Goal: Task Accomplishment & Management: Use online tool/utility

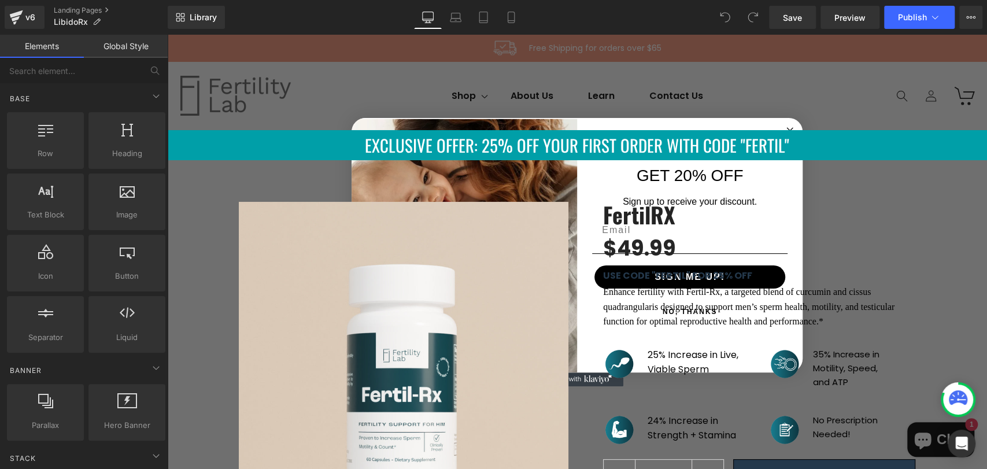
click at [783, 128] on circle "Close dialog" at bounding box center [789, 130] width 13 height 13
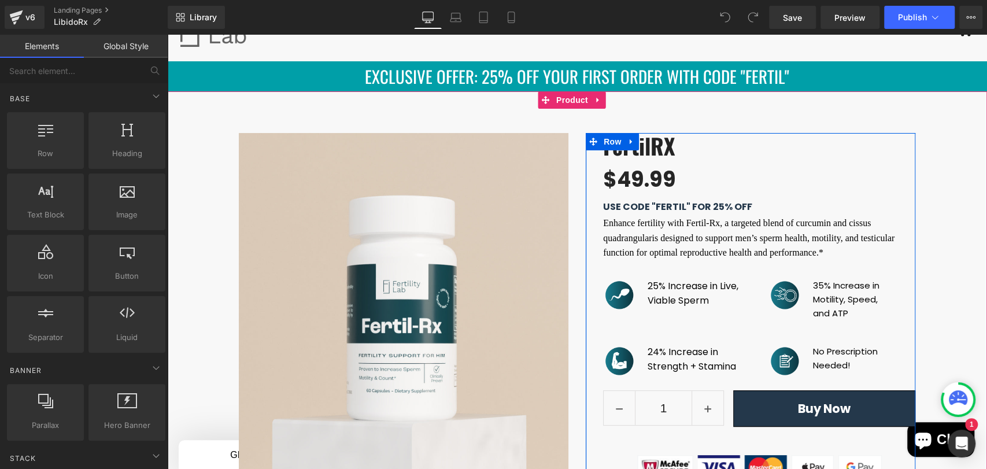
scroll to position [64, 0]
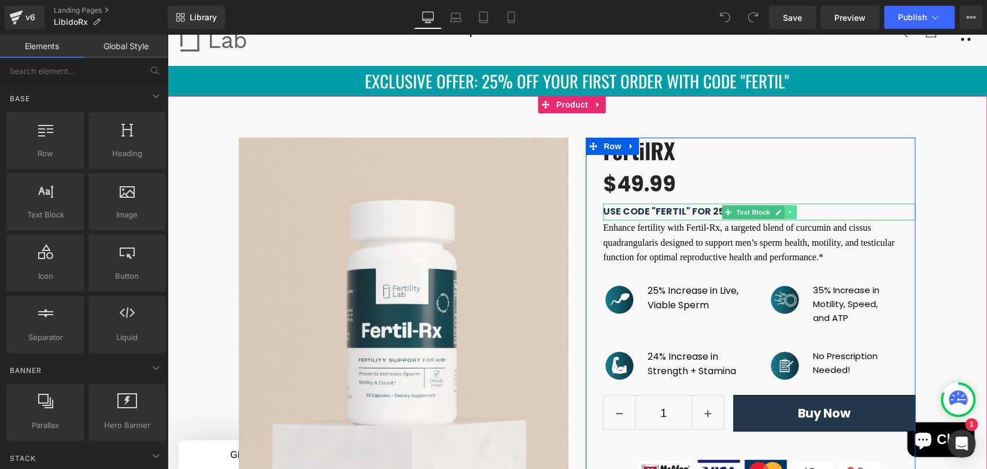
click at [788, 212] on icon at bounding box center [789, 212] width 2 height 4
click at [680, 234] on p "Enhance fertility with Fertil-Rx, a targeted blend of curcumin and cissus quadr…" at bounding box center [759, 242] width 312 height 45
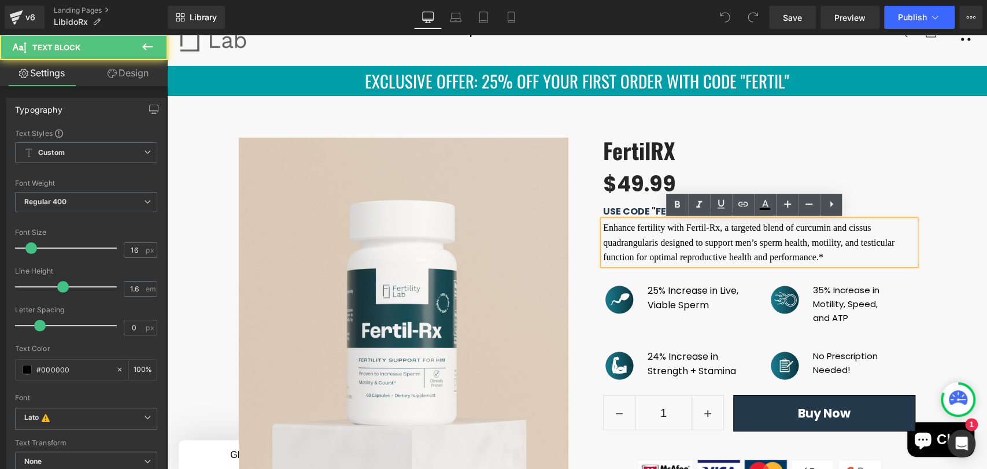
click at [611, 228] on p "Enhance fertility with Fertil-Rx, a targeted blend of curcumin and cissus quadr…" at bounding box center [759, 242] width 312 height 45
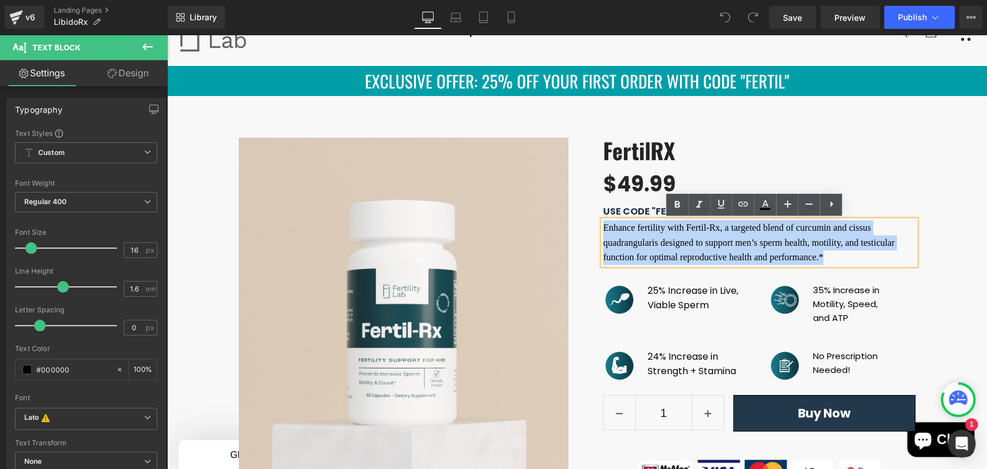
drag, startPoint x: 597, startPoint y: 228, endPoint x: 575, endPoint y: 214, distance: 26.8
click at [577, 214] on div "FertilRX (P) Title $0 $49.99 (P) Price USE CODE "FERTIL" FOR 25% OFF Text Block…" at bounding box center [750, 311] width 347 height 347
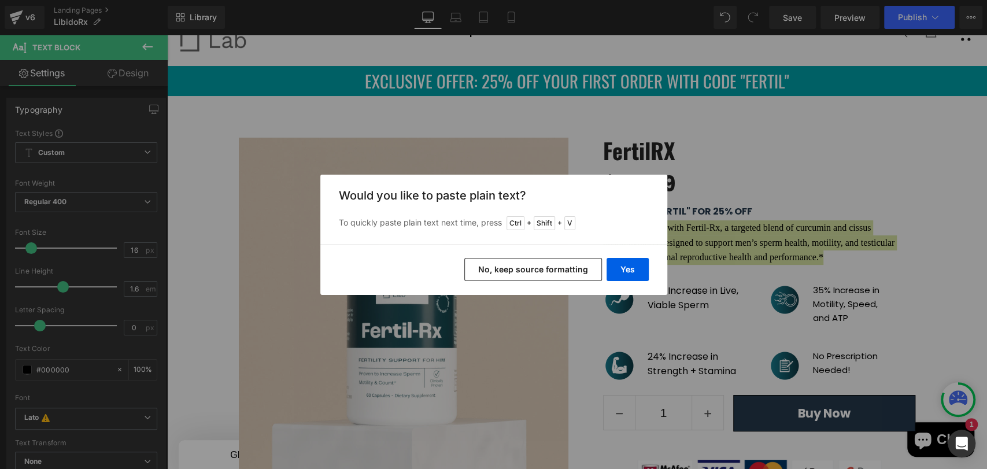
click at [538, 272] on button "No, keep source formatting" at bounding box center [533, 269] width 138 height 23
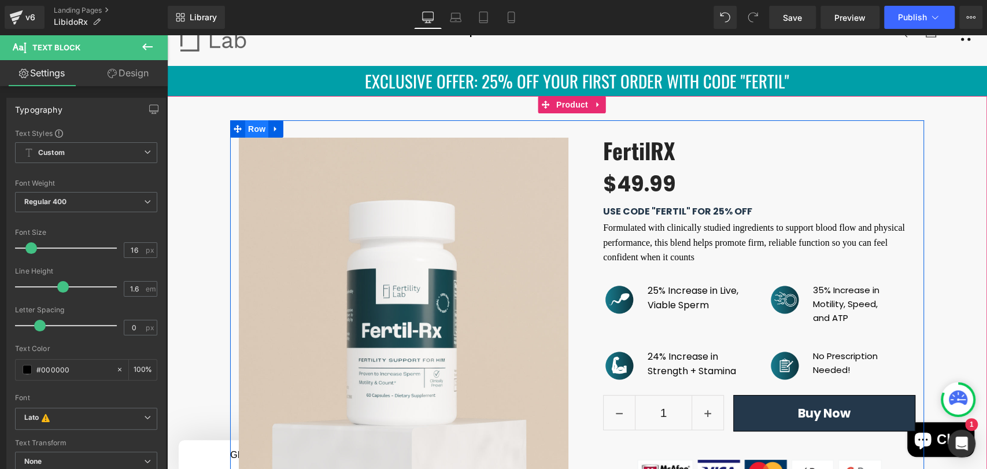
click at [246, 128] on span "Row" at bounding box center [256, 128] width 23 height 17
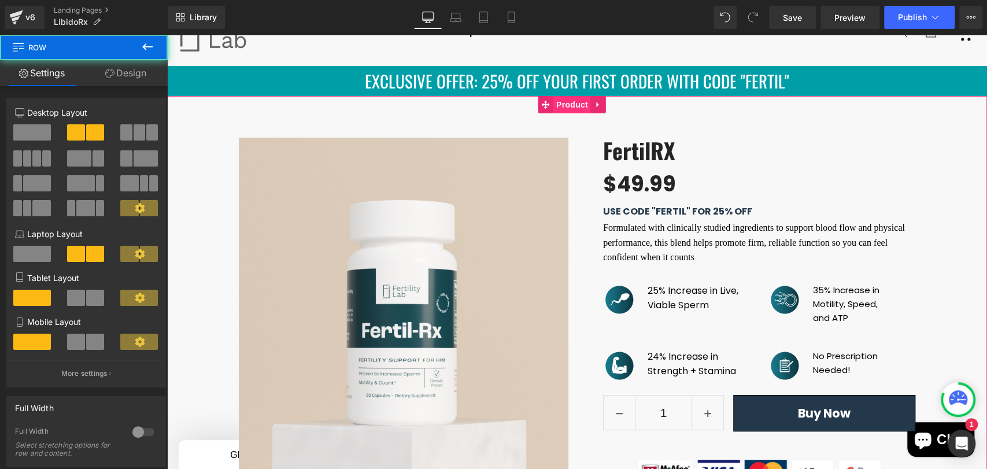
click at [572, 102] on span "Product" at bounding box center [572, 104] width 38 height 17
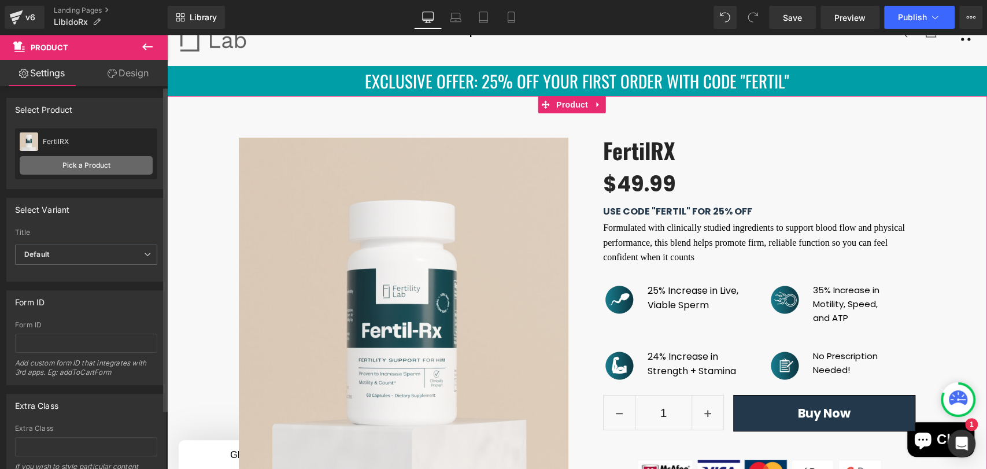
click at [102, 166] on link "Pick a Product" at bounding box center [86, 165] width 133 height 18
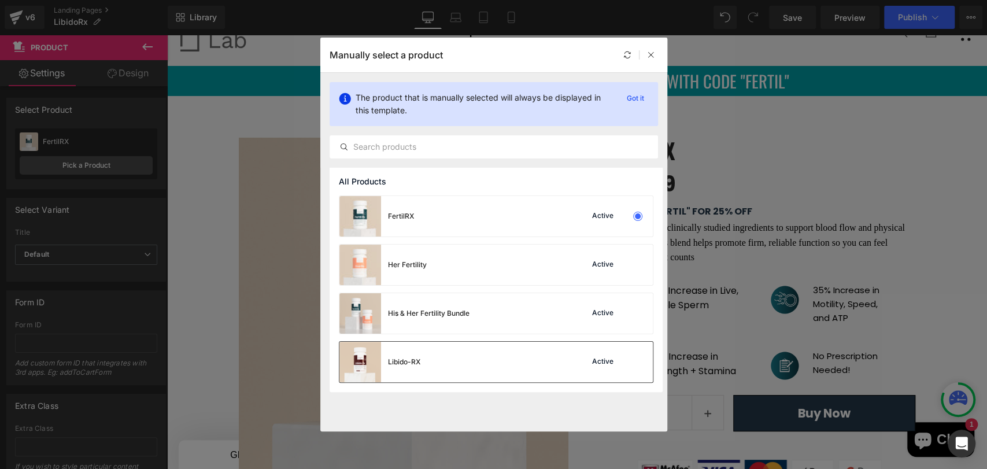
click at [470, 360] on div "Libido-RX Active" at bounding box center [495, 362] width 313 height 40
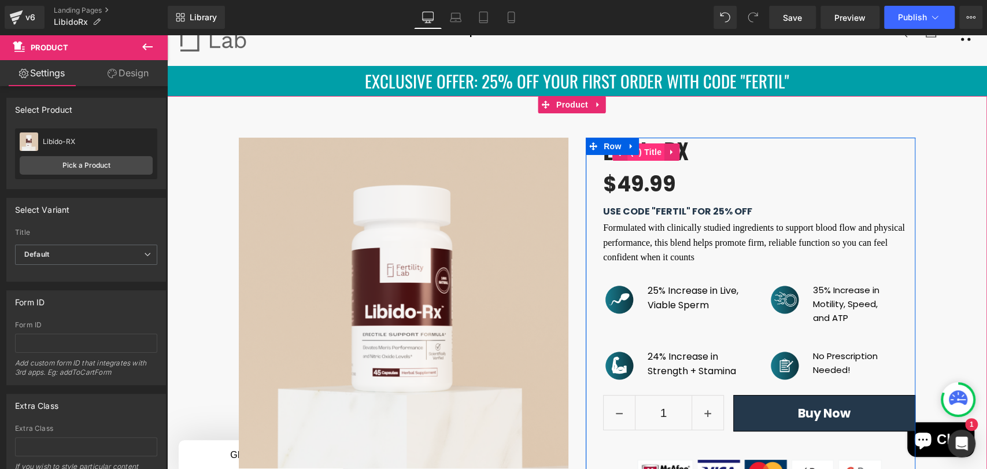
click at [647, 149] on span "(P) Title" at bounding box center [645, 151] width 37 height 17
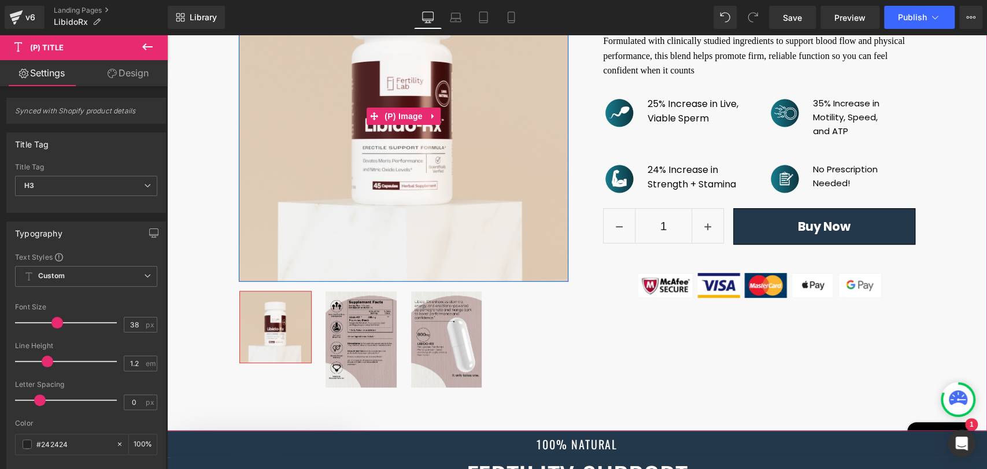
scroll to position [257, 0]
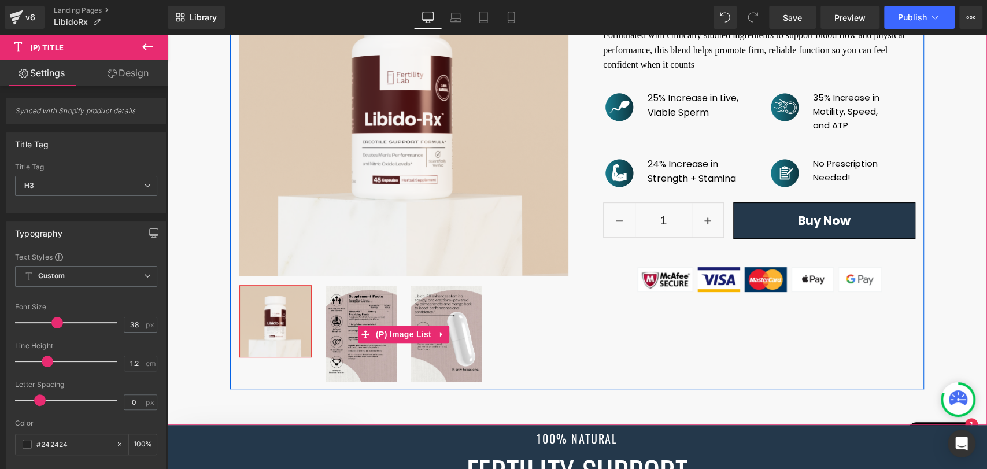
click at [450, 367] on img at bounding box center [446, 334] width 71 height 96
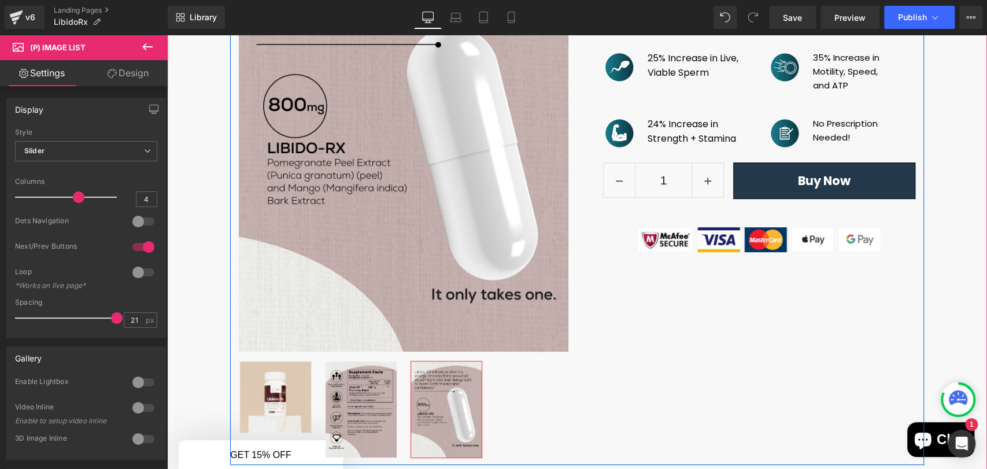
scroll to position [321, 0]
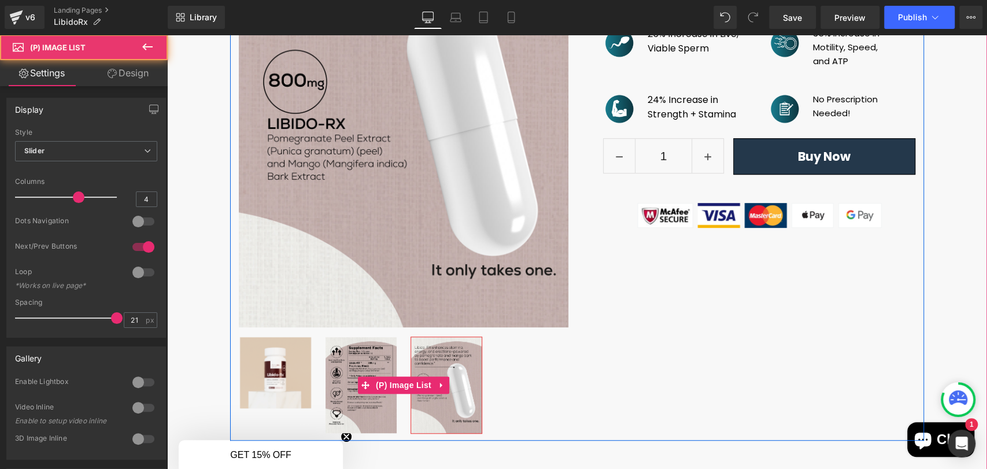
click at [369, 375] on img at bounding box center [360, 385] width 71 height 96
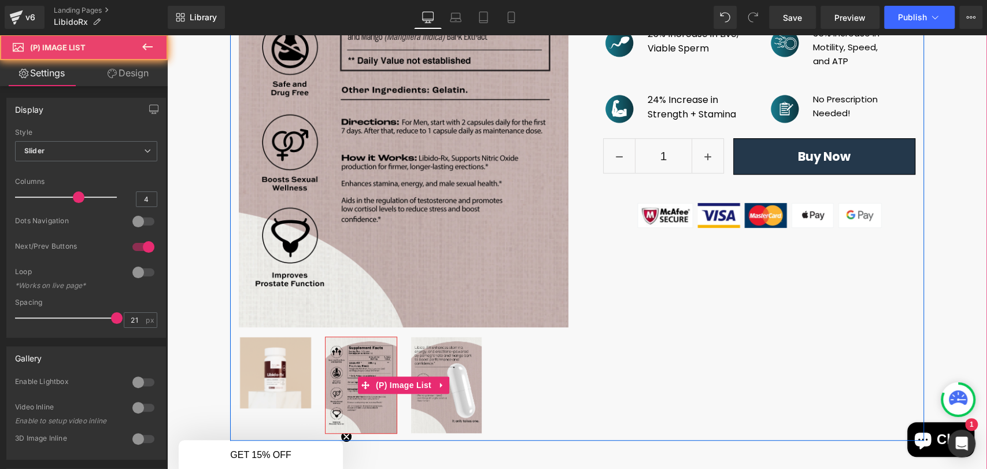
click at [367, 356] on img at bounding box center [360, 385] width 71 height 96
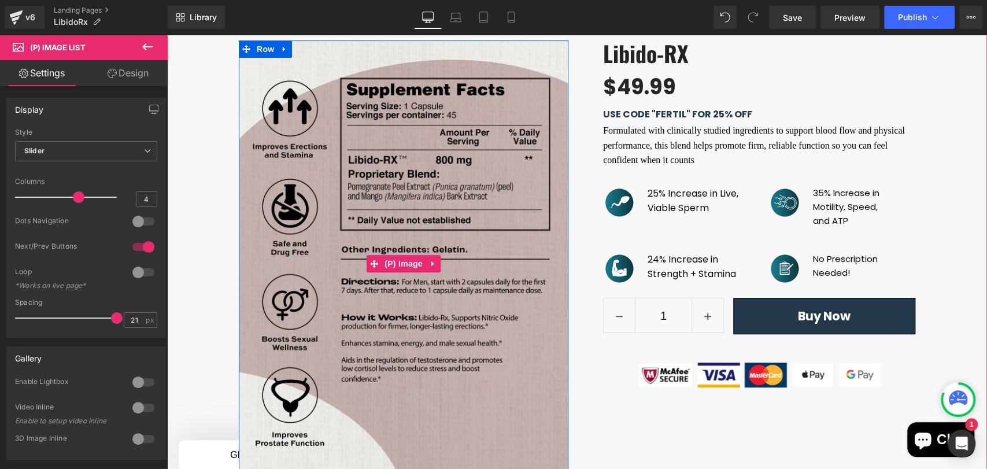
scroll to position [64, 0]
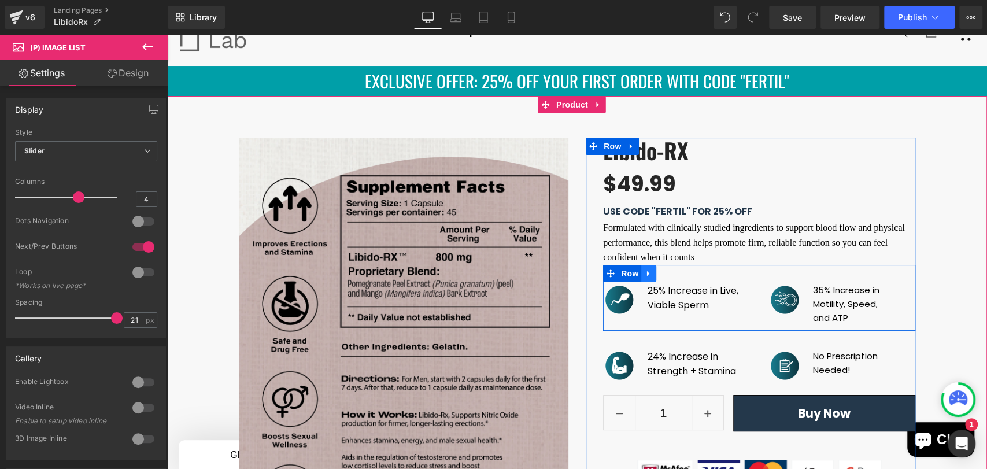
click at [646, 274] on link at bounding box center [648, 273] width 15 height 17
click at [675, 277] on icon at bounding box center [679, 273] width 8 height 8
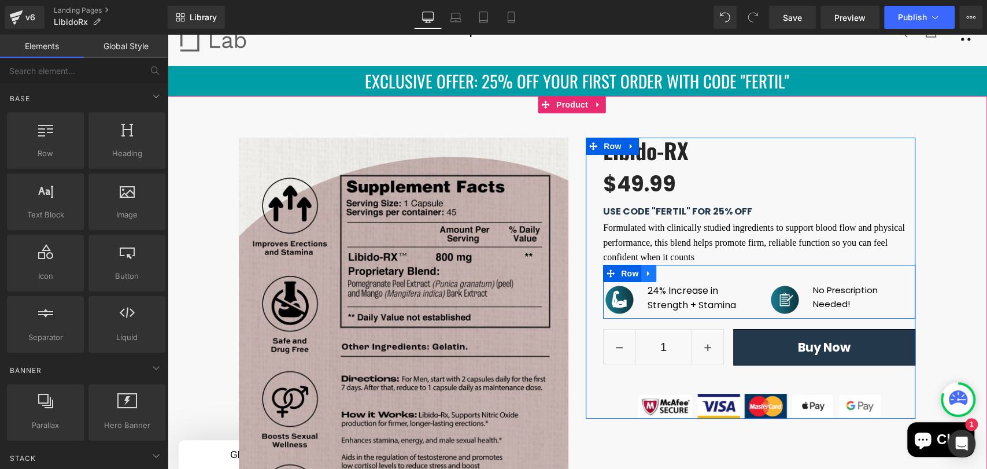
click at [644, 271] on icon at bounding box center [648, 273] width 8 height 9
click at [675, 275] on icon at bounding box center [679, 273] width 8 height 9
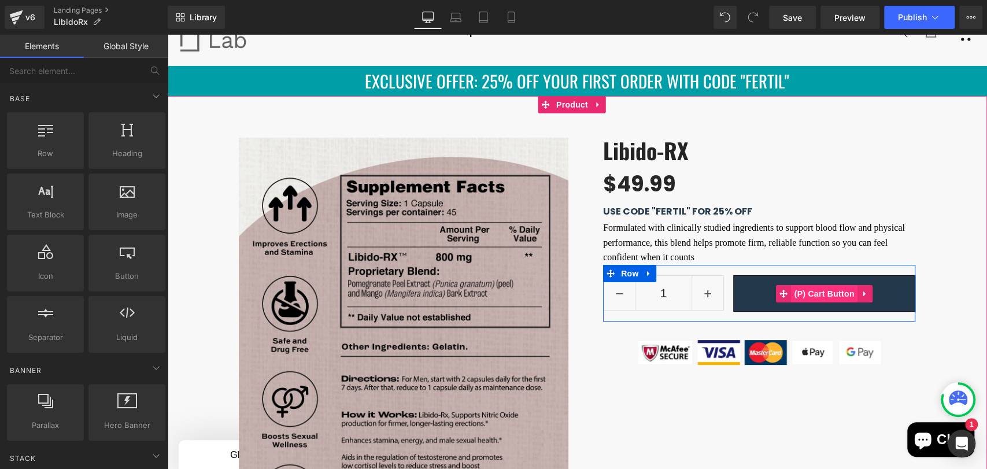
click at [811, 296] on span "(P) Cart Button" at bounding box center [824, 293] width 66 height 17
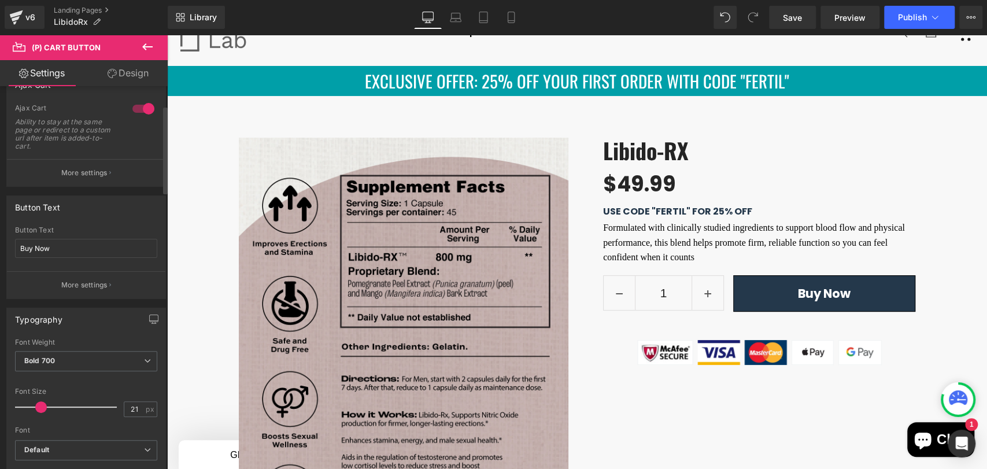
scroll to position [128, 0]
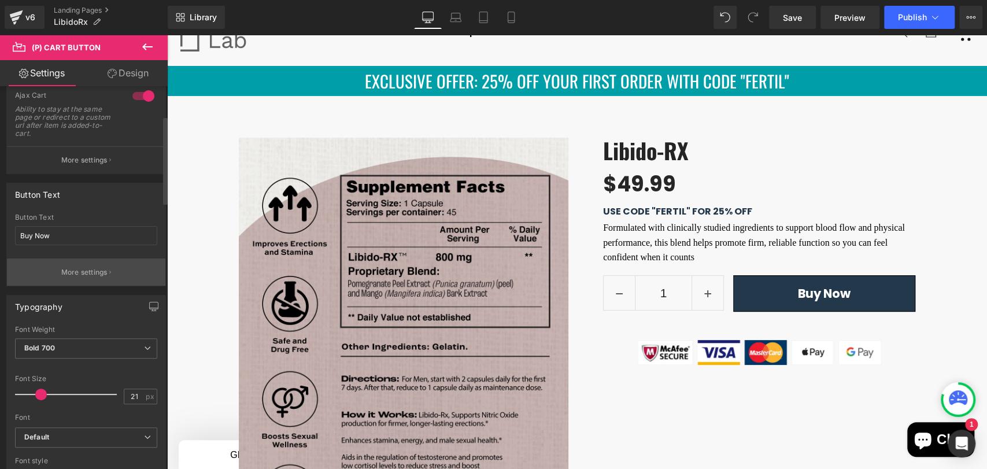
click at [75, 271] on p "More settings" at bounding box center [84, 272] width 46 height 10
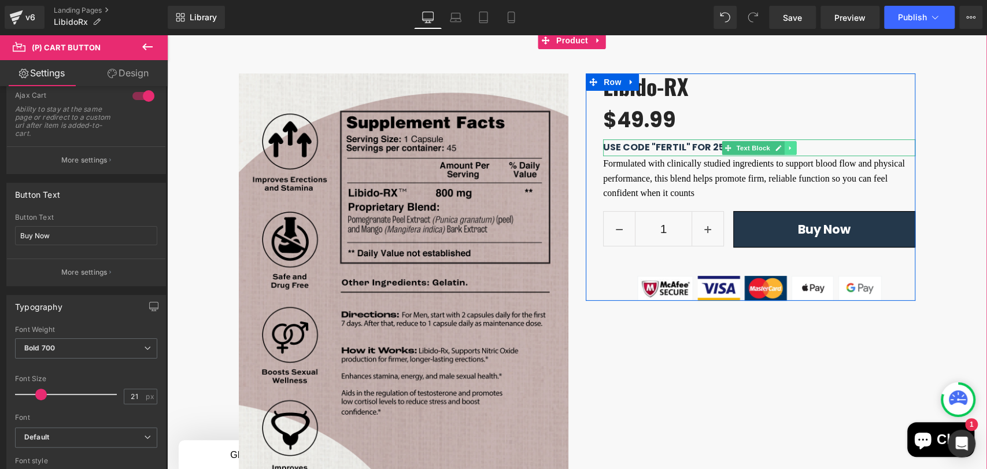
click at [786, 147] on link at bounding box center [790, 148] width 12 height 14
click at [793, 150] on icon at bounding box center [796, 148] width 6 height 7
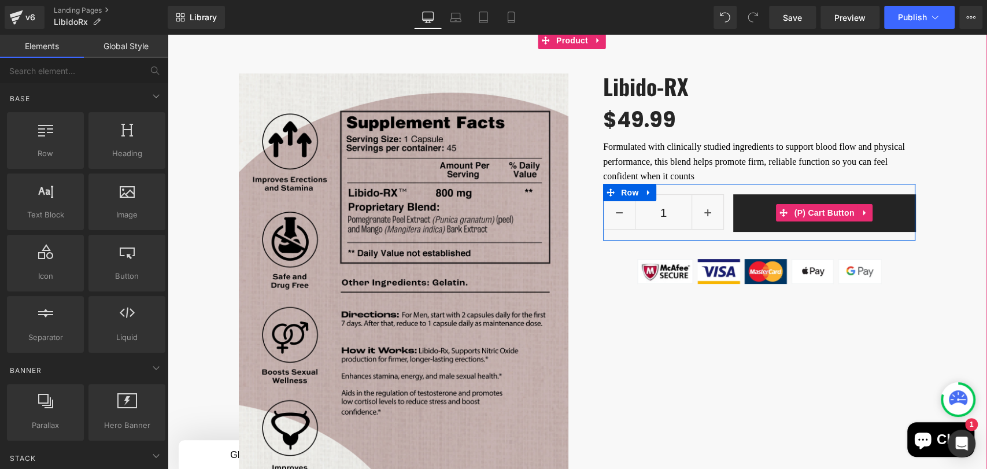
click at [757, 201] on button "Buy Now" at bounding box center [824, 212] width 182 height 37
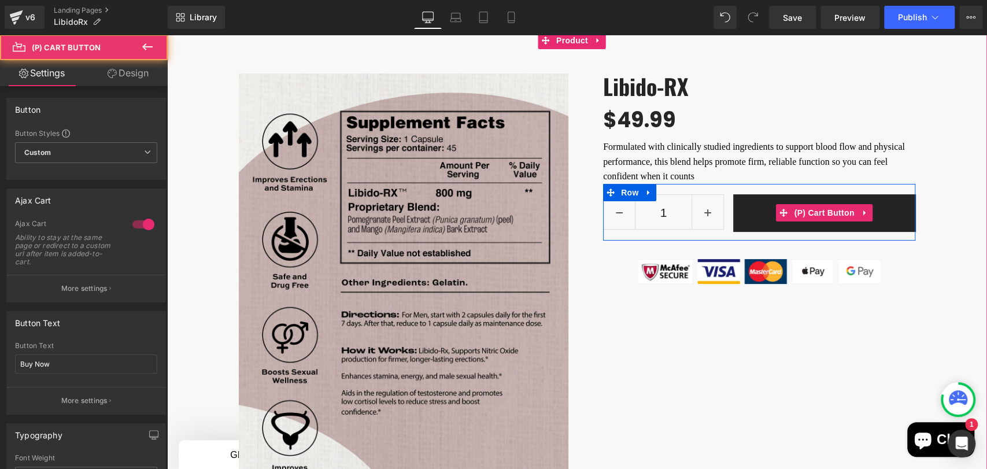
click at [783, 203] on button "Buy Now" at bounding box center [824, 212] width 182 height 37
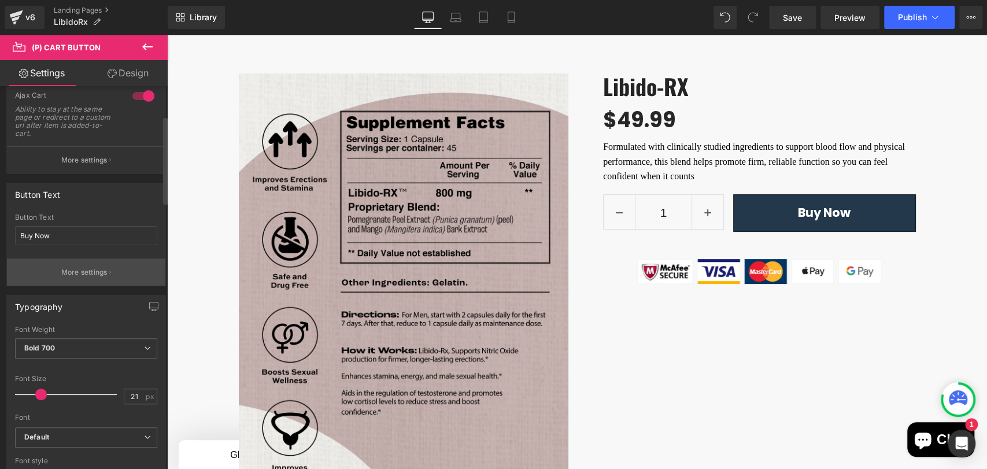
click at [88, 281] on button "More settings" at bounding box center [86, 271] width 158 height 27
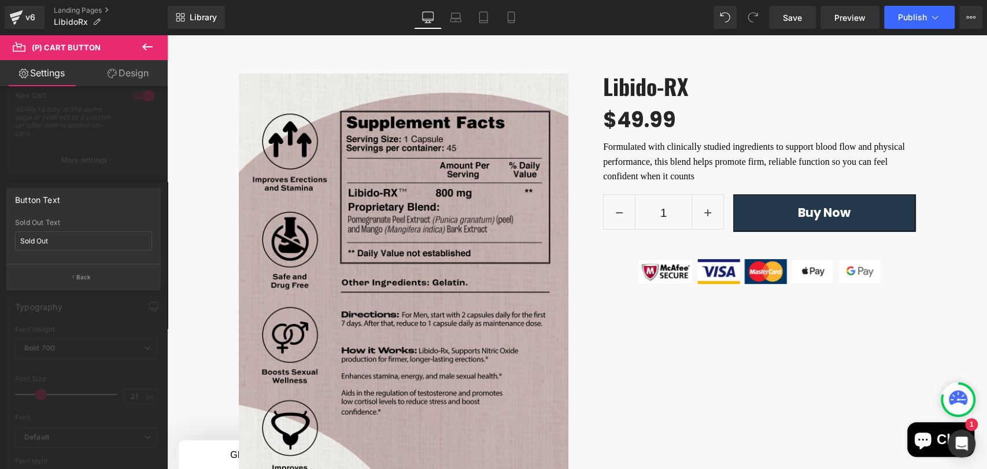
click at [143, 47] on icon at bounding box center [147, 47] width 14 height 14
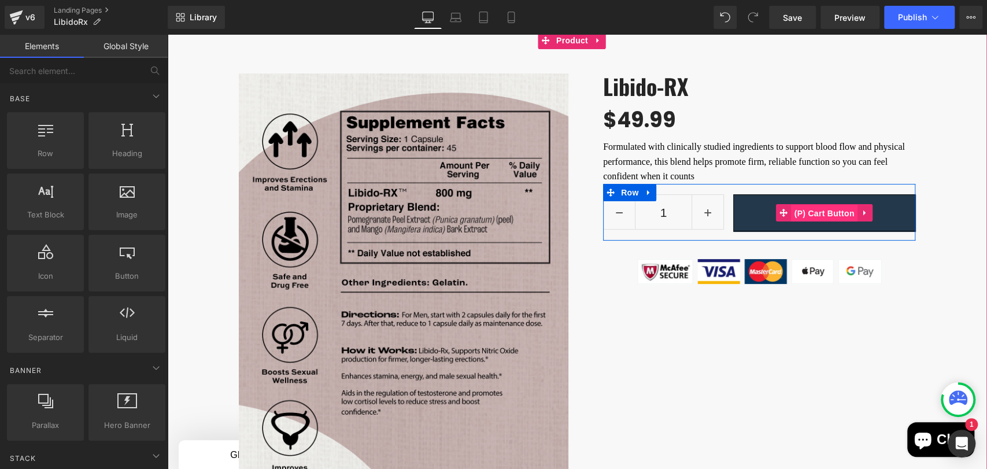
click at [806, 210] on span "(P) Cart Button" at bounding box center [824, 213] width 66 height 17
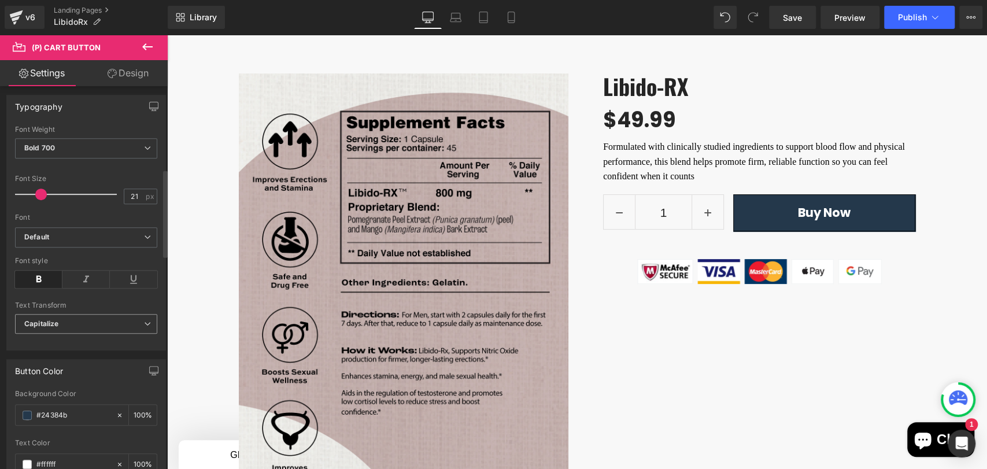
scroll to position [449, 0]
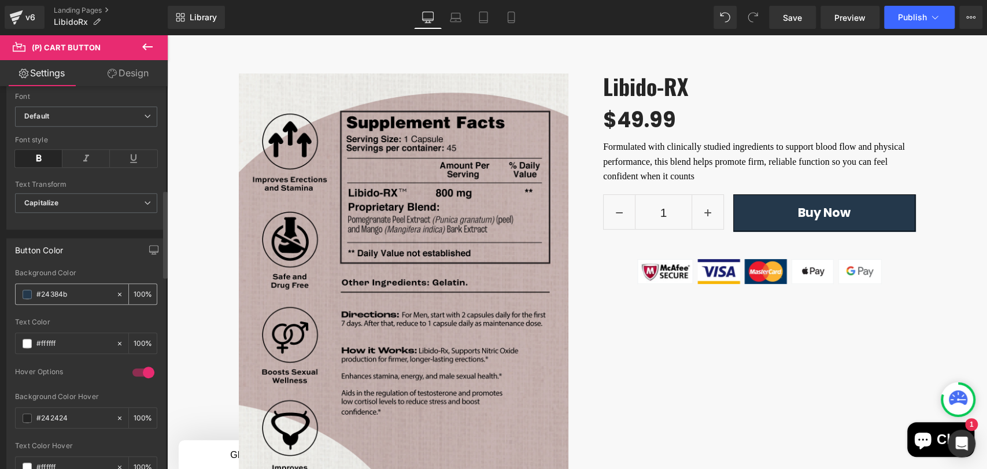
click at [25, 291] on span at bounding box center [27, 294] width 9 height 9
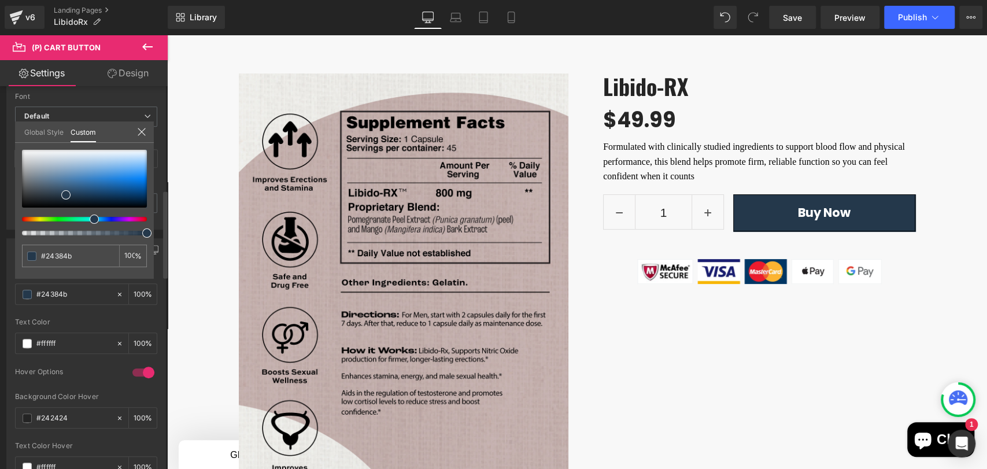
type input "#242e4b"
type input "#39244b"
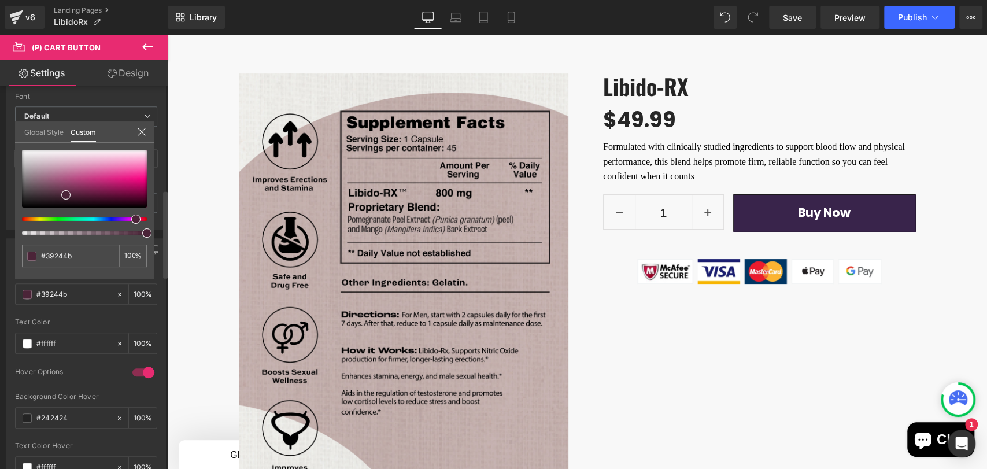
type input "#4b2438"
type input "#4b2424"
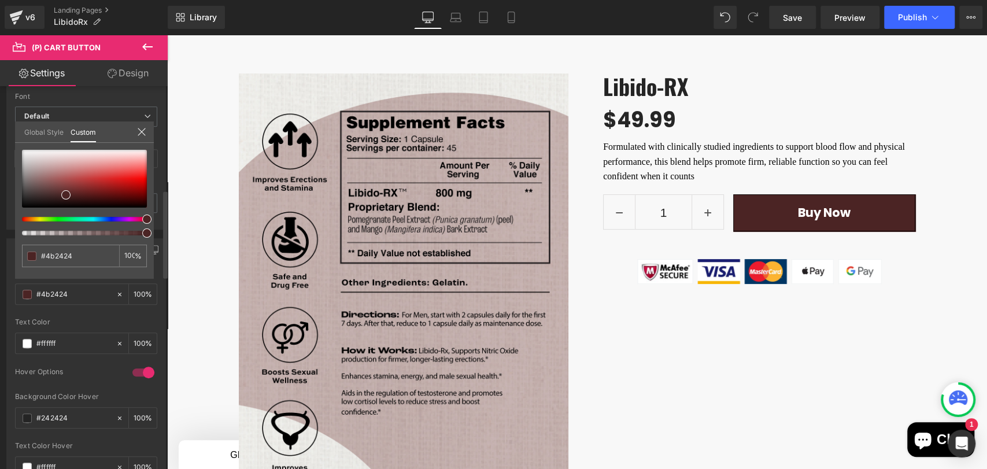
drag, startPoint x: 131, startPoint y: 223, endPoint x: 156, endPoint y: 220, distance: 25.5
click at [156, 229] on div "Button Color rgba(75, 36, 36, 1) Background Color #4b2424 100 % #ffffff Text Co…" at bounding box center [86, 360] width 173 height 262
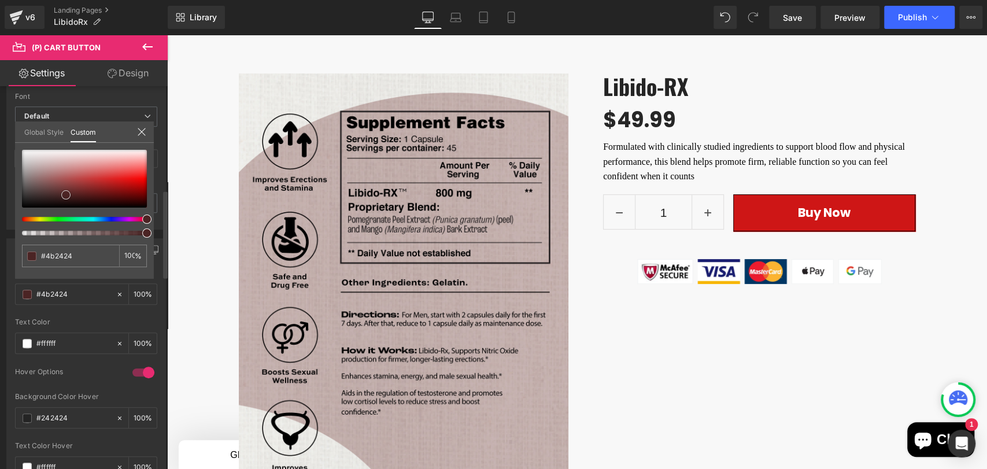
type input "#[DATE]"
type input "#cd1818"
type input "#cc1414"
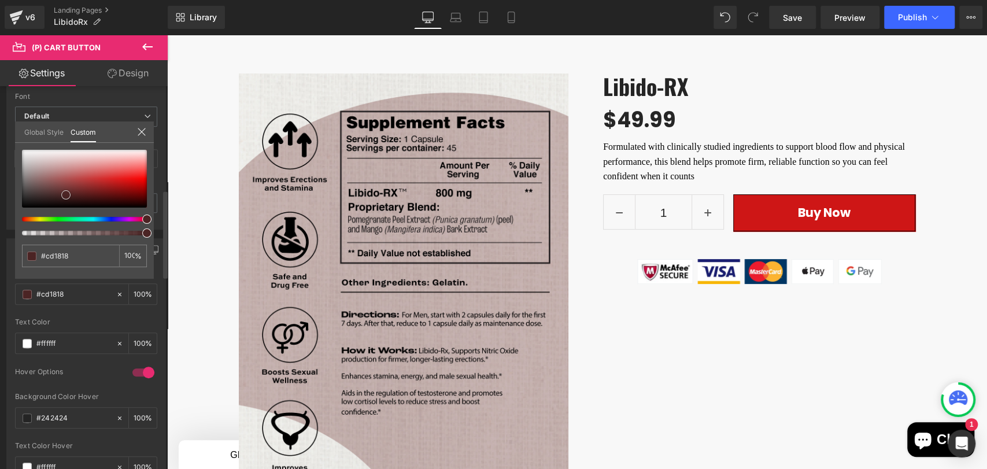
type input "#cc1414"
type input "#cb0f0f"
type input "#db0a0a"
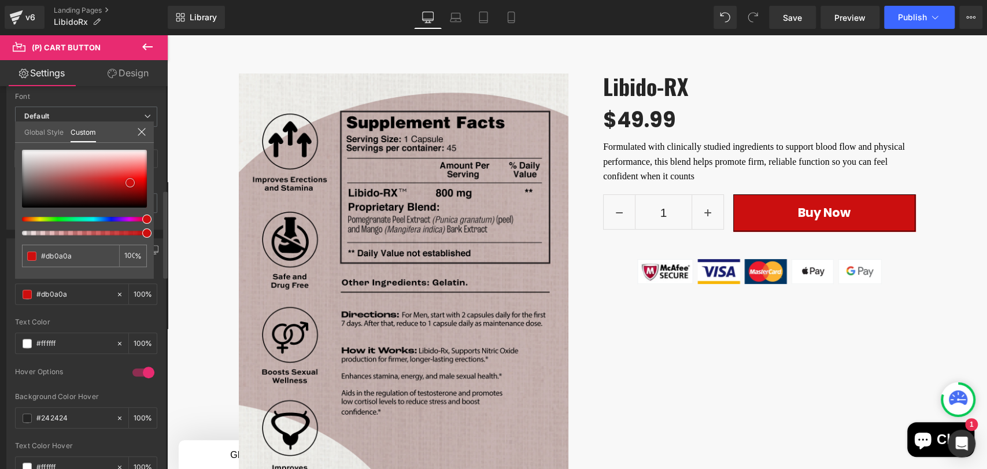
type input "#e80c0c"
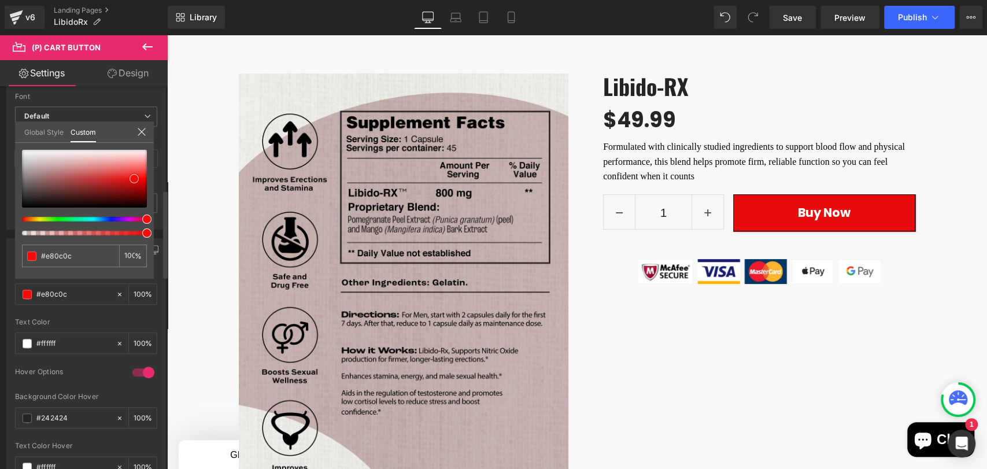
type input "#f20c0c"
type input "#ee0b0b"
type input "#da0b0b"
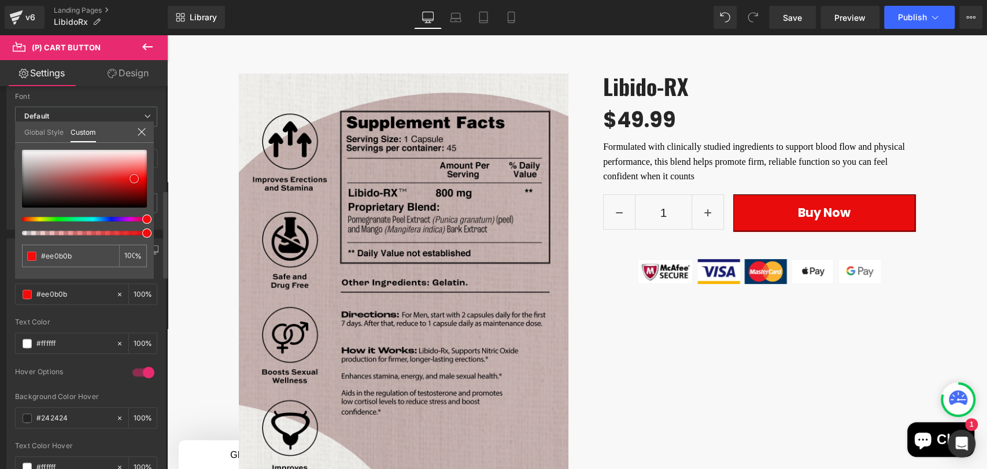
type input "#da0b0b"
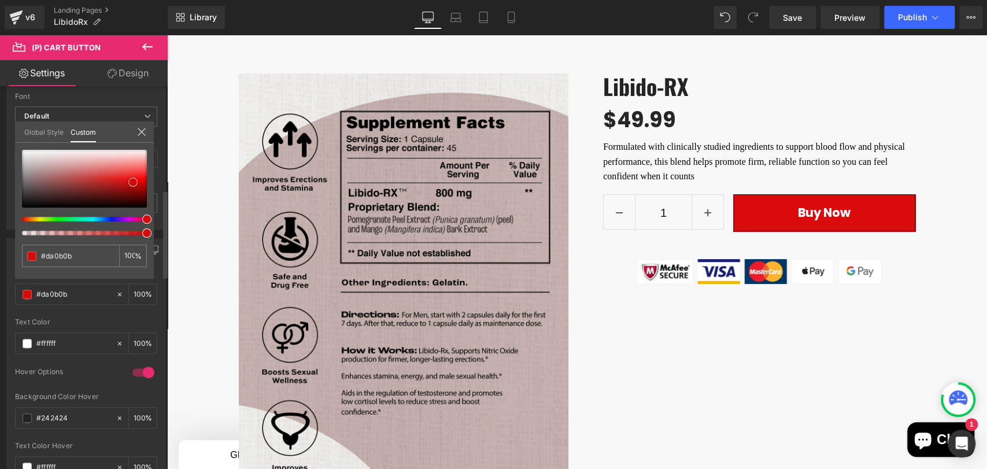
type input "#d40c0c"
type input "#ca0b0b"
type input "#b20a0a"
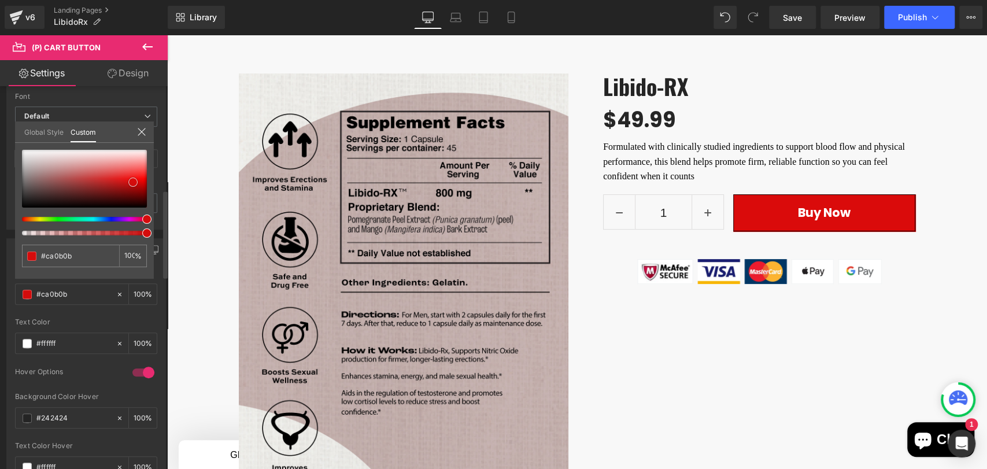
type input "#b20a0a"
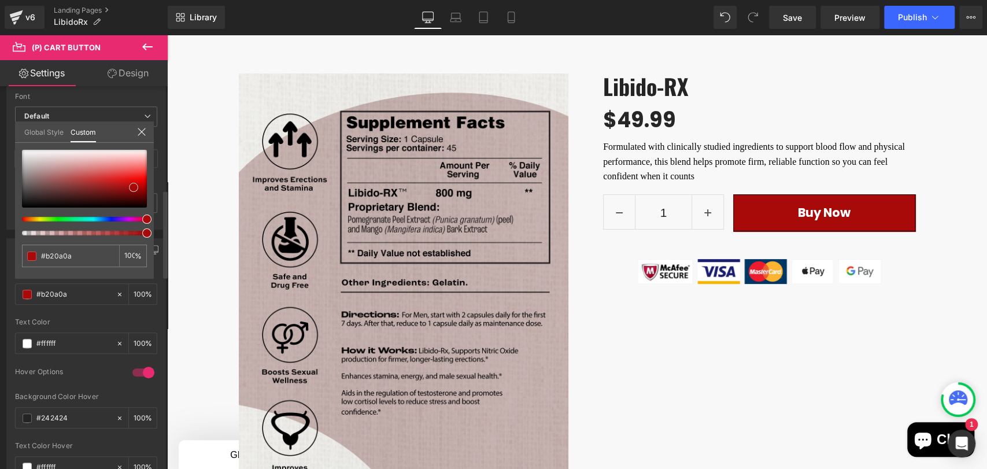
type input "#a80909"
type input "#a40808"
type input "#a20a0a"
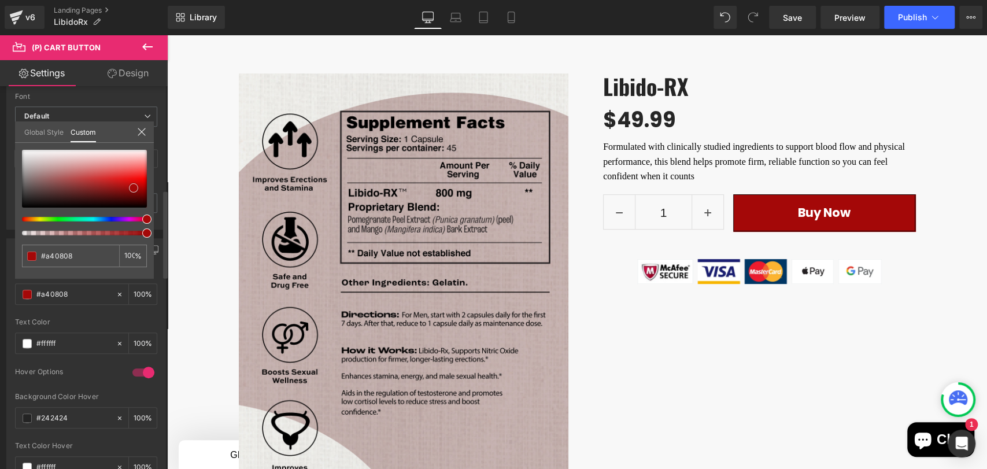
type input "#a20a0a"
type input "#a10c0c"
type input "#900d0d"
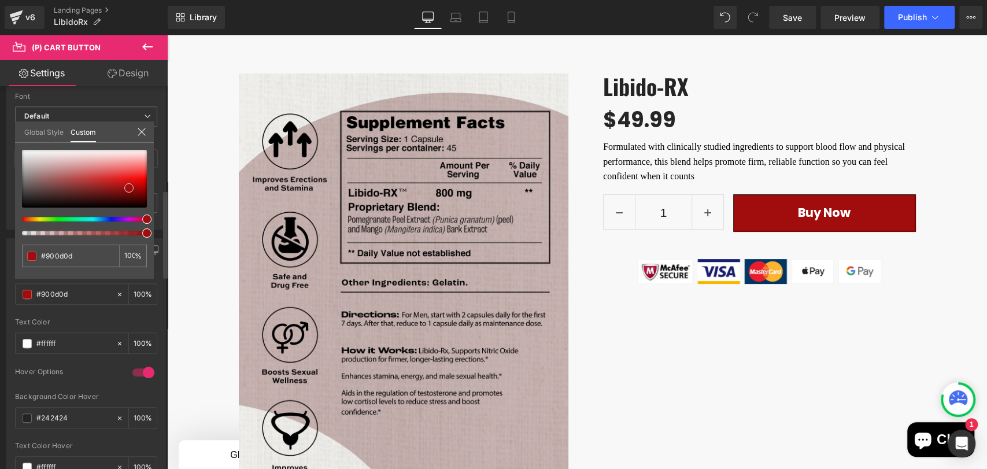
type input "#8f0e0e"
type input "#8f0f0f"
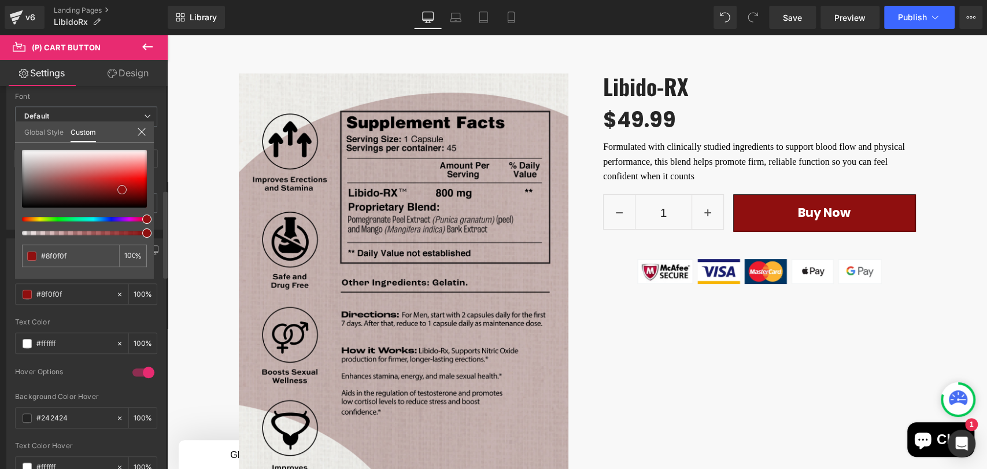
type input "#8e0f0f"
type input "#831010"
type input "#821111"
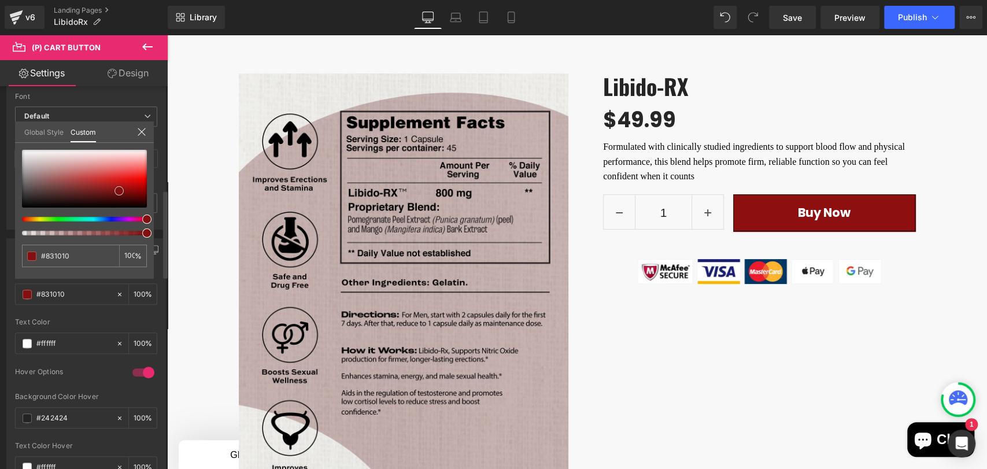
type input "#821111"
drag, startPoint x: 120, startPoint y: 181, endPoint x: 117, endPoint y: 191, distance: 9.7
click at [117, 191] on div at bounding box center [84, 179] width 125 height 58
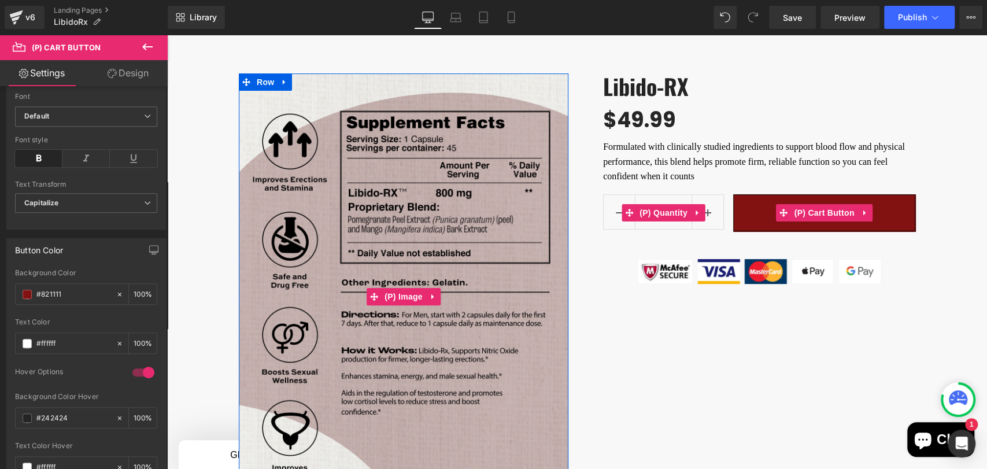
click at [142, 46] on icon at bounding box center [147, 47] width 14 height 14
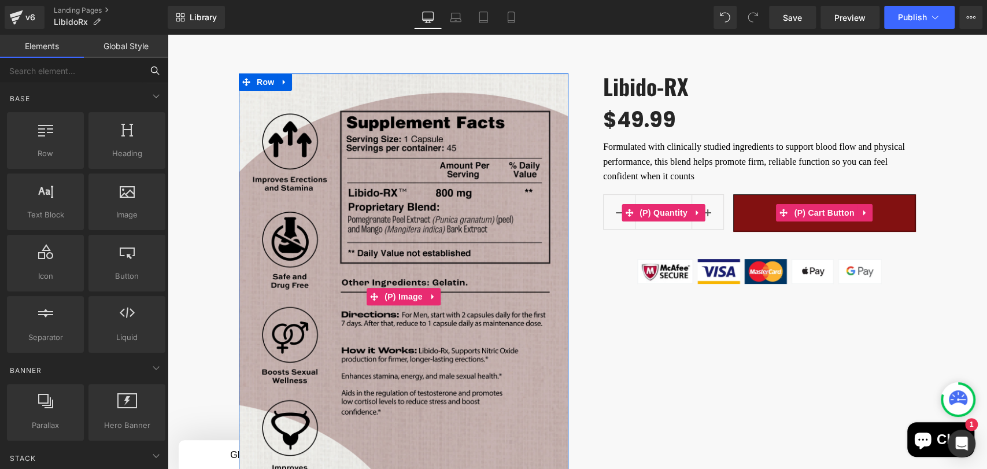
click at [74, 67] on input "text" at bounding box center [71, 70] width 142 height 25
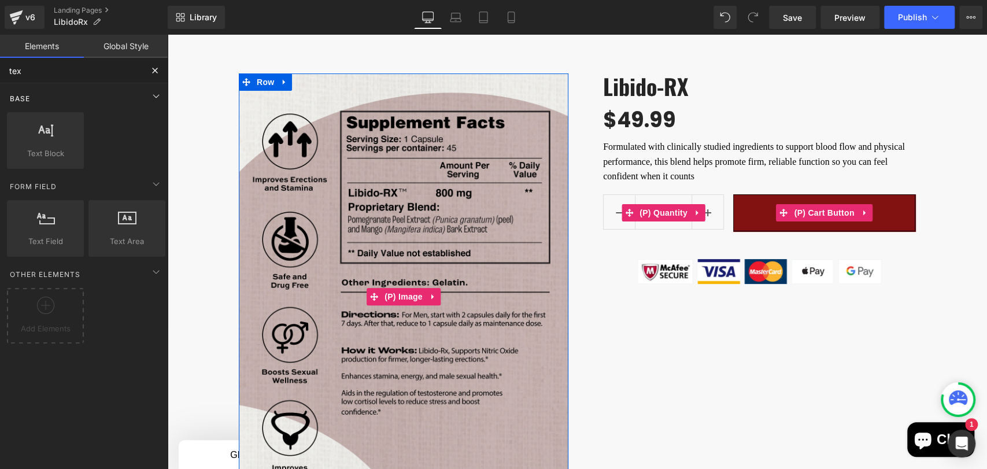
type input "text"
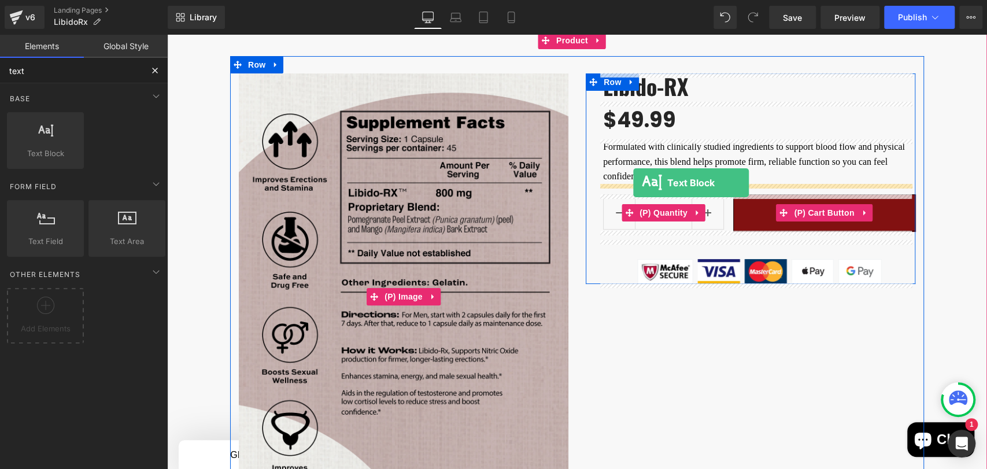
drag, startPoint x: 245, startPoint y: 184, endPoint x: 633, endPoint y: 183, distance: 388.4
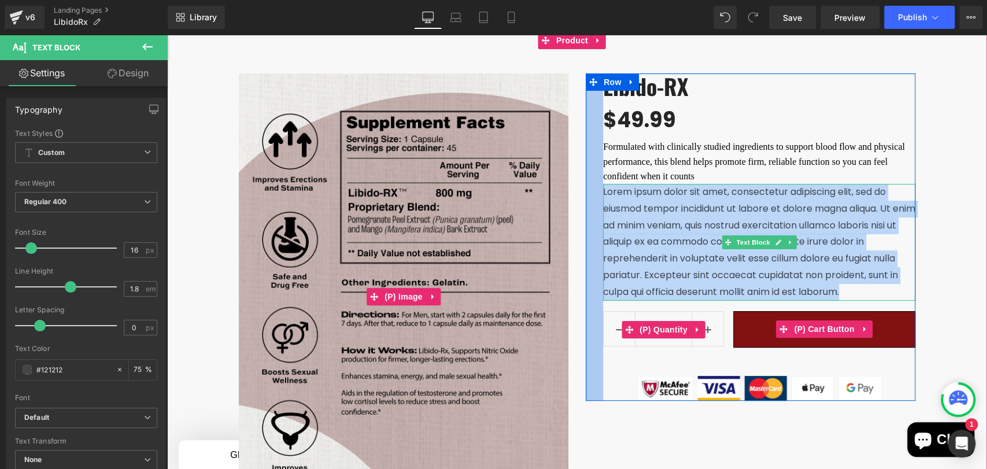
drag, startPoint x: 853, startPoint y: 291, endPoint x: 594, endPoint y: 192, distance: 277.0
click at [594, 192] on div "Libido-RX (P) Title $0 $49.99 (P) Price Formulated with clinically studied ingr…" at bounding box center [750, 236] width 329 height 327
paste div
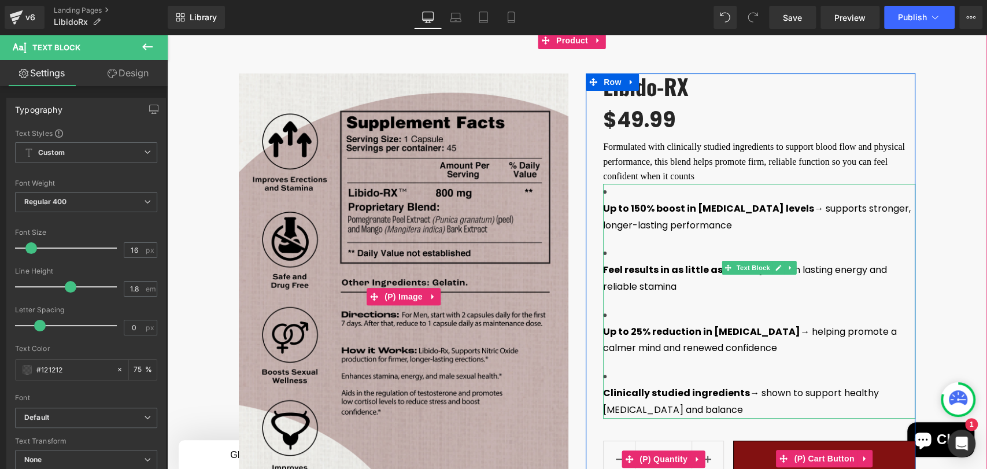
click at [654, 325] on strong "Up to 25% reduction in [MEDICAL_DATA]" at bounding box center [701, 331] width 197 height 13
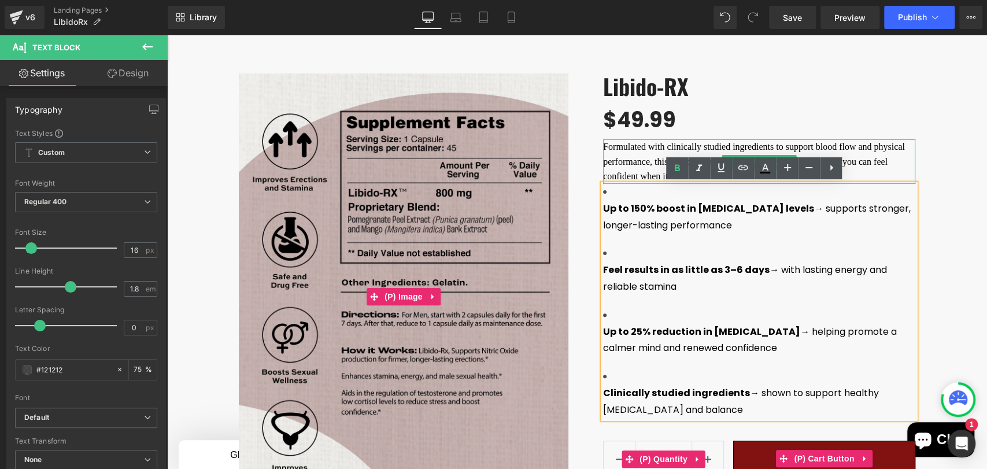
click at [620, 149] on p "Formulated with clinically studied ingredients to support blood flow and physic…" at bounding box center [759, 161] width 312 height 45
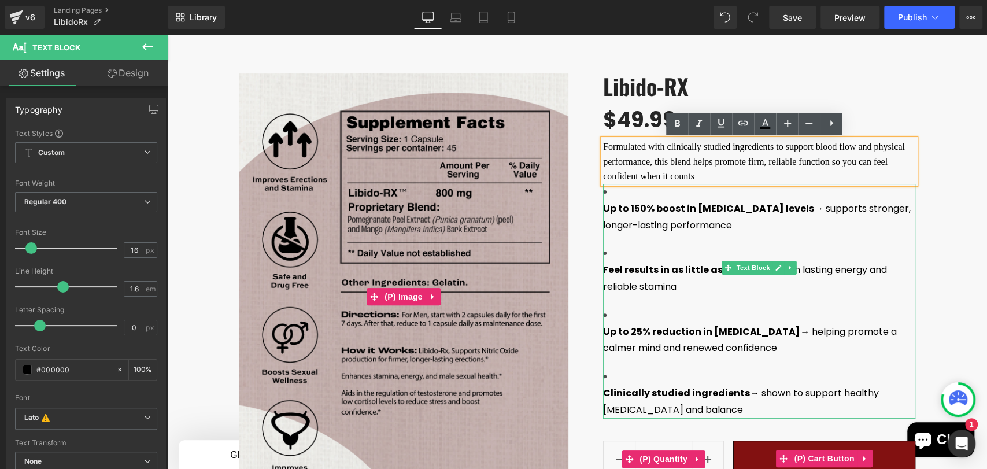
click at [805, 201] on p "Up to 150% boost in [MEDICAL_DATA] levels → supports stronger, longer-lasting p…" at bounding box center [759, 218] width 312 height 34
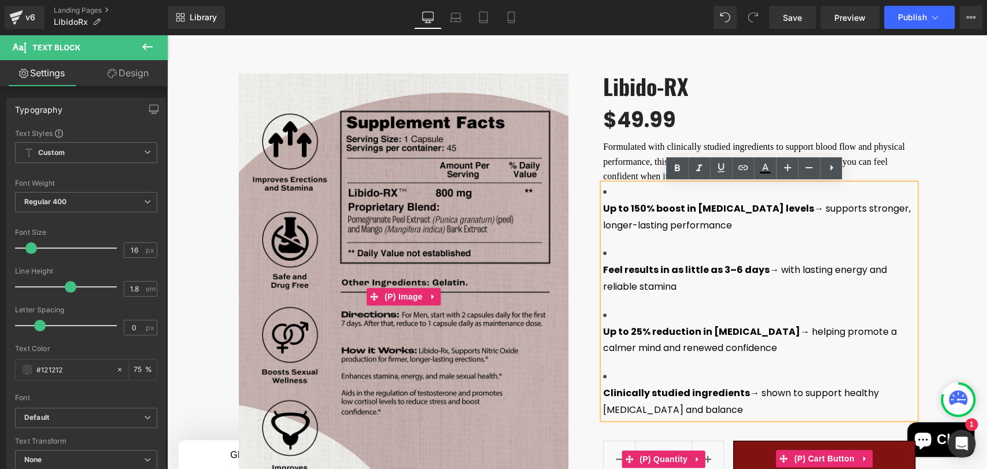
drag, startPoint x: 798, startPoint y: 194, endPoint x: 846, endPoint y: 202, distance: 48.2
click at [846, 202] on p "Up to 150% boost in [MEDICAL_DATA] levels → supports stronger, longer-lasting p…" at bounding box center [759, 218] width 312 height 34
click at [609, 149] on p "Formulated with clinically studied ingredients to support blood flow and physic…" at bounding box center [759, 161] width 312 height 45
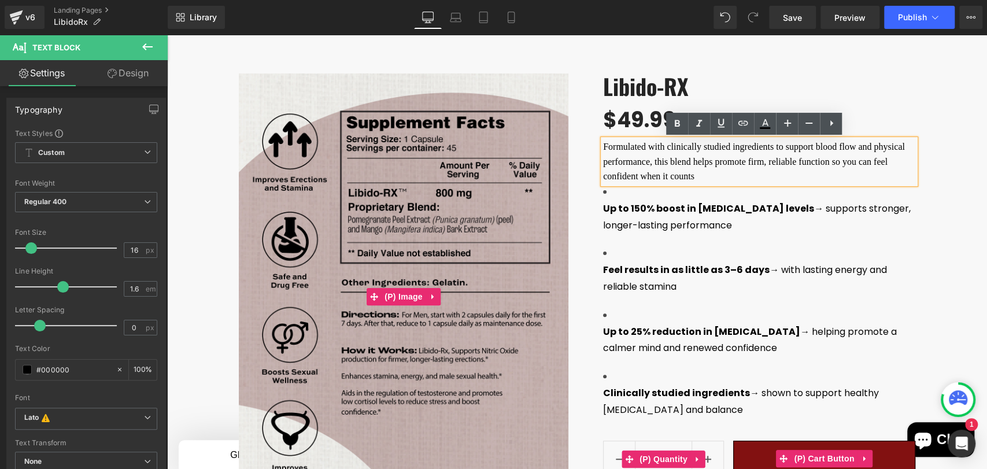
drag, startPoint x: 599, startPoint y: 146, endPoint x: 759, endPoint y: 174, distance: 162.5
click at [759, 174] on p "Formulated with clinically studied ingredients to support blood flow and physic…" at bounding box center [759, 161] width 312 height 45
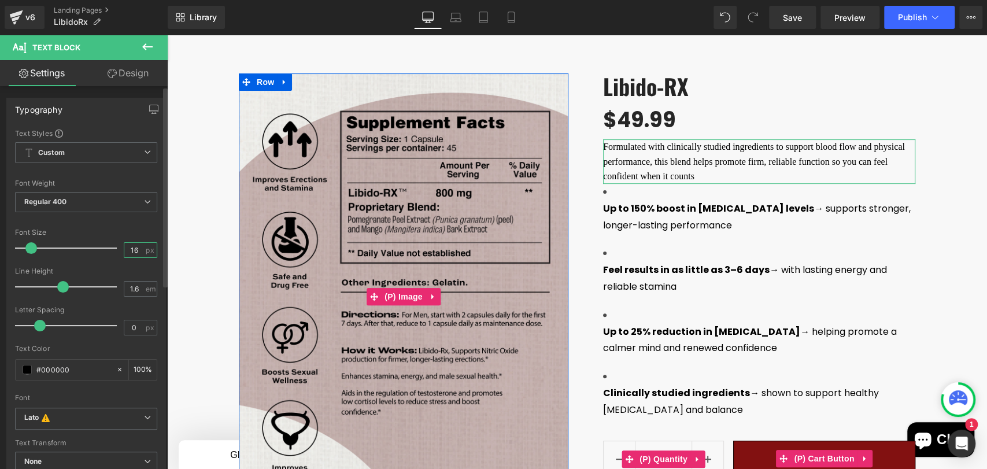
click at [138, 249] on input "16" at bounding box center [134, 250] width 20 height 14
drag, startPoint x: 139, startPoint y: 248, endPoint x: 123, endPoint y: 248, distance: 16.2
click at [124, 248] on input "16" at bounding box center [134, 250] width 20 height 14
type input "20"
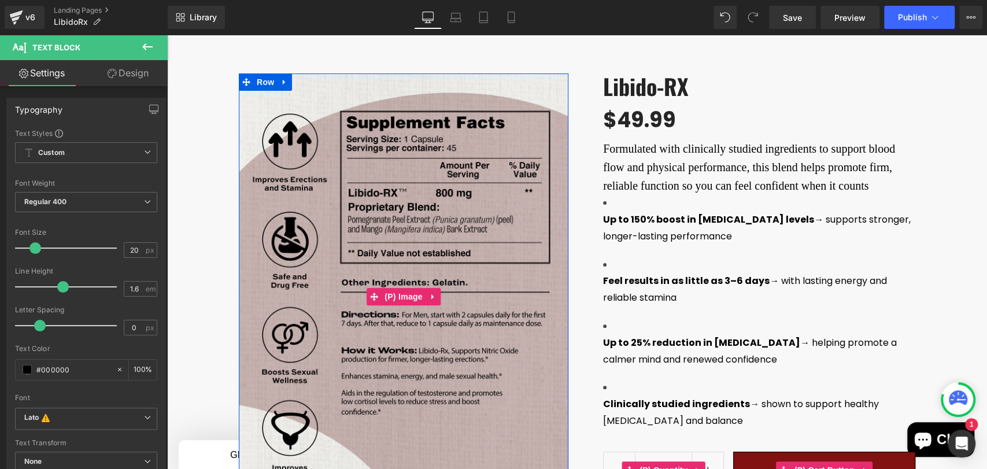
click at [190, 214] on div "Best Seller (P) Image Row" at bounding box center [577, 344] width 820 height 577
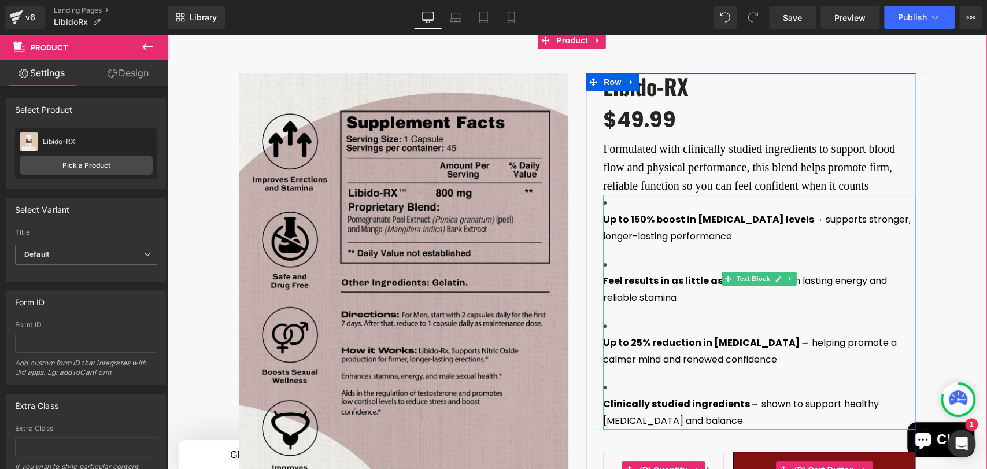
click at [688, 226] on strong "Up to 150% boost in [MEDICAL_DATA] levels" at bounding box center [708, 219] width 211 height 13
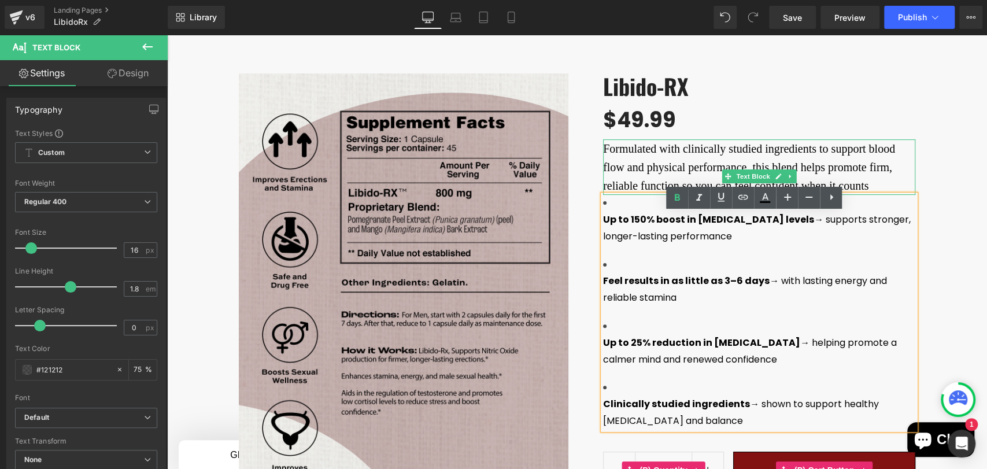
click at [614, 187] on p "Formulated with clinically studied ingredients to support blood flow and physic…" at bounding box center [759, 166] width 312 height 55
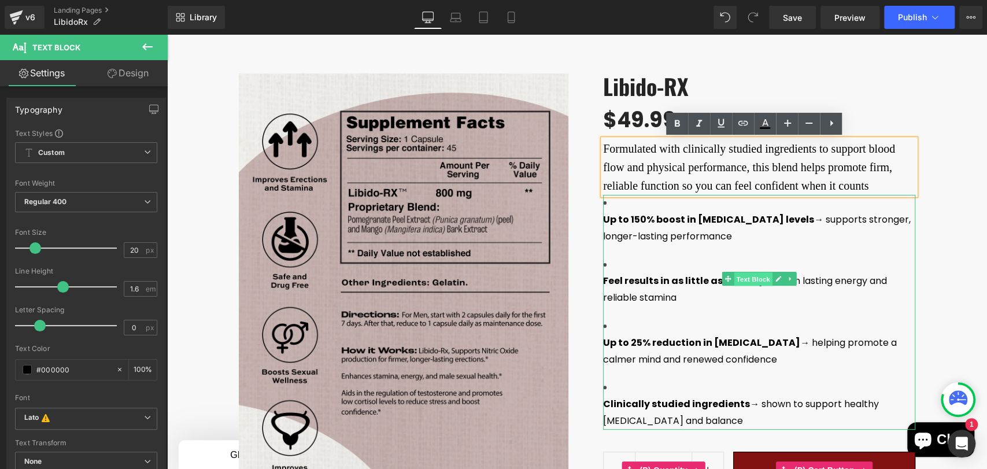
click at [746, 286] on span "Text Block" at bounding box center [753, 279] width 38 height 14
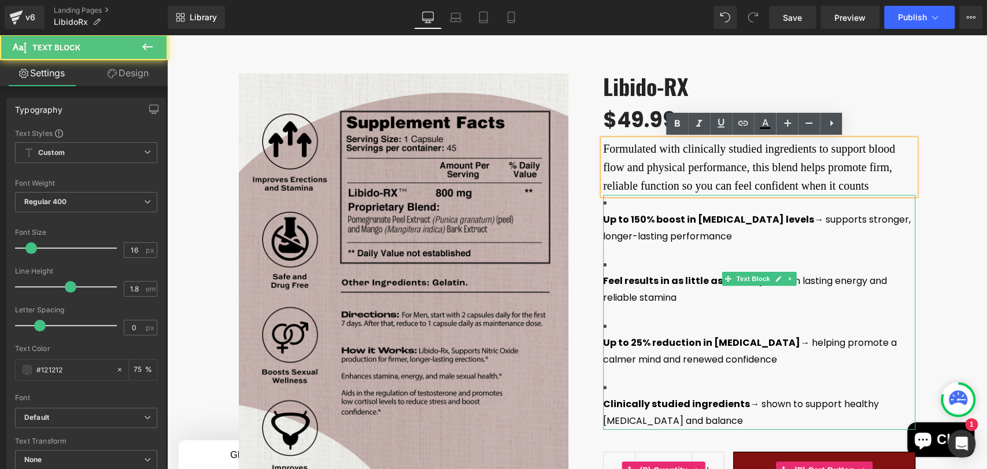
click at [603, 225] on strong "Up to 150% boost in [MEDICAL_DATA] levels" at bounding box center [708, 219] width 211 height 13
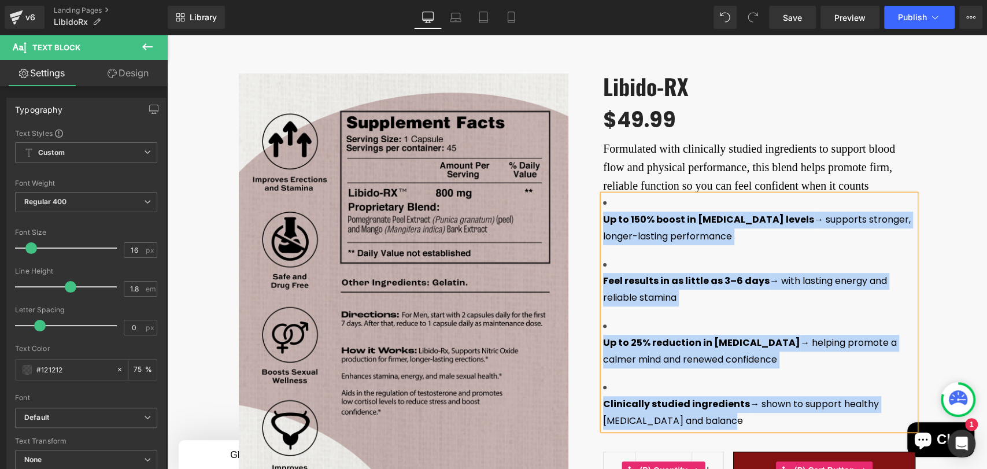
drag, startPoint x: 732, startPoint y: 373, endPoint x: 591, endPoint y: 224, distance: 204.8
click at [603, 224] on div "Up to 150% boost in [MEDICAL_DATA] levels → supports stronger, longer-lasting p…" at bounding box center [759, 312] width 312 height 235
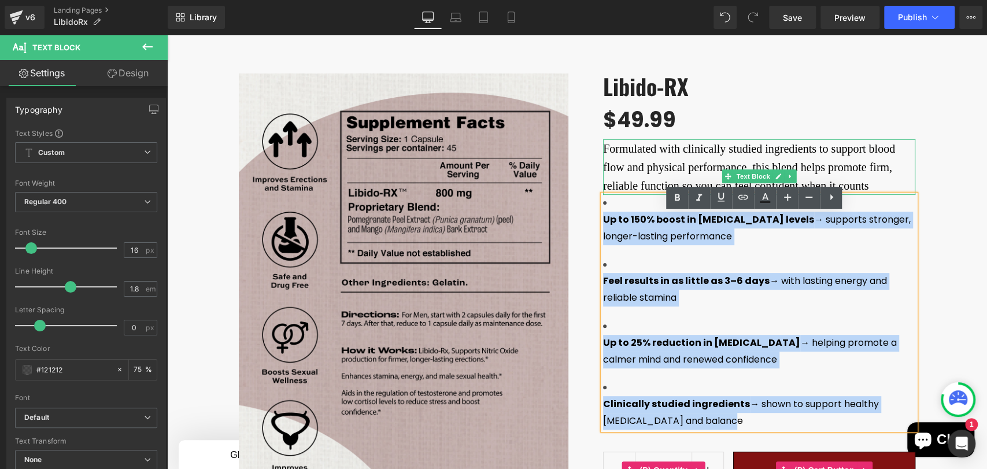
drag, startPoint x: 963, startPoint y: 191, endPoint x: 956, endPoint y: 197, distance: 9.4
click at [963, 191] on div "Best Seller (P) Image Row" at bounding box center [577, 344] width 820 height 577
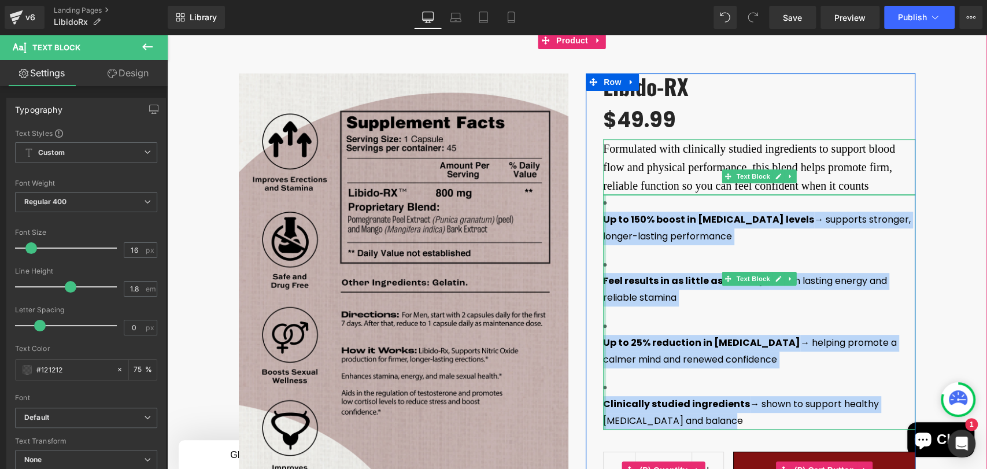
drag, startPoint x: 732, startPoint y: 371, endPoint x: 592, endPoint y: 224, distance: 203.2
click at [592, 224] on div "Libido-RX (P) Title $0 $49.99 (P) Price Formulated with clinically studied ingr…" at bounding box center [750, 307] width 329 height 468
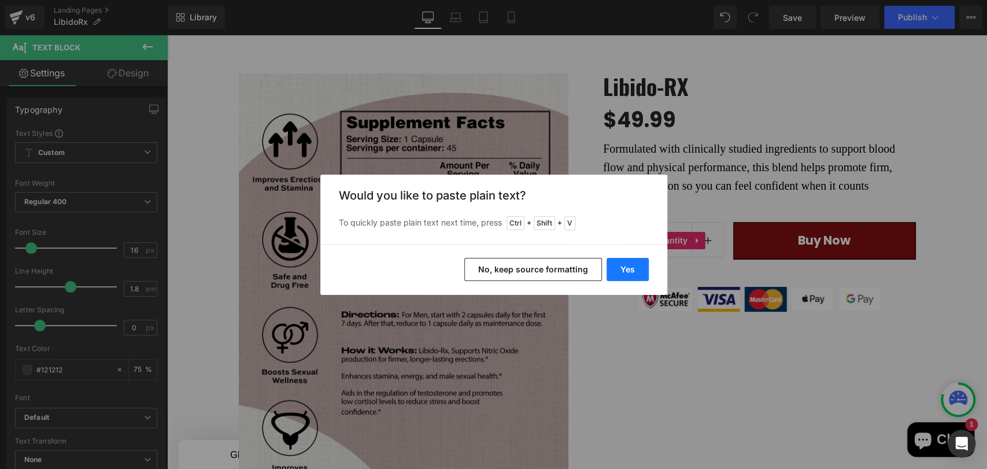
click at [624, 273] on button "Yes" at bounding box center [627, 269] width 42 height 23
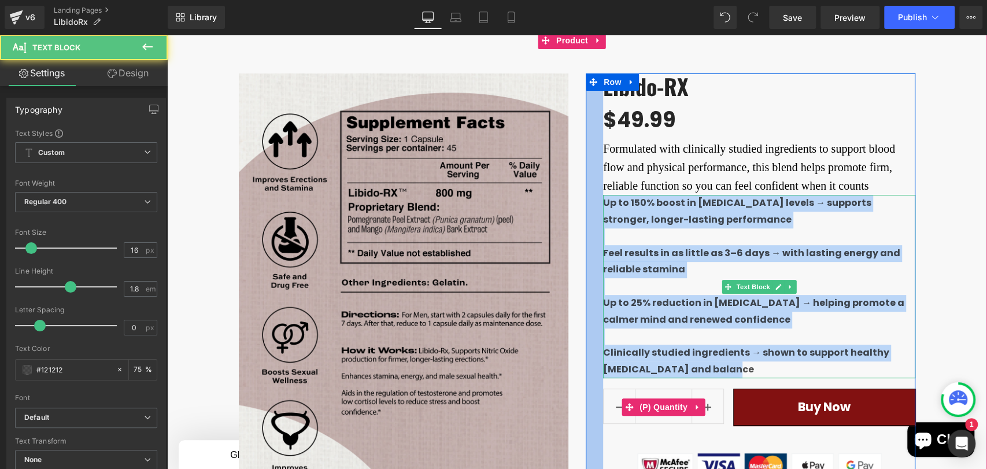
drag, startPoint x: 735, startPoint y: 392, endPoint x: 592, endPoint y: 225, distance: 219.8
click at [592, 225] on div "Libido-RX (P) Title $0 $49.99 (P) Price Formulated with clinically studied ingr…" at bounding box center [750, 275] width 329 height 405
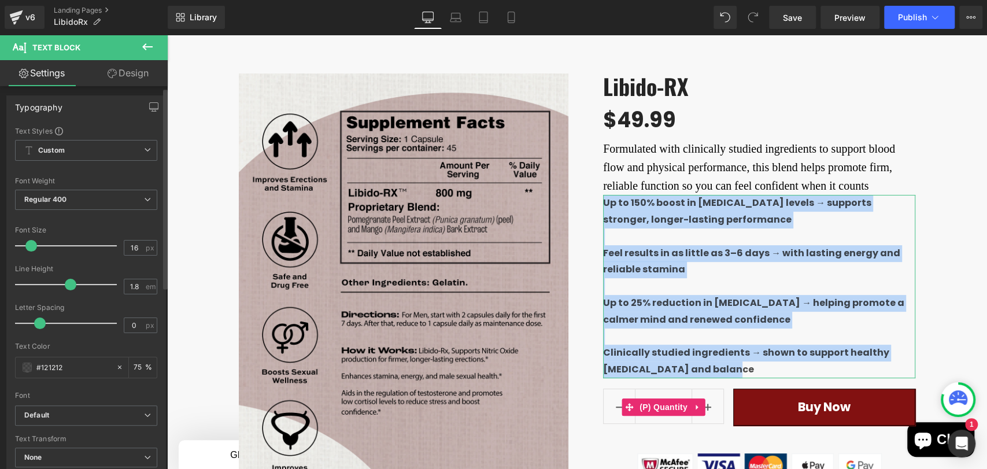
scroll to position [0, 0]
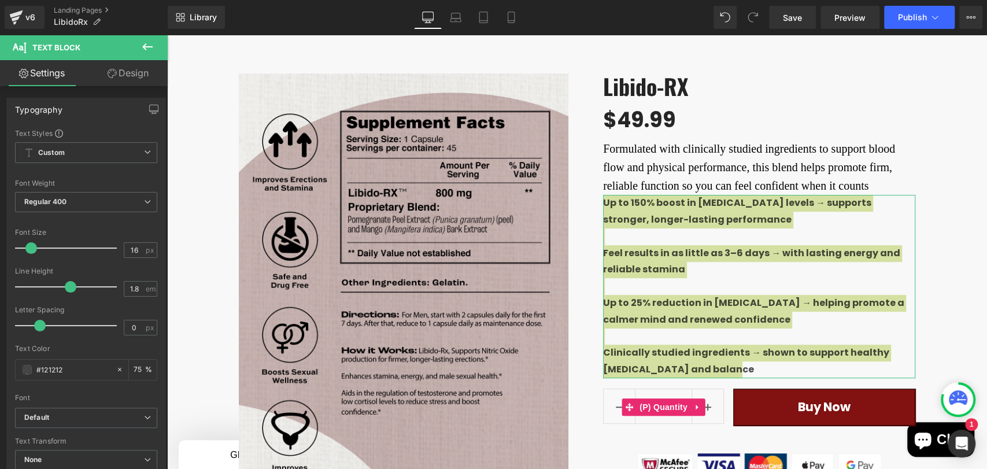
click at [124, 80] on link "Design" at bounding box center [128, 73] width 84 height 26
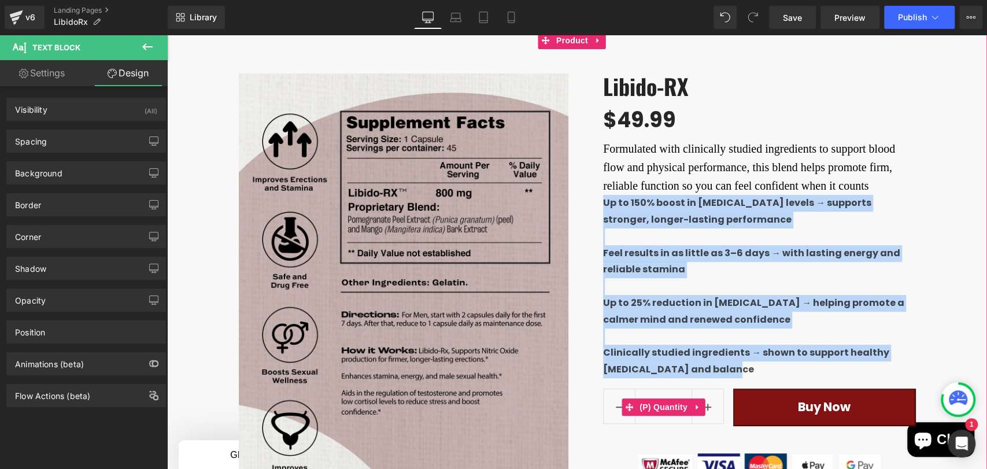
click at [619, 220] on b "Up to 150% boost in [MEDICAL_DATA] levels → supports stronger, longer-lasting p…" at bounding box center [737, 211] width 268 height 30
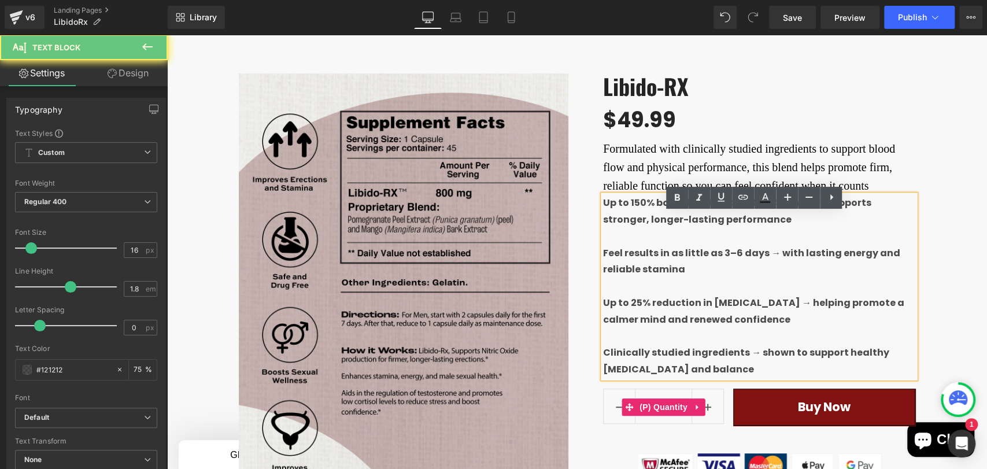
click at [603, 218] on b "Up to 150% boost in [MEDICAL_DATA] levels → supports stronger, longer-lasting p…" at bounding box center [737, 211] width 268 height 30
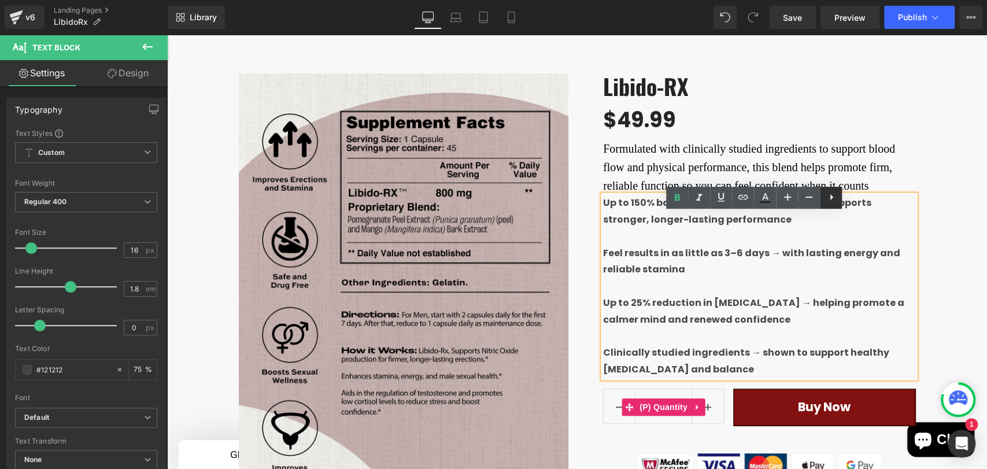
click at [836, 202] on icon at bounding box center [831, 197] width 14 height 14
click at [831, 203] on icon at bounding box center [831, 197] width 14 height 14
click at [612, 273] on b "Feel results in as little as 3–6 days → with lasting energy and reliable stamina" at bounding box center [758, 261] width 310 height 30
click at [609, 245] on li at bounding box center [759, 236] width 312 height 17
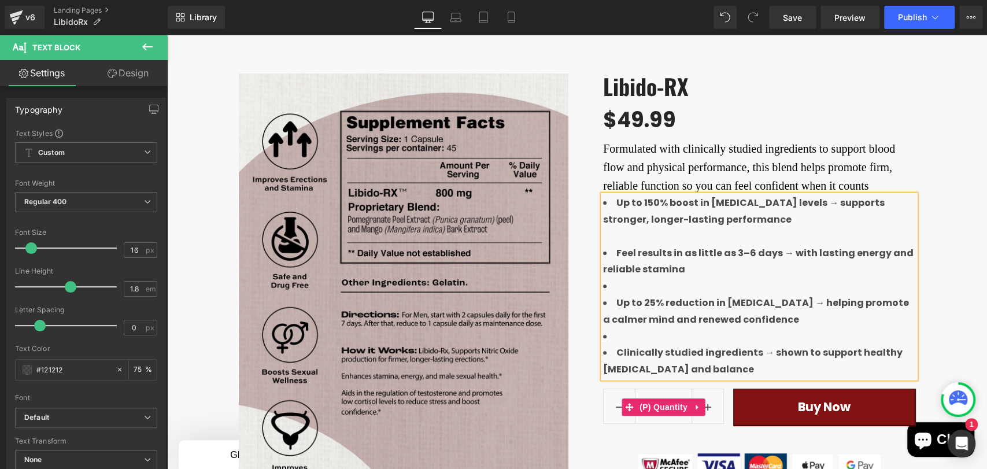
click at [612, 295] on li at bounding box center [759, 286] width 312 height 17
click at [612, 345] on li at bounding box center [759, 336] width 312 height 17
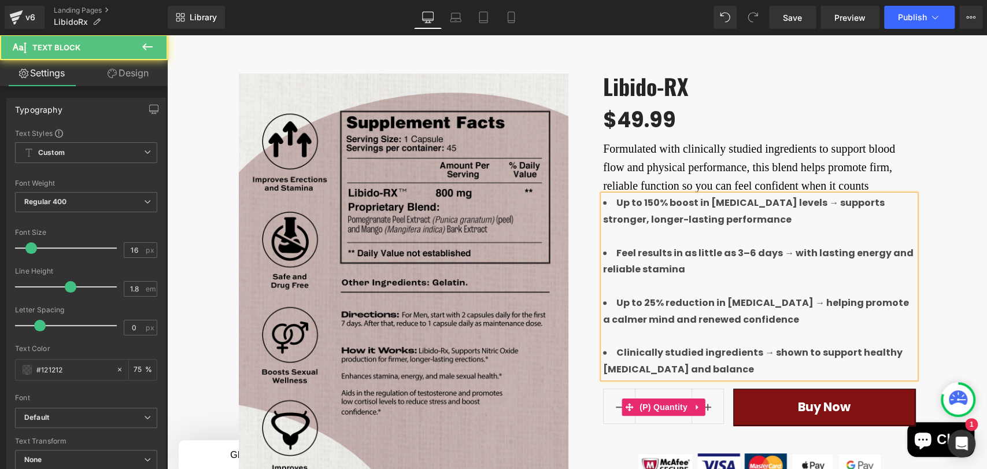
click at [739, 369] on b "Clinically studied ingredients → shown to support healthy [MEDICAL_DATA] and ba…" at bounding box center [752, 361] width 299 height 30
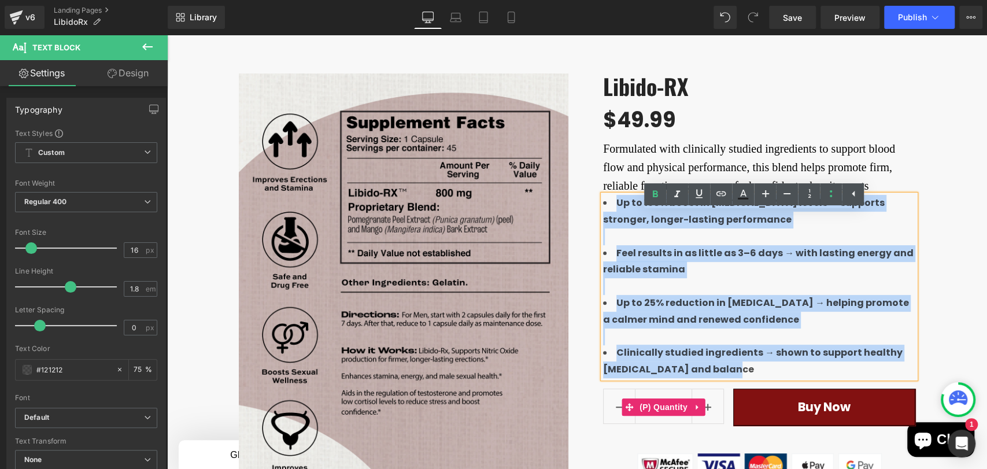
drag, startPoint x: 753, startPoint y: 390, endPoint x: 589, endPoint y: 224, distance: 233.4
click at [589, 224] on div "Libido-RX (P) Title $0 $49.99 (P) Price Formulated with clinically studied ingr…" at bounding box center [750, 275] width 329 height 405
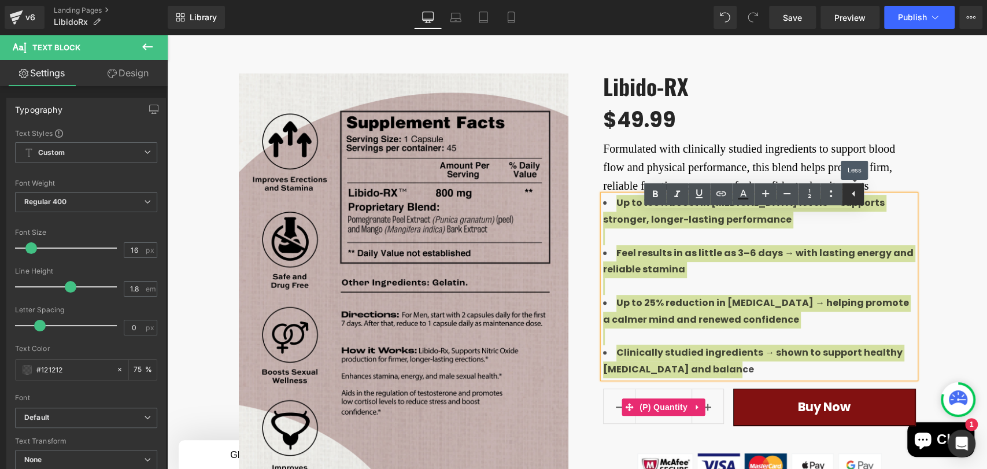
click at [854, 198] on icon at bounding box center [853, 194] width 14 height 14
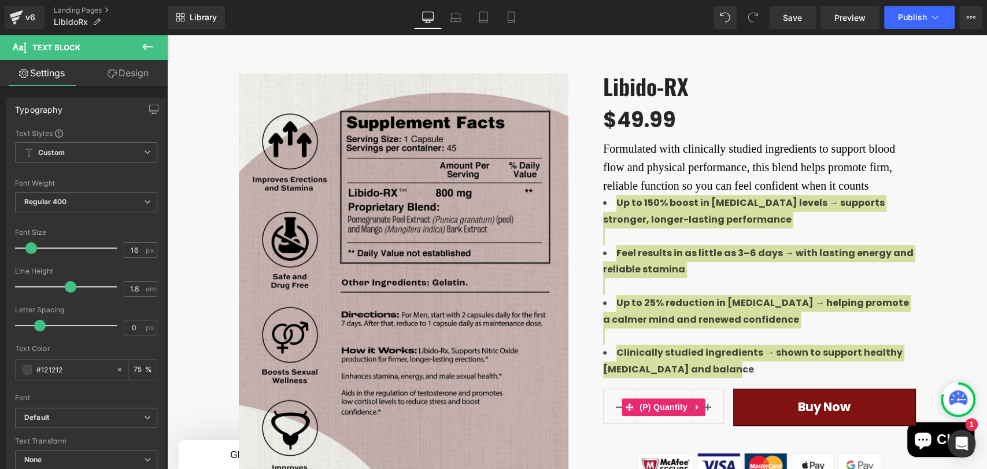
click at [127, 77] on link "Design" at bounding box center [128, 73] width 84 height 26
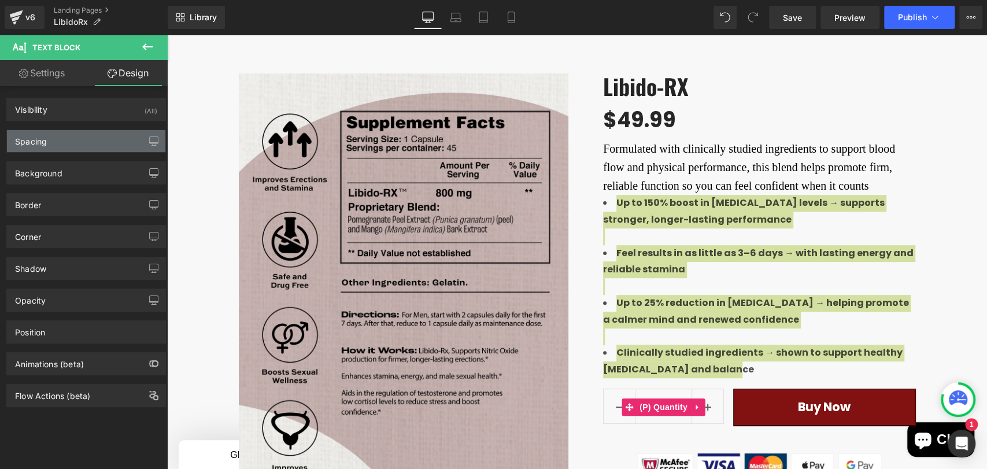
type input "0"
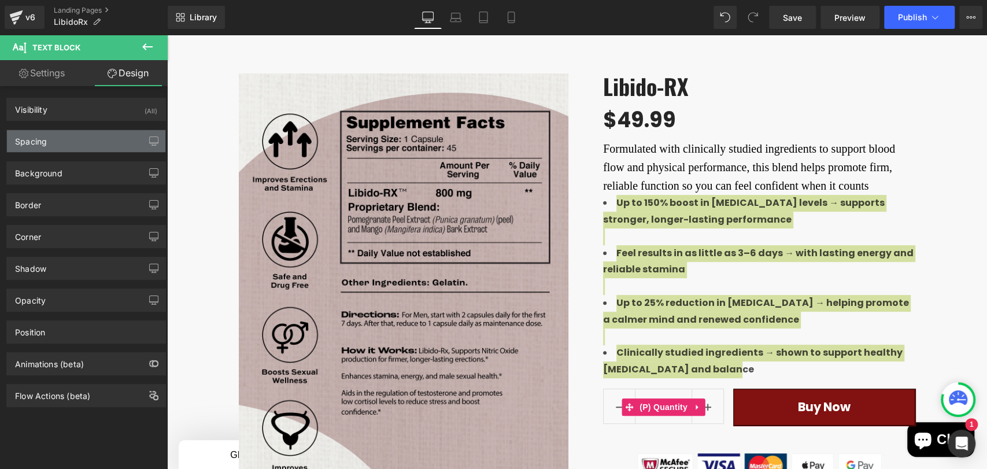
type input "0"
click at [81, 142] on div "Spacing" at bounding box center [86, 141] width 158 height 22
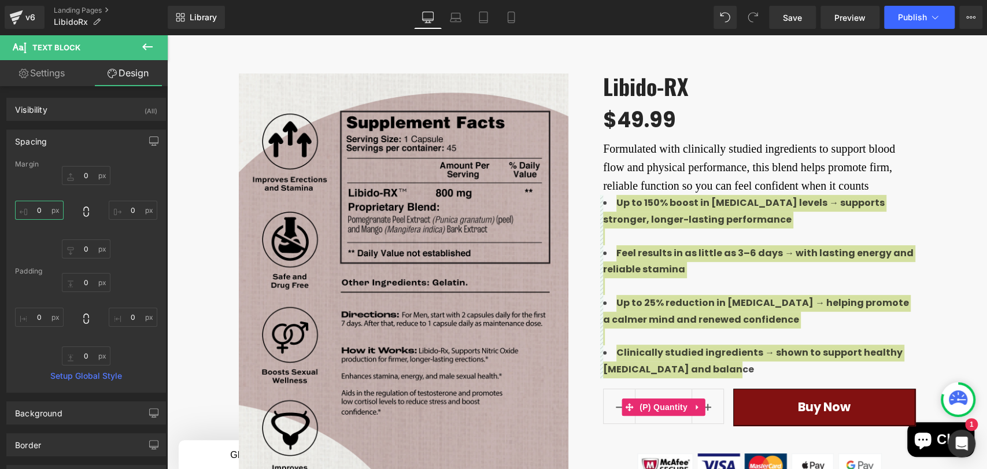
click at [44, 214] on input "0" at bounding box center [39, 210] width 49 height 19
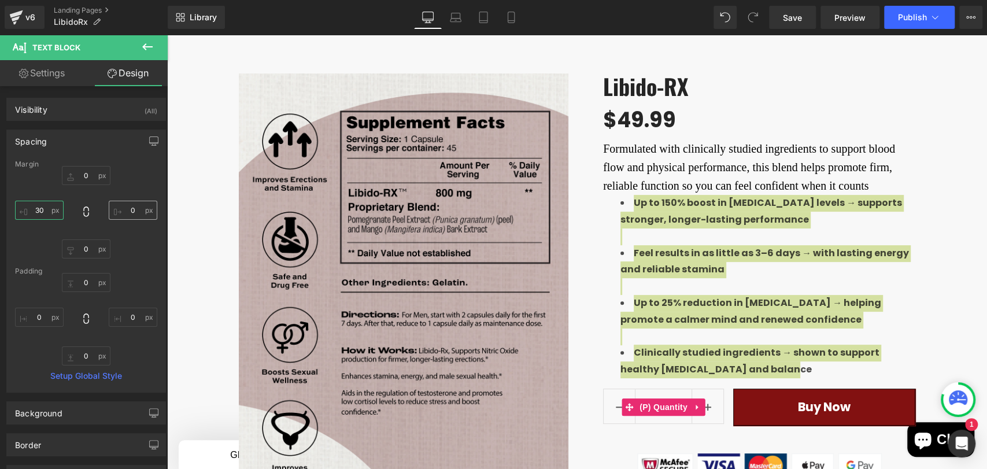
type input "30"
click at [131, 210] on input "0" at bounding box center [133, 210] width 49 height 19
type input "30"
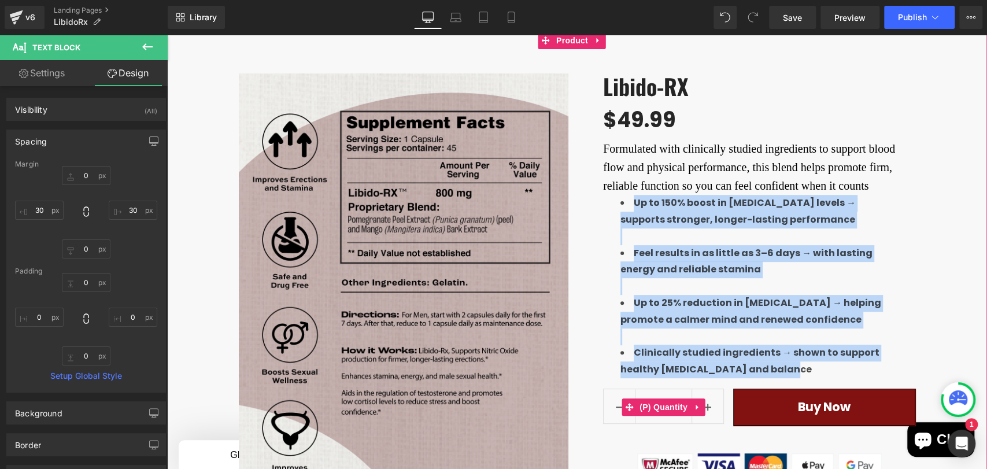
click at [942, 218] on div "Best Seller (P) Image Row" at bounding box center [577, 344] width 820 height 577
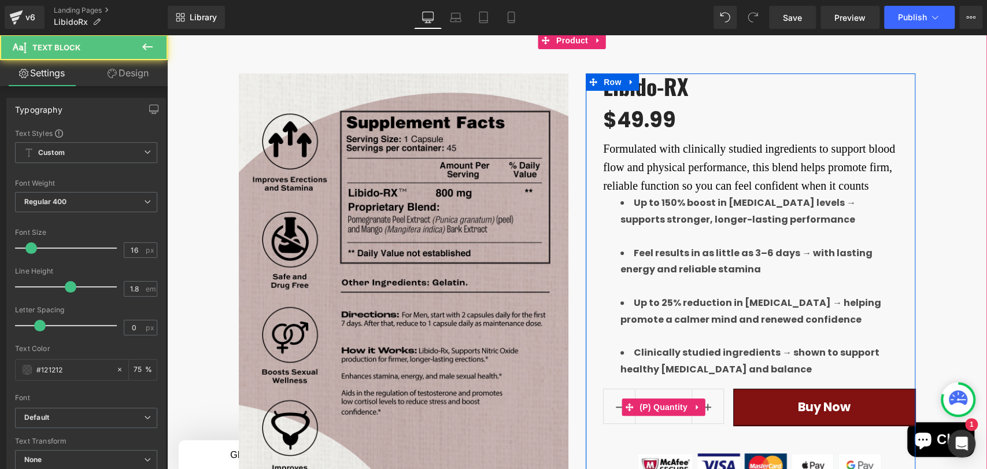
click at [612, 362] on div "Libido-RX (P) Title $0 $49.99 (P) Price Formulated with clinically studied ingr…" at bounding box center [759, 275] width 312 height 405
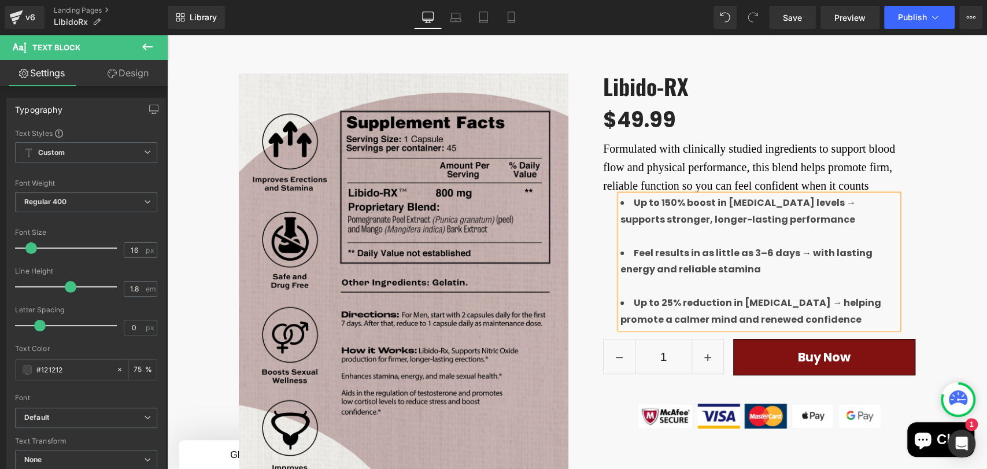
click at [782, 323] on b "Up to 25% reduction in [MEDICAL_DATA] → helping promote a calmer mind and renew…" at bounding box center [750, 311] width 261 height 30
click at [798, 274] on b "Feel results in as little as 3–6 days → with lasting energy and reliable stamina" at bounding box center [746, 261] width 252 height 30
click at [816, 220] on b "Up to 150% boost in [MEDICAL_DATA] levels → supports stronger, longer-lasting p…" at bounding box center [737, 211] width 235 height 30
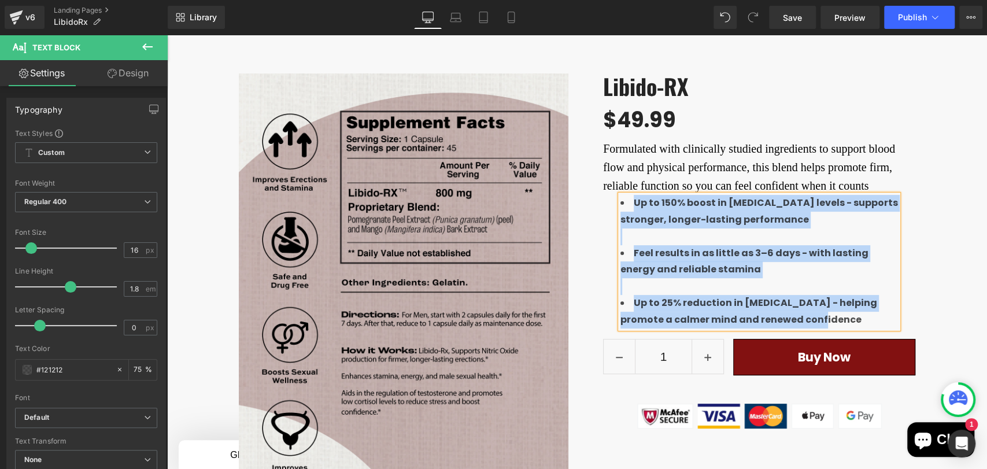
drag, startPoint x: 809, startPoint y: 341, endPoint x: 616, endPoint y: 218, distance: 229.2
click at [620, 218] on div "Up to 150% boost in [MEDICAL_DATA] levels - supports stronger, longer-lasting p…" at bounding box center [758, 261] width 277 height 133
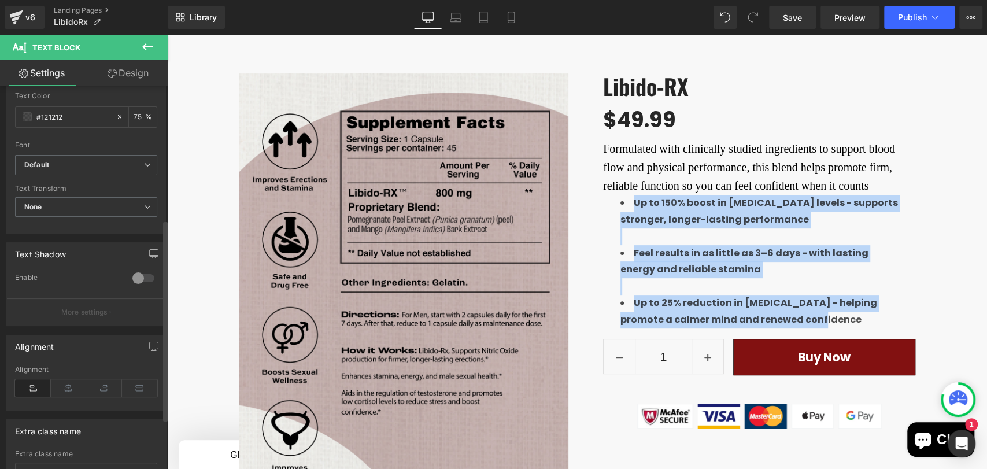
scroll to position [257, 0]
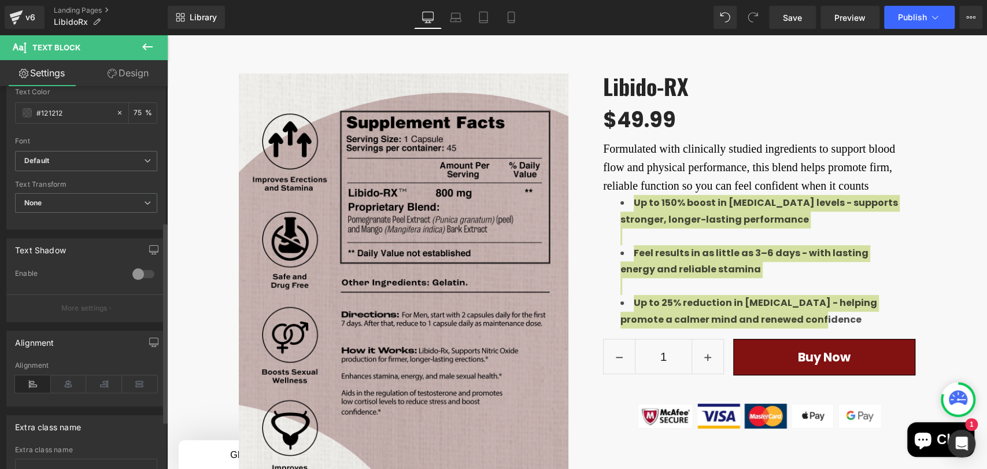
click at [40, 383] on icon at bounding box center [33, 383] width 36 height 17
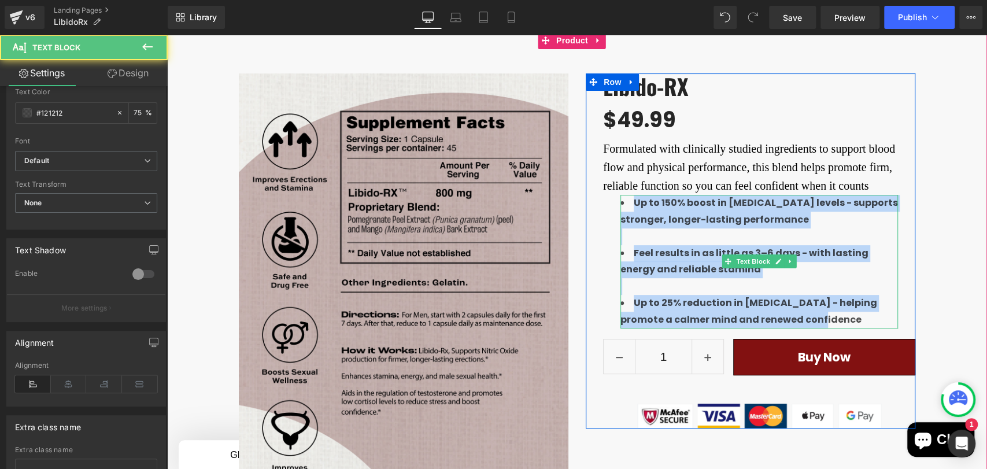
click at [631, 223] on b "Up to 150% boost in [MEDICAL_DATA] levels - supports stronger, longer-lasting p…" at bounding box center [758, 211] width 277 height 30
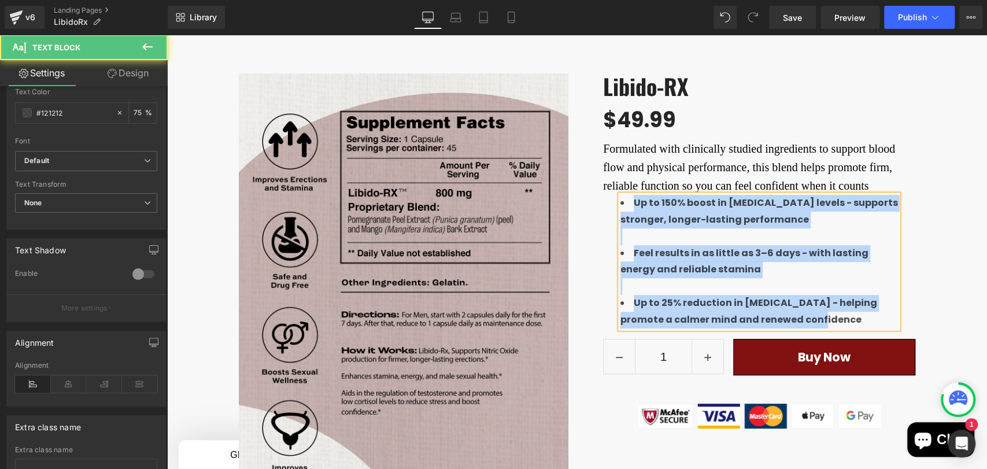
drag, startPoint x: 815, startPoint y: 339, endPoint x: 597, endPoint y: 223, distance: 247.2
click at [597, 223] on div "Libido-RX (P) Title $0 $49.99 (P) Price Formulated with clinically studied ingr…" at bounding box center [750, 250] width 329 height 355
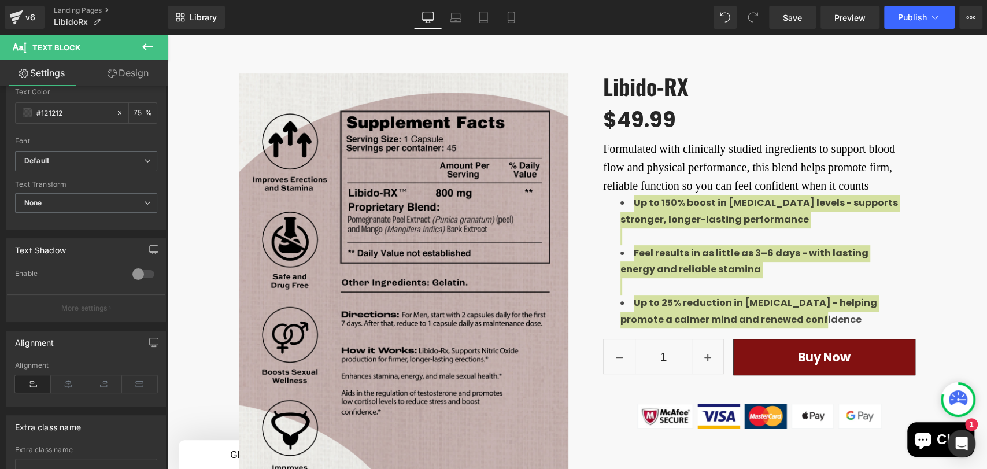
click at [125, 79] on link "Design" at bounding box center [128, 73] width 84 height 26
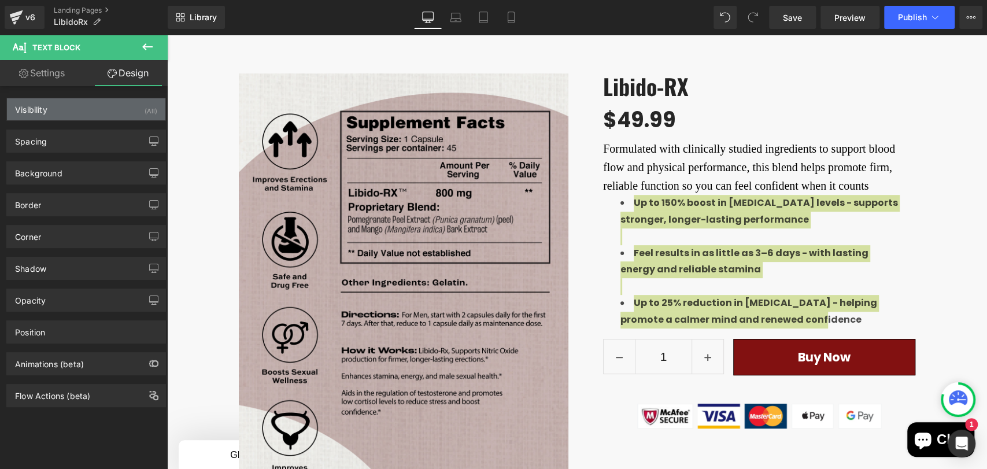
type input "0"
type input "30"
type input "0"
type input "30"
type input "0"
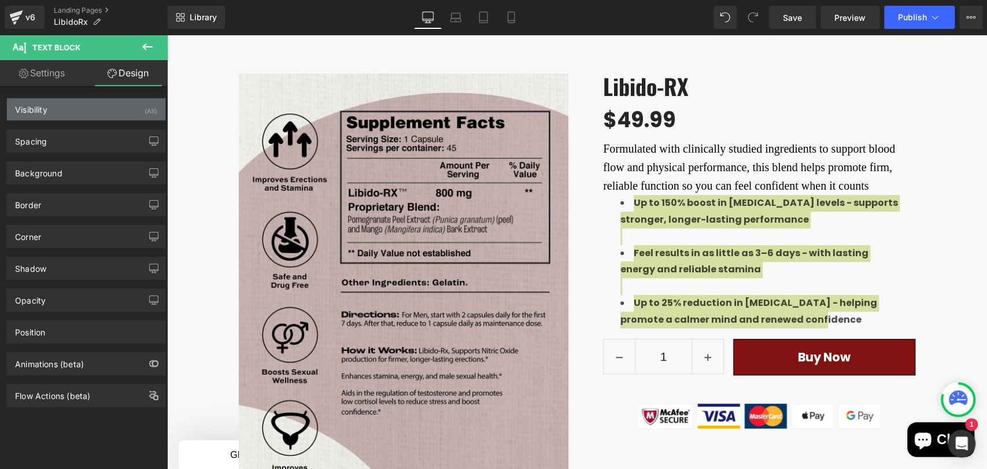
type input "0"
click at [83, 151] on div "Spacing" at bounding box center [86, 141] width 158 height 22
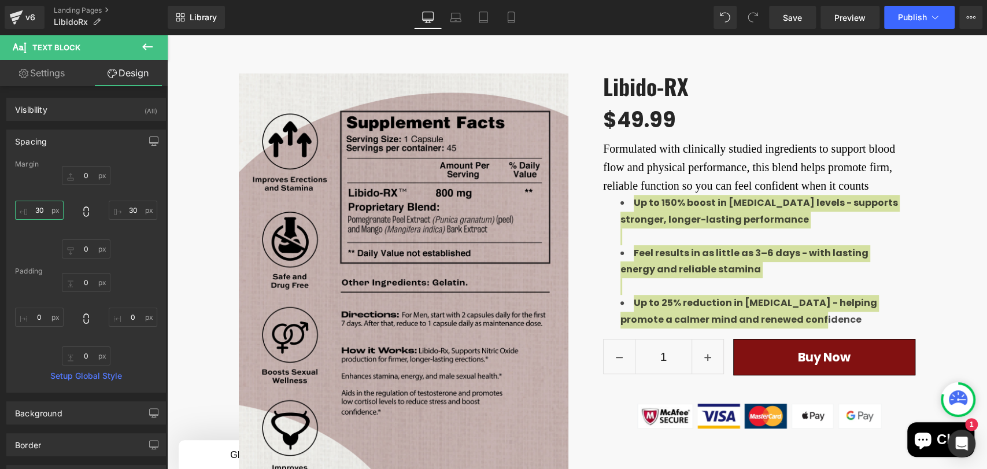
click at [48, 208] on input "30" at bounding box center [39, 210] width 49 height 19
type input "0"
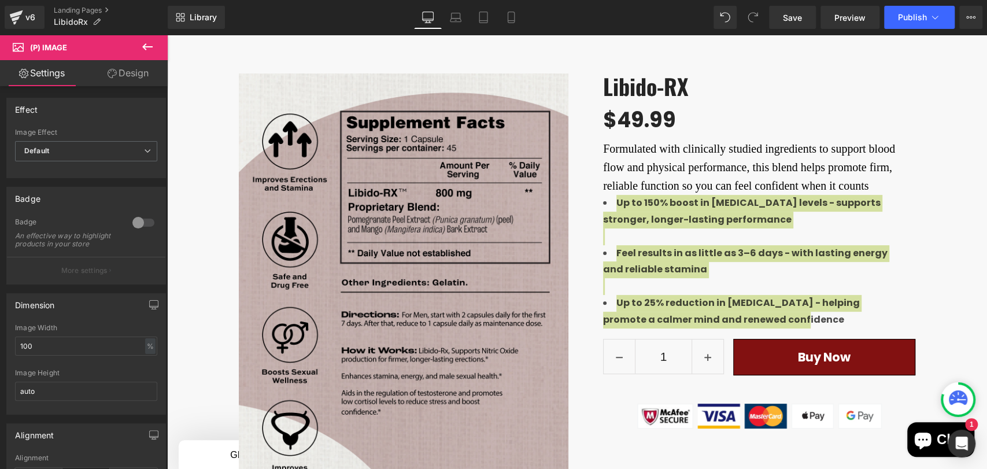
click at [125, 77] on link "Design" at bounding box center [128, 73] width 84 height 26
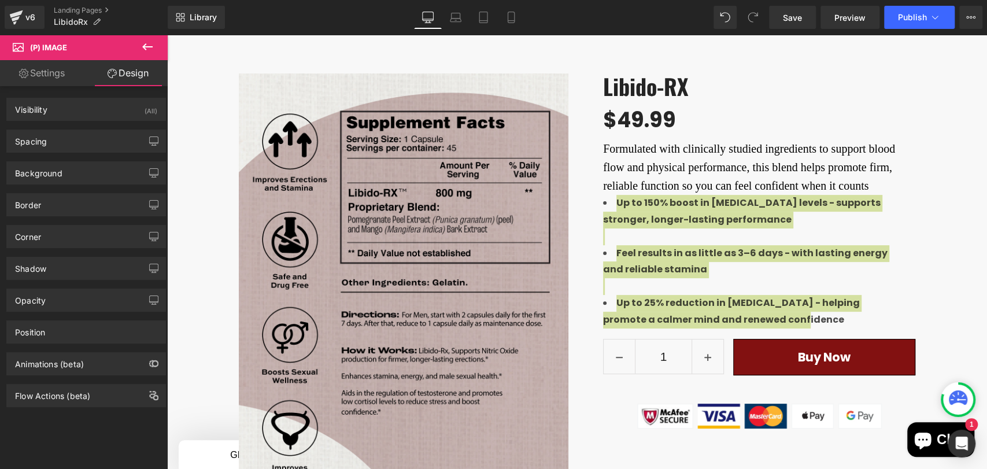
click at [51, 75] on link "Settings" at bounding box center [42, 73] width 84 height 26
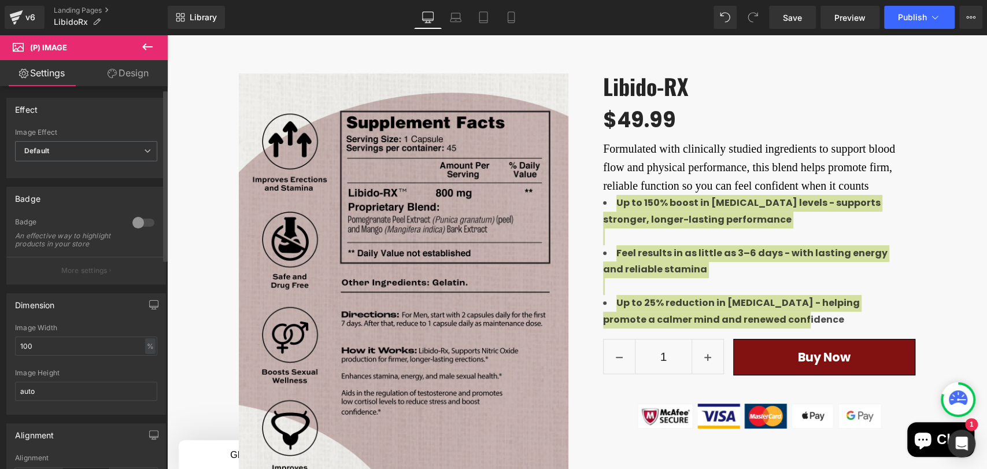
scroll to position [128, 0]
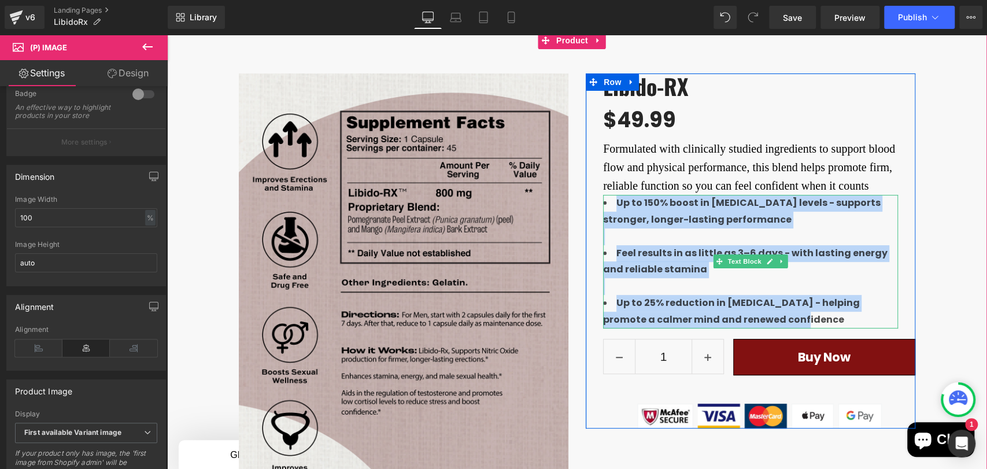
drag, startPoint x: 654, startPoint y: 223, endPoint x: 729, endPoint y: 272, distance: 90.3
click at [655, 223] on b "Up to 150% boost in [MEDICAL_DATA] levels - supports stronger, longer-lasting p…" at bounding box center [741, 211] width 277 height 30
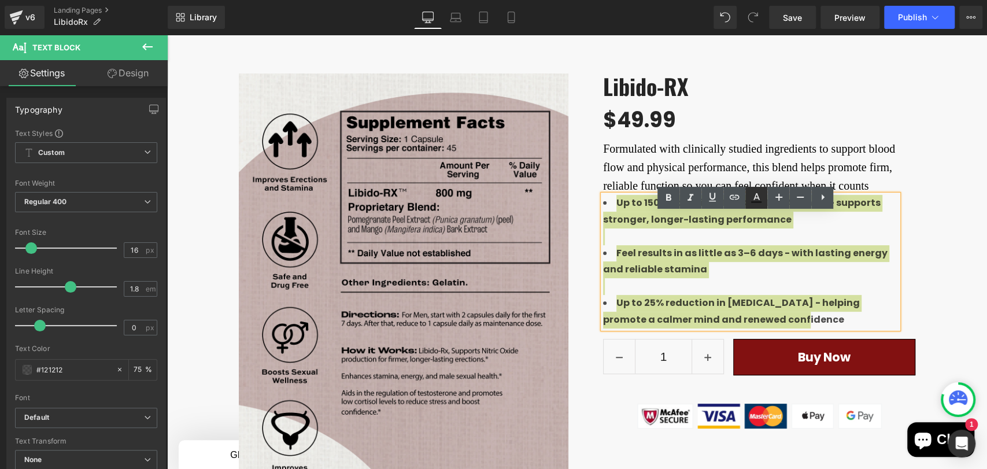
click at [755, 202] on icon at bounding box center [756, 202] width 10 height 2
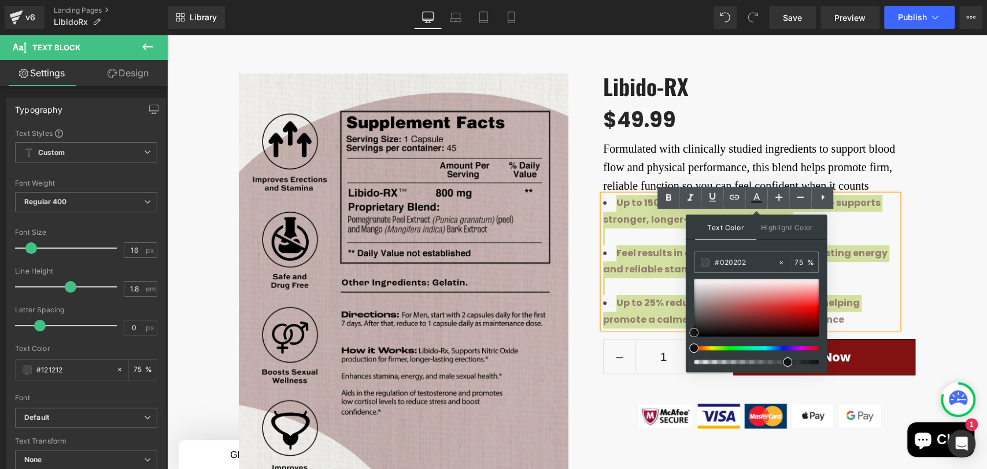
type input "#000000"
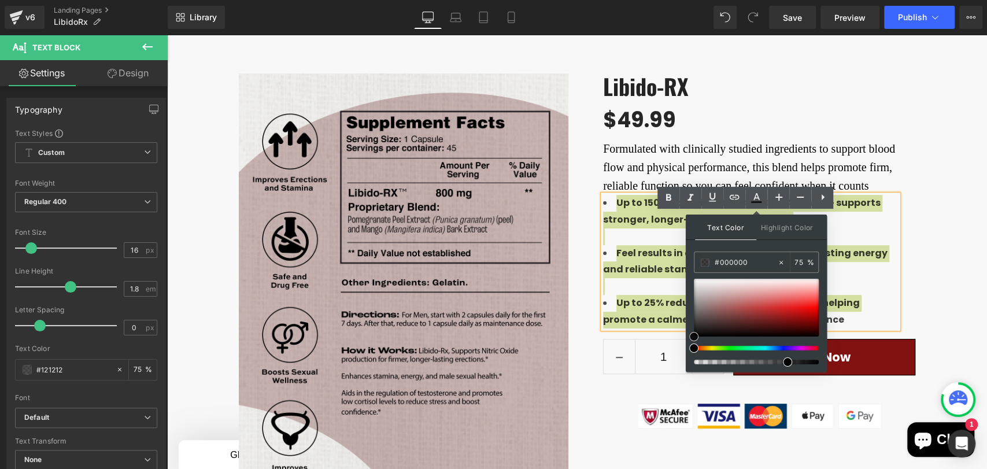
drag, startPoint x: 713, startPoint y: 311, endPoint x: 781, endPoint y: 312, distance: 68.8
click at [686, 347] on div "Text Color Highlight Color rgba(0, 0, 0, 0.75) #000000 75 % transparent transpa…" at bounding box center [756, 292] width 141 height 157
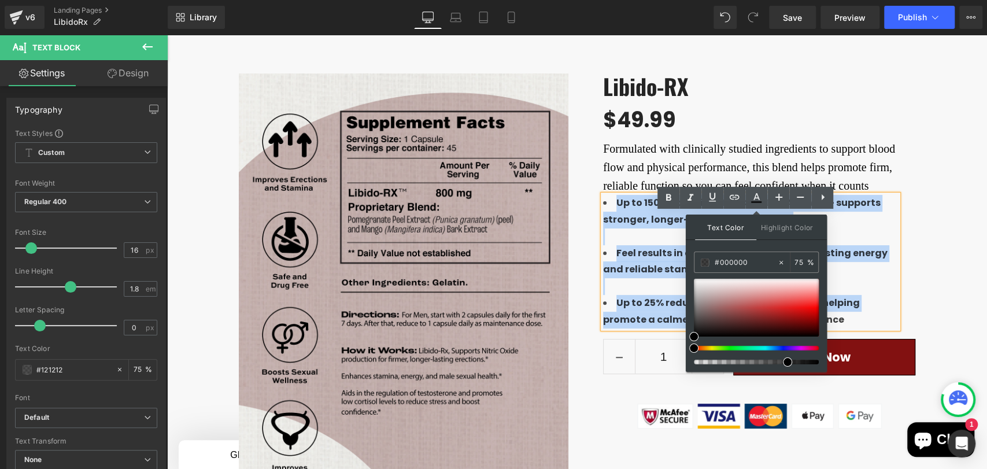
click at [865, 279] on li "Feel results in as little as 3–6 days - with lasting energy and reliable stamina" at bounding box center [750, 262] width 295 height 34
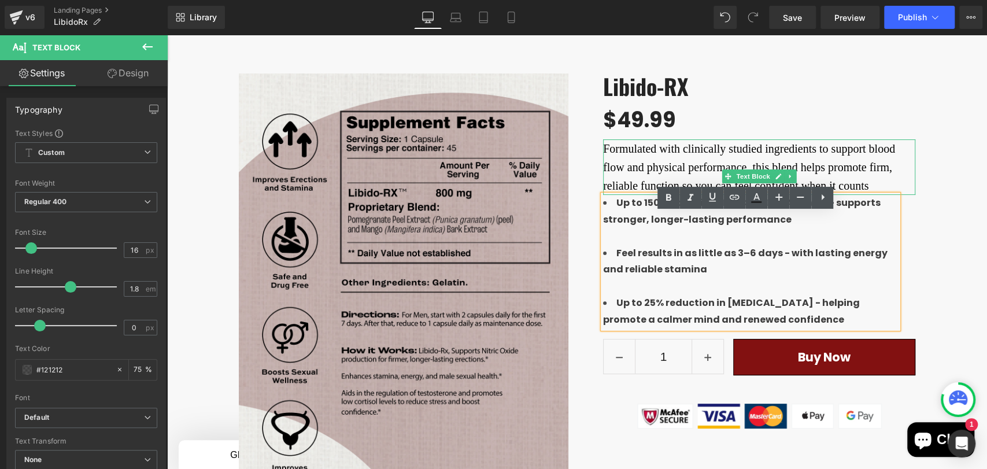
click at [608, 162] on p "Formulated with clinically studied ingredients to support blood flow and physic…" at bounding box center [759, 166] width 312 height 55
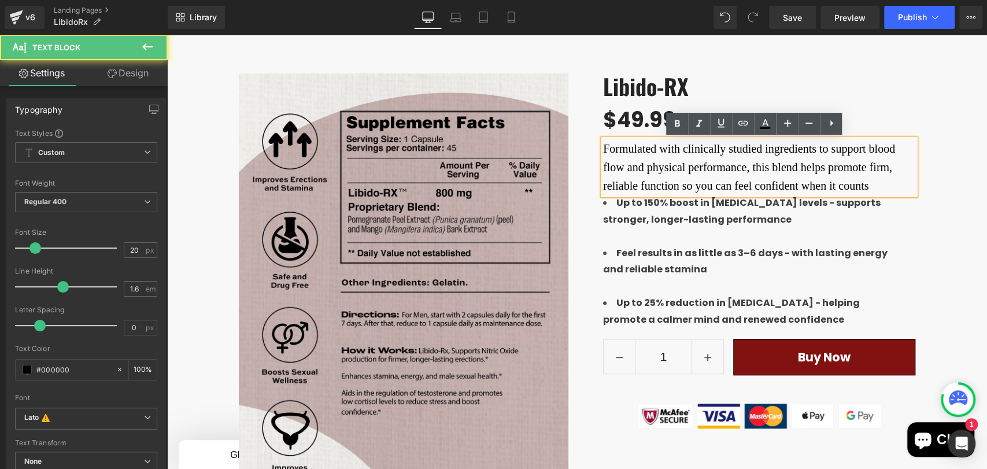
drag, startPoint x: 638, startPoint y: 185, endPoint x: 680, endPoint y: 142, distance: 60.9
click at [591, 150] on div "Libido-RX (P) Title $0 $49.99 (P) Price Formulated with clinically studied ingr…" at bounding box center [750, 250] width 329 height 355
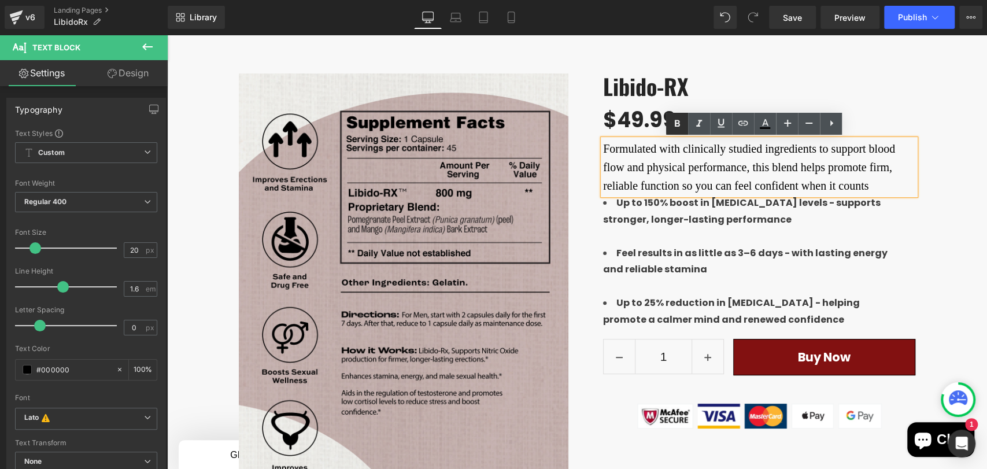
click at [679, 126] on icon at bounding box center [677, 124] width 14 height 14
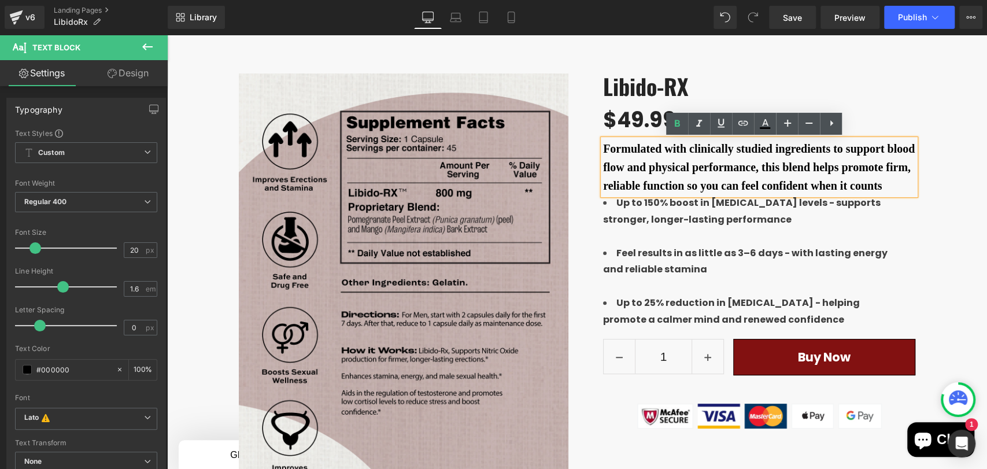
click at [686, 195] on p "Formulated with clinically studied ingredients to support blood flow and physic…" at bounding box center [759, 166] width 312 height 55
drag, startPoint x: 698, startPoint y: 205, endPoint x: 686, endPoint y: 142, distance: 64.2
click at [590, 147] on div "Libido-RX (P) Title $0 $49.99 (P) Price Formulated with clinically studied ingr…" at bounding box center [750, 250] width 329 height 355
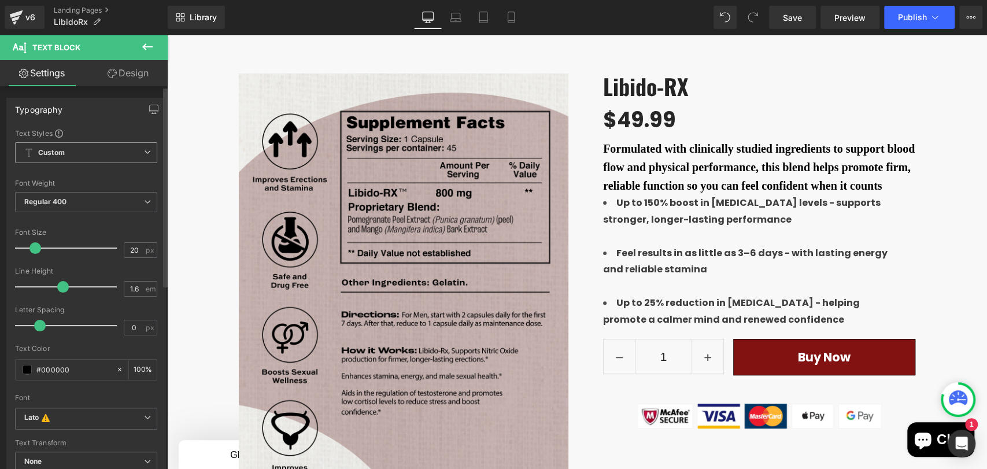
click at [104, 158] on span "Custom Setup Global Style" at bounding box center [86, 152] width 142 height 21
click at [104, 158] on span "Custom Setup Global Style" at bounding box center [84, 152] width 138 height 21
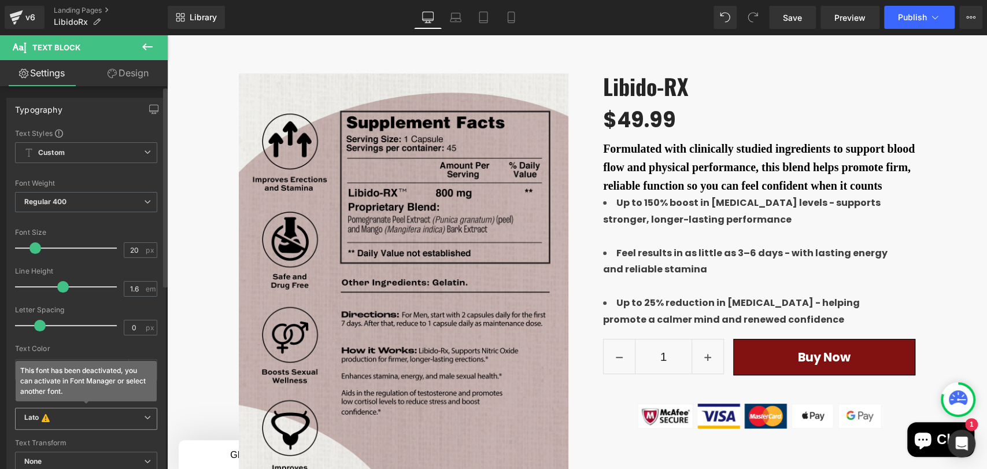
click at [69, 416] on b "Lato This font has been deactivated, you can activate in Font Manager or select…" at bounding box center [84, 419] width 120 height 12
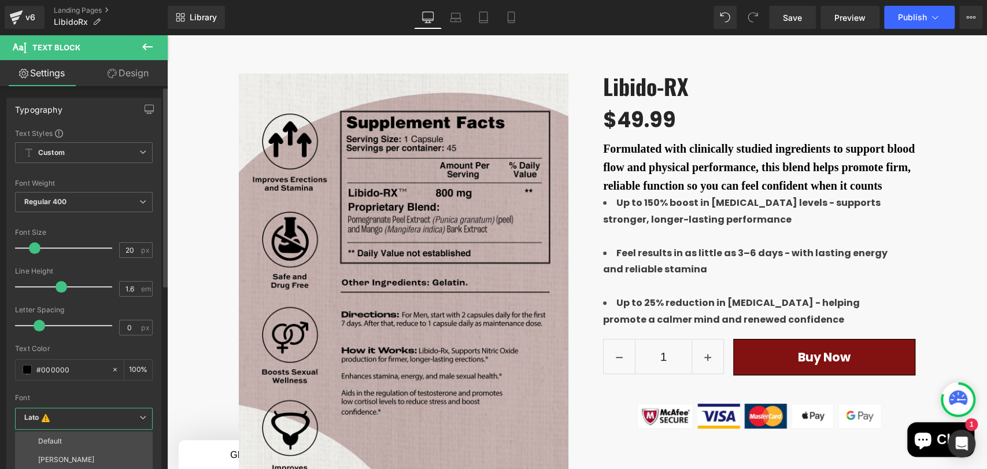
click at [60, 440] on p "Default" at bounding box center [50, 441] width 24 height 8
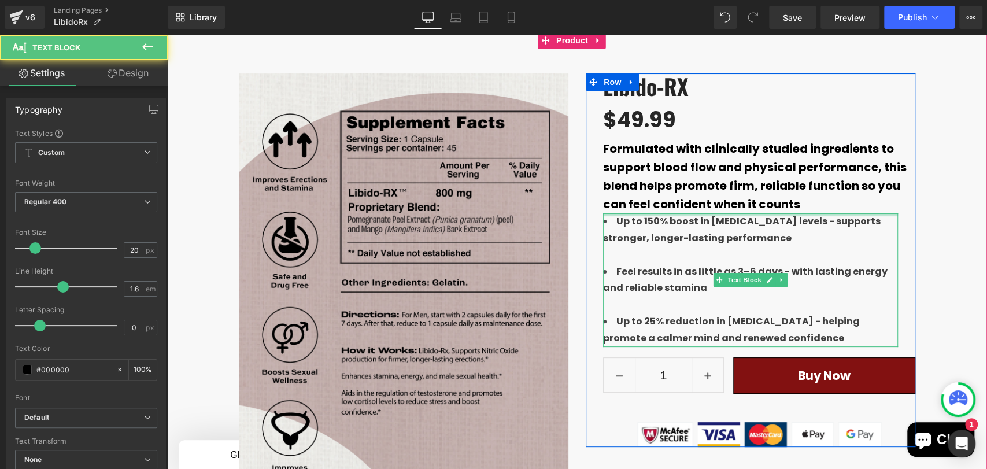
click at [748, 193] on span "Formulated with clinically studied ingredients to support blood flow and physic…" at bounding box center [754, 176] width 303 height 72
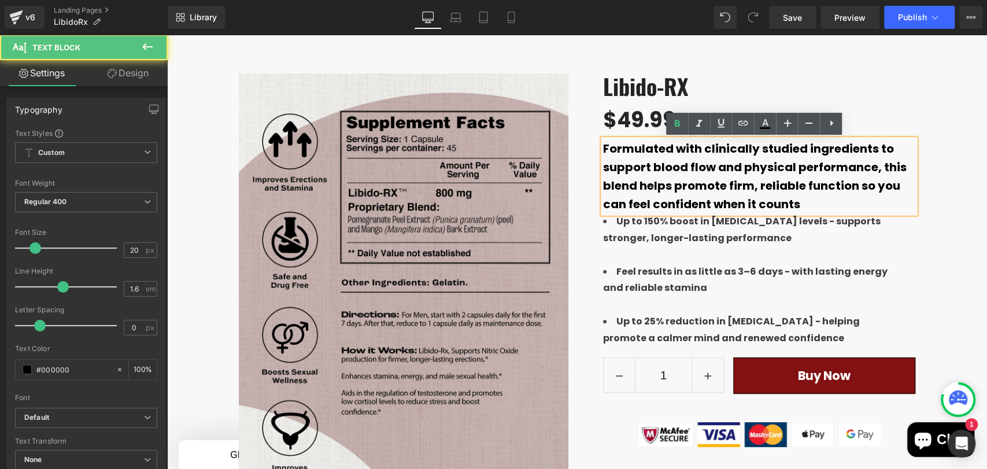
click at [929, 177] on div "Best Seller (P) Image Row" at bounding box center [577, 344] width 820 height 577
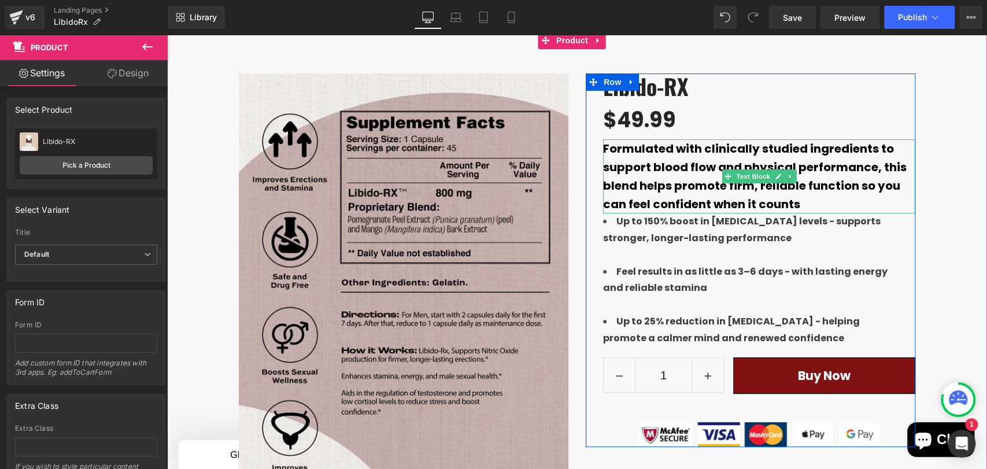
drag, startPoint x: 814, startPoint y: 199, endPoint x: 814, endPoint y: 206, distance: 6.9
click at [812, 202] on p "Formulated with clinically studied ingredients to support blood flow and physic…" at bounding box center [759, 176] width 312 height 74
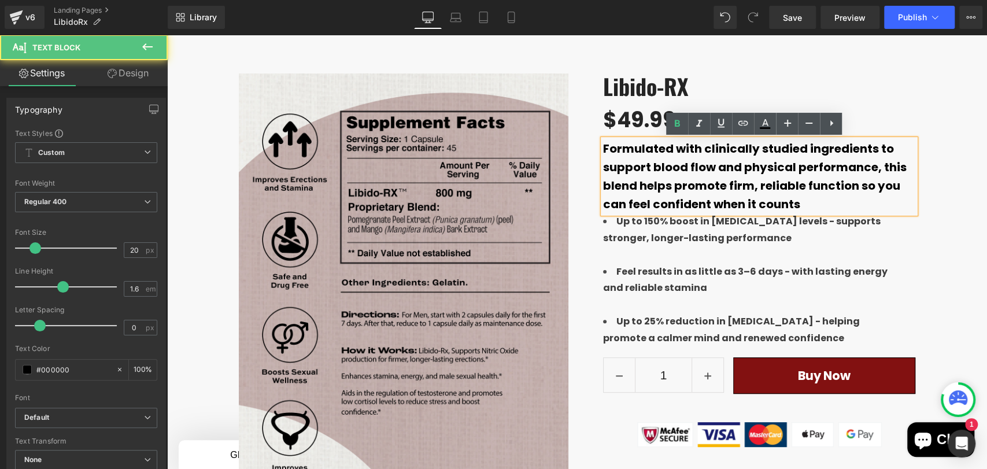
click at [814, 206] on p "Formulated with clinically studied ingredients to support blood flow and physic…" at bounding box center [759, 176] width 312 height 74
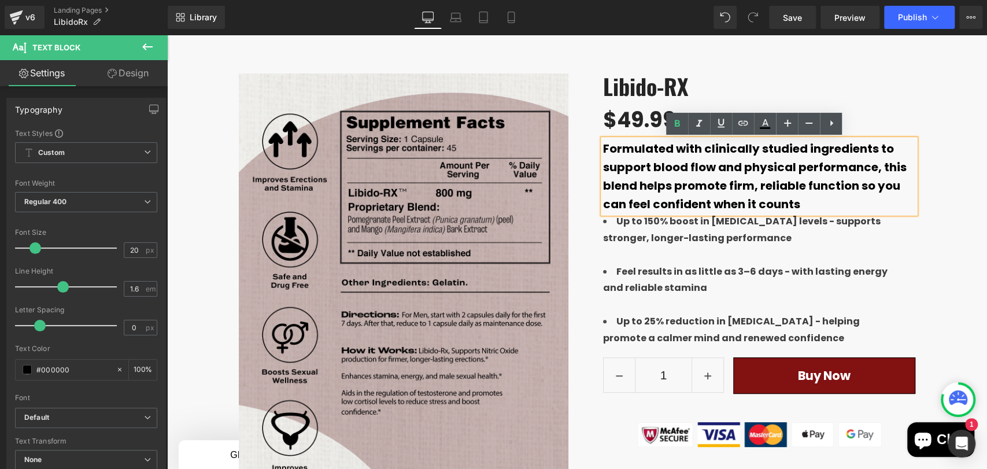
drag, startPoint x: 818, startPoint y: 206, endPoint x: 671, endPoint y: 138, distance: 162.2
click at [603, 145] on p "Formulated with clinically studied ingredients to support blood flow and physic…" at bounding box center [759, 176] width 312 height 74
click at [677, 125] on icon at bounding box center [677, 124] width 14 height 14
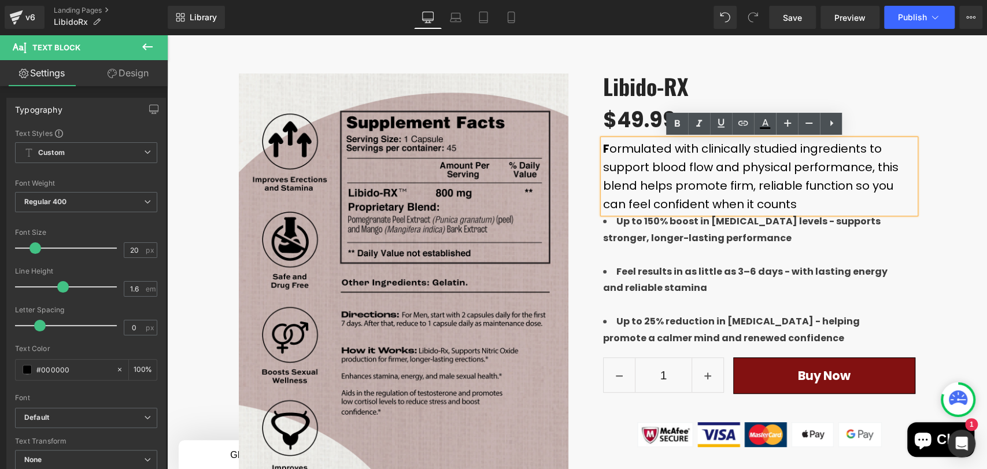
click at [779, 198] on p "F ormulated with clinically studied ingredients to support blood flow and physi…" at bounding box center [759, 176] width 312 height 74
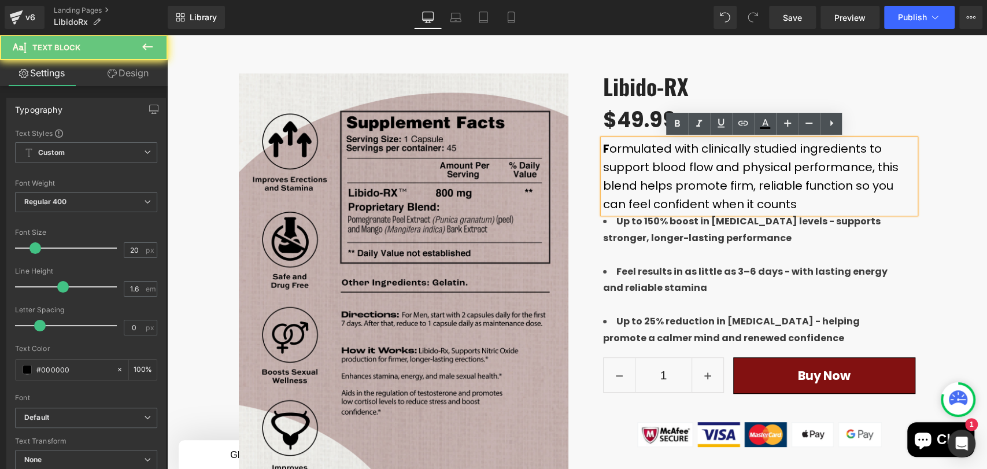
drag, startPoint x: 755, startPoint y: 200, endPoint x: 700, endPoint y: 142, distance: 79.7
click at [591, 146] on div "Libido-RX (P) Title $0 $49.99 (P) Price F ormulated with clinically studied ing…" at bounding box center [750, 259] width 329 height 373
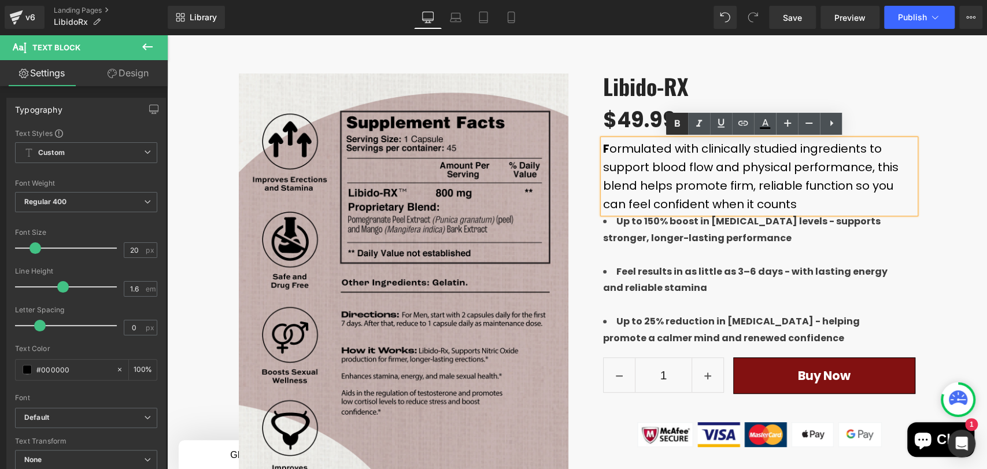
click at [676, 125] on icon at bounding box center [677, 123] width 5 height 7
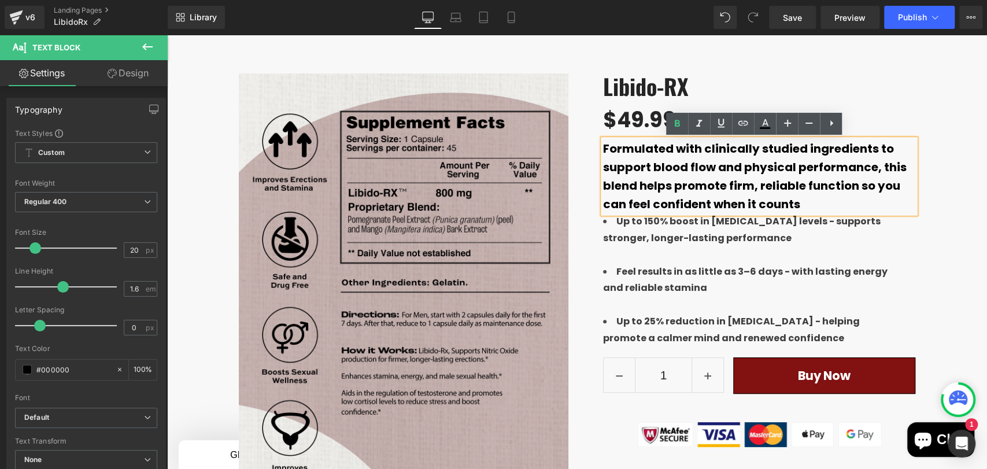
click at [813, 203] on p "Formulated with clinically studied ingredients to support blood flow and physic…" at bounding box center [759, 176] width 312 height 74
drag, startPoint x: 804, startPoint y: 199, endPoint x: 814, endPoint y: 202, distance: 10.7
click at [804, 199] on p "Formulated with clinically studied ingredients to support blood flow and physic…" at bounding box center [759, 176] width 312 height 74
drag, startPoint x: 709, startPoint y: 181, endPoint x: 609, endPoint y: 145, distance: 106.4
click at [604, 145] on p "Formulated with clinically studied ingredients to support blood flow and physic…" at bounding box center [759, 176] width 312 height 74
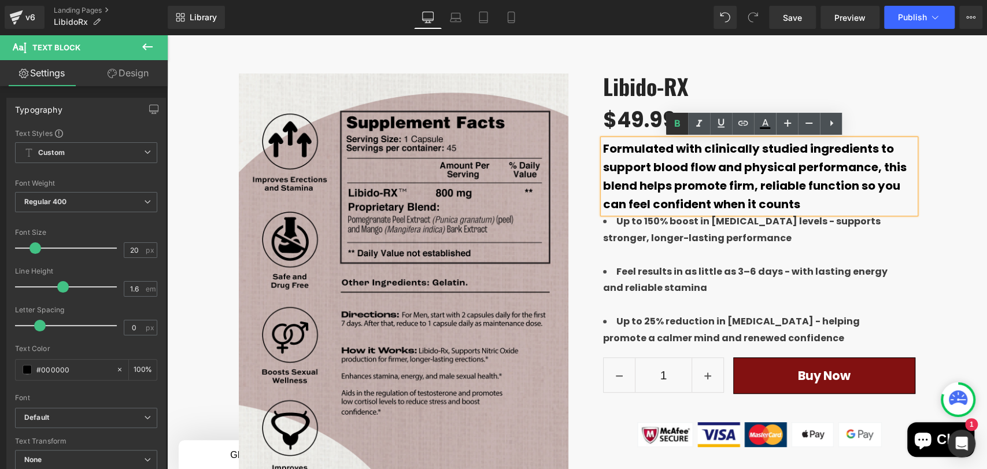
click at [675, 121] on icon at bounding box center [677, 123] width 5 height 7
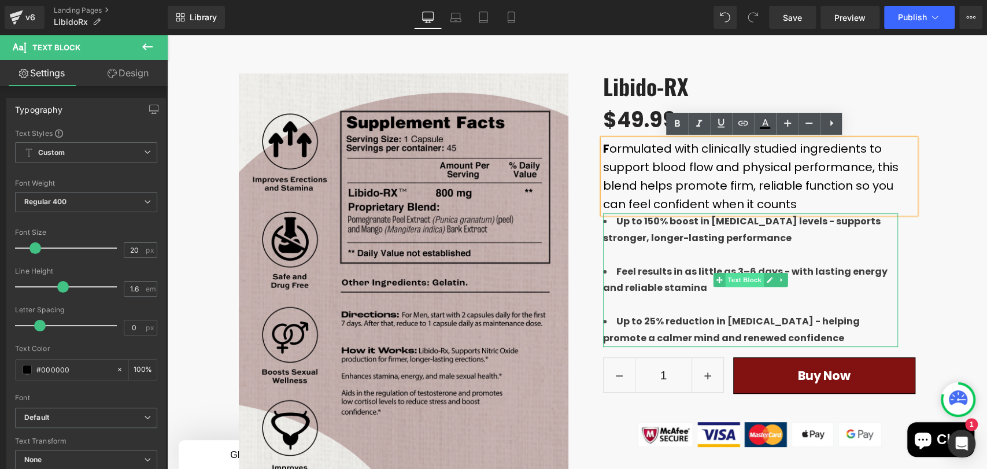
click at [742, 276] on span "Text Block" at bounding box center [744, 280] width 38 height 14
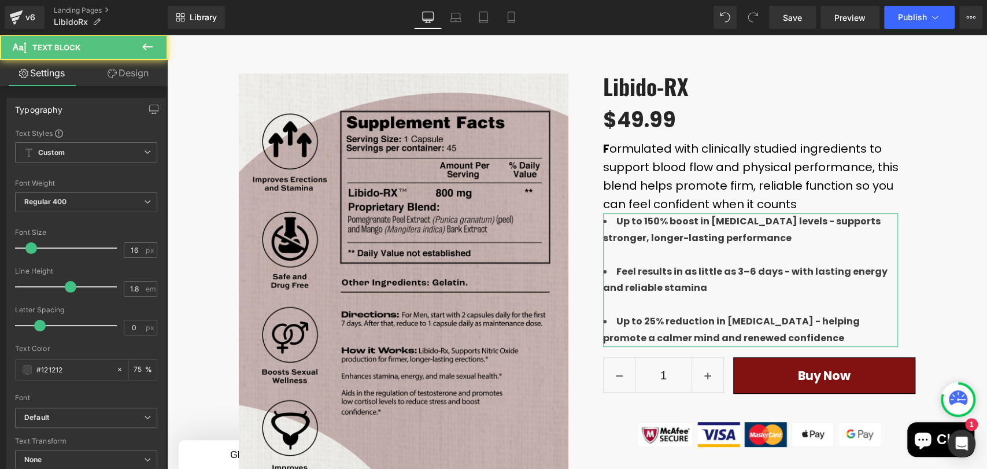
click at [135, 79] on link "Design" at bounding box center [128, 73] width 84 height 26
click at [0, 0] on div "Spacing" at bounding box center [0, 0] width 0 height 0
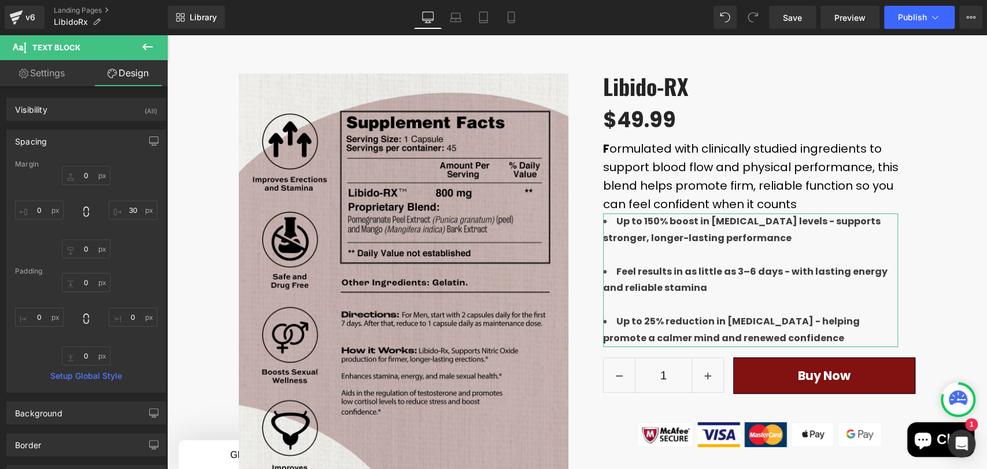
type input "0"
type input "30"
type input "0"
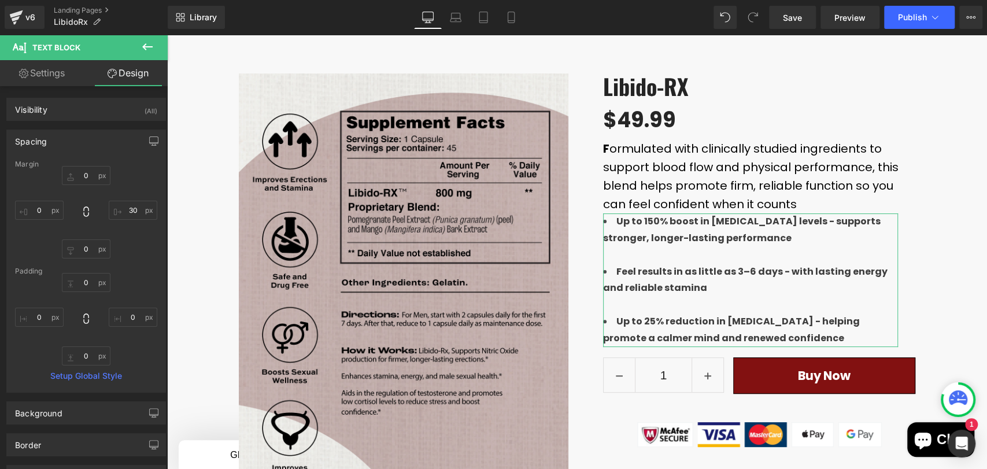
type input "0"
click at [84, 172] on input "0" at bounding box center [86, 175] width 49 height 19
type input "30"
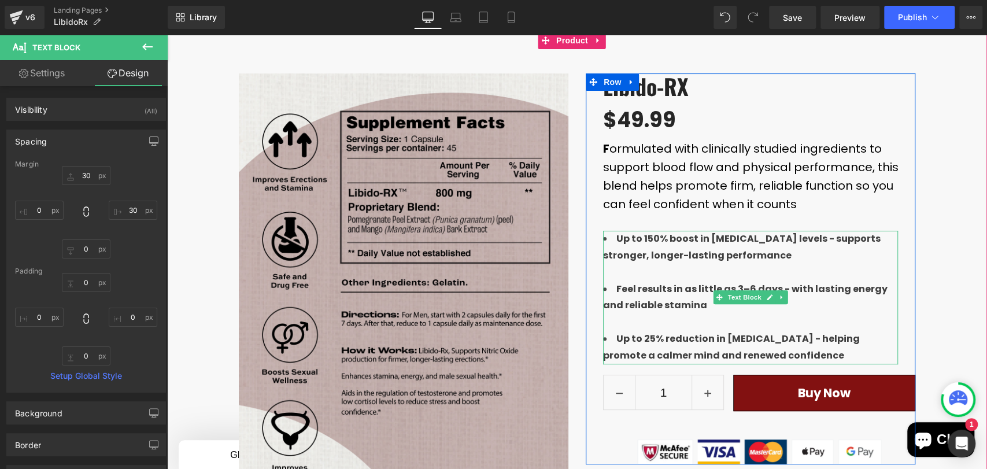
click at [751, 355] on li "Up to 25% reduction in [MEDICAL_DATA] - helping promote a calmer mind and renew…" at bounding box center [750, 348] width 295 height 34
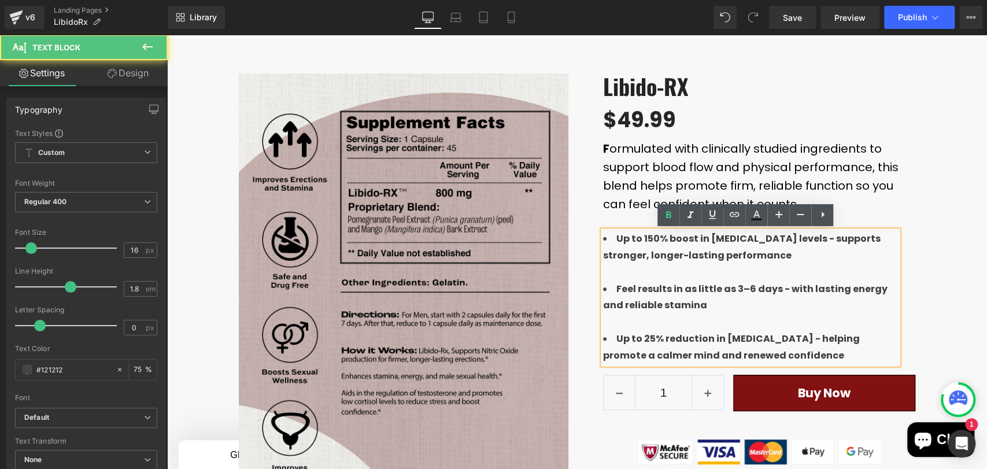
click at [758, 352] on li "Up to 25% reduction in [MEDICAL_DATA] - helping promote a calmer mind and renew…" at bounding box center [750, 348] width 295 height 34
drag, startPoint x: 784, startPoint y: 238, endPoint x: 606, endPoint y: 236, distance: 178.6
click at [606, 236] on li "Up to 150% boost in [MEDICAL_DATA] levels - supports stronger, longer-lasting p…" at bounding box center [750, 248] width 295 height 34
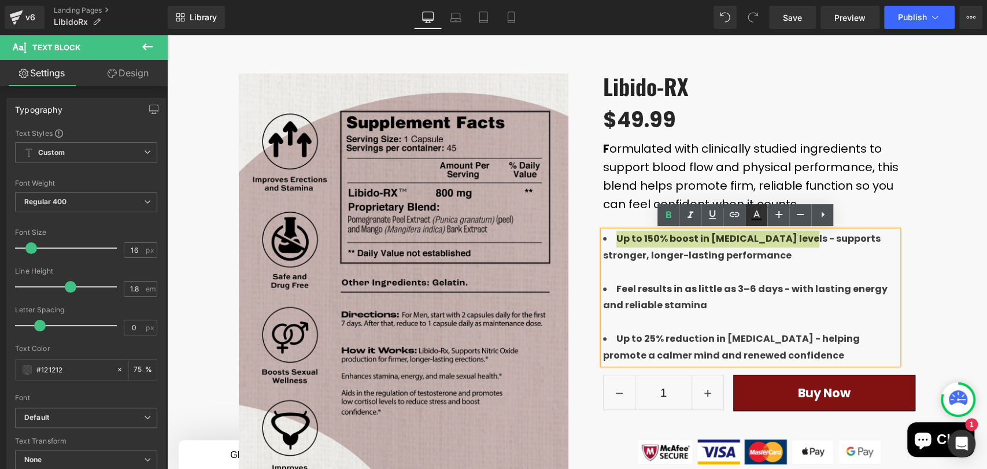
click at [761, 218] on icon at bounding box center [756, 215] width 14 height 14
type input "75"
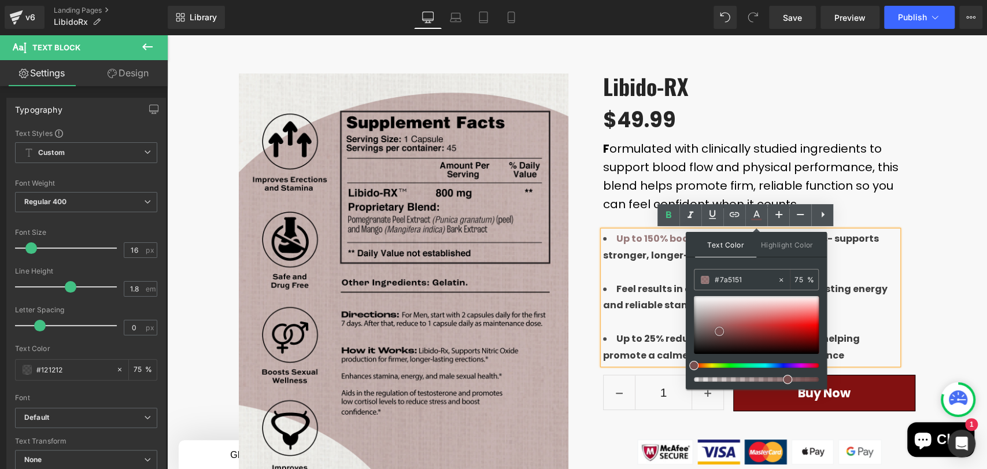
click at [719, 331] on div at bounding box center [756, 325] width 125 height 58
type input "#000000"
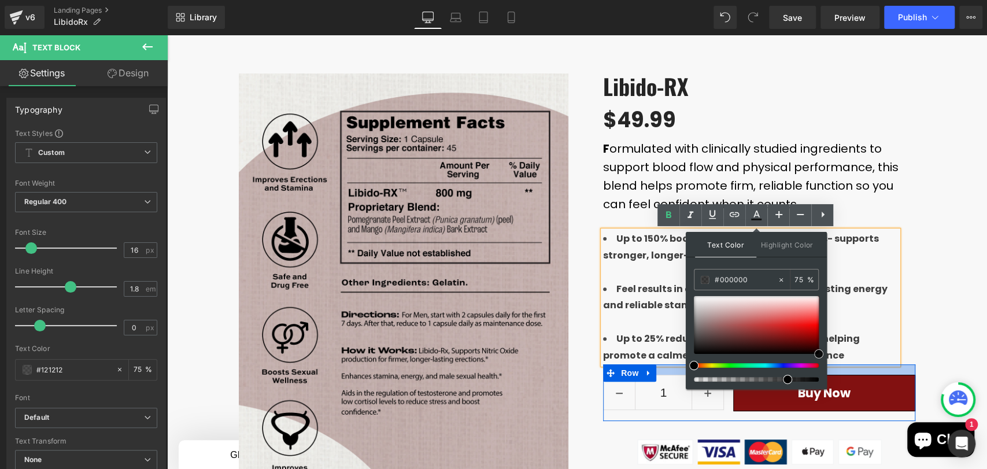
drag, startPoint x: 891, startPoint y: 366, endPoint x: 828, endPoint y: 363, distance: 62.5
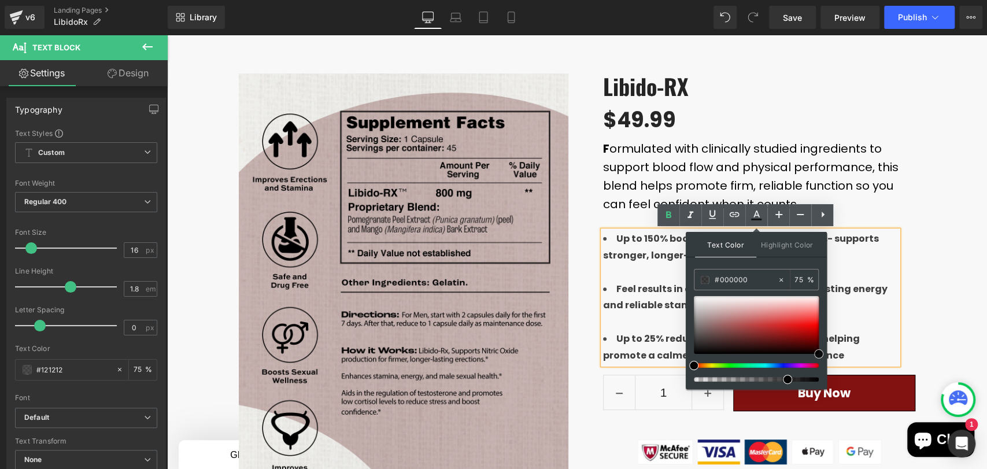
click at [931, 291] on div "Best Seller (P) Image Row" at bounding box center [577, 344] width 820 height 577
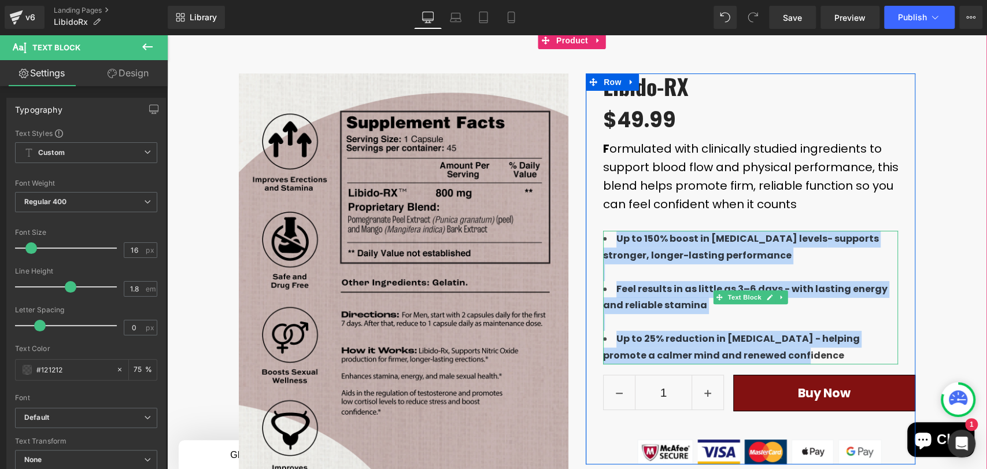
drag, startPoint x: 606, startPoint y: 240, endPoint x: 751, endPoint y: 358, distance: 187.3
click at [751, 358] on div "Up to 150% boost in [MEDICAL_DATA] levels - supports stronger, longer-lasting p…" at bounding box center [750, 297] width 295 height 133
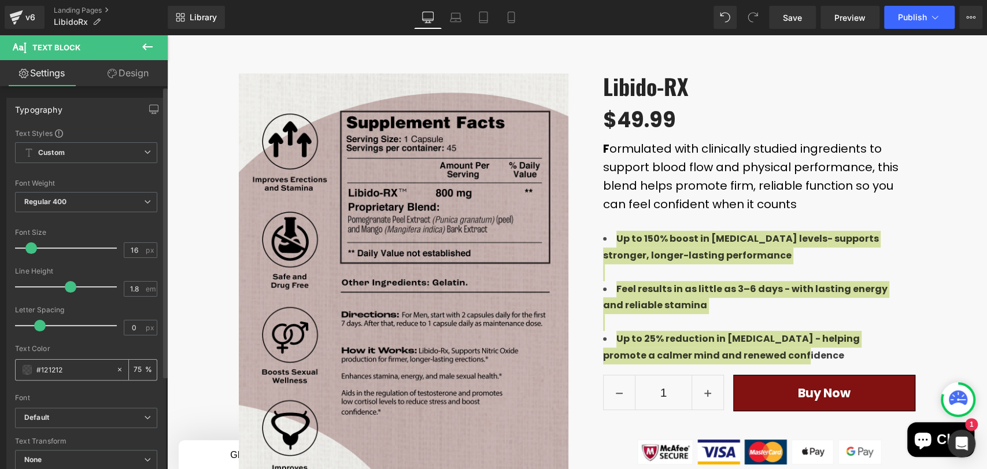
click at [36, 371] on input "#121212" at bounding box center [73, 369] width 74 height 13
click at [28, 368] on span at bounding box center [27, 369] width 9 height 9
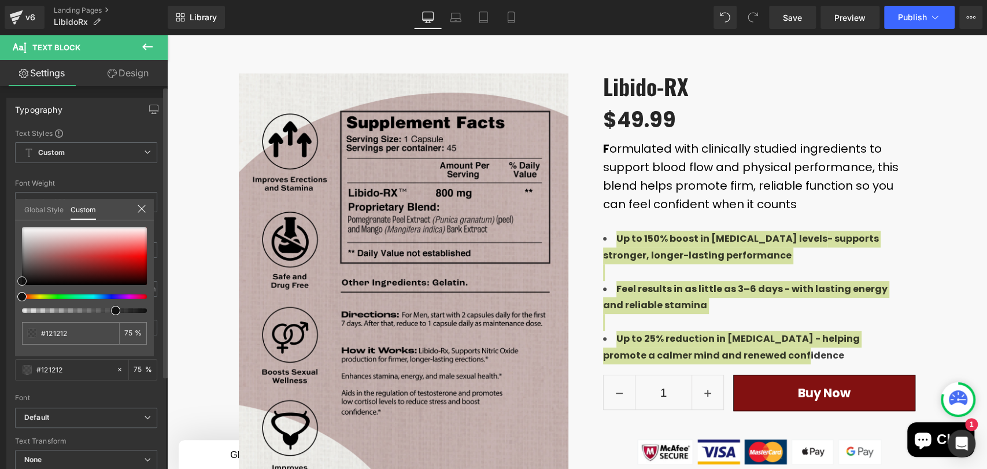
type input "#8a3737"
type input "#000000"
click at [165, 295] on div "Typography Text Styles Custom Custom Setup Global Style Custom Setup Global Sty…" at bounding box center [84, 280] width 168 height 388
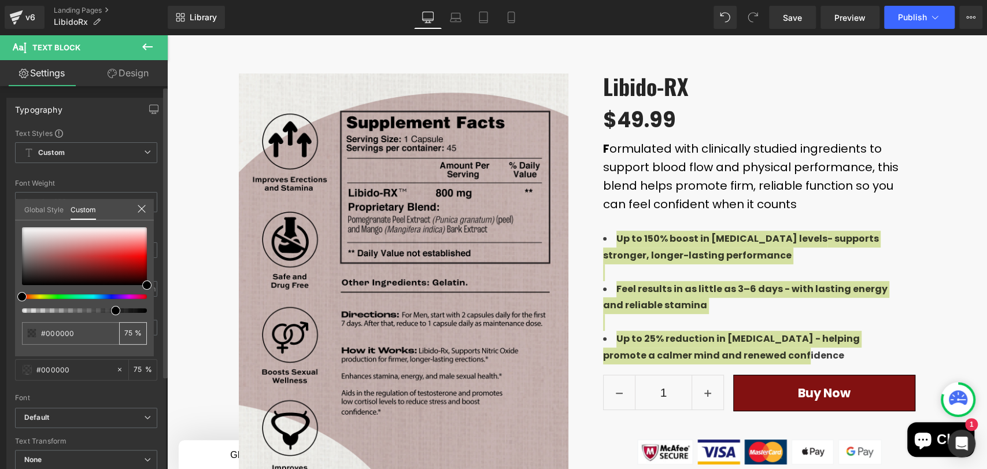
click at [124, 332] on input "75" at bounding box center [129, 333] width 10 height 8
drag, startPoint x: 125, startPoint y: 331, endPoint x: 144, endPoint y: 334, distance: 19.2
click at [144, 334] on div "75 %" at bounding box center [133, 333] width 28 height 23
type input "1"
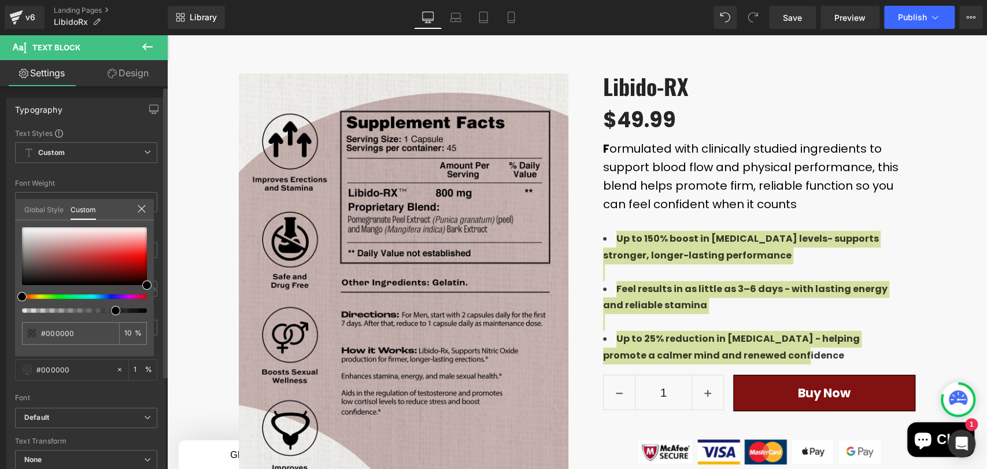
type input "100"
type input "10"
type input "100"
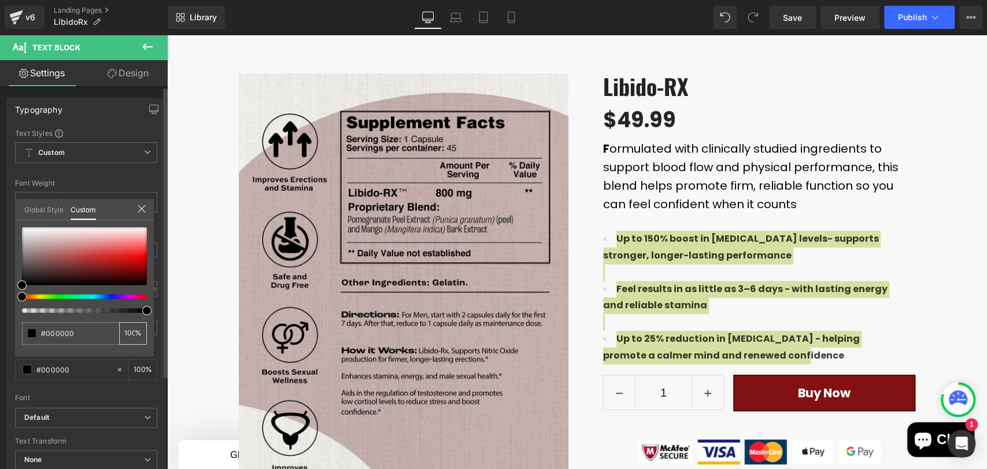
scroll to position [0, 1]
type input "100"
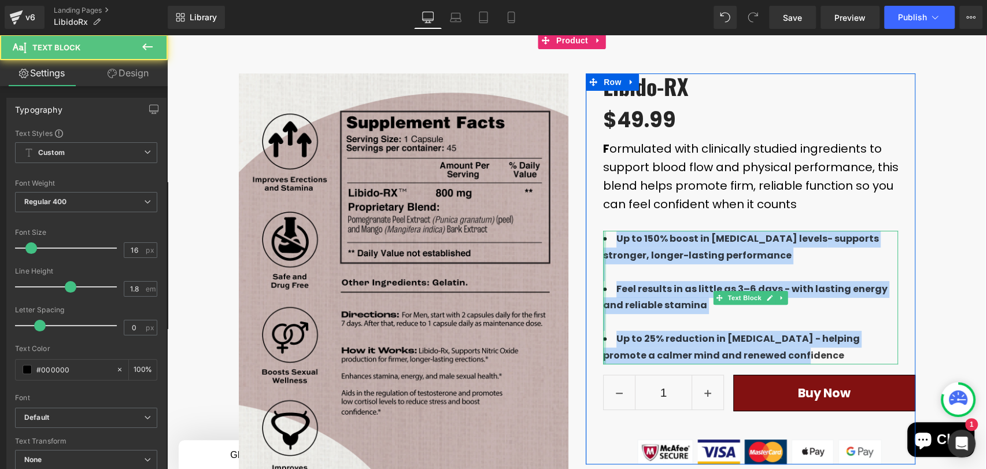
drag, startPoint x: 754, startPoint y: 353, endPoint x: 598, endPoint y: 242, distance: 191.4
click at [603, 242] on div "Up to 150% boost in [MEDICAL_DATA] levels - supports stronger, longer-lasting p…" at bounding box center [750, 297] width 295 height 133
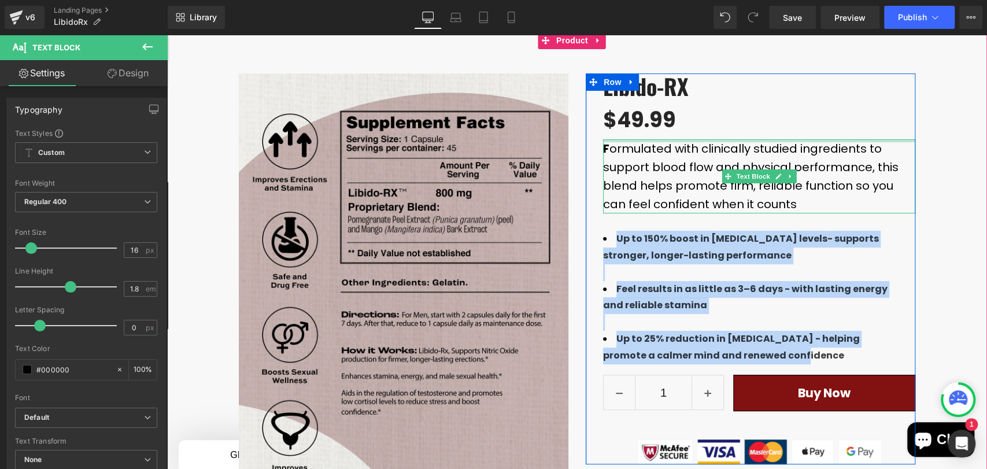
click at [728, 136] on div "$0 $49.99" at bounding box center [759, 121] width 312 height 38
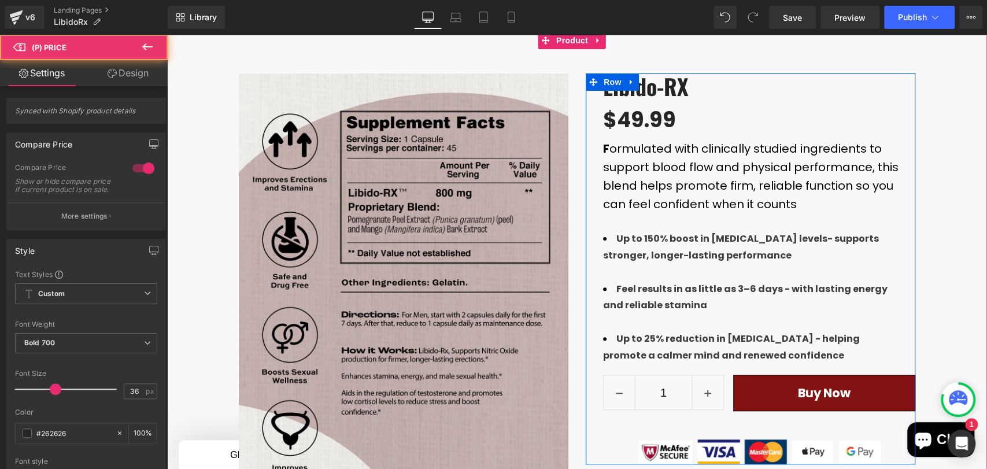
click at [603, 155] on span "F" at bounding box center [606, 148] width 6 height 16
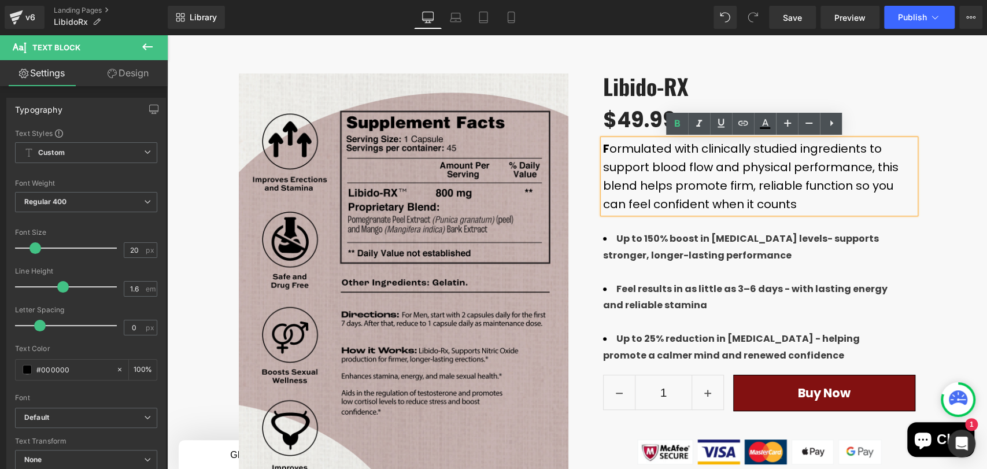
click at [603, 149] on p "F ormulated with clinically studied ingredients to support blood flow and physi…" at bounding box center [759, 176] width 312 height 74
click at [676, 128] on icon at bounding box center [677, 124] width 14 height 14
click at [681, 177] on p "Formulated with clinically studied ingredients to support blood flow and physic…" at bounding box center [759, 176] width 312 height 74
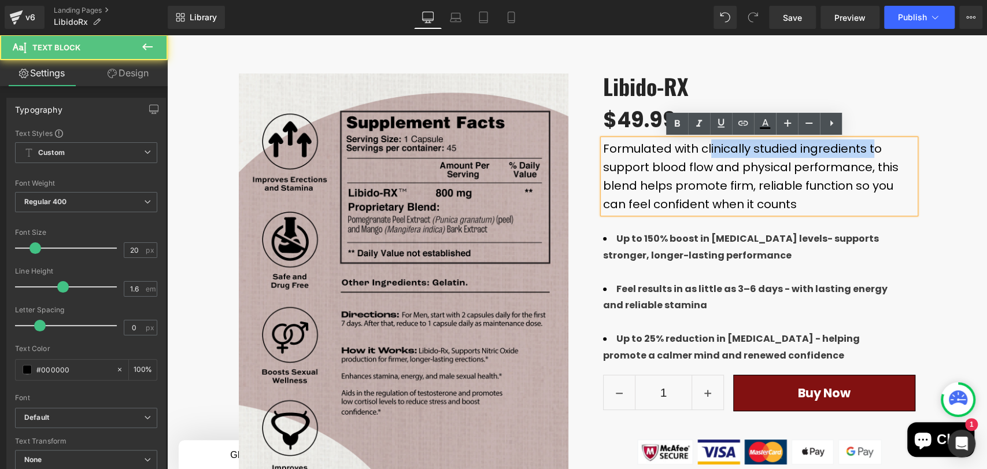
drag, startPoint x: 695, startPoint y: 150, endPoint x: 858, endPoint y: 152, distance: 163.0
click at [858, 152] on p "Formulated with clinically studied ingredients to support blood flow and physic…" at bounding box center [759, 176] width 312 height 74
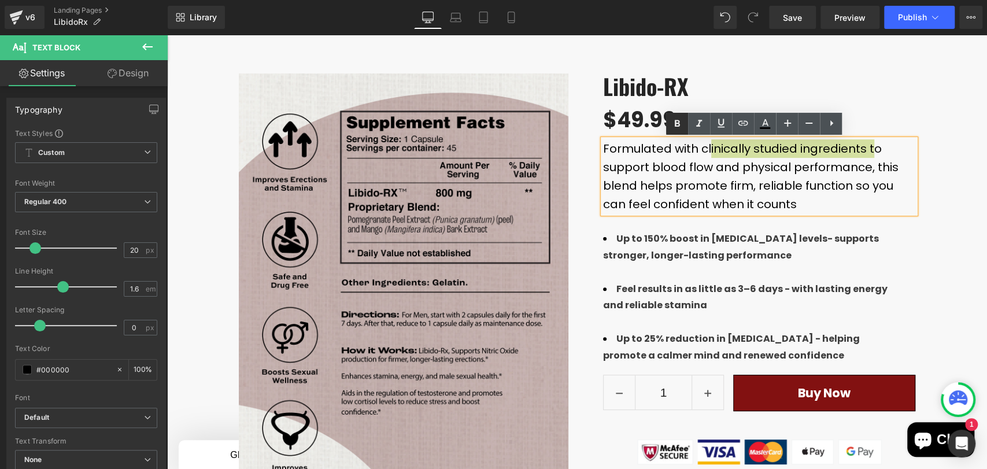
click at [673, 126] on icon at bounding box center [677, 124] width 14 height 14
click at [709, 195] on p "Formulated with clinically studied ingredients to support blood flow and physic…" at bounding box center [759, 176] width 312 height 74
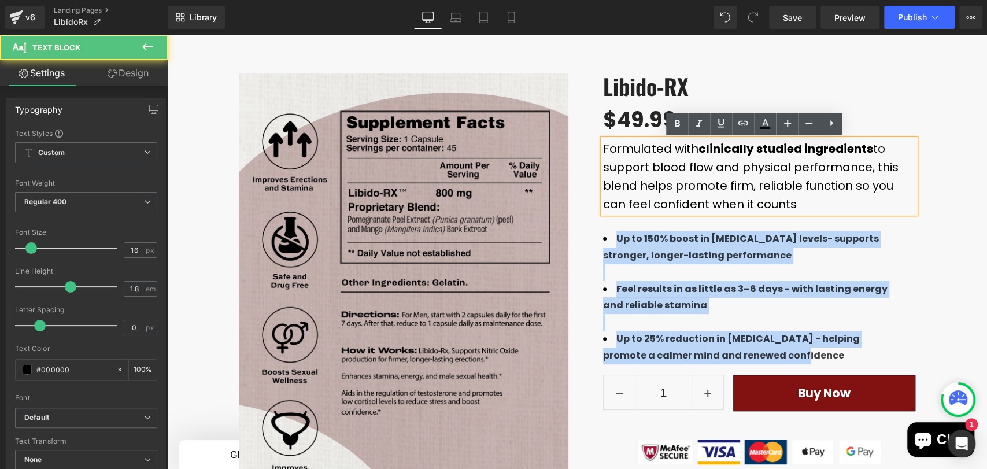
drag, startPoint x: 586, startPoint y: 239, endPoint x: 588, endPoint y: 228, distance: 11.2
click at [588, 228] on div "Libido-RX (P) Title $0 $49.99 (P) Price Formulated with clinically studied ingr…" at bounding box center [750, 268] width 329 height 391
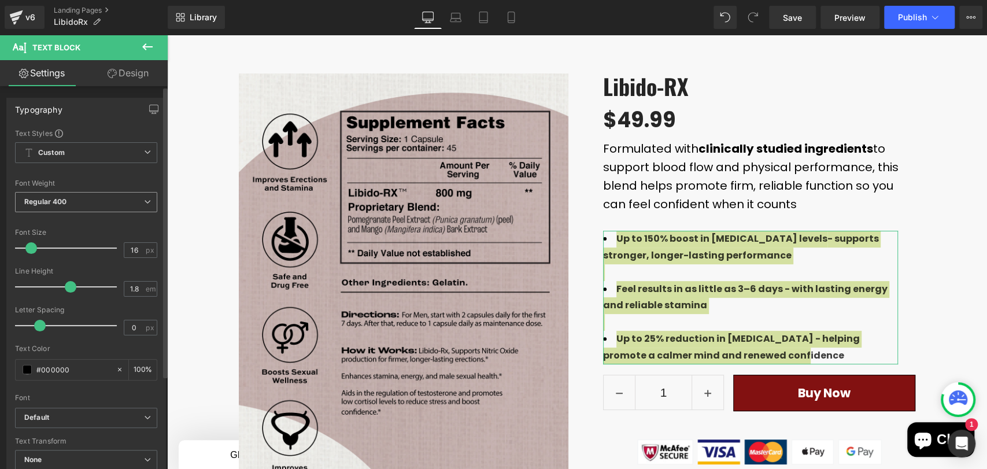
click at [87, 200] on span "Regular 400" at bounding box center [86, 202] width 142 height 20
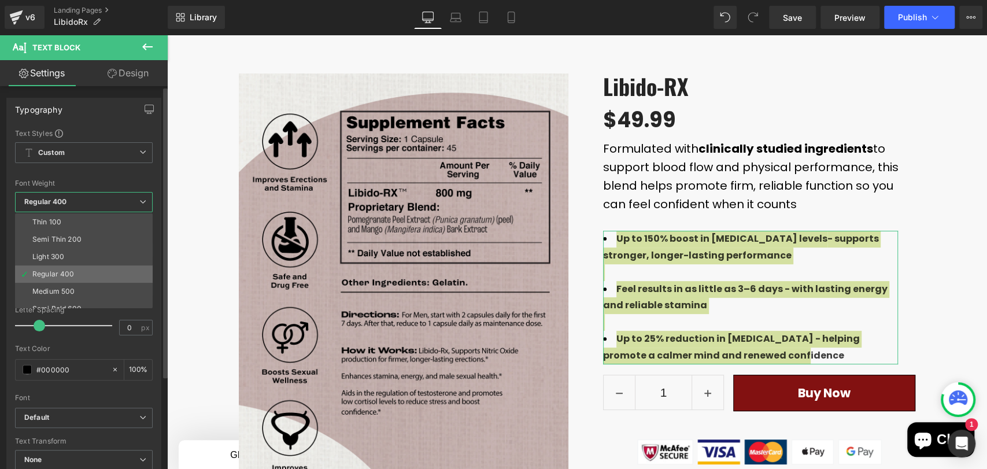
click at [60, 279] on li "Regular 400" at bounding box center [86, 273] width 143 height 17
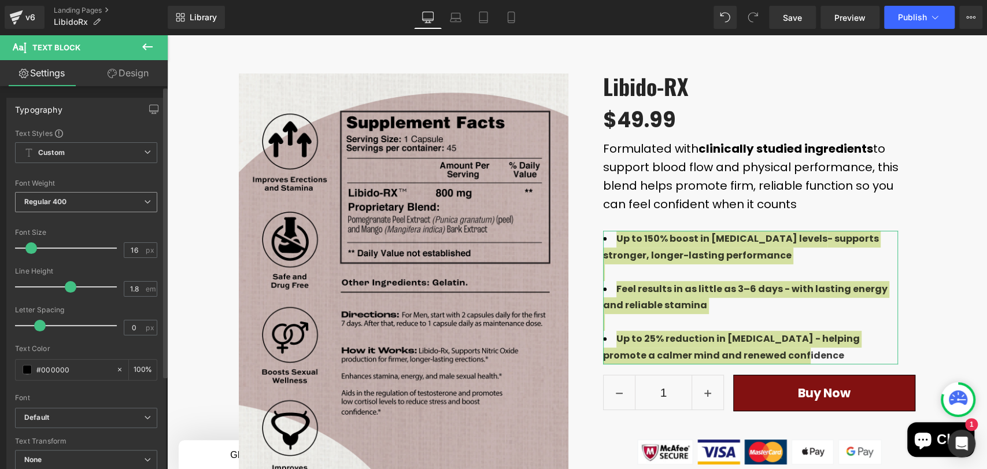
click at [68, 206] on span "Regular 400" at bounding box center [86, 202] width 142 height 20
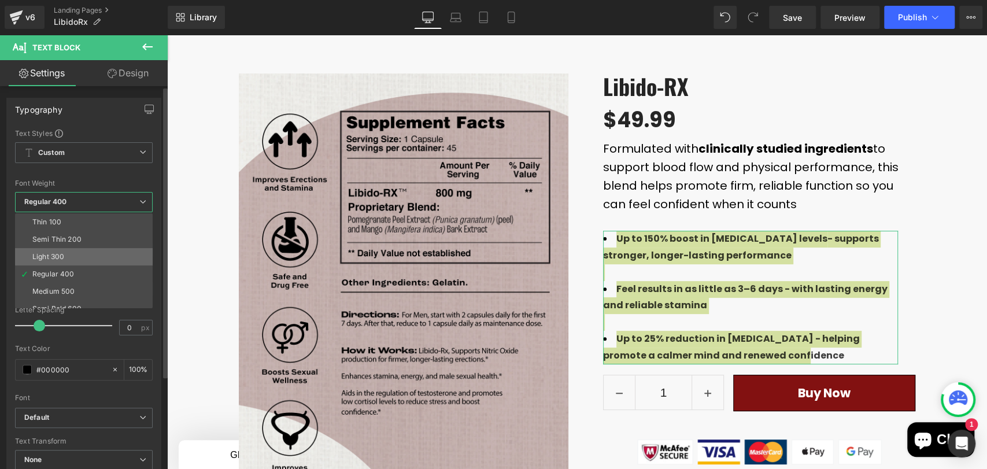
click at [68, 254] on li "Light 300" at bounding box center [86, 256] width 143 height 17
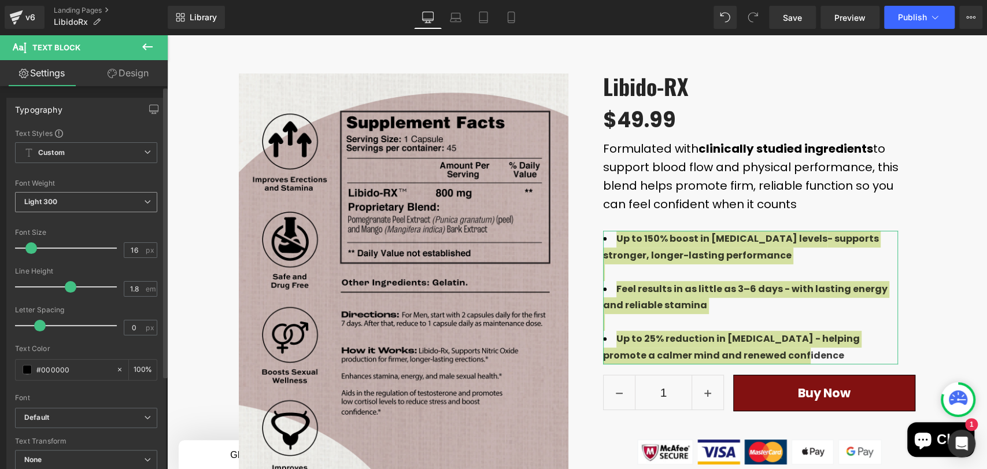
click at [89, 207] on span "Light 300" at bounding box center [86, 202] width 142 height 20
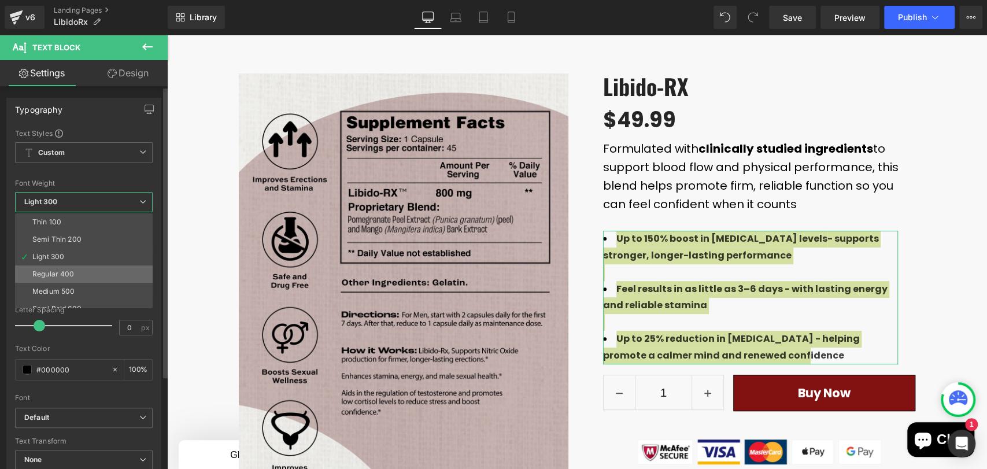
click at [77, 271] on li "Regular 400" at bounding box center [86, 273] width 143 height 17
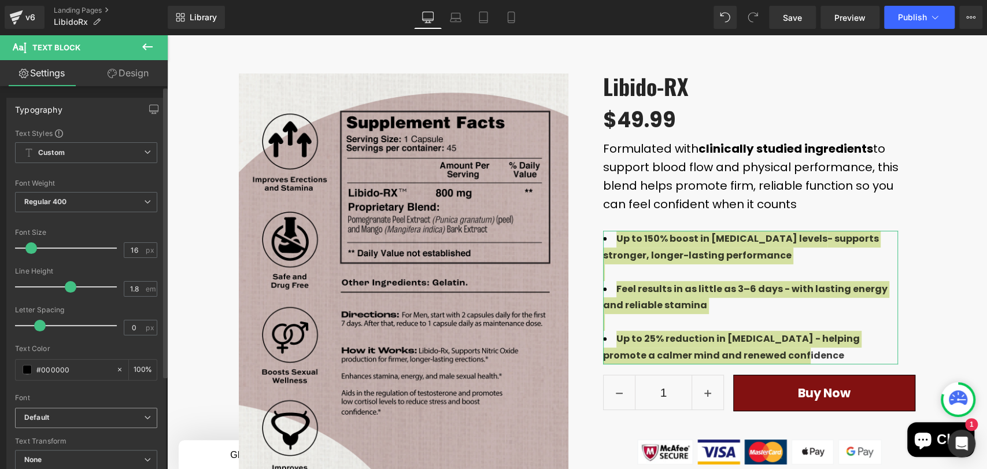
click at [61, 417] on b "Default" at bounding box center [84, 418] width 120 height 10
click at [64, 436] on li "Default" at bounding box center [84, 439] width 138 height 18
drag, startPoint x: 134, startPoint y: 251, endPoint x: 116, endPoint y: 251, distance: 17.3
click at [116, 251] on div "Font Size 16 px" at bounding box center [86, 247] width 142 height 39
type input "14"
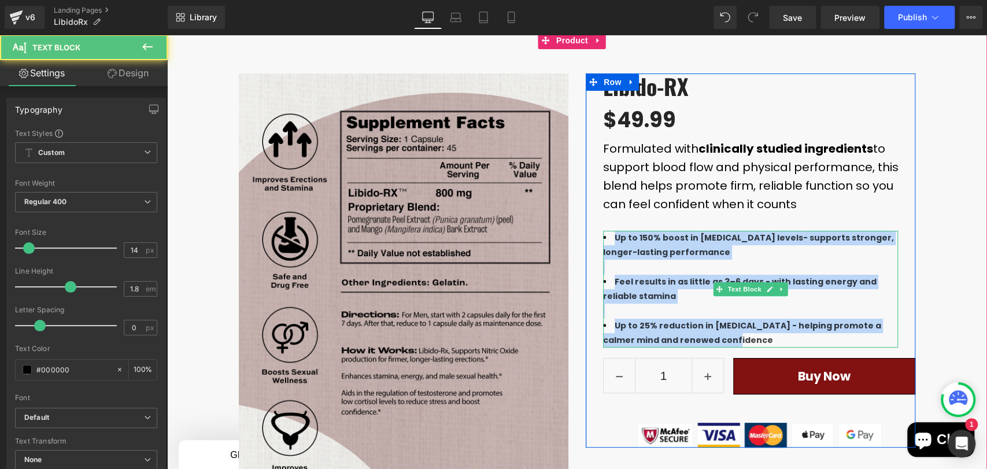
click at [827, 245] on li "Up to 150% boost in [MEDICAL_DATA] levels - supports stronger, longer-lasting p…" at bounding box center [750, 245] width 295 height 29
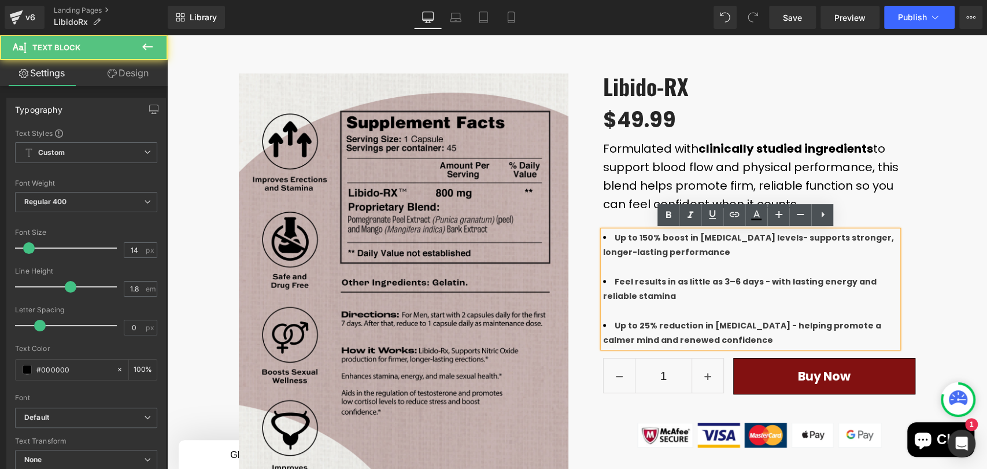
click at [929, 219] on div "Best Seller (P) Image Row" at bounding box center [577, 344] width 820 height 577
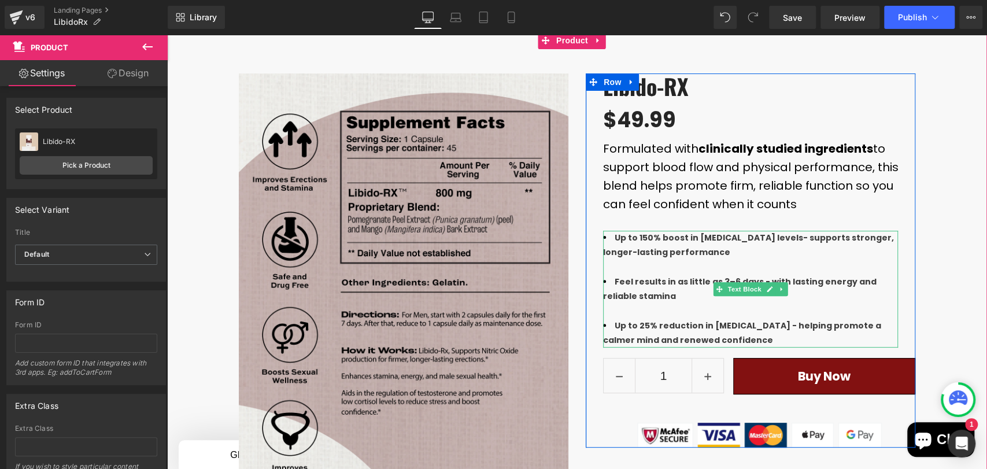
drag, startPoint x: 767, startPoint y: 239, endPoint x: 760, endPoint y: 238, distance: 7.6
click at [768, 239] on b "- supports stronger, longer-lasting performance" at bounding box center [748, 245] width 291 height 26
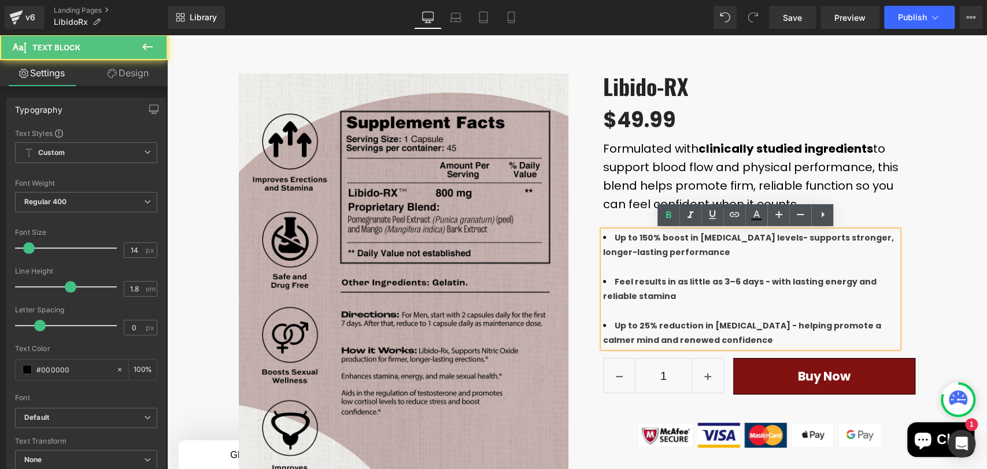
drag, startPoint x: 773, startPoint y: 237, endPoint x: 805, endPoint y: 255, distance: 37.0
click at [805, 255] on li "Up to 150% boost in [MEDICAL_DATA] levels - supports stronger, longer-lasting p…" at bounding box center [750, 245] width 295 height 29
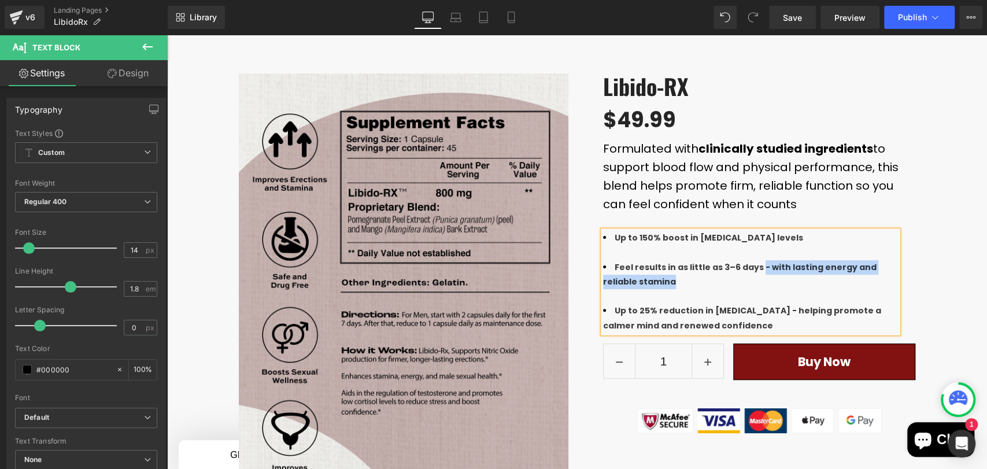
drag, startPoint x: 668, startPoint y: 280, endPoint x: 751, endPoint y: 268, distance: 84.0
click at [751, 268] on li "Feel results in as little as 3–6 days - with lasting energy and reliable stamina" at bounding box center [750, 274] width 295 height 29
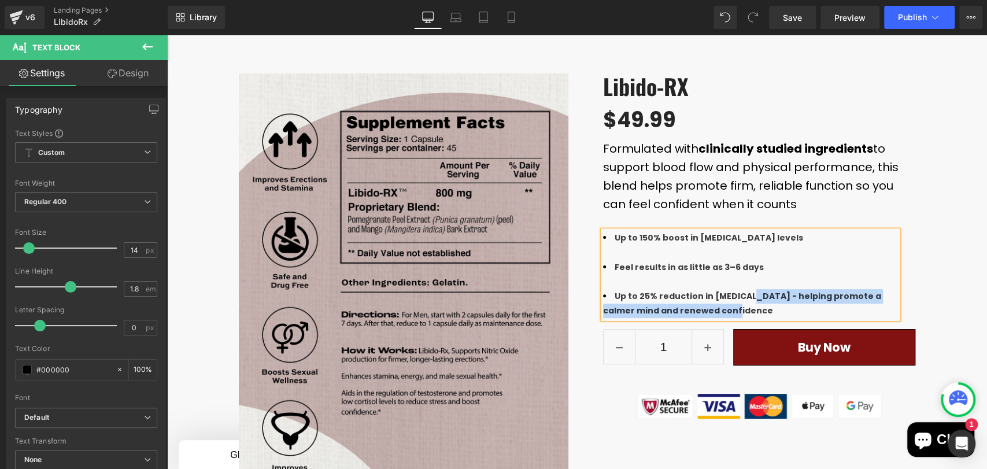
drag, startPoint x: 725, startPoint y: 309, endPoint x: 734, endPoint y: 297, distance: 15.3
click at [734, 297] on li "Up to 25% reduction in [MEDICAL_DATA] - helping promote a calmer mind and renew…" at bounding box center [750, 303] width 295 height 29
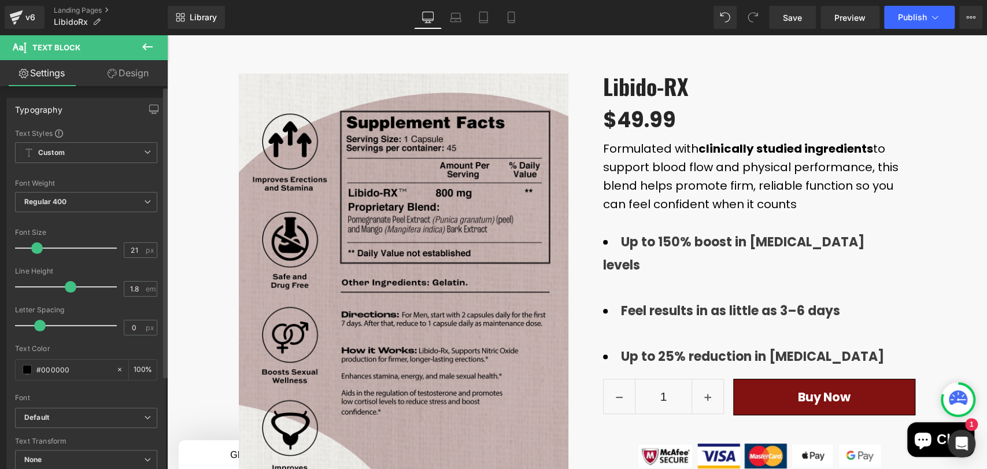
type input "20"
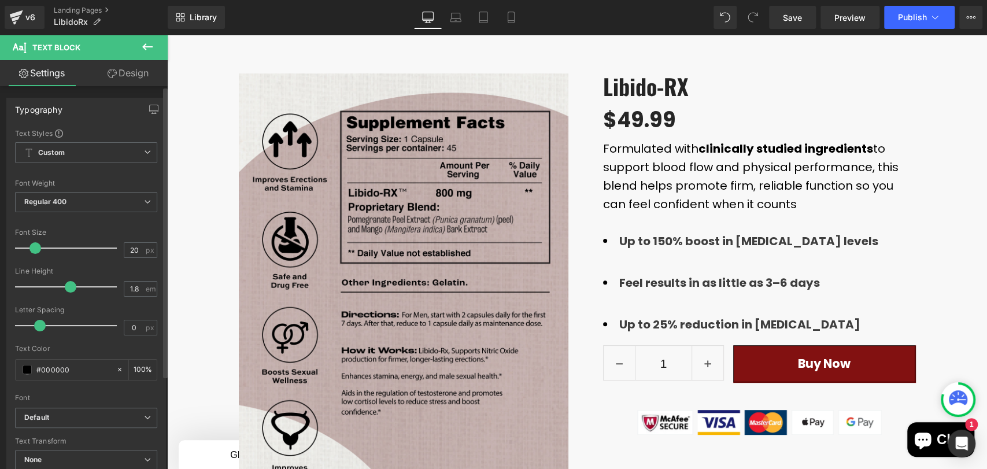
drag, startPoint x: 28, startPoint y: 251, endPoint x: 34, endPoint y: 253, distance: 6.0
click at [34, 253] on span at bounding box center [35, 248] width 12 height 12
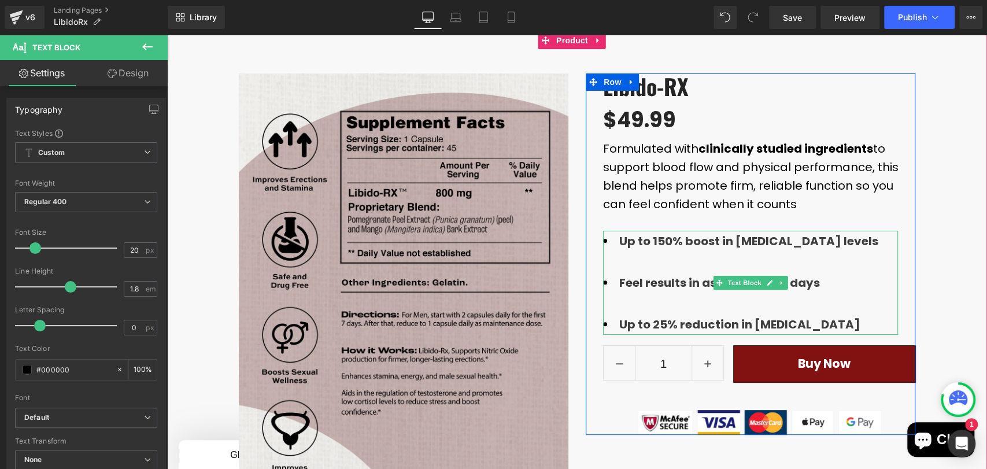
drag, startPoint x: 768, startPoint y: 328, endPoint x: 786, endPoint y: 327, distance: 18.6
click at [769, 328] on b "Up to 25% reduction in [MEDICAL_DATA]" at bounding box center [739, 324] width 241 height 16
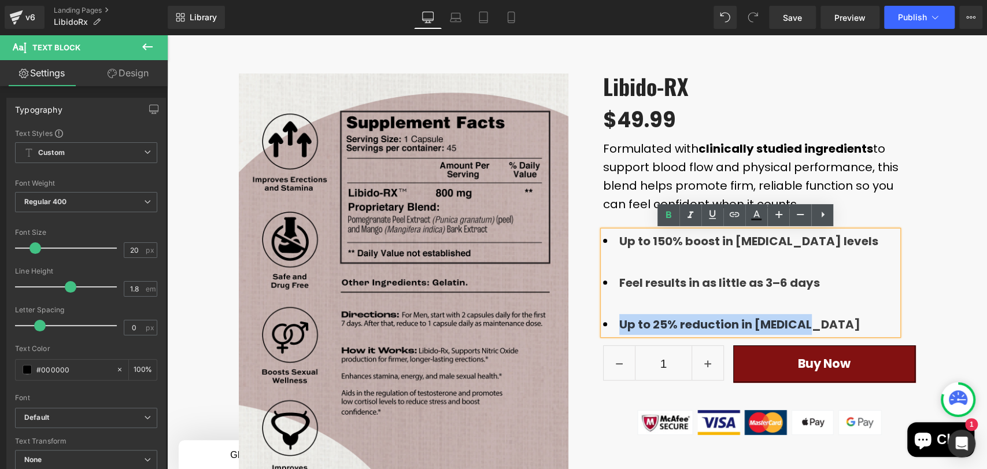
drag, startPoint x: 805, startPoint y: 324, endPoint x: 607, endPoint y: 317, distance: 197.8
click at [607, 317] on li "Up to 25% reduction in [MEDICAL_DATA]" at bounding box center [750, 324] width 295 height 21
click at [765, 218] on link at bounding box center [756, 215] width 22 height 22
type input "75"
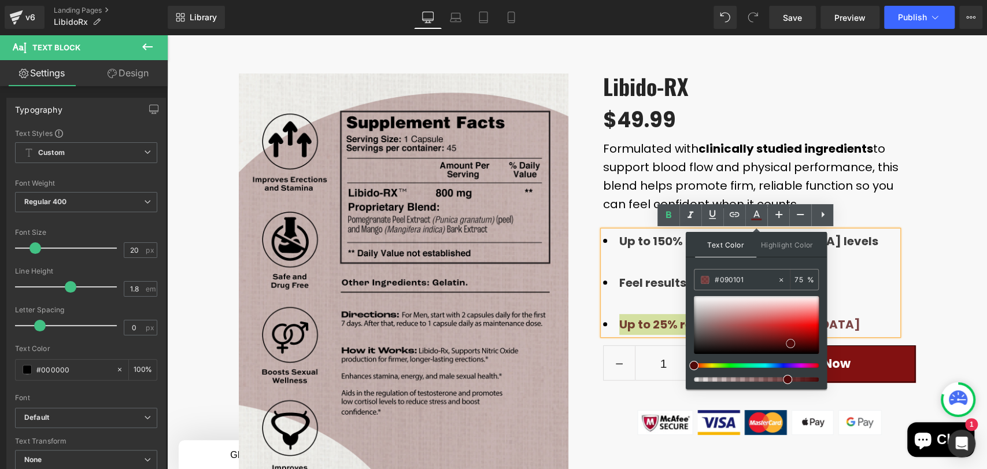
type input "#000000"
drag, startPoint x: 784, startPoint y: 337, endPoint x: 807, endPoint y: 368, distance: 38.4
click at [803, 376] on div at bounding box center [756, 339] width 125 height 86
click at [933, 301] on div "Best Seller (P) Image Row" at bounding box center [577, 344] width 820 height 577
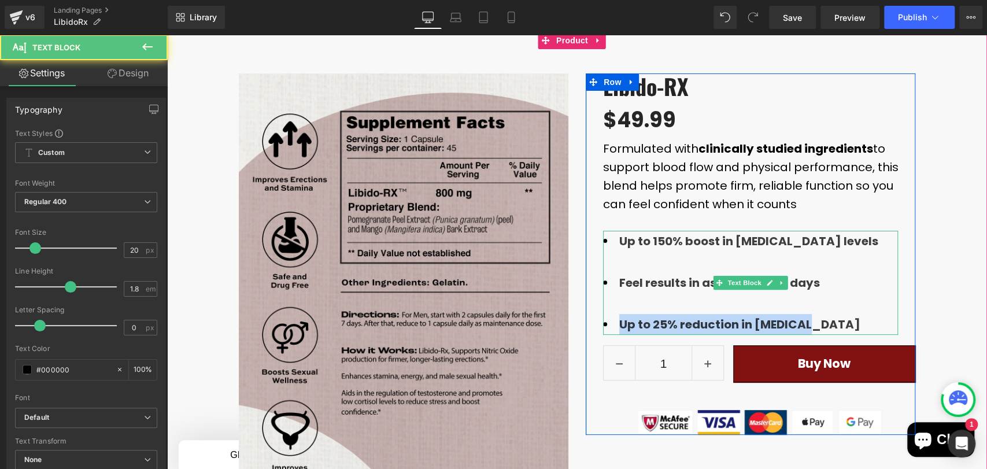
drag, startPoint x: 797, startPoint y: 324, endPoint x: 613, endPoint y: 323, distance: 183.8
click at [613, 323] on li "Up to 25% reduction in [MEDICAL_DATA]" at bounding box center [750, 324] width 295 height 21
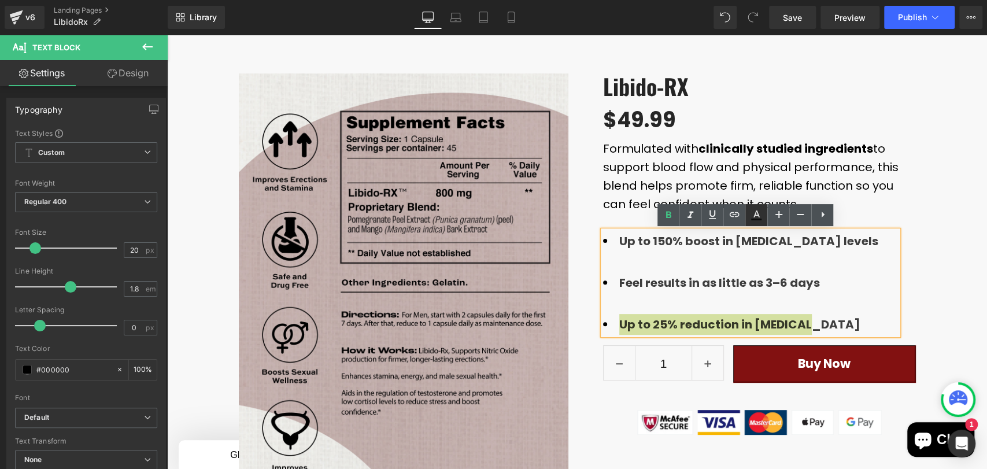
click at [751, 216] on icon at bounding box center [756, 215] width 14 height 14
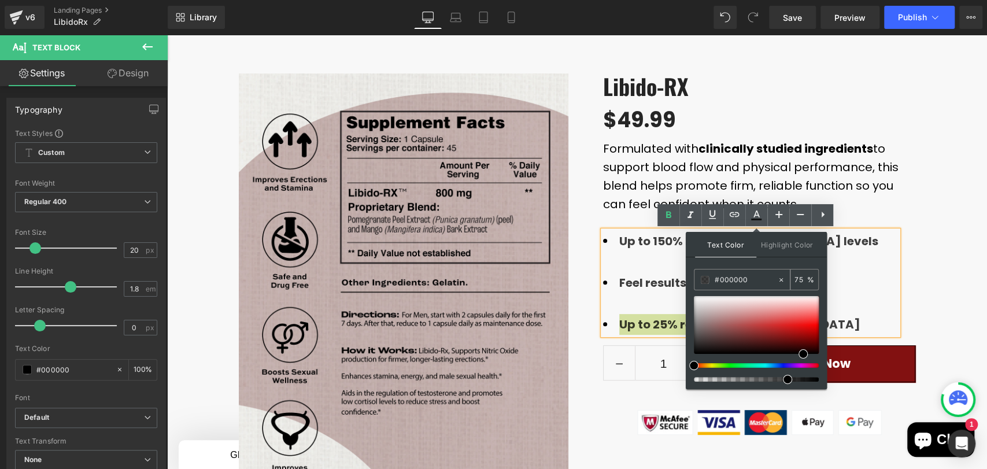
click at [794, 280] on input "75" at bounding box center [800, 279] width 13 height 13
drag, startPoint x: 796, startPoint y: 280, endPoint x: 815, endPoint y: 280, distance: 19.1
click at [815, 280] on div "75 %" at bounding box center [804, 279] width 28 height 20
click at [619, 277] on b "Feel results in as little as 3–6 days" at bounding box center [719, 283] width 201 height 16
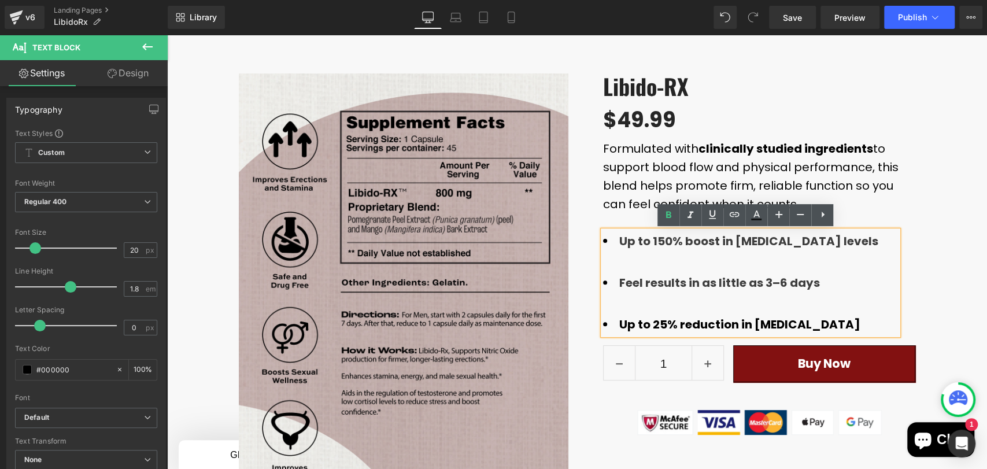
drag, startPoint x: 672, startPoint y: 286, endPoint x: 797, endPoint y: 271, distance: 125.8
click at [825, 286] on li "Feel results in as little as 3–6 days" at bounding box center [750, 282] width 295 height 21
click at [757, 215] on icon at bounding box center [756, 213] width 6 height 7
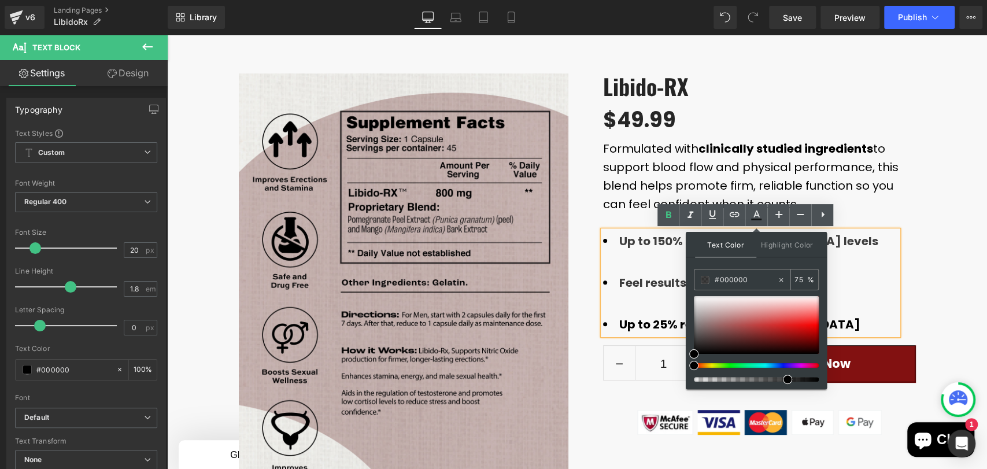
click at [795, 279] on input "75" at bounding box center [800, 279] width 13 height 13
drag, startPoint x: 794, startPoint y: 280, endPoint x: 811, endPoint y: 280, distance: 16.8
click at [812, 280] on div "75 %" at bounding box center [804, 279] width 28 height 20
drag, startPoint x: 625, startPoint y: 271, endPoint x: 625, endPoint y: 255, distance: 15.0
click at [625, 269] on div at bounding box center [750, 261] width 295 height 21
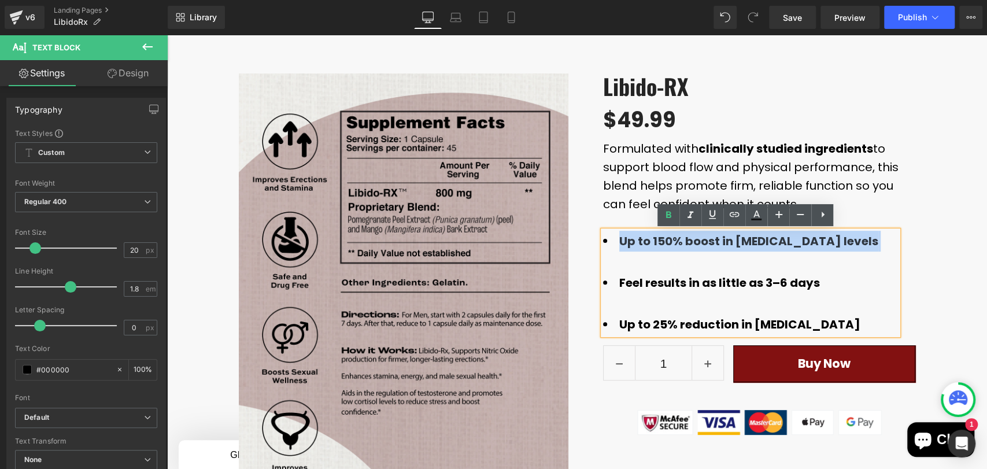
drag, startPoint x: 615, startPoint y: 245, endPoint x: 841, endPoint y: 244, distance: 226.0
click at [841, 244] on li "Up to 150% boost in [MEDICAL_DATA] levels" at bounding box center [750, 241] width 295 height 21
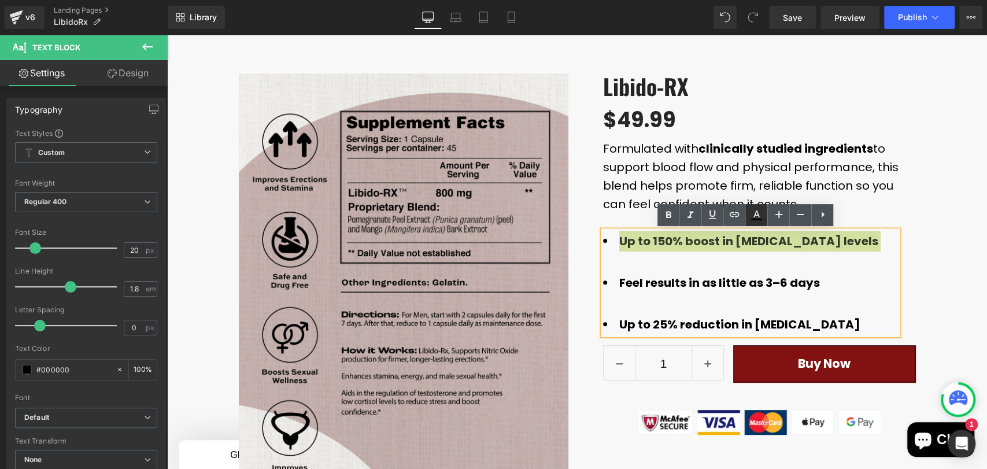
click at [755, 220] on icon at bounding box center [756, 215] width 14 height 14
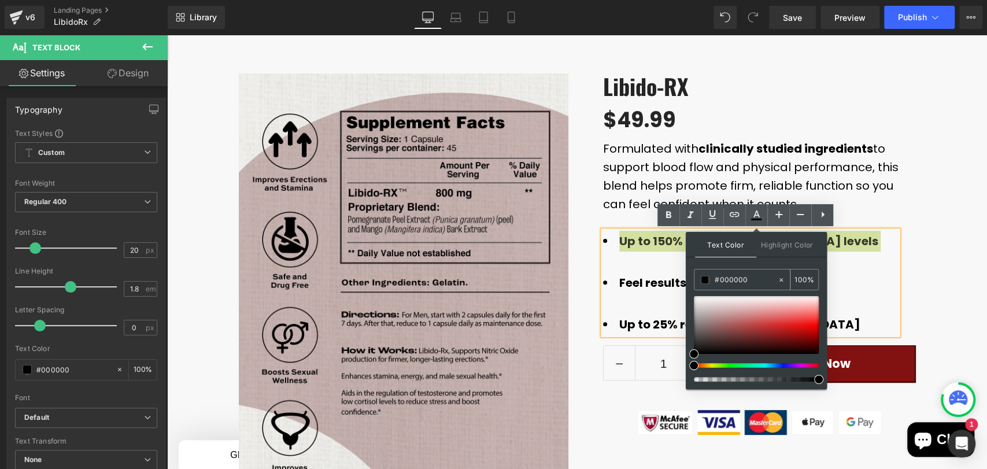
click at [795, 280] on input "100" at bounding box center [800, 279] width 13 height 13
click at [896, 287] on div "Libido-RX (P) Title $0 $49.99 (P) Price Formulated with clinically studied ingr…" at bounding box center [759, 253] width 312 height 361
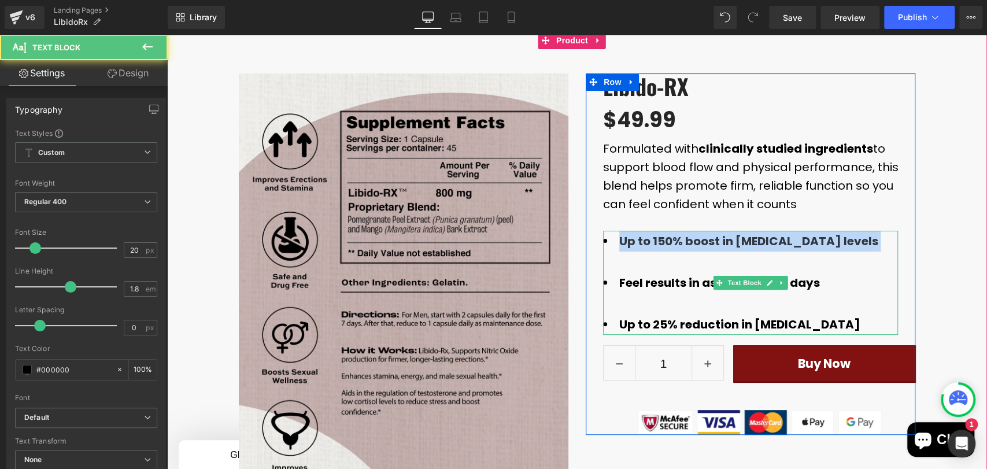
click at [612, 243] on li "Up to 150% boost in [MEDICAL_DATA] levels" at bounding box center [750, 241] width 295 height 21
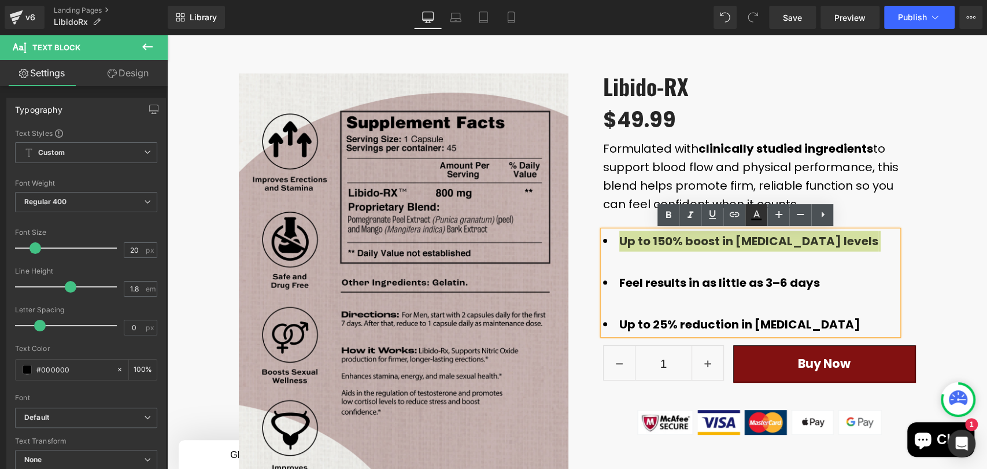
click at [760, 220] on icon at bounding box center [756, 215] width 14 height 14
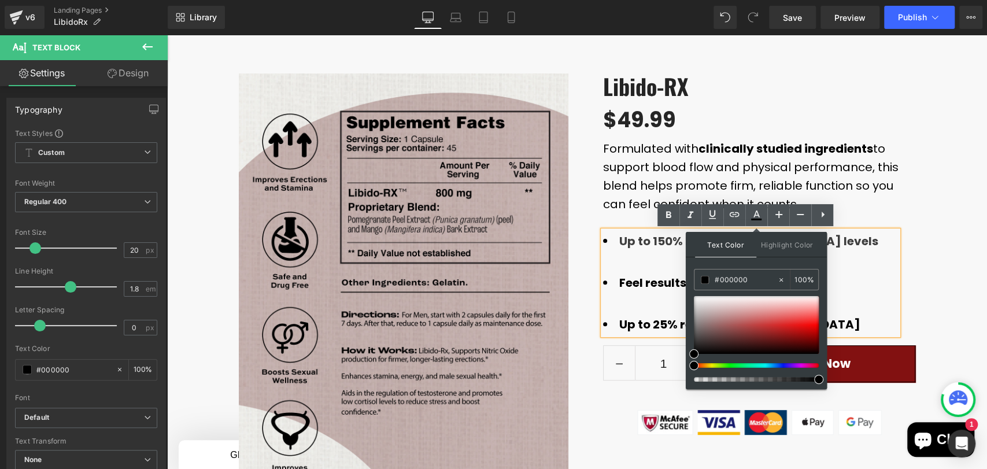
drag, startPoint x: 859, startPoint y: 277, endPoint x: 829, endPoint y: 249, distance: 41.3
click at [858, 276] on li "Feel results in as little as 3–6 days" at bounding box center [750, 282] width 295 height 21
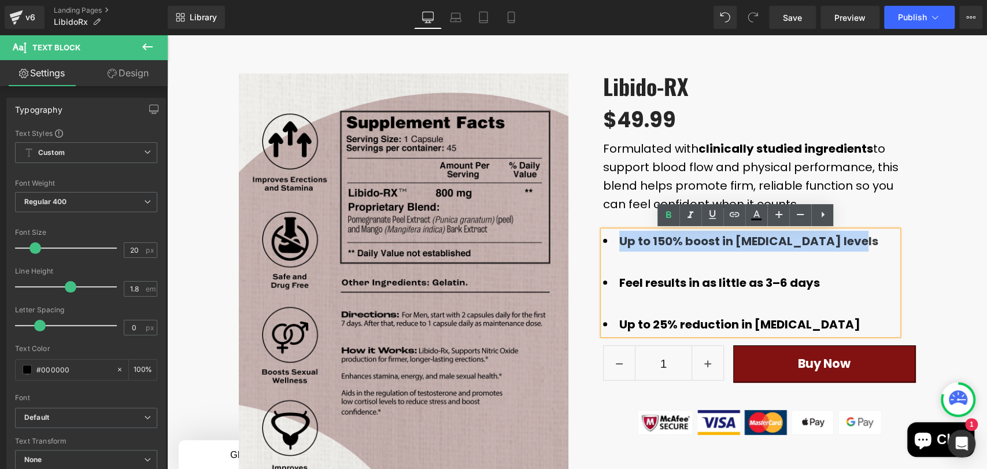
drag, startPoint x: 829, startPoint y: 242, endPoint x: 609, endPoint y: 244, distance: 220.8
click at [609, 244] on li "Up to 150% boost in [MEDICAL_DATA] levels" at bounding box center [750, 241] width 295 height 21
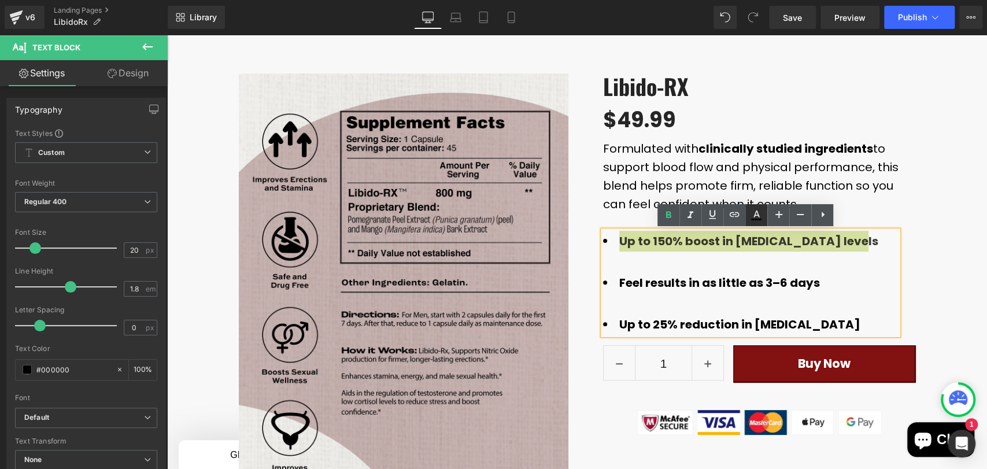
click at [754, 220] on icon at bounding box center [756, 215] width 14 height 14
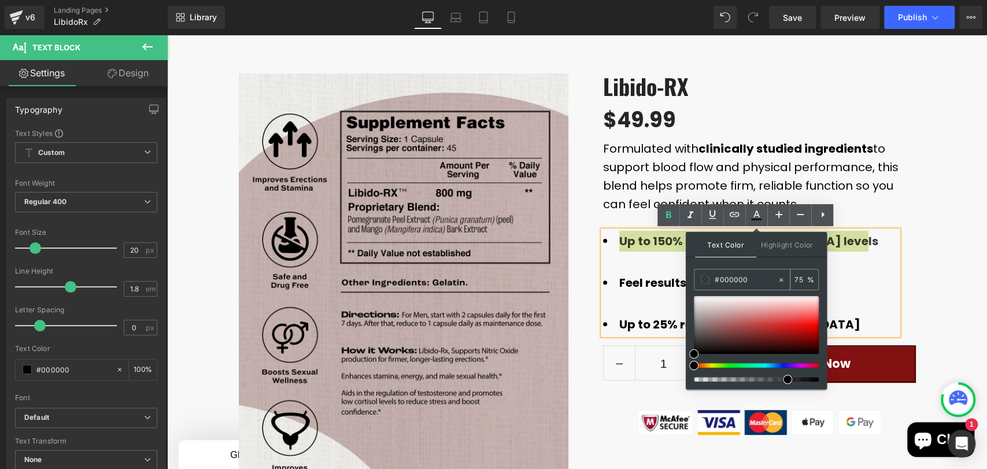
click at [803, 279] on input "75" at bounding box center [800, 279] width 13 height 13
drag, startPoint x: 801, startPoint y: 281, endPoint x: 791, endPoint y: 281, distance: 9.8
click at [791, 281] on div "75 %" at bounding box center [804, 279] width 28 height 20
type input "100"
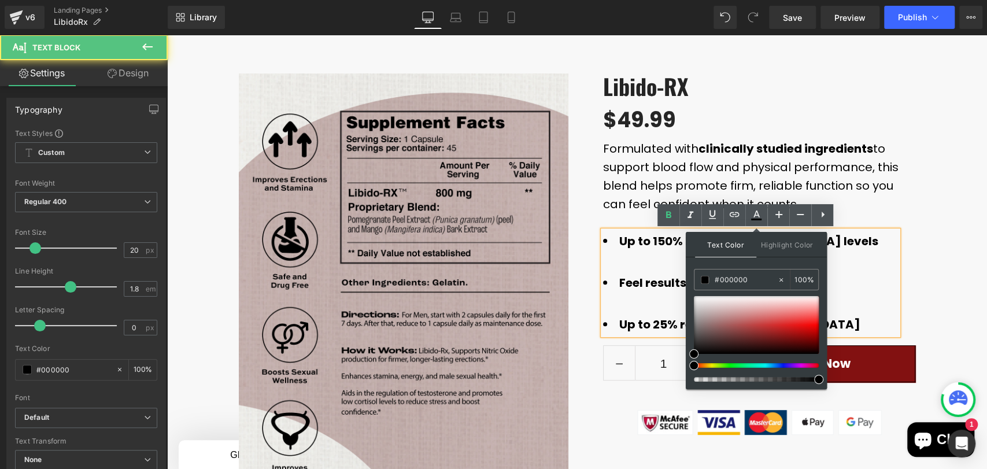
click at [643, 288] on b "Feel results in as little as 3–6 days" at bounding box center [719, 283] width 201 height 16
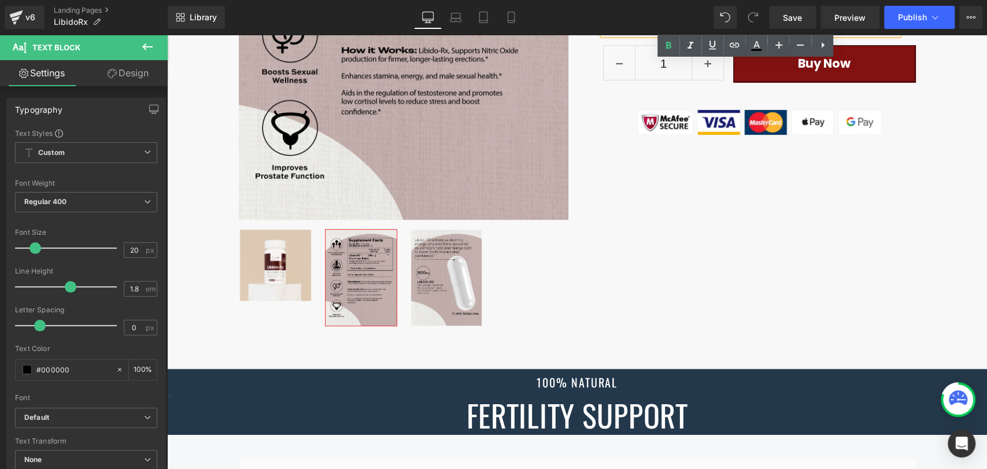
scroll to position [187, 0]
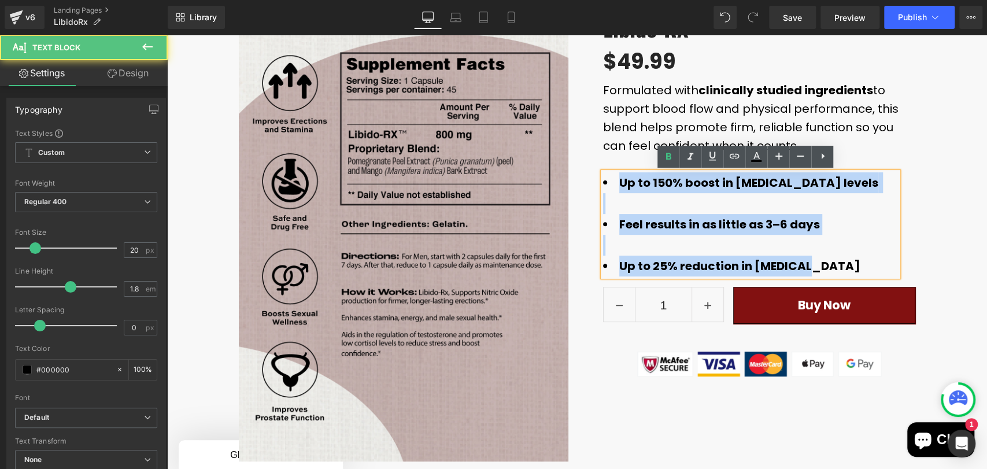
drag, startPoint x: 755, startPoint y: 259, endPoint x: 574, endPoint y: 172, distance: 200.6
click at [577, 172] on div "Libido-RX (P) Title $0 $49.99 (P) Price Formulated with clinically studied ingr…" at bounding box center [750, 195] width 347 height 361
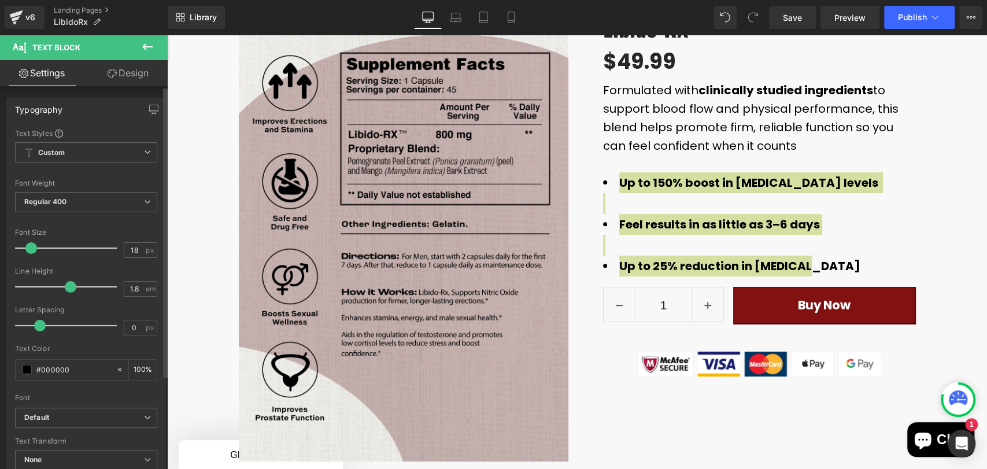
type input "16"
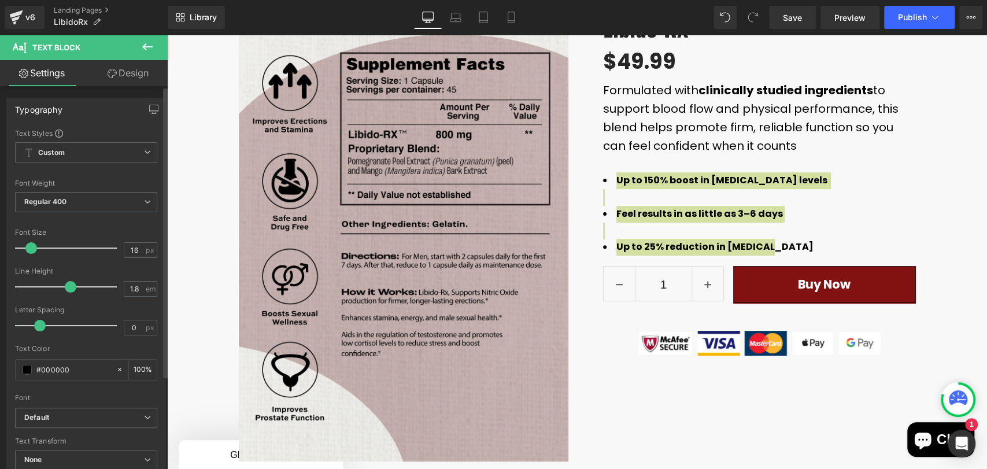
click at [29, 242] on span at bounding box center [31, 248] width 12 height 12
click at [517, 9] on link "Mobile" at bounding box center [511, 17] width 28 height 23
type input "100"
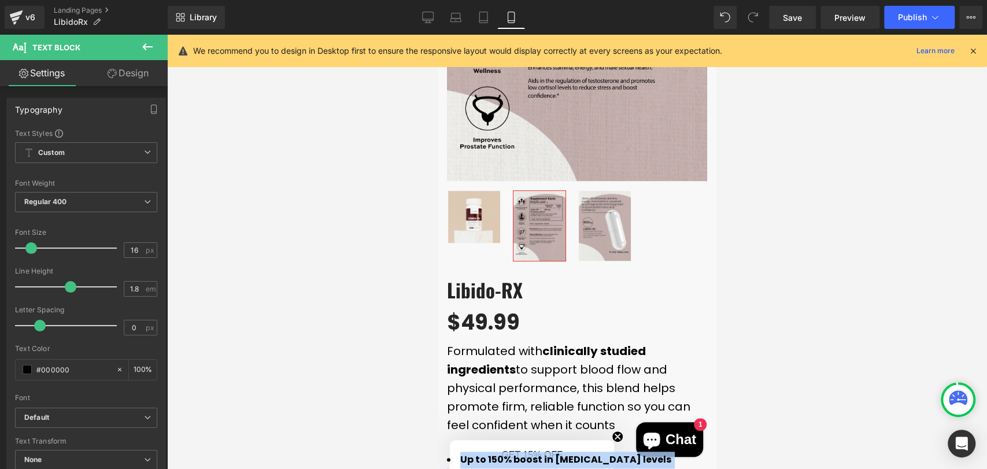
click at [608, 304] on div "$0 $49.99" at bounding box center [577, 323] width 260 height 38
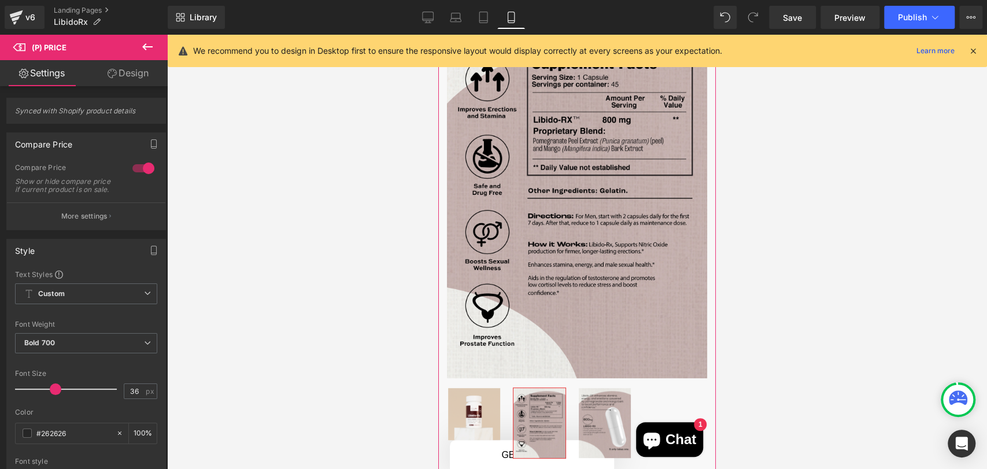
scroll to position [385, 0]
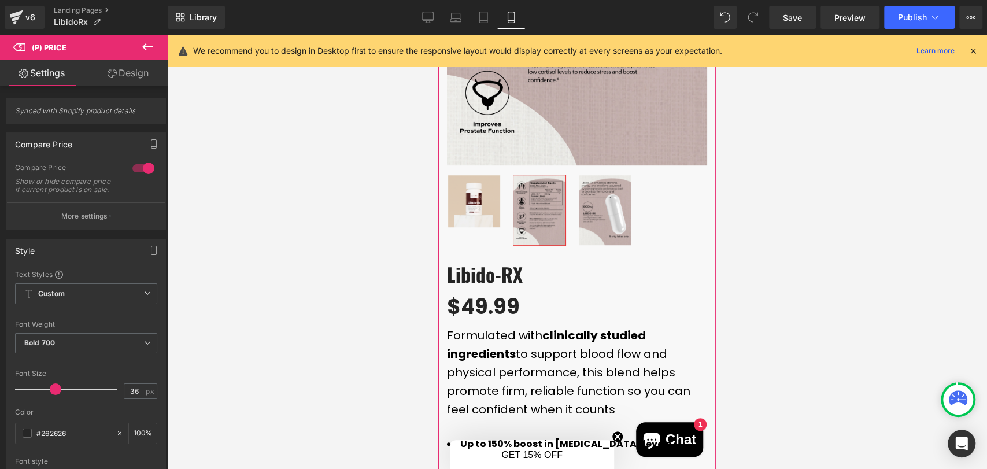
click at [468, 191] on img at bounding box center [474, 201] width 52 height 52
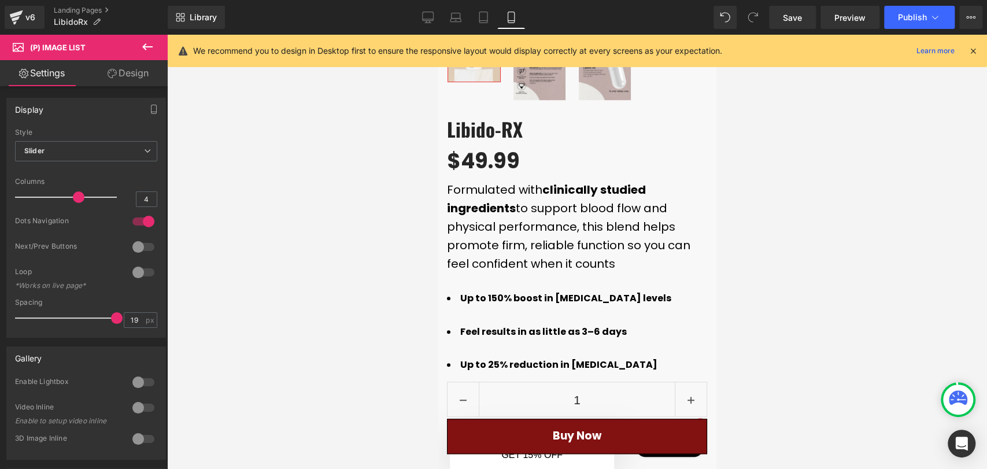
scroll to position [257, 0]
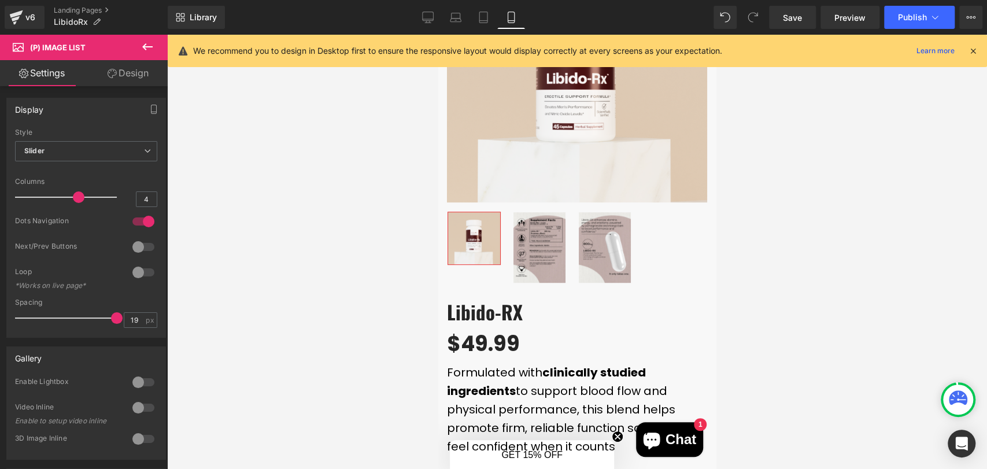
drag, startPoint x: 427, startPoint y: 18, endPoint x: 431, endPoint y: 35, distance: 16.7
click at [427, 20] on icon at bounding box center [428, 18] width 12 height 12
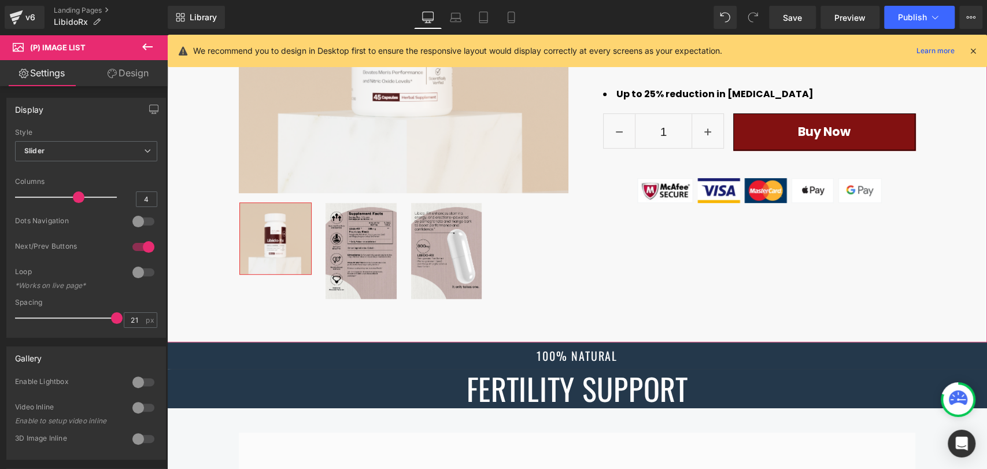
scroll to position [597, 0]
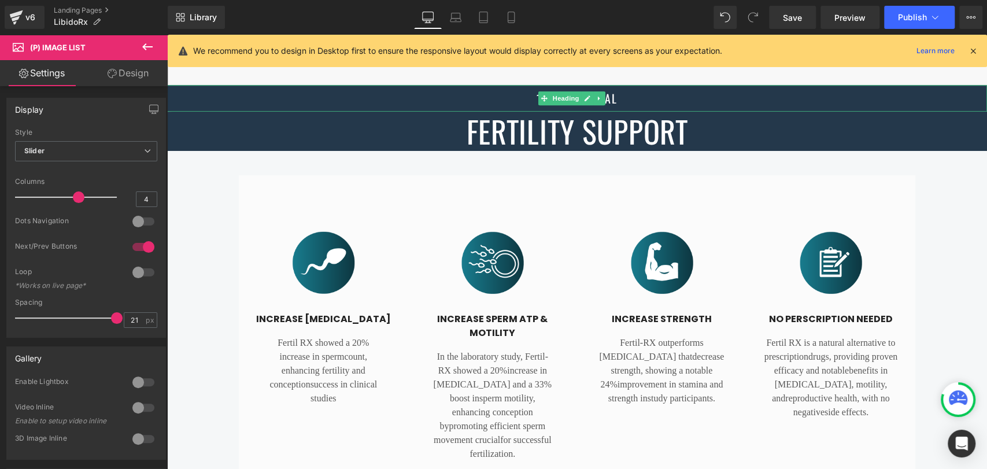
click at [349, 98] on h1 "100% NATURAL" at bounding box center [577, 98] width 820 height 27
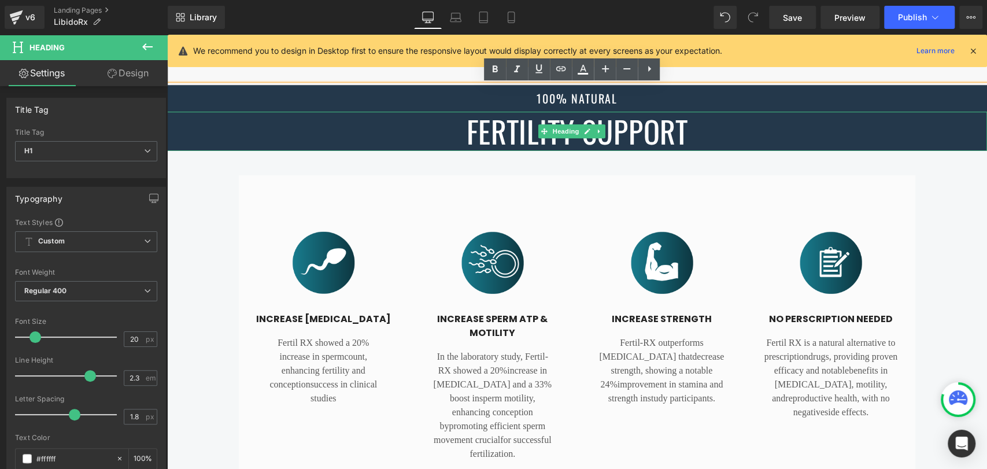
click at [531, 127] on h1 "FERTILITY SUPPORT" at bounding box center [577, 131] width 820 height 39
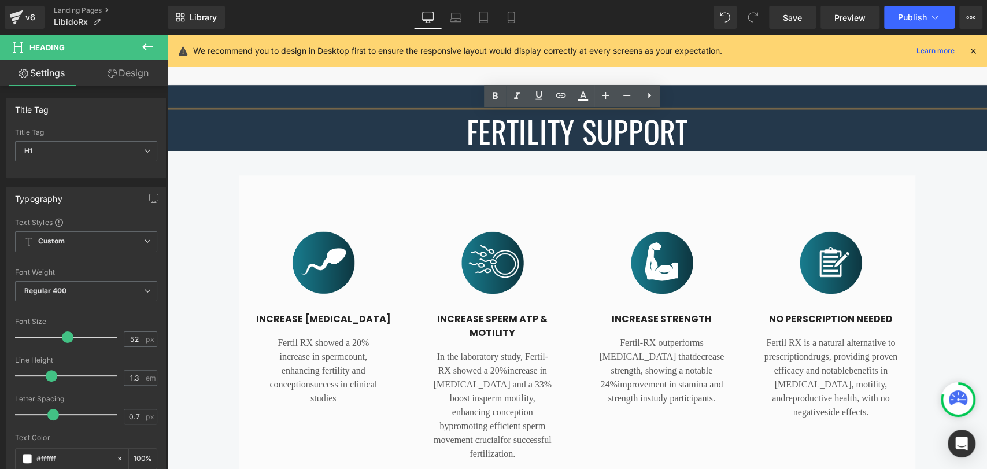
click at [536, 136] on h1 "FERTILITY SUPPORT" at bounding box center [577, 131] width 820 height 39
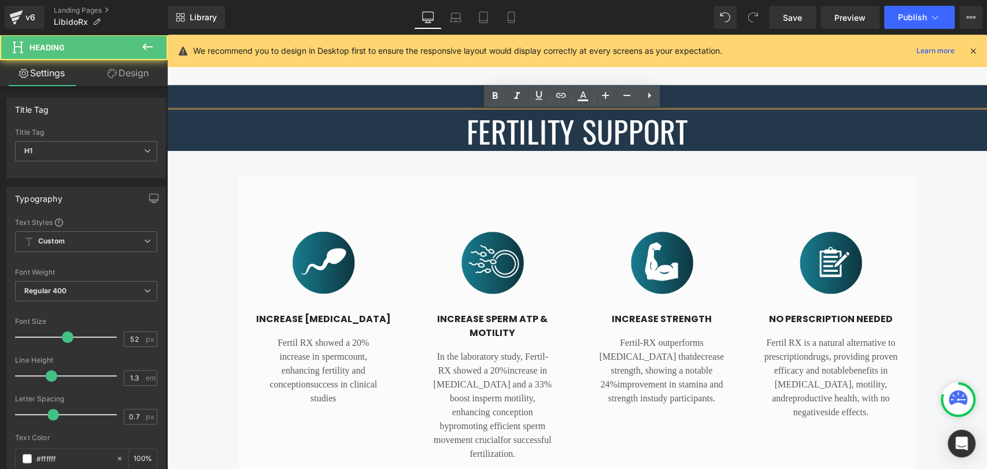
click at [412, 102] on h1 "100% NATURAL" at bounding box center [577, 98] width 820 height 27
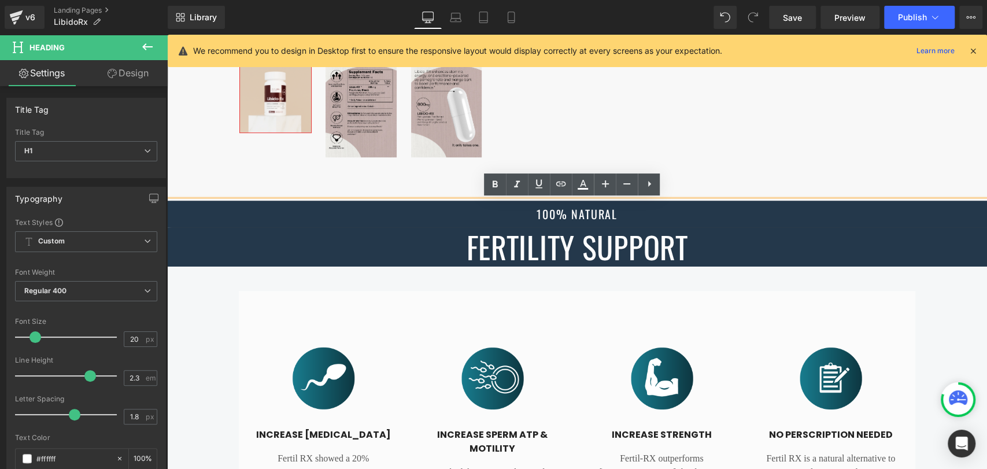
scroll to position [468, 0]
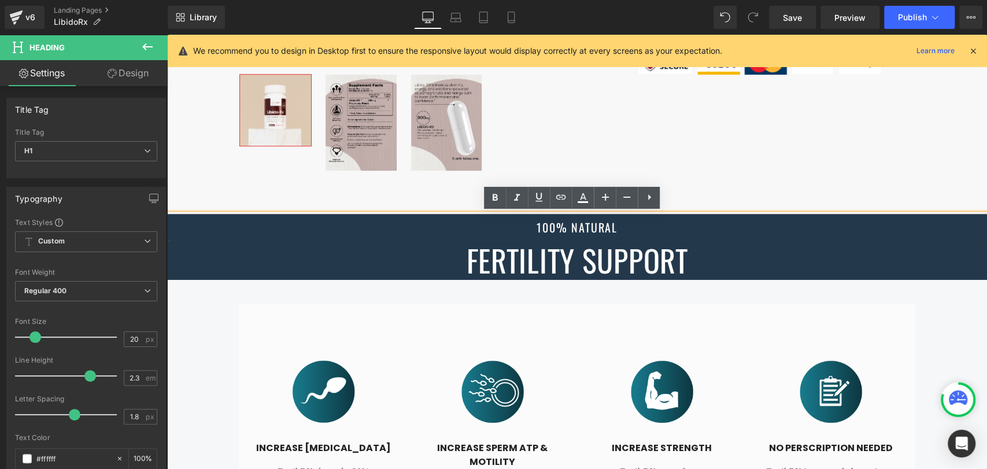
click at [531, 119] on div at bounding box center [403, 122] width 329 height 99
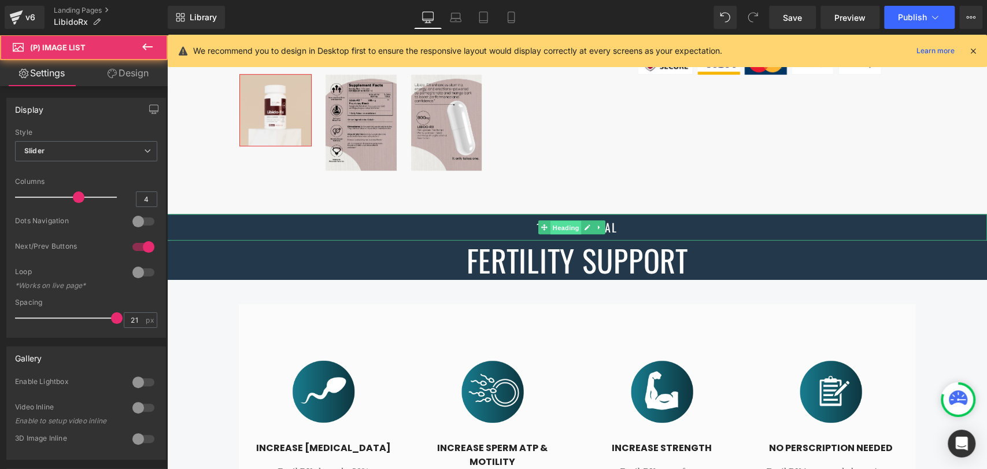
click at [556, 224] on span "Heading" at bounding box center [565, 228] width 31 height 14
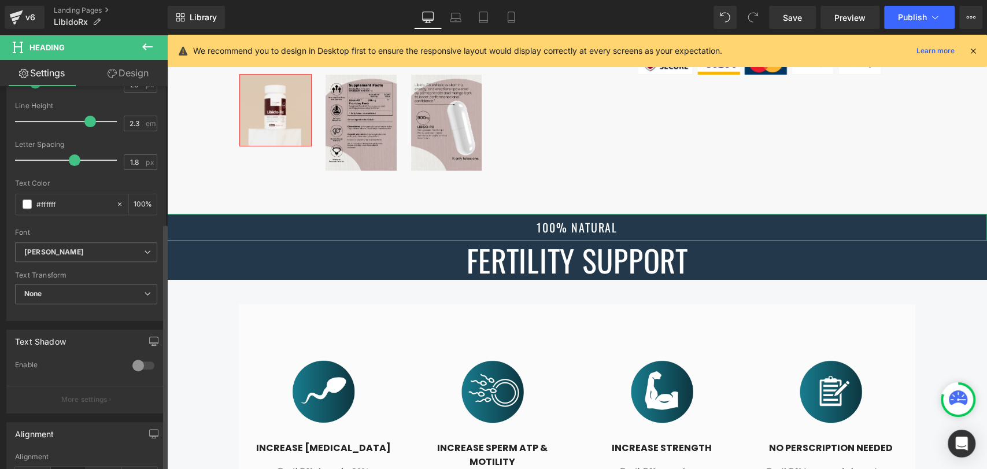
scroll to position [436, 0]
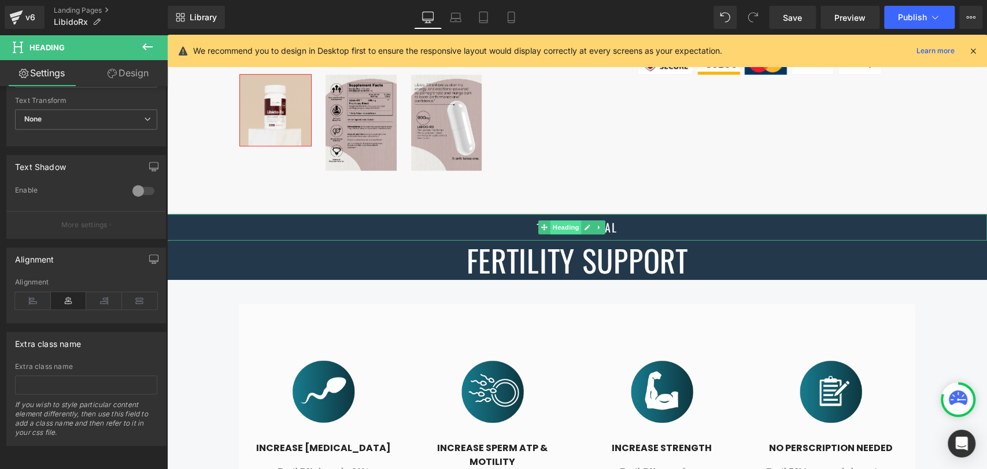
click at [566, 226] on span "Heading" at bounding box center [565, 227] width 31 height 14
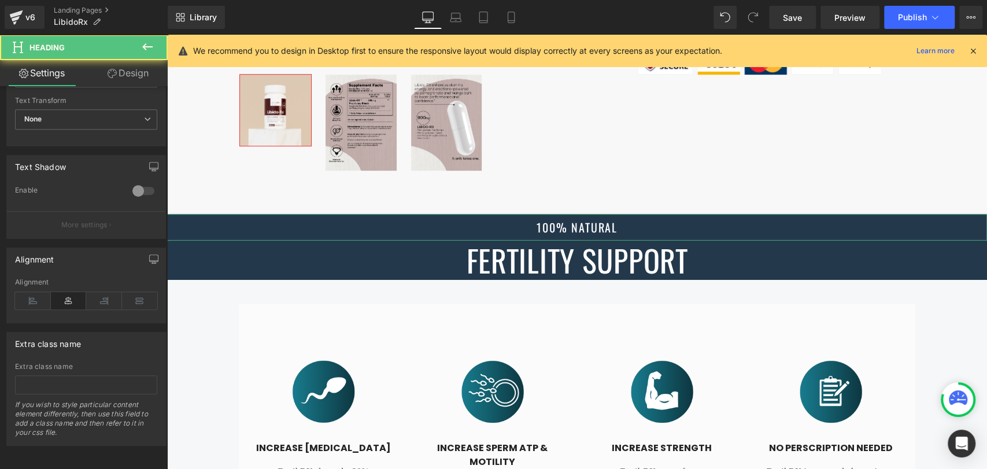
click at [147, 80] on link "Design" at bounding box center [128, 73] width 84 height 26
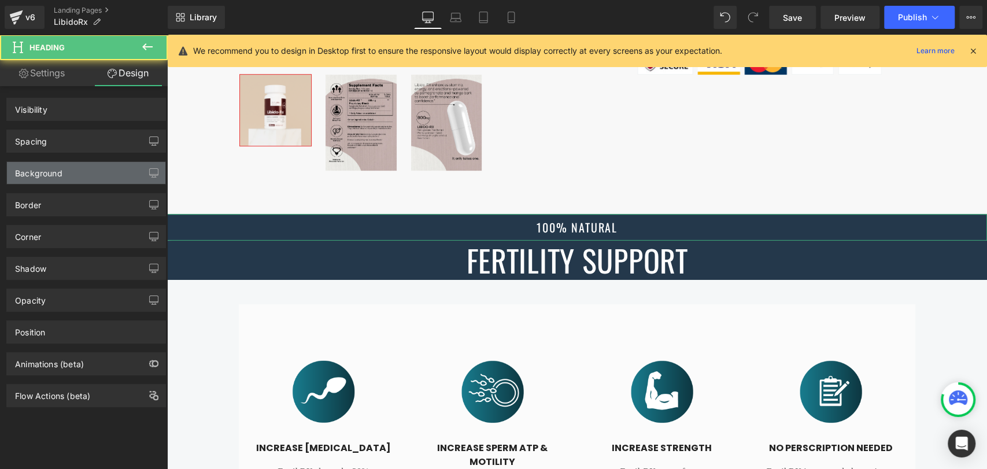
click at [69, 173] on div "Background" at bounding box center [86, 173] width 158 height 22
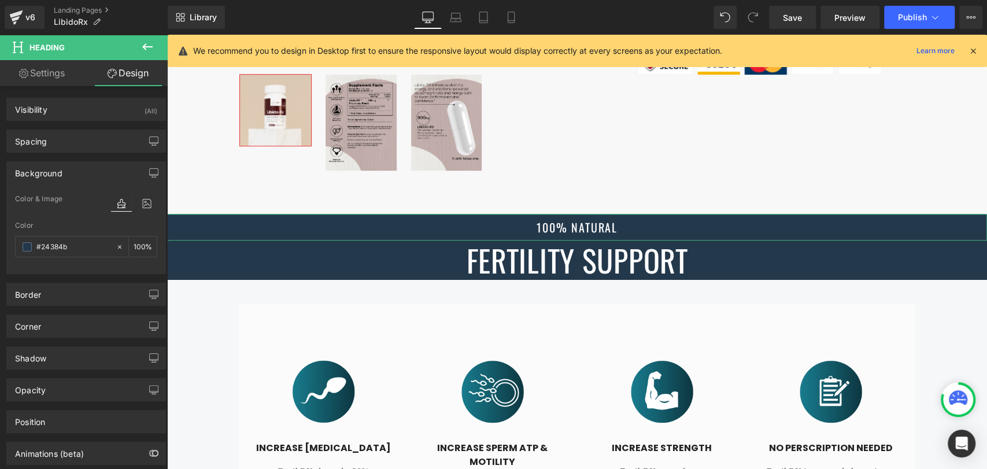
type input "#24384b"
type input "100"
click at [27, 248] on span at bounding box center [27, 246] width 9 height 9
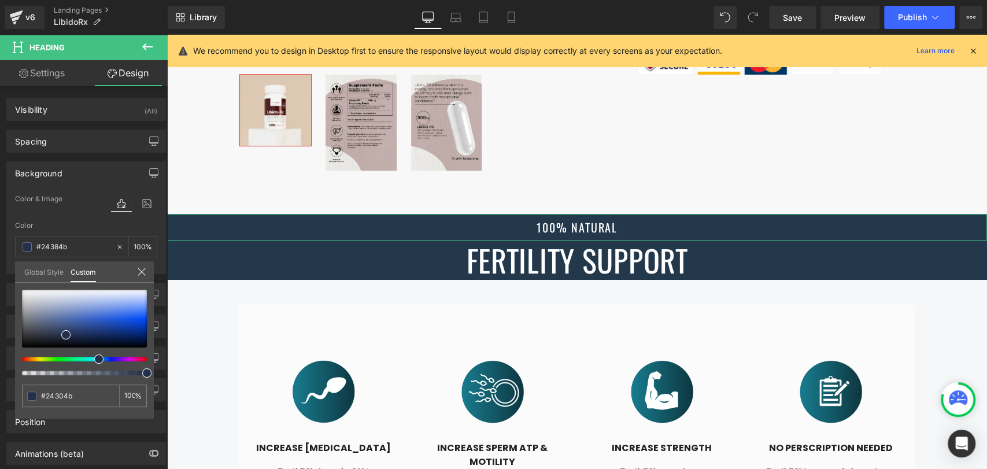
type input "#24304b"
click at [98, 362] on span at bounding box center [98, 358] width 9 height 9
type input "#24274b"
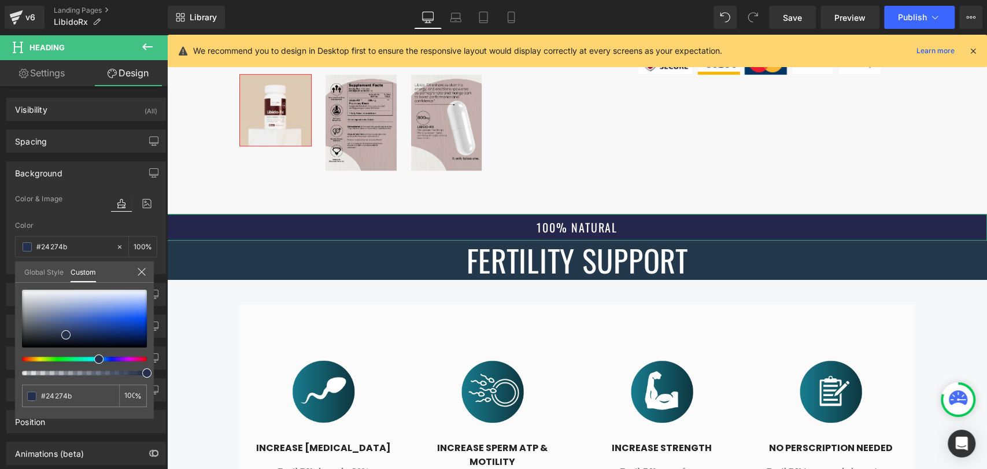
type input "#24244b"
type input "#27244b"
type input "#2d244b"
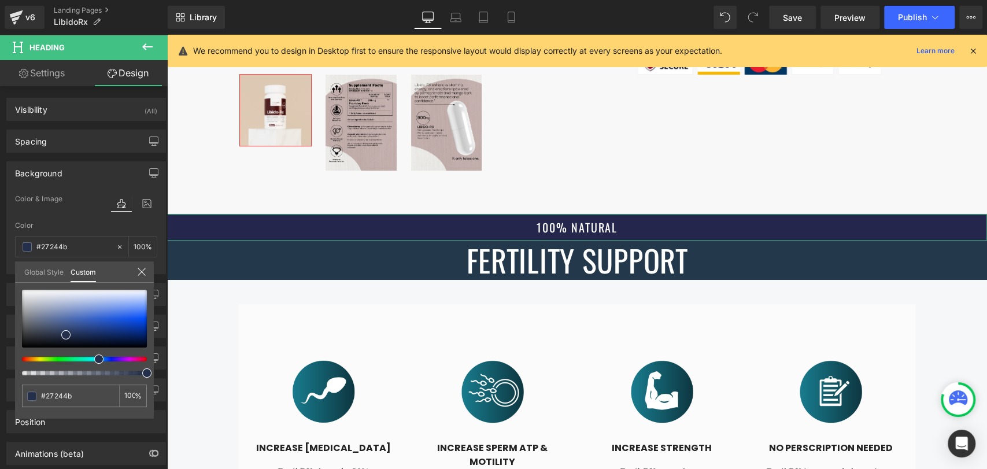
type input "#2d244b"
type input "#3d244b"
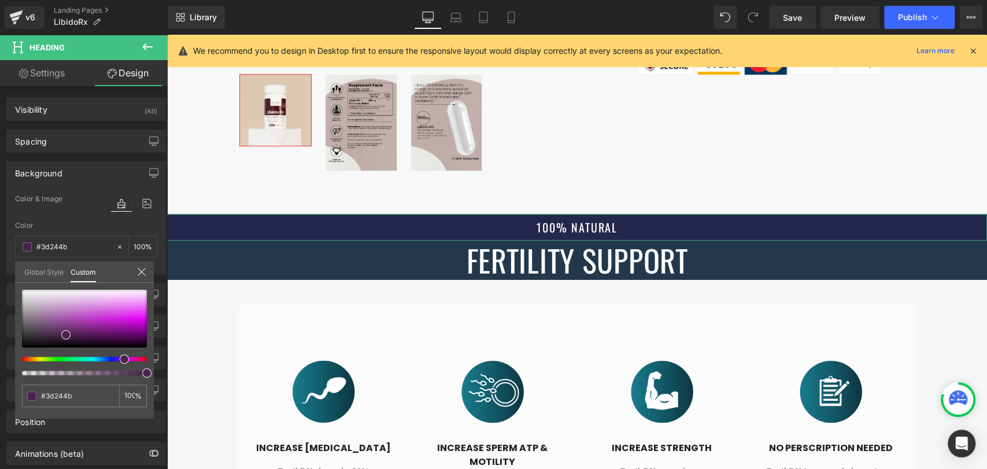
type input "#46244b"
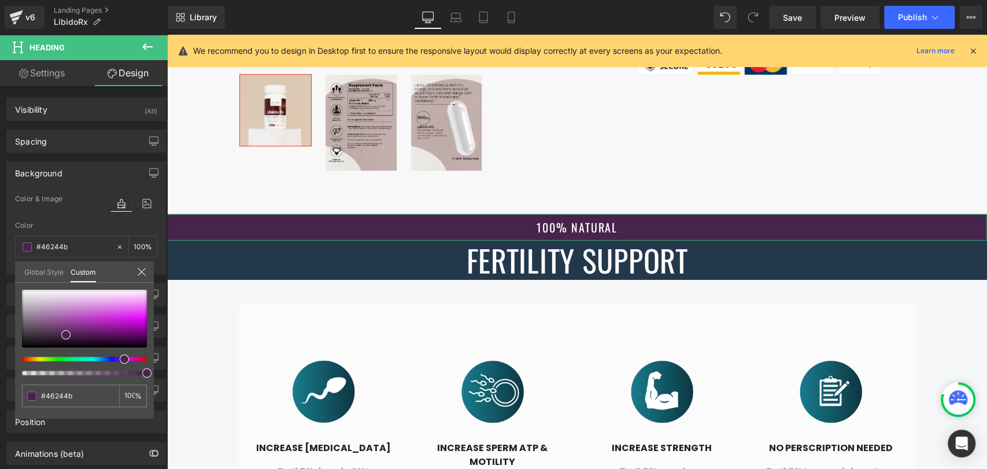
type input "#47244b"
type input "#4b244b"
type input "#4b2445"
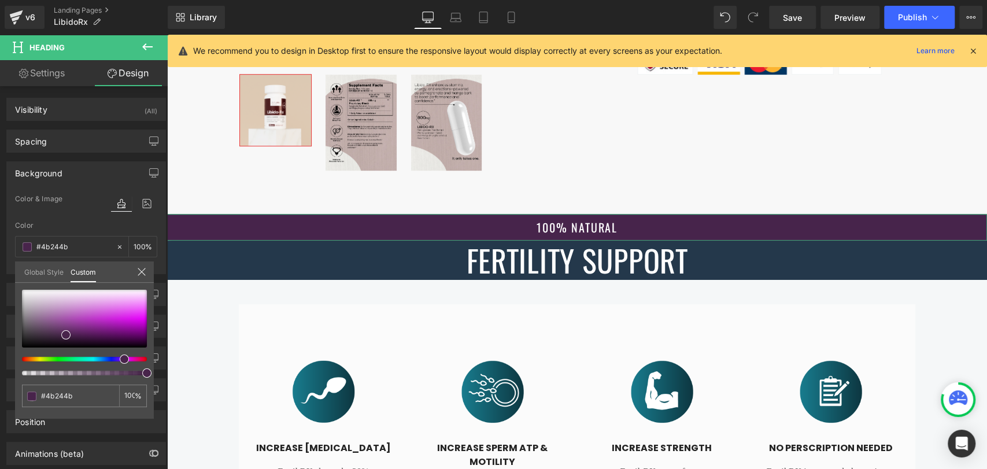
type input "#4b2445"
type input "#4b243d"
type input "#4b243a"
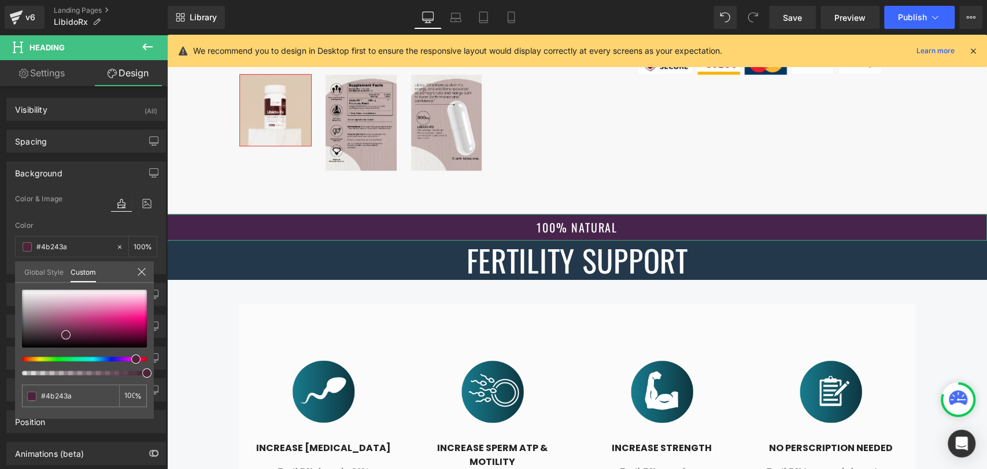
type input "#4b2438"
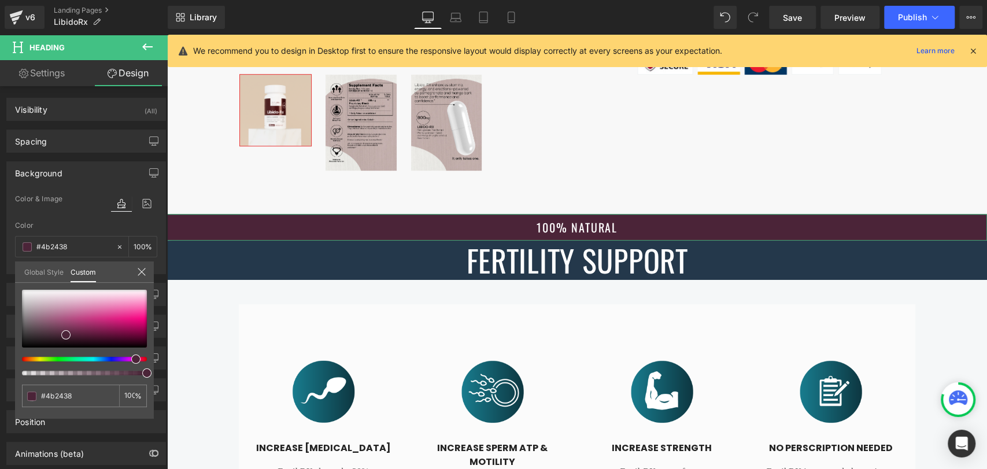
type input "#4b2436"
type input "#4b2434"
type input "#4b2433"
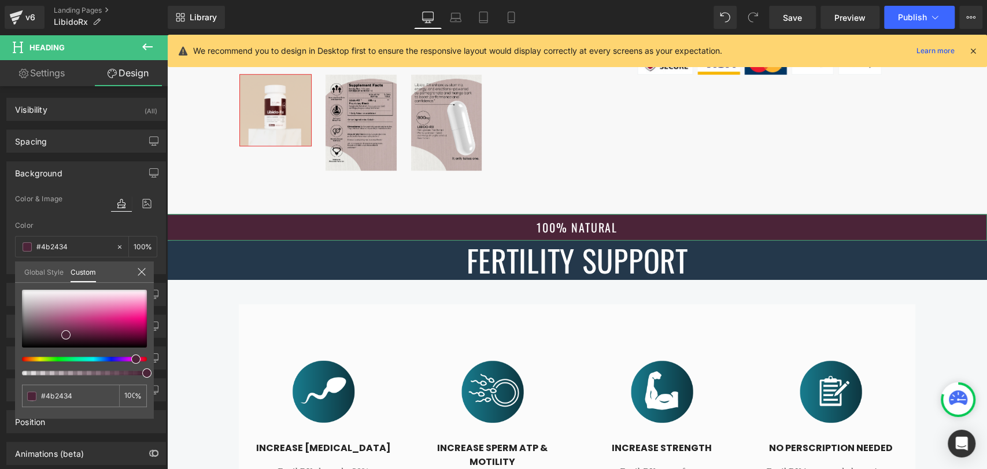
type input "#4b2433"
type input "#4b242e"
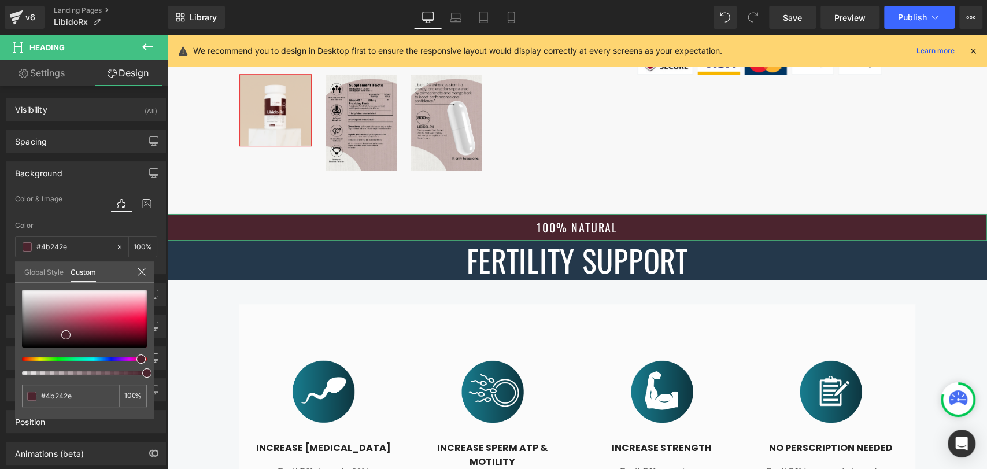
type input "#4b2430"
type input "#4b2431"
type input "#4b2430"
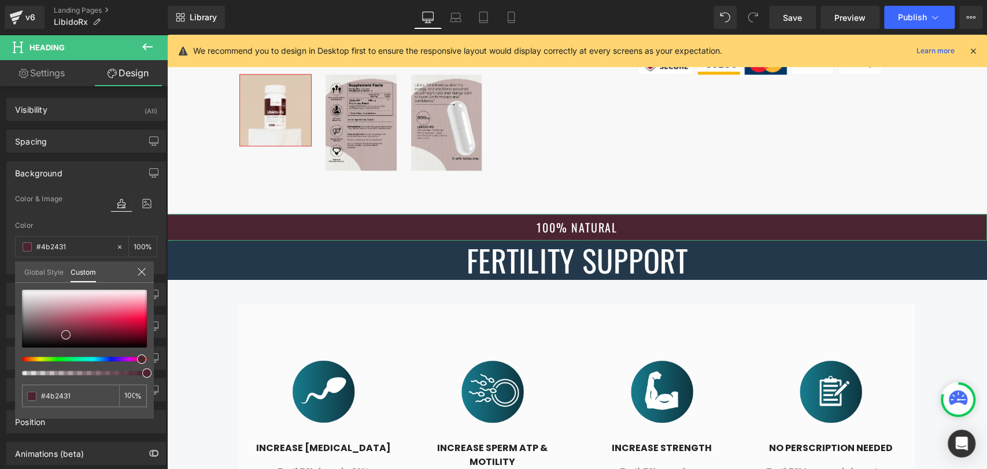
type input "#4b2430"
type input "#4b242e"
type input "#4b242c"
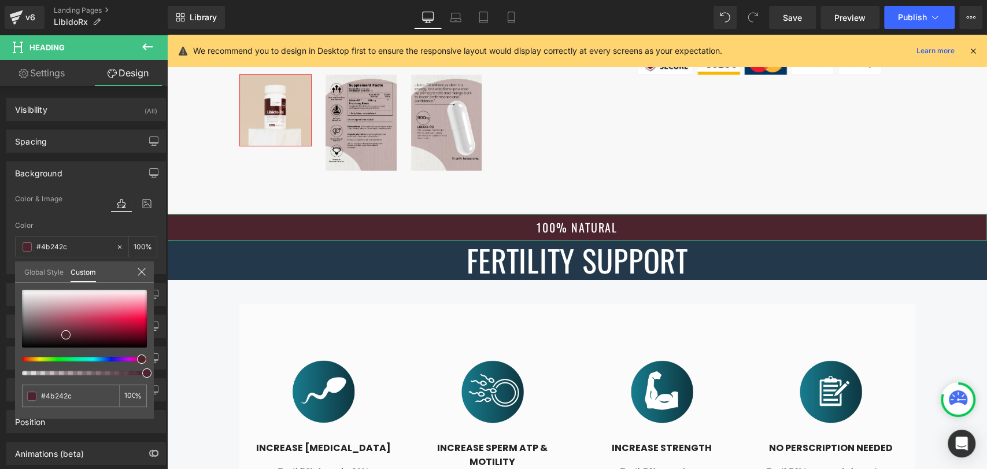
type input "#4b242b"
type input "#4b2427"
type input "#4b2424"
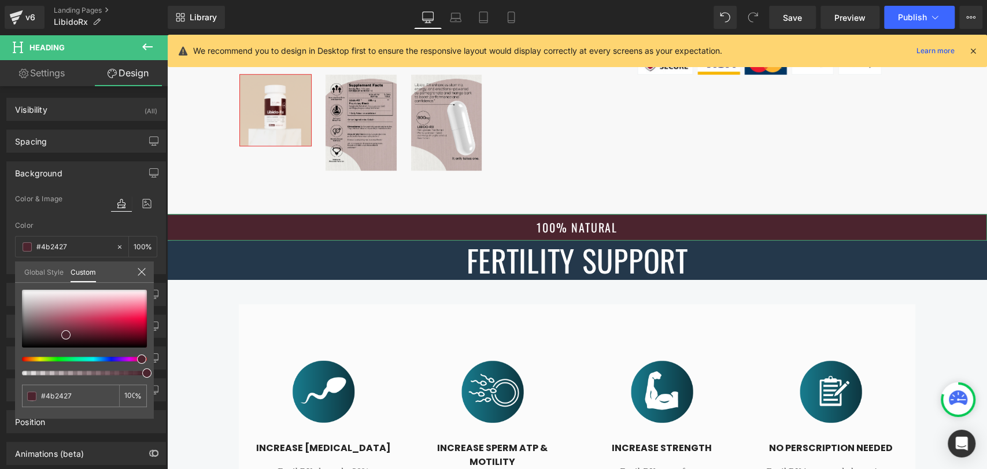
type input "#4b2424"
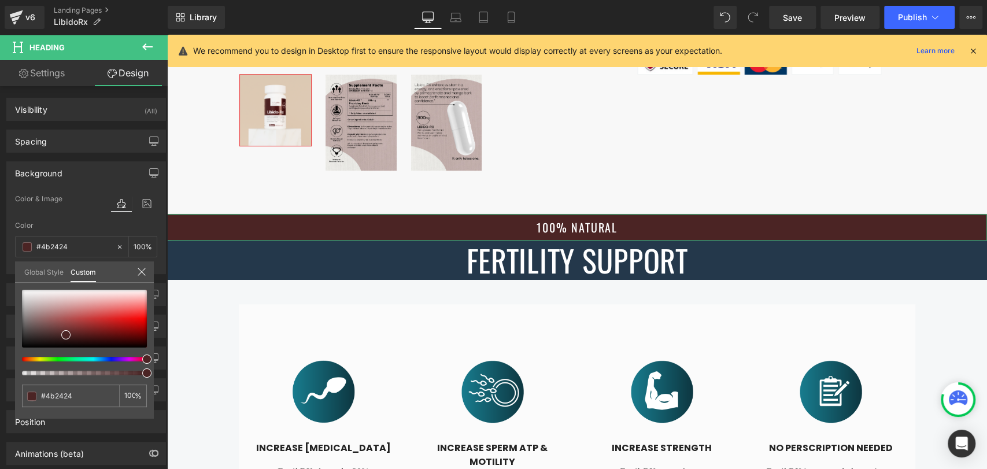
drag, startPoint x: 97, startPoint y: 360, endPoint x: 141, endPoint y: 364, distance: 44.7
click at [141, 364] on div at bounding box center [84, 333] width 125 height 86
type input "#8f0e0e"
type input "#8b0d0d"
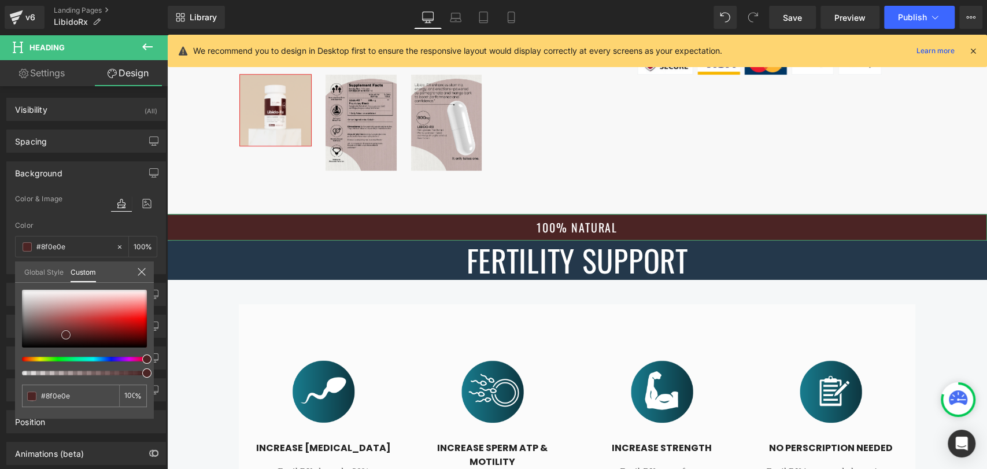
type input "#8b0d0d"
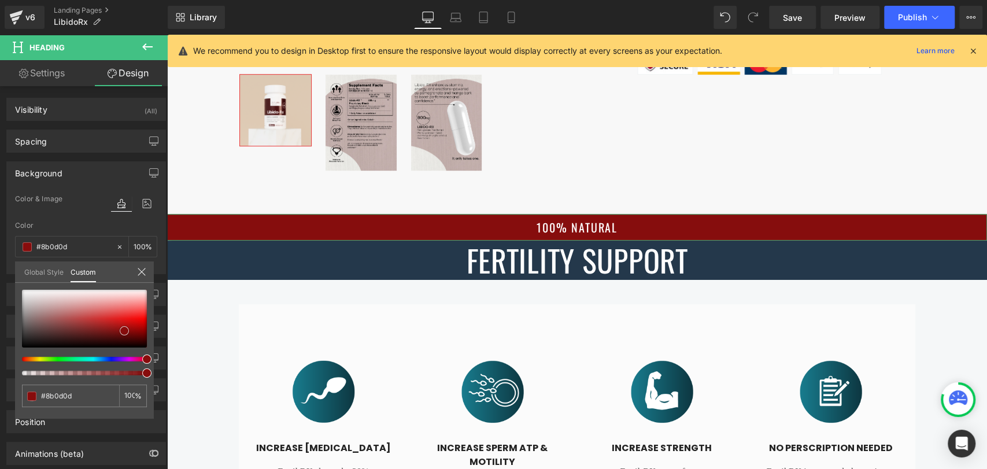
type input "#860d0d"
type input "#810c0c"
type input "#820c0c"
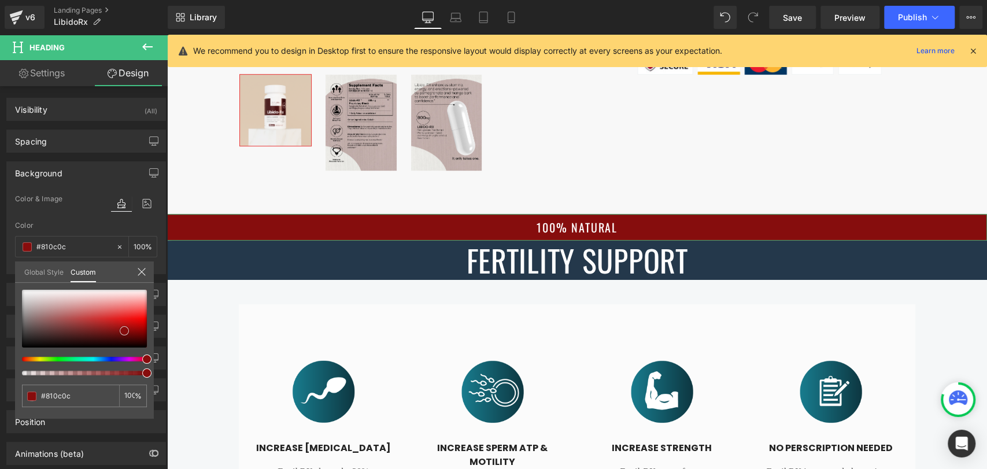
type input "#820c0c"
type input "#840a0a"
type input "#7f0a0a"
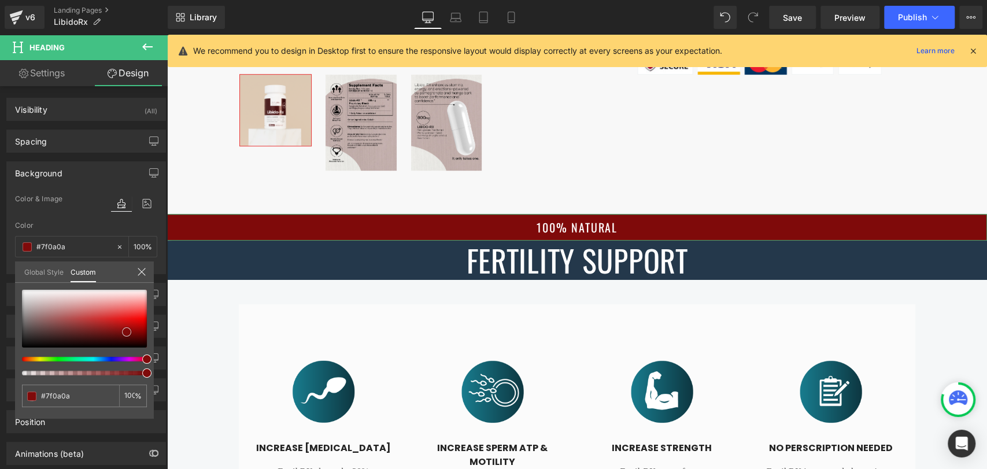
type input "#880b0b"
type input "#8e0a0a"
type input "#8f0909"
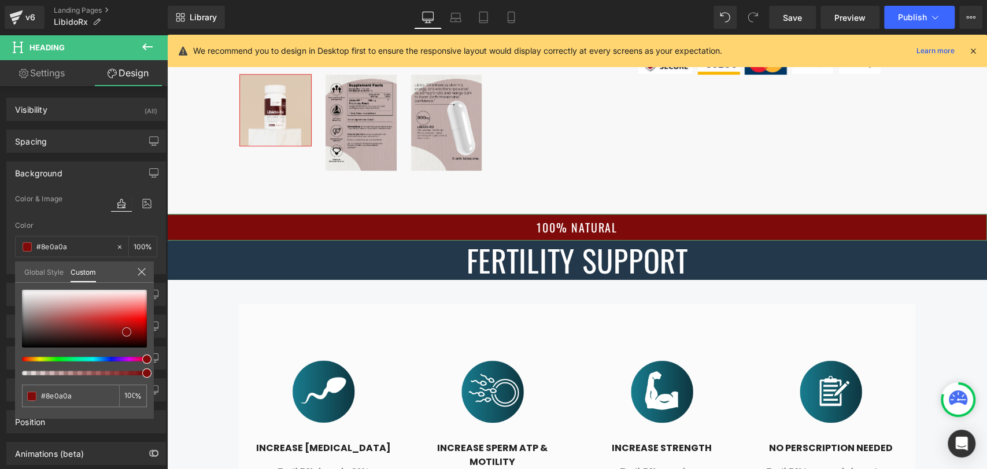
type input "#8f0909"
type input "#900808"
type input "#820606"
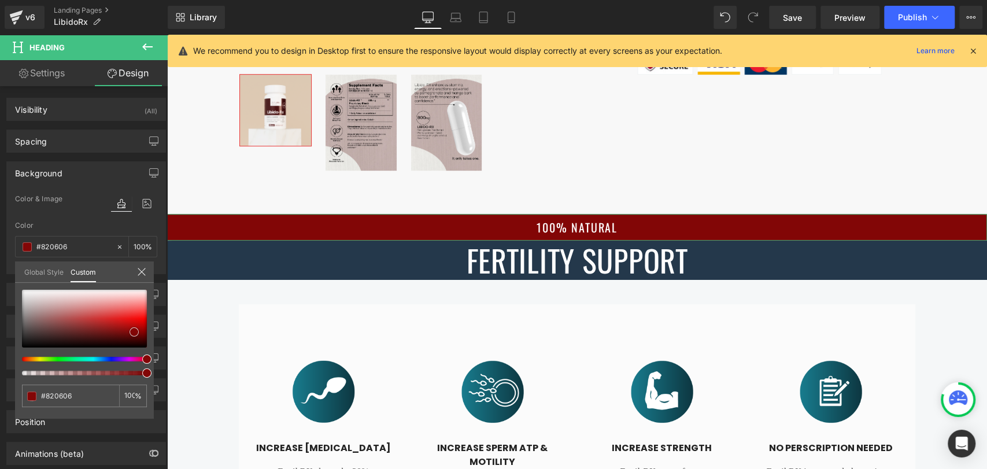
type input "#7a0505"
type input "#750404"
type input "#700404"
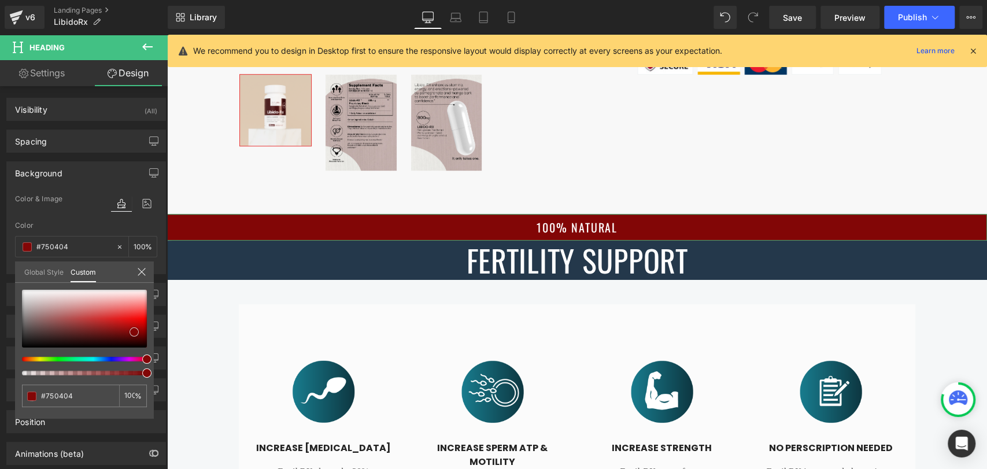
type input "#700404"
type input "#700505"
type input "#660404"
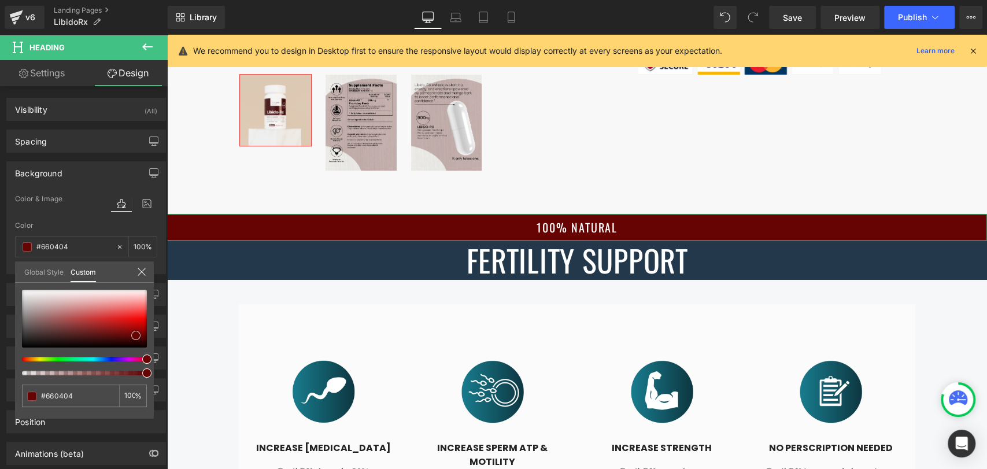
type input "#610404"
type input "#5d0303"
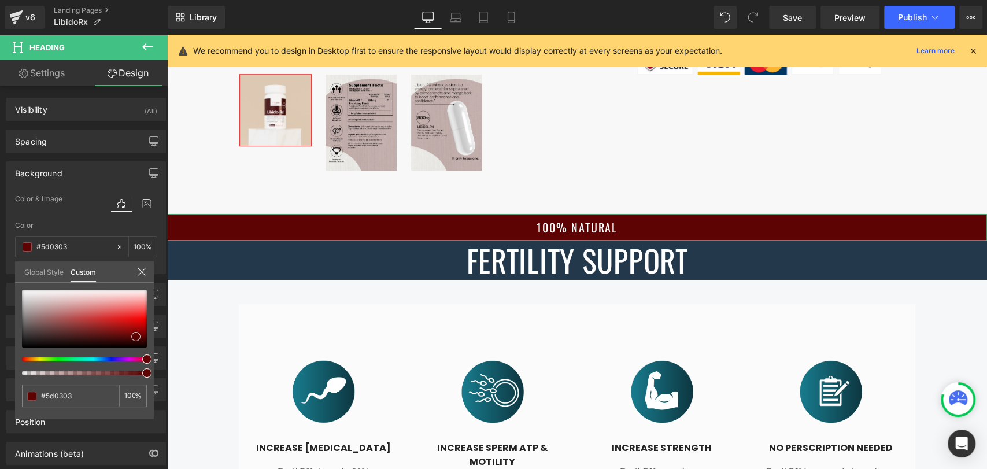
drag, startPoint x: 124, startPoint y: 330, endPoint x: 136, endPoint y: 336, distance: 13.2
click at [136, 336] on div at bounding box center [84, 319] width 125 height 58
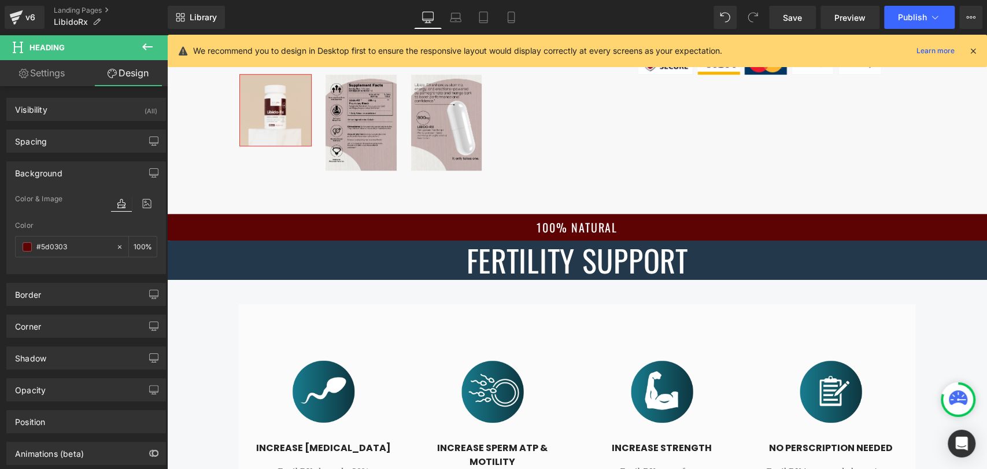
click at [562, 262] on span "Heading" at bounding box center [565, 260] width 31 height 14
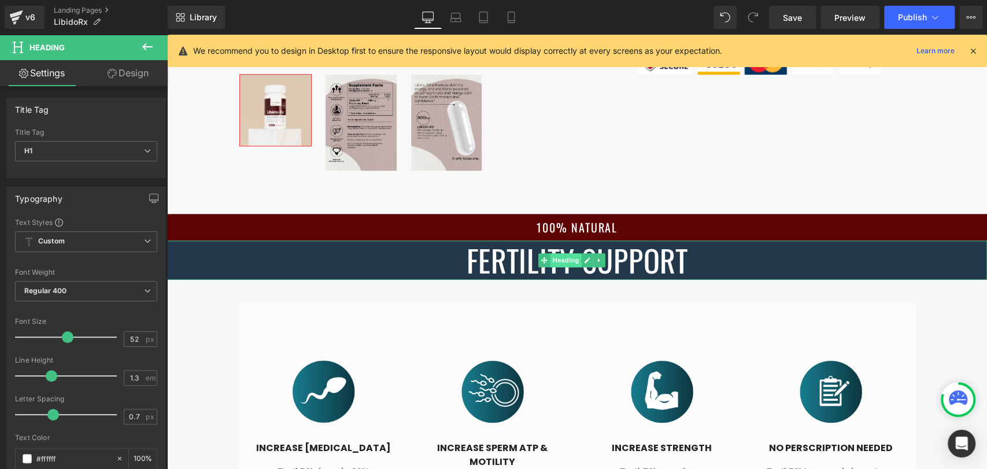
click at [566, 260] on span "Heading" at bounding box center [565, 260] width 31 height 14
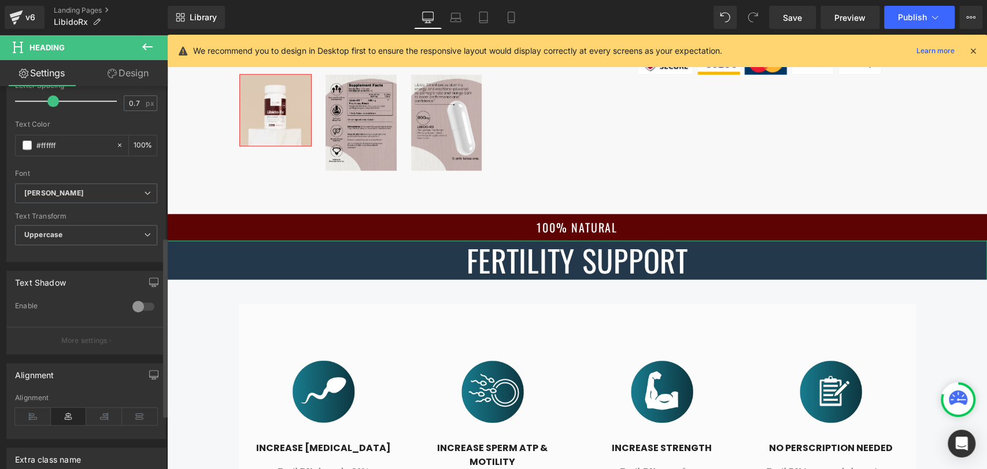
scroll to position [321, 0]
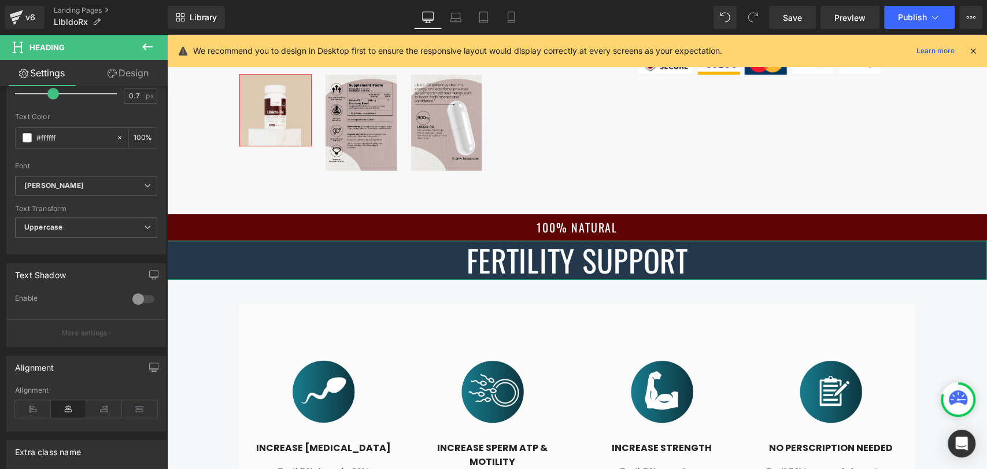
click at [118, 76] on link "Design" at bounding box center [128, 73] width 84 height 26
click at [0, 0] on div "Background" at bounding box center [0, 0] width 0 height 0
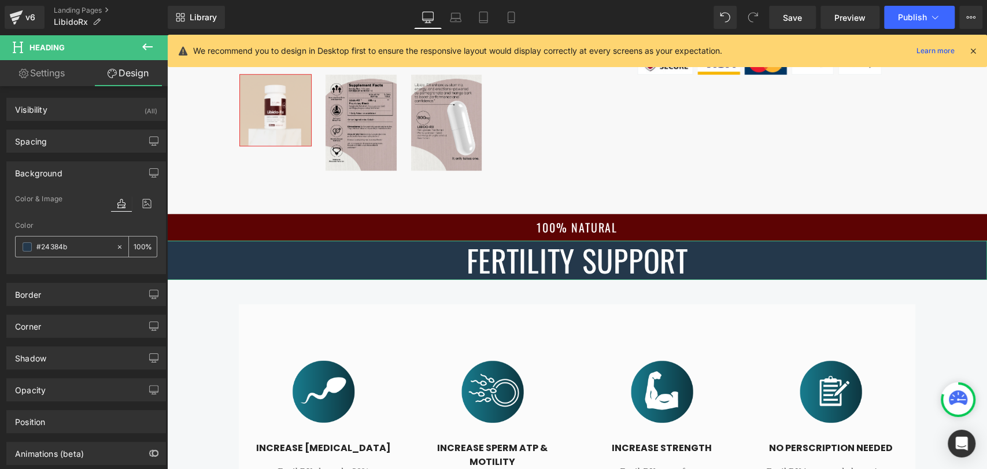
type input "#24384b"
type input "100"
click at [54, 245] on input "#24384b" at bounding box center [73, 246] width 74 height 13
paste input "5d0303"
type input "#5d0303"
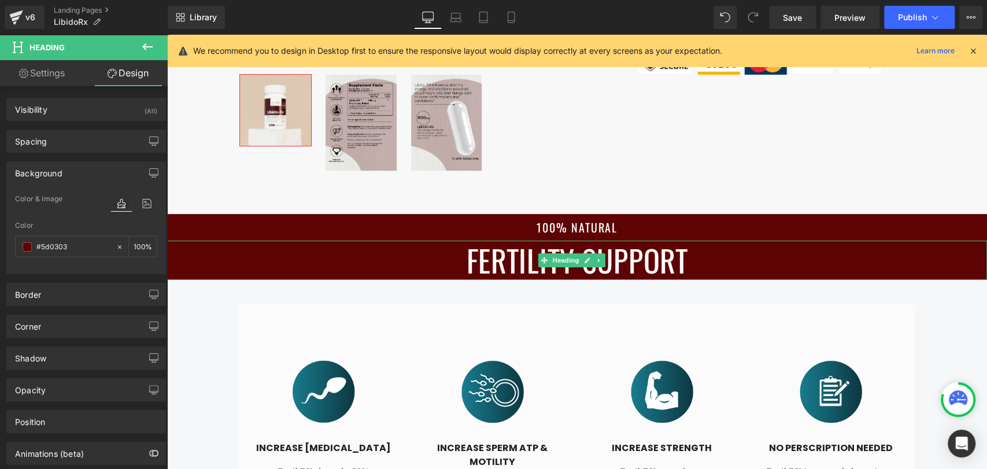
click at [477, 265] on h1 "FERTILITY SUPPORT" at bounding box center [577, 259] width 820 height 39
click at [455, 258] on h1 "FERTILITY SUPPORT" at bounding box center [577, 259] width 820 height 39
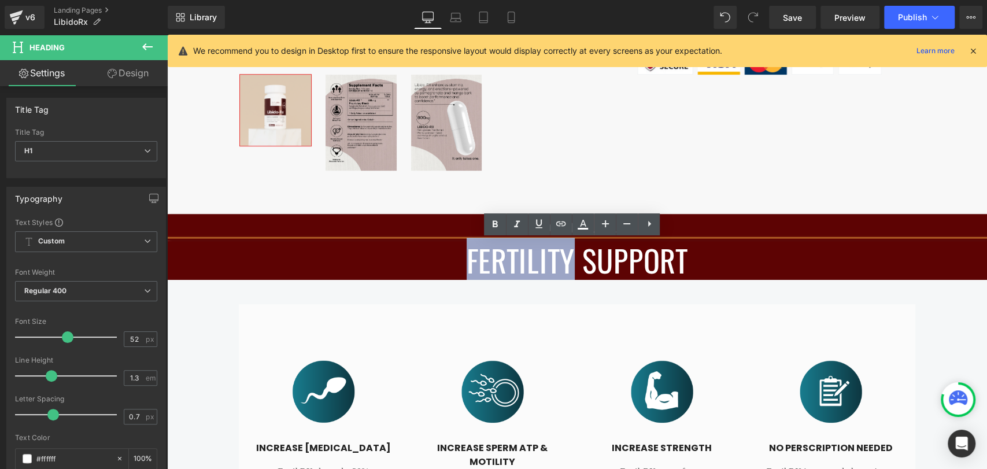
drag, startPoint x: 456, startPoint y: 260, endPoint x: 573, endPoint y: 260, distance: 116.8
click at [562, 262] on h1 "FERTILITY SUPPORT" at bounding box center [577, 259] width 820 height 39
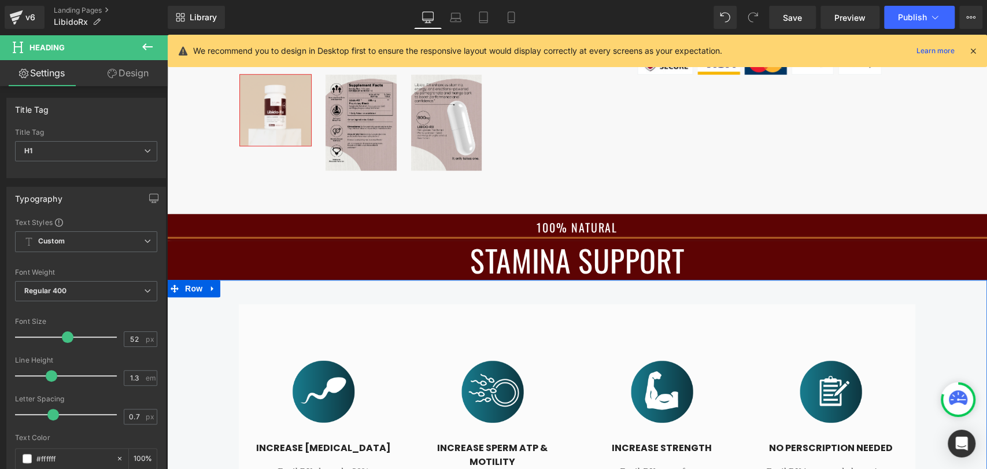
click at [364, 309] on div "Image iNCREASE [MEDICAL_DATA] Heading Fertil RX showed a 20% increase in [MEDIC…" at bounding box center [577, 470] width 676 height 332
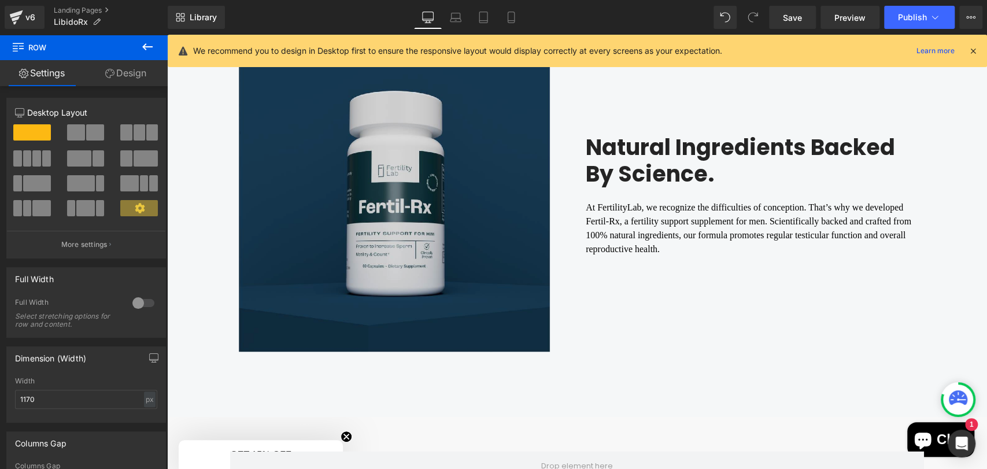
scroll to position [1110, 0]
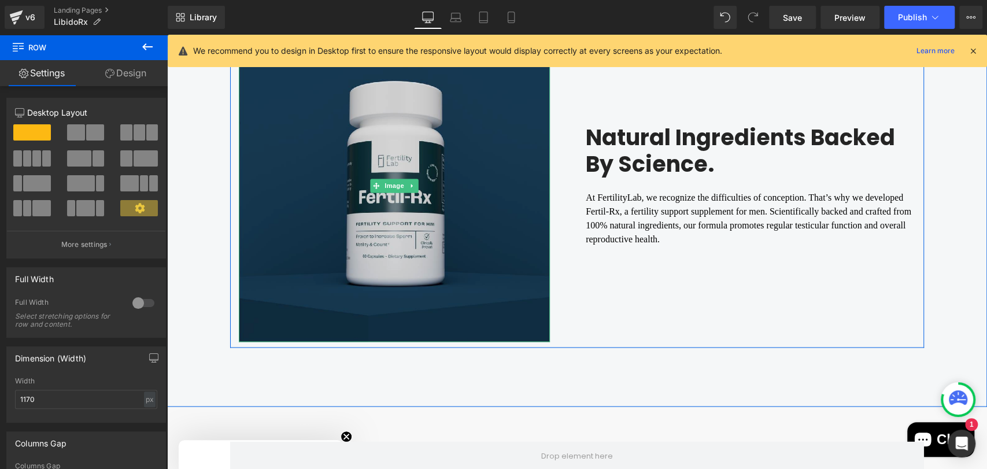
click at [501, 235] on img at bounding box center [394, 185] width 311 height 312
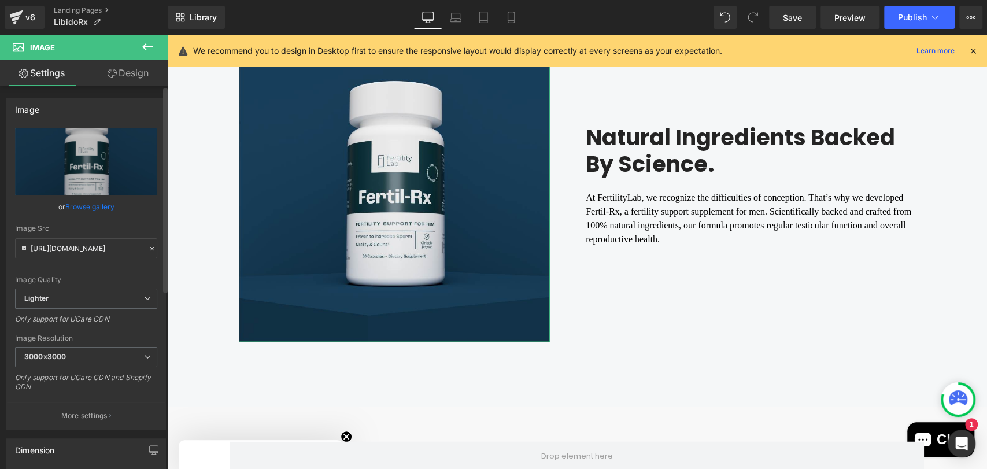
click at [83, 206] on link "Browse gallery" at bounding box center [89, 207] width 49 height 20
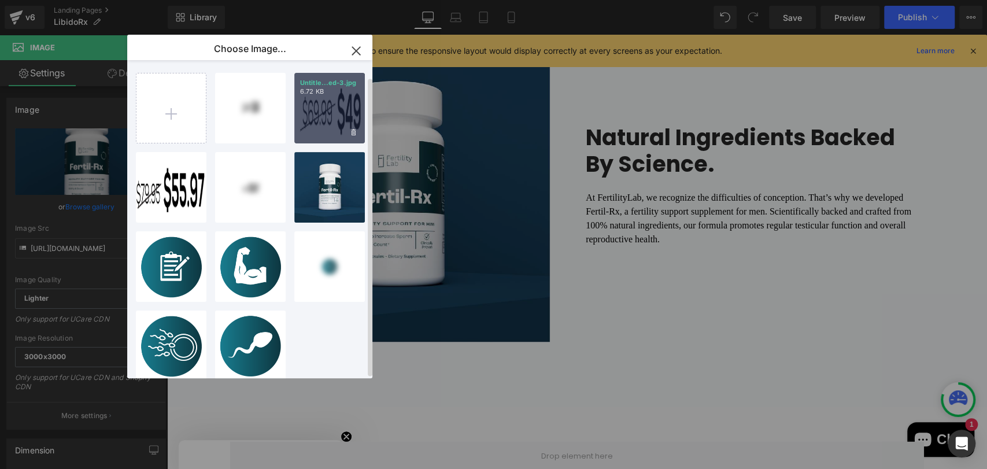
scroll to position [0, 0]
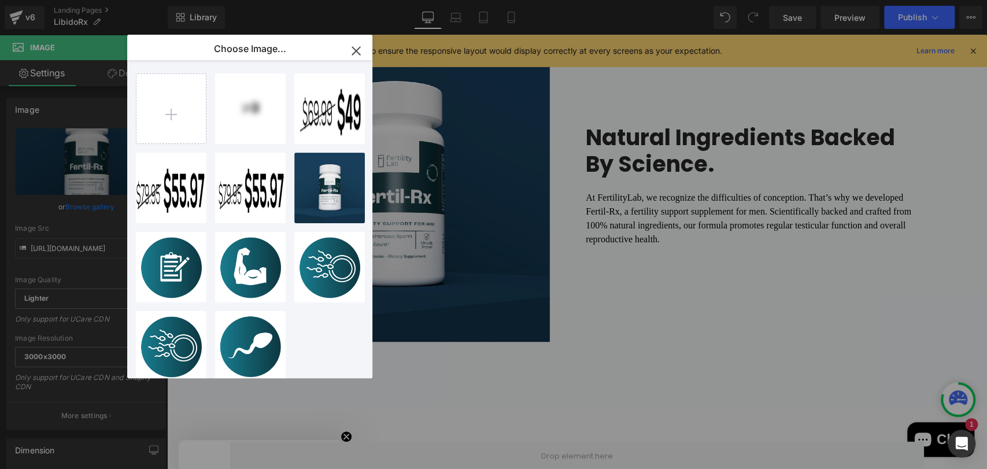
click at [355, 47] on icon "button" at bounding box center [356, 51] width 18 height 18
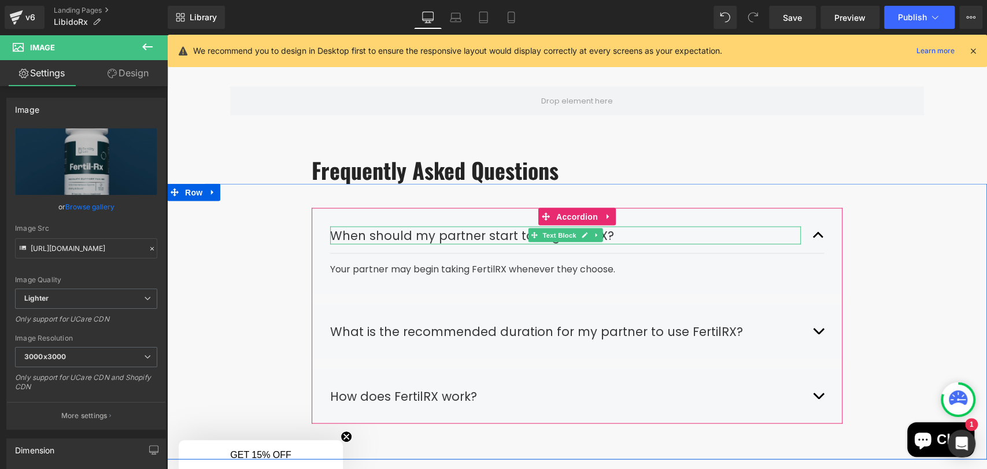
scroll to position [1495, 0]
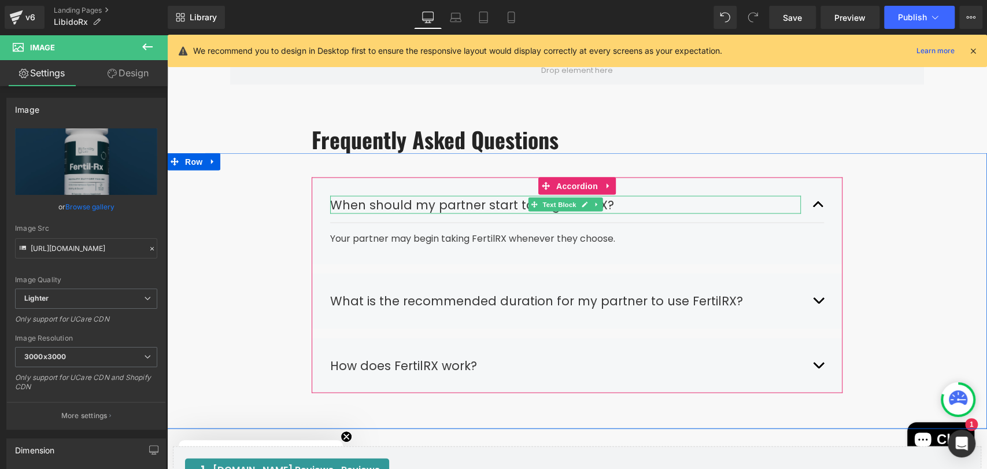
click at [432, 203] on div "When should my partner start taking FertilRX?" at bounding box center [565, 204] width 471 height 18
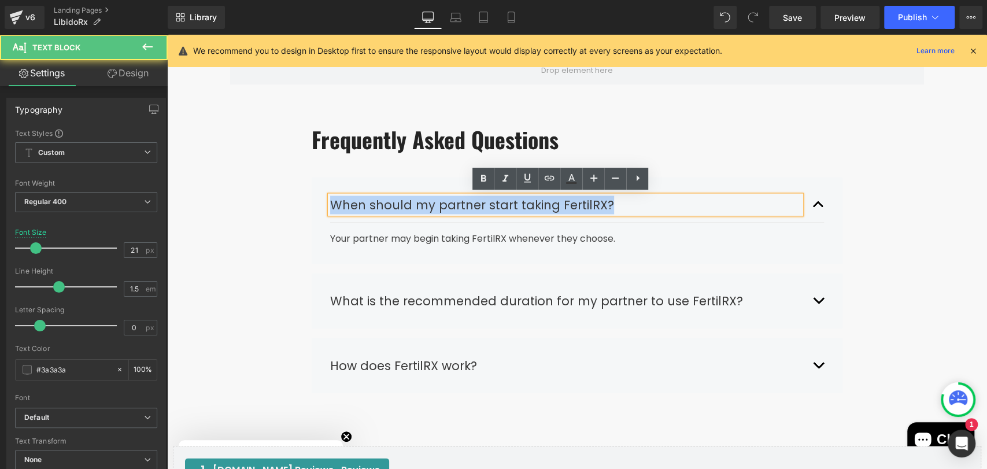
drag, startPoint x: 610, startPoint y: 209, endPoint x: 317, endPoint y: 206, distance: 293.7
click at [315, 205] on div "When should my partner start taking FertilRX? Text Block Your partner may begin…" at bounding box center [577, 220] width 531 height 87
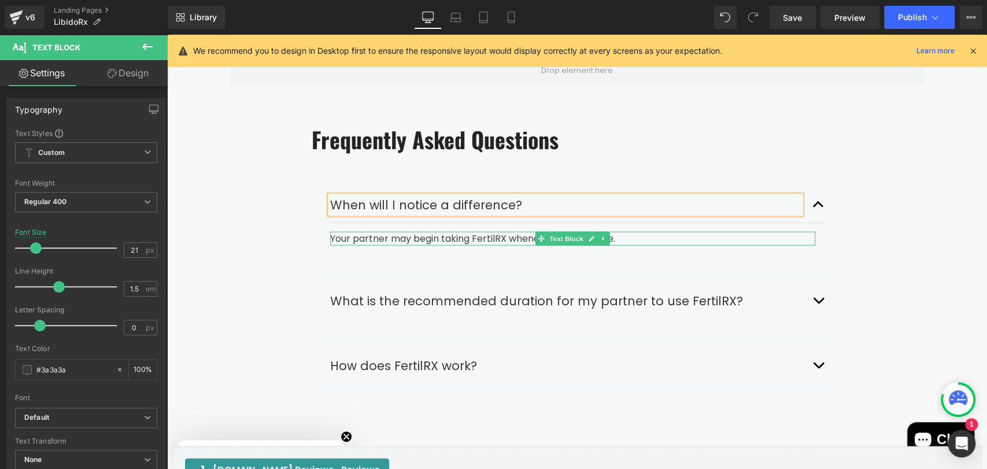
click at [368, 236] on div "Your partner may begin taking FertilRX whenever they choose." at bounding box center [572, 238] width 485 height 14
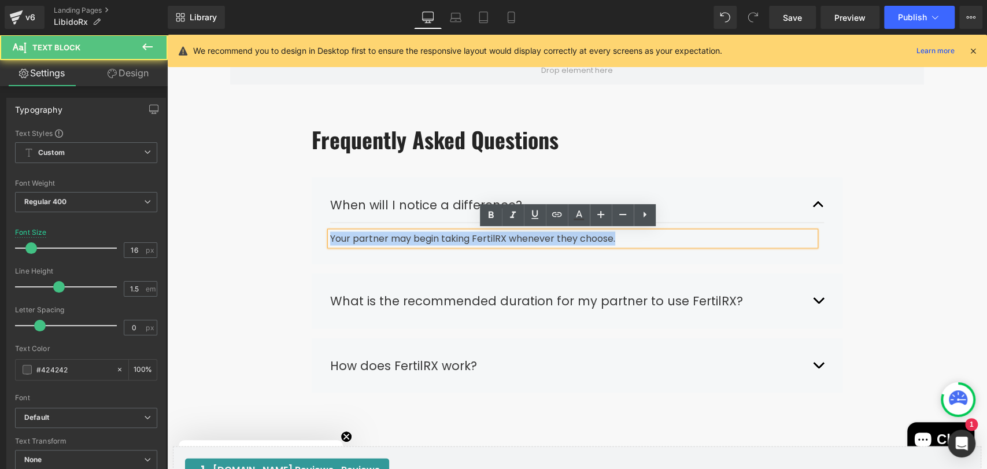
drag, startPoint x: 329, startPoint y: 238, endPoint x: 640, endPoint y: 235, distance: 311.6
click at [640, 235] on div "Your partner may begin taking FertilRX whenever they choose." at bounding box center [572, 238] width 485 height 14
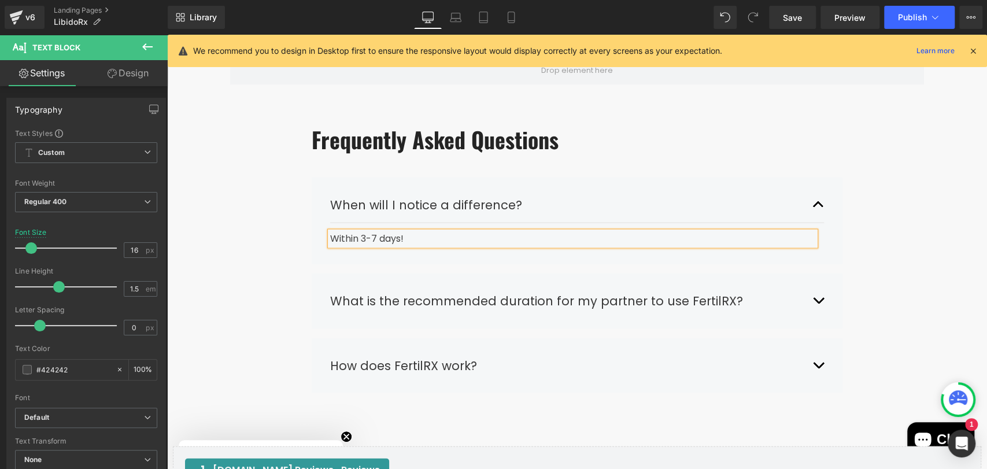
click at [483, 299] on div "What is the recommended duration for my partner to use FertilRX?" at bounding box center [565, 300] width 471 height 18
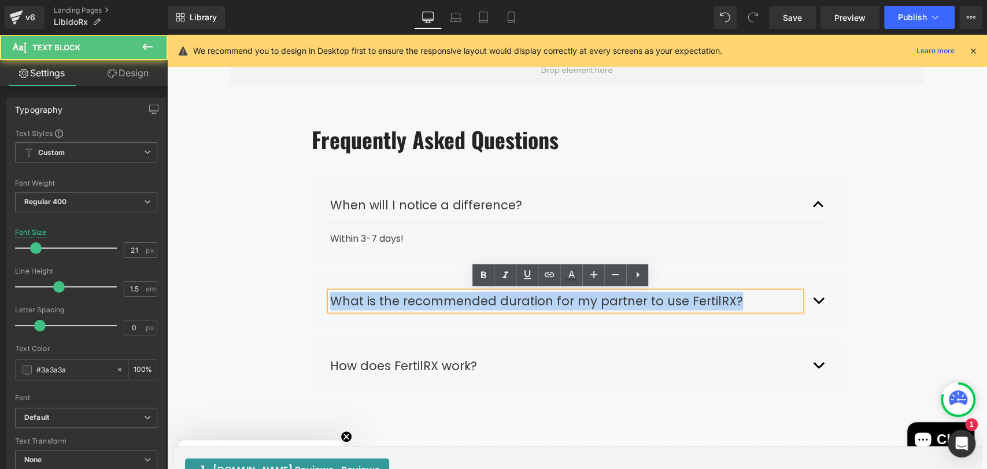
drag, startPoint x: 744, startPoint y: 300, endPoint x: 321, endPoint y: 294, distance: 423.2
click at [321, 294] on div "What is the recommended duration for my partner to use FertilRX? Text Block We …" at bounding box center [577, 300] width 531 height 55
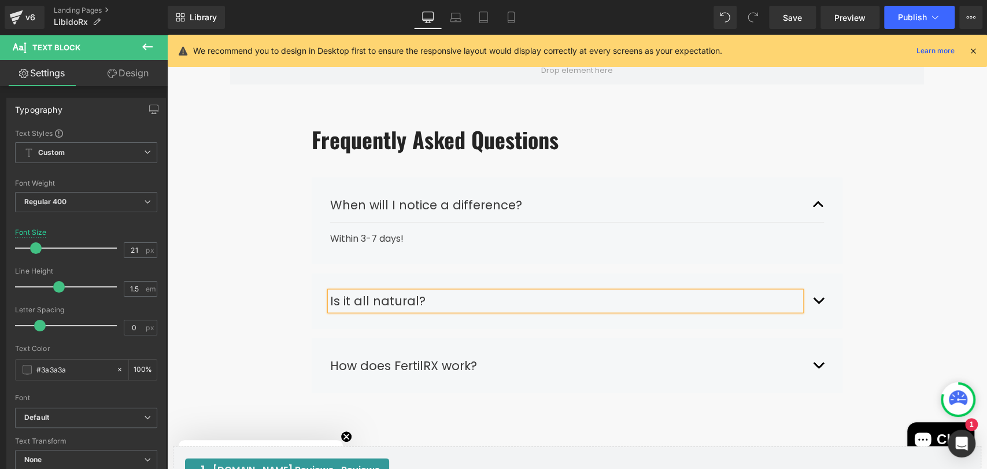
click at [812, 302] on button "button" at bounding box center [818, 301] width 12 height 36
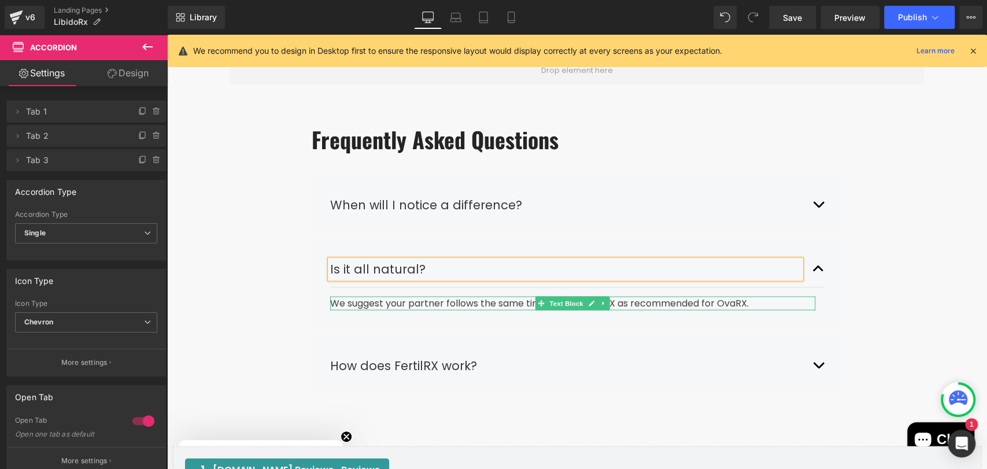
click at [716, 298] on div "We suggest your partner follows the same timeline for FertilRX as recommended f…" at bounding box center [572, 303] width 485 height 14
click at [751, 302] on div "We suggest your partner follows the same timeline for FertilRX as recommended f…" at bounding box center [572, 303] width 485 height 14
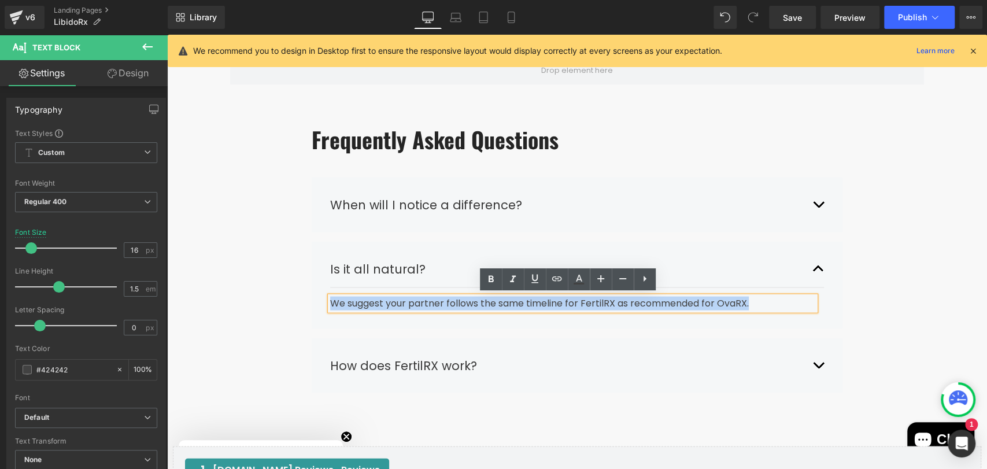
drag, startPoint x: 742, startPoint y: 305, endPoint x: 234, endPoint y: 295, distance: 508.8
click at [234, 295] on div "When will I notice a difference? Text Block Within 3-7 days! Text Block Is it a…" at bounding box center [577, 289] width 820 height 225
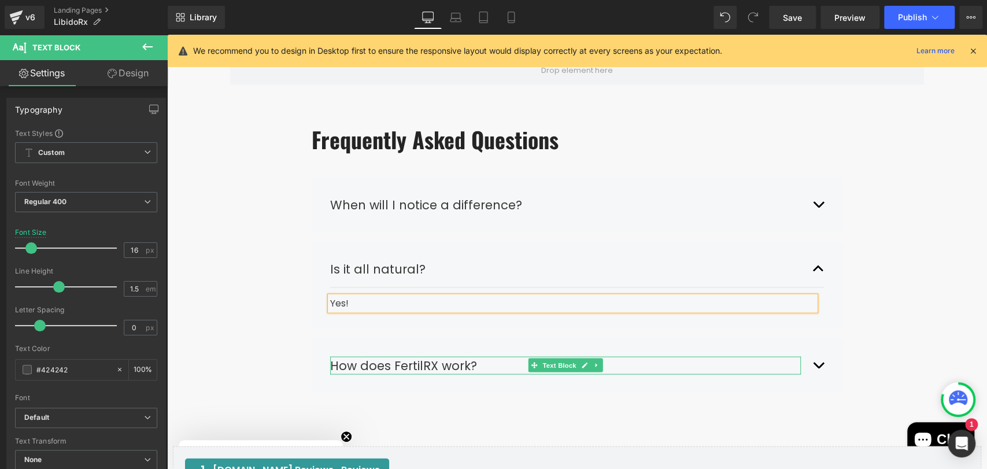
click at [460, 367] on div "How does FertilRX work?" at bounding box center [565, 365] width 471 height 18
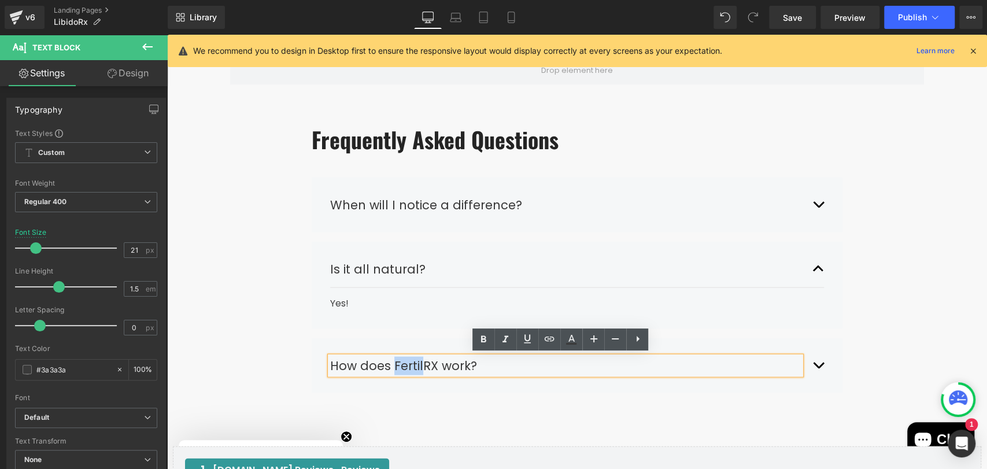
drag, startPoint x: 388, startPoint y: 364, endPoint x: 418, endPoint y: 371, distance: 30.2
click at [418, 371] on div "How does FertilRX work?" at bounding box center [565, 365] width 471 height 18
click at [432, 364] on div "How does FertilRX work?" at bounding box center [565, 365] width 471 height 18
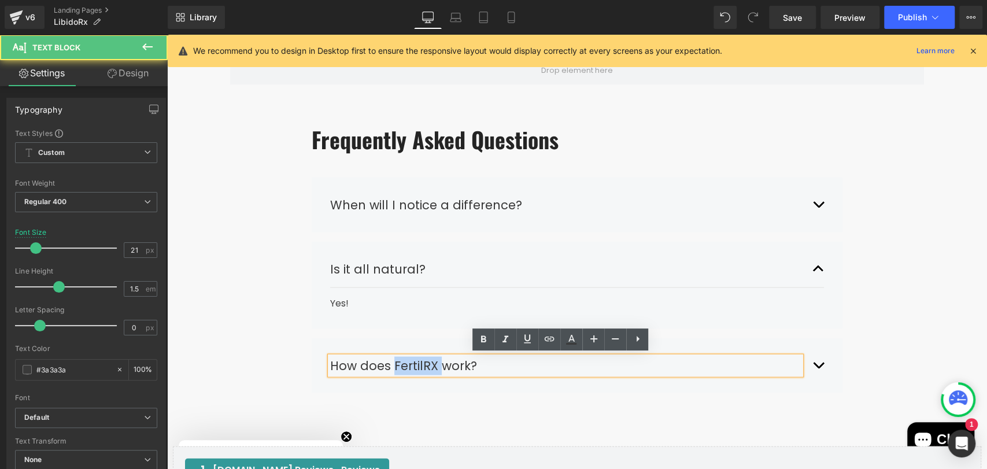
drag, startPoint x: 433, startPoint y: 364, endPoint x: 388, endPoint y: 361, distance: 44.6
click at [388, 361] on div "How does FertilRX work?" at bounding box center [565, 365] width 471 height 18
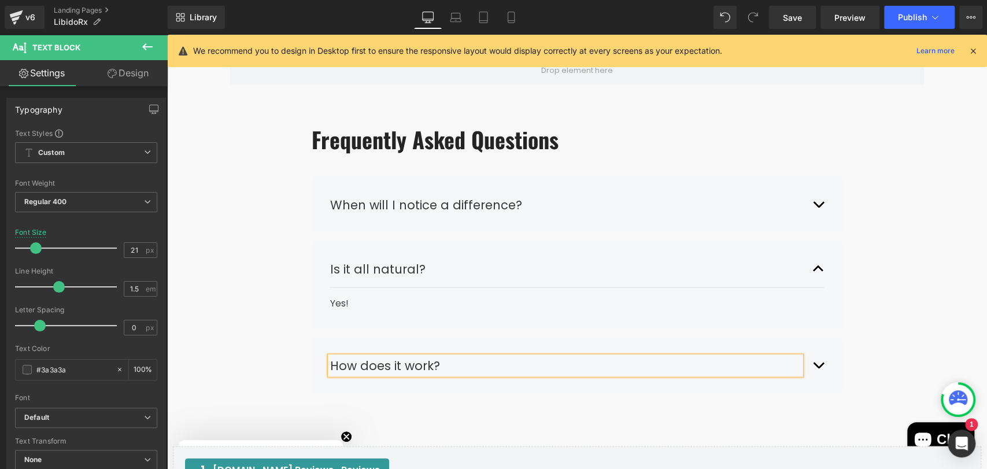
click at [820, 202] on div "When will I notice a difference? Text Block Within 3-7 days! Text Block" at bounding box center [577, 204] width 531 height 55
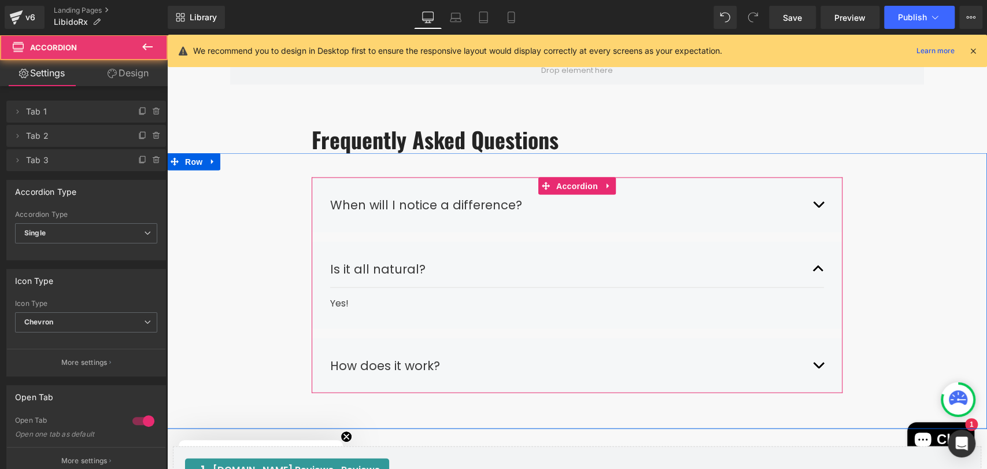
click at [818, 207] on span "button" at bounding box center [818, 207] width 0 height 0
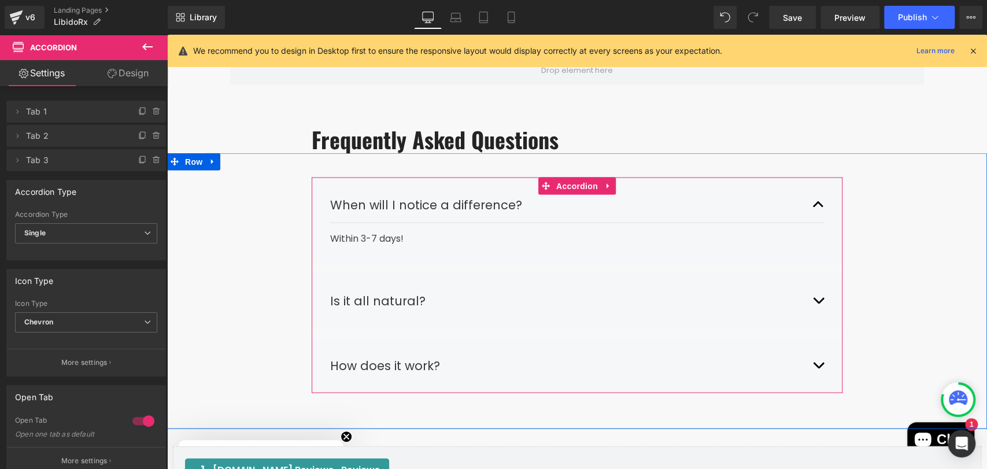
click at [388, 238] on div "Within 3-7 days!" at bounding box center [572, 238] width 485 height 14
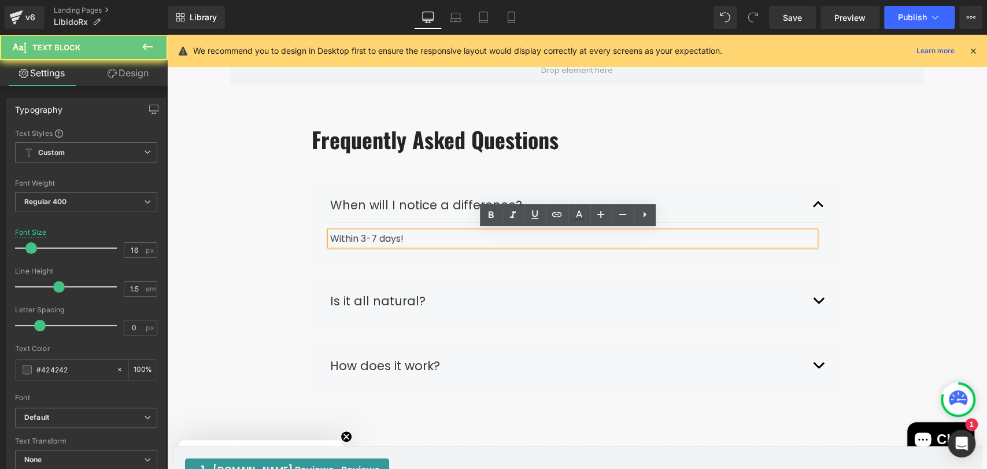
drag, startPoint x: 407, startPoint y: 238, endPoint x: 302, endPoint y: 232, distance: 104.8
click at [302, 232] on div "When will I notice a difference? Text Block Within 3-7 days! Text Block Is it a…" at bounding box center [577, 289] width 820 height 225
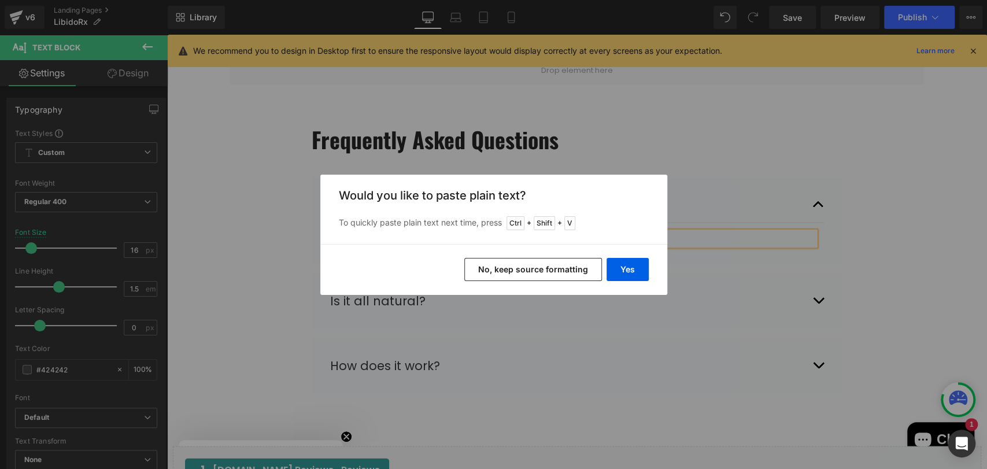
click at [565, 274] on button "No, keep source formatting" at bounding box center [533, 269] width 138 height 23
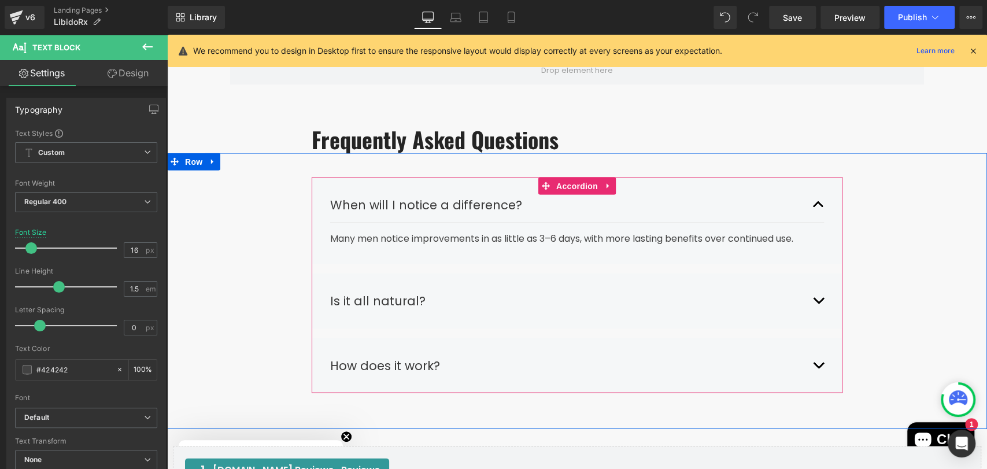
click at [818, 366] on button "button" at bounding box center [818, 365] width 12 height 36
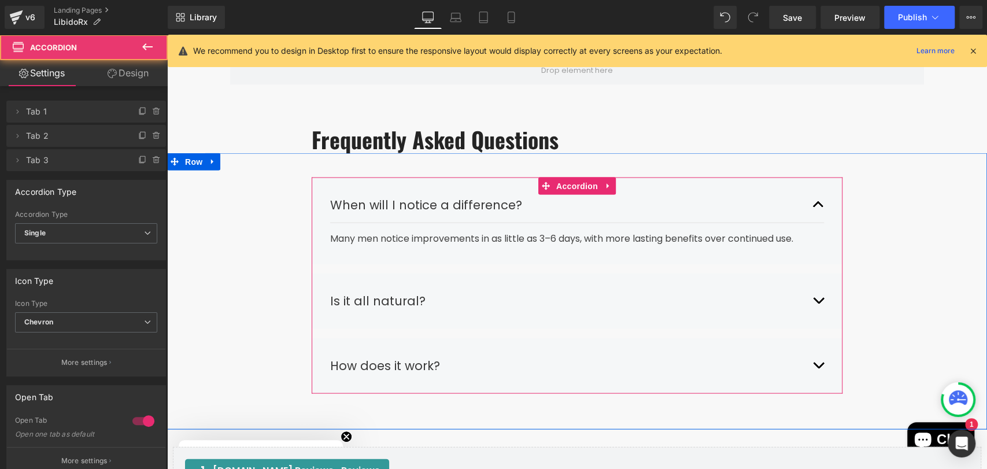
click at [812, 362] on button "button" at bounding box center [818, 365] width 12 height 36
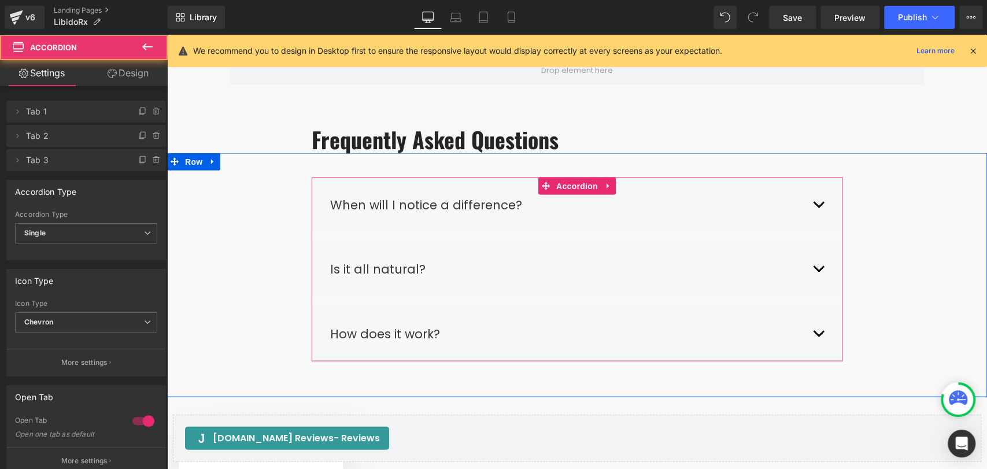
click at [818, 336] on span "button" at bounding box center [818, 336] width 0 height 0
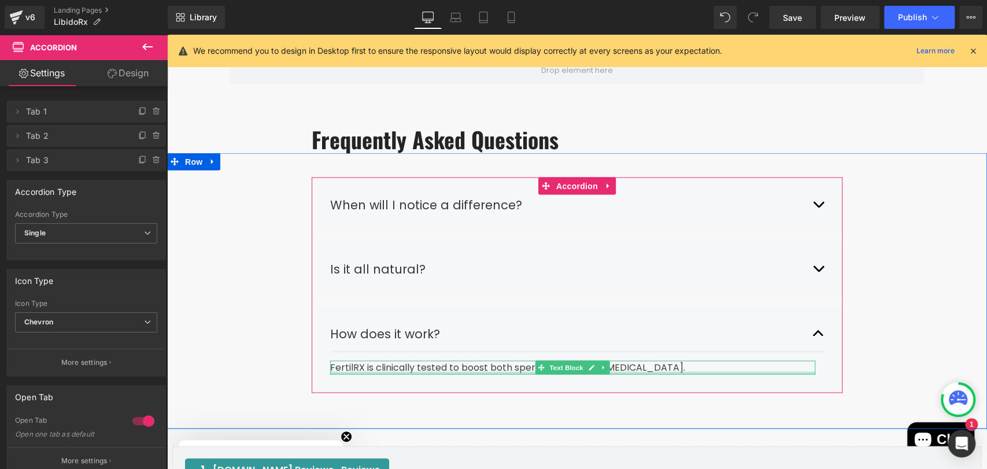
drag, startPoint x: 709, startPoint y: 371, endPoint x: 667, endPoint y: 366, distance: 42.4
click at [709, 371] on div "FertilRX is clinically tested to boost both sperm motility and [MEDICAL_DATA]. …" at bounding box center [572, 367] width 485 height 14
click at [714, 369] on div "FertilRX is clinically tested to boost both sperm motility and [MEDICAL_DATA]." at bounding box center [572, 367] width 485 height 14
click at [662, 360] on div "FertilRX is clinically tested to boost both sperm motility and [MEDICAL_DATA]." at bounding box center [572, 367] width 485 height 14
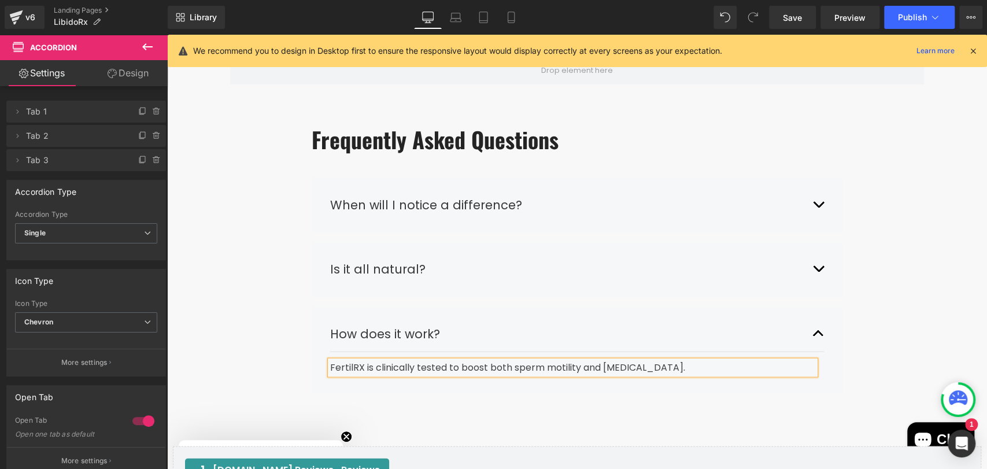
click at [667, 366] on div "FertilRX is clinically tested to boost both sperm motility and [MEDICAL_DATA]." at bounding box center [572, 367] width 485 height 14
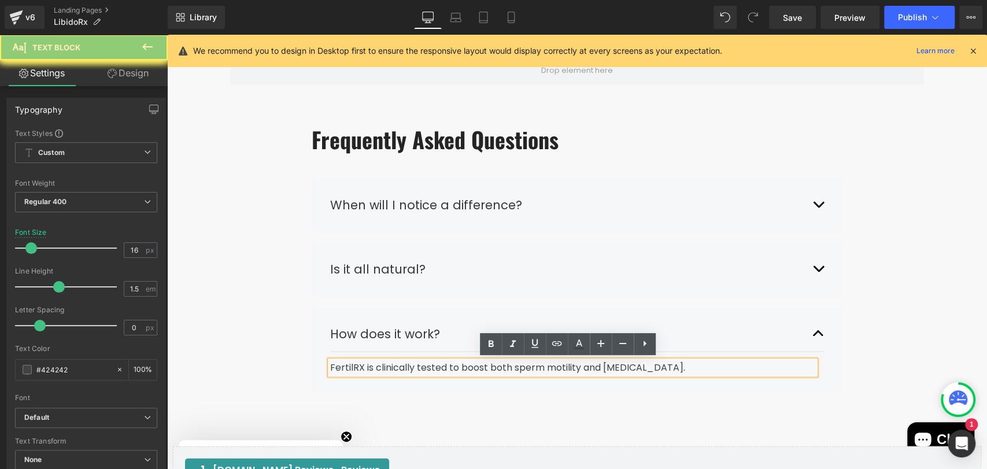
drag, startPoint x: 311, startPoint y: 358, endPoint x: 327, endPoint y: 359, distance: 16.2
click at [312, 360] on div "How does it work? Text Block FertilRX is clinically tested to boost both sperm …" at bounding box center [577, 349] width 531 height 87
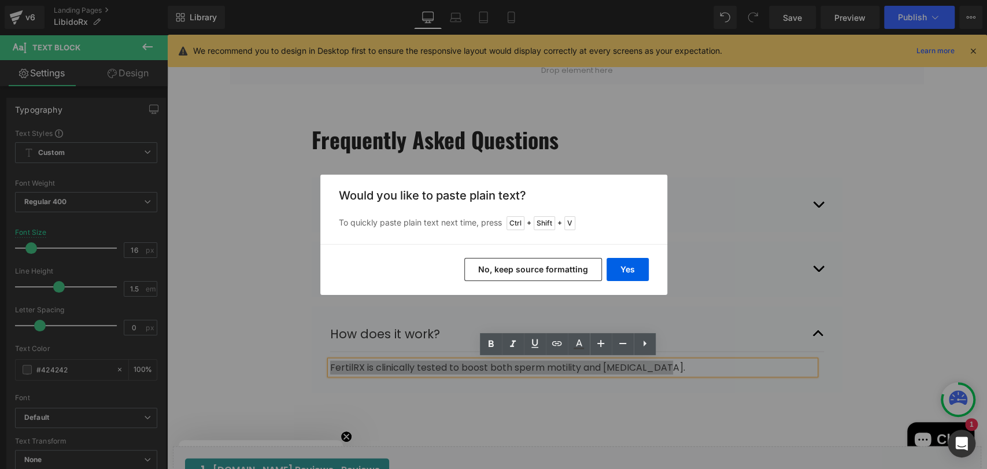
click at [550, 273] on button "No, keep source formatting" at bounding box center [533, 269] width 138 height 23
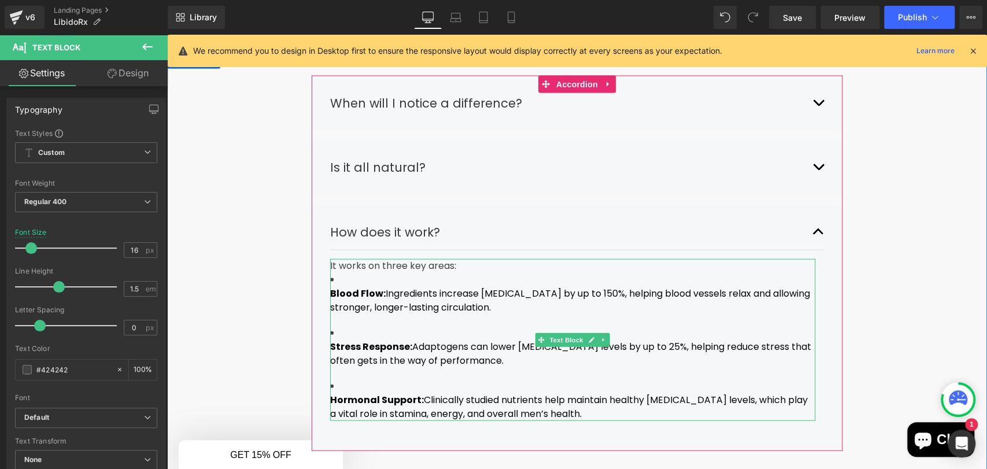
scroll to position [1624, 0]
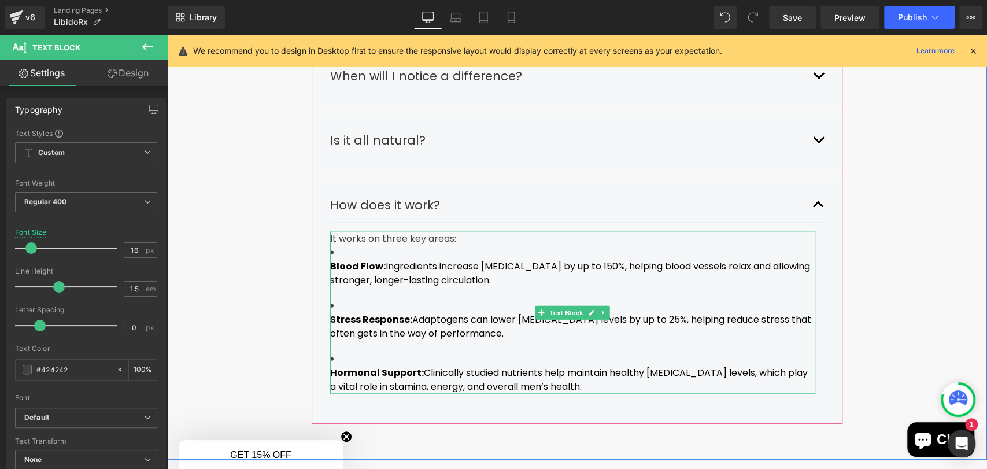
click at [330, 268] on strong "Blood Flow:" at bounding box center [357, 266] width 55 height 13
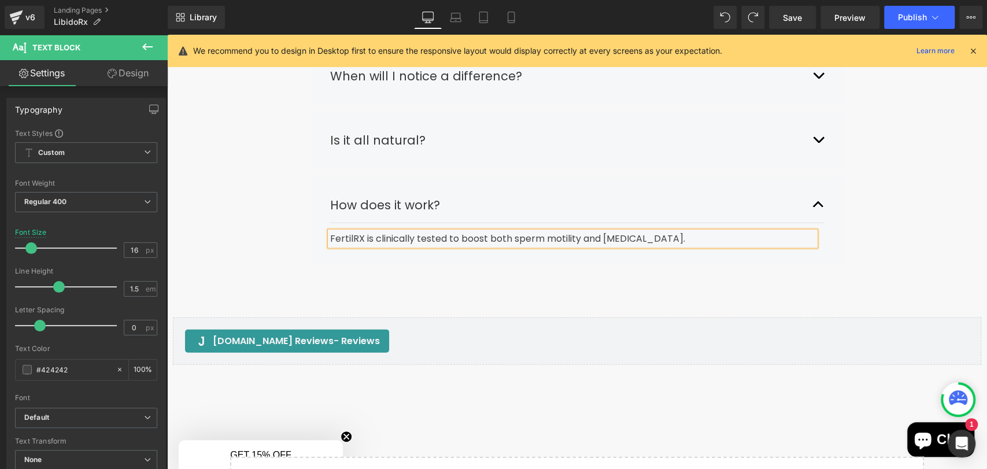
click at [630, 227] on article "FertilRX is clinically tested to boost both sperm motility and [MEDICAL_DATA]. …" at bounding box center [577, 238] width 494 height 31
click at [644, 234] on div "FertilRX is clinically tested to boost both sperm motility and [MEDICAL_DATA]." at bounding box center [572, 239] width 485 height 14
click at [669, 239] on div "FertilRX is clinically tested to boost both sperm motility and [MEDICAL_DATA]." at bounding box center [572, 239] width 485 height 14
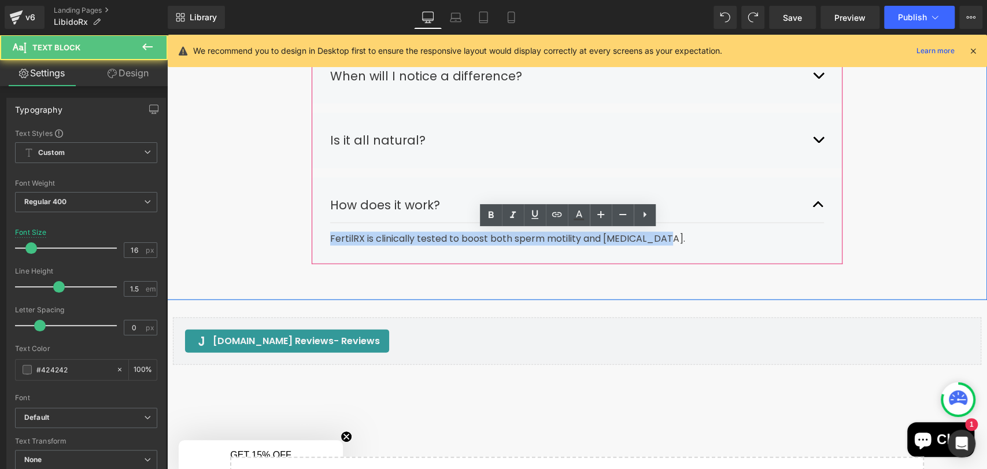
drag, startPoint x: 649, startPoint y: 242, endPoint x: 318, endPoint y: 243, distance: 331.2
click at [318, 243] on div "How does it work? Text Block FertilRX is clinically tested to boost both sperm …" at bounding box center [577, 220] width 531 height 87
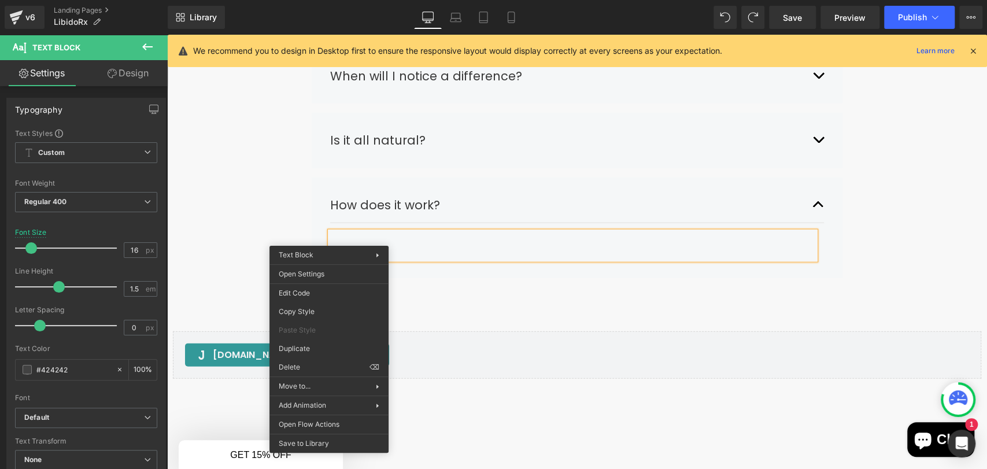
click at [330, 240] on div at bounding box center [572, 246] width 485 height 28
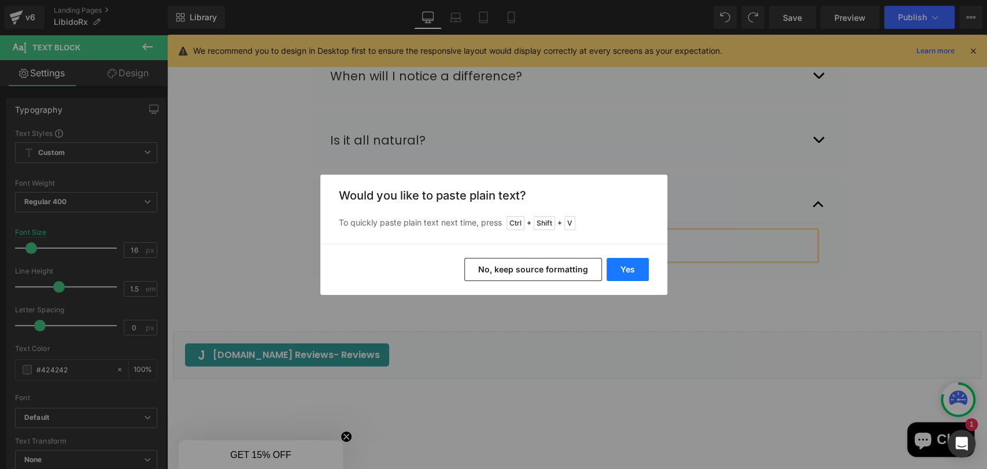
click at [620, 277] on button "Yes" at bounding box center [627, 269] width 42 height 23
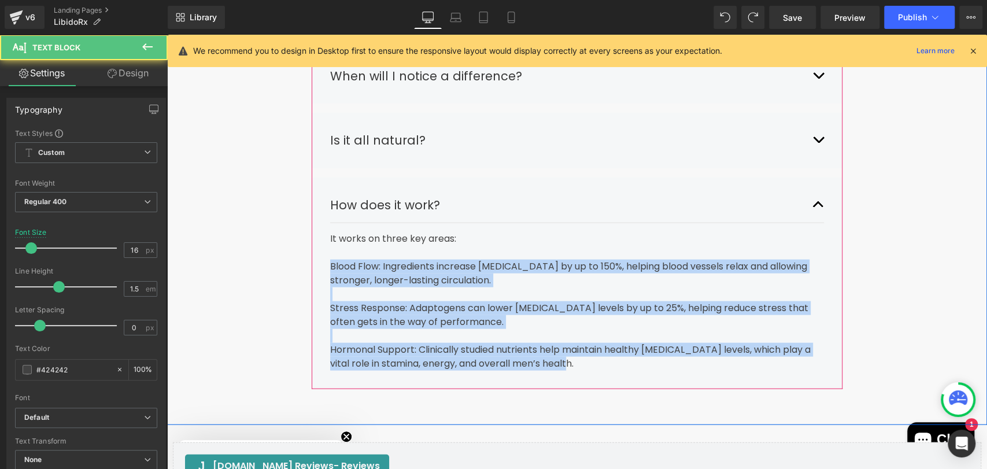
drag, startPoint x: 584, startPoint y: 362, endPoint x: 321, endPoint y: 271, distance: 278.6
click at [321, 271] on div "How does it work? Text Block It works on three key areas: Blood Flow: Ingredien…" at bounding box center [577, 283] width 531 height 212
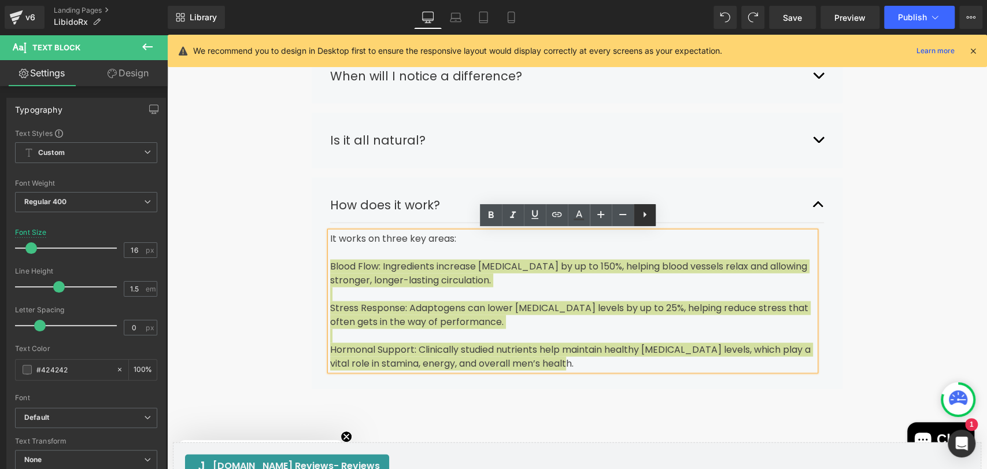
click at [644, 216] on icon at bounding box center [644, 215] width 3 height 6
click at [640, 215] on icon at bounding box center [645, 215] width 14 height 14
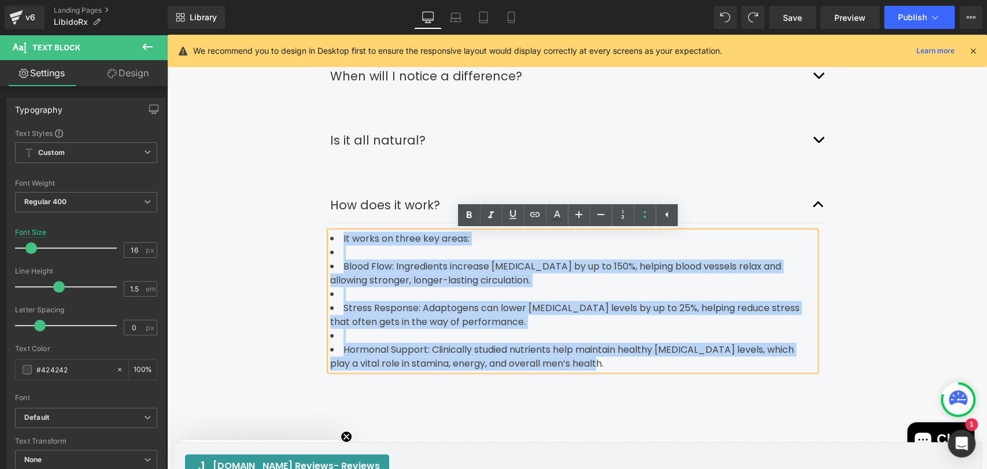
click at [345, 264] on li "Blood Flow: Ingredients increase [MEDICAL_DATA] by up to 150%, helping blood ve…" at bounding box center [572, 274] width 485 height 28
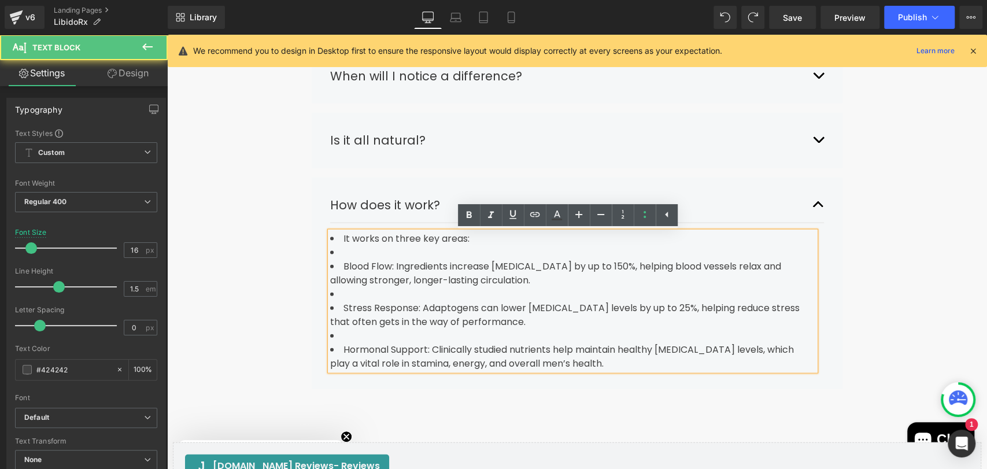
click at [336, 266] on li "Blood Flow: Ingredients increase [MEDICAL_DATA] by up to 150%, helping blood ve…" at bounding box center [572, 274] width 485 height 28
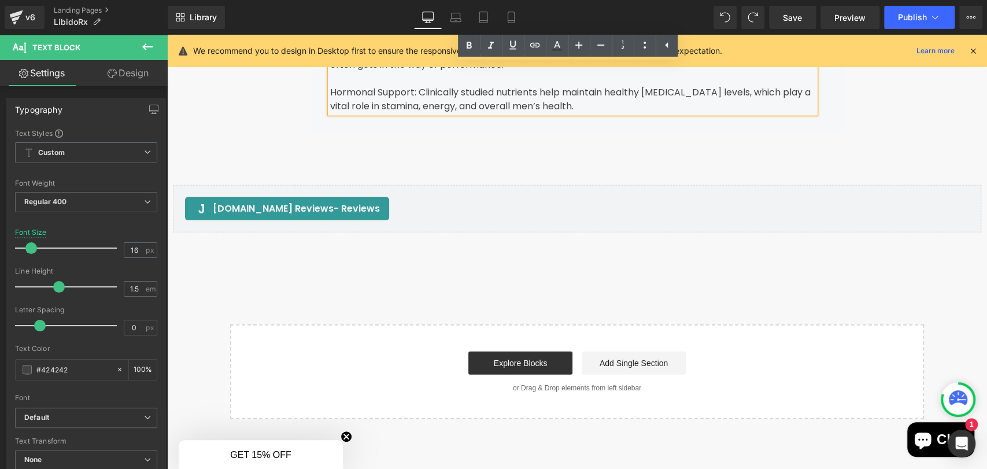
scroll to position [1688, 0]
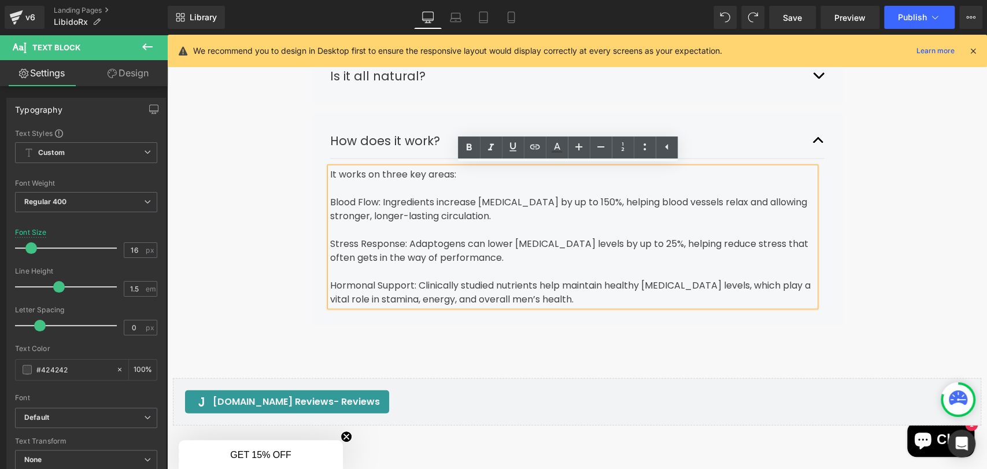
click at [812, 141] on button "button" at bounding box center [818, 141] width 12 height 36
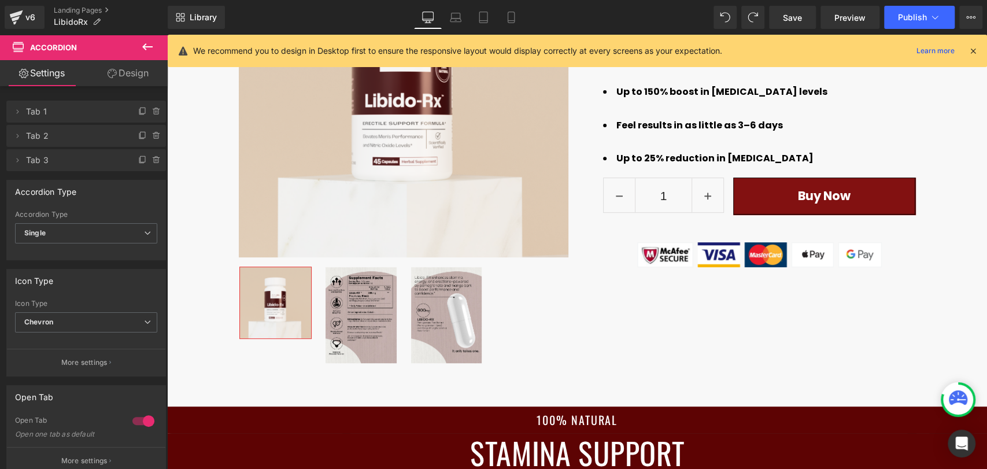
scroll to position [597, 0]
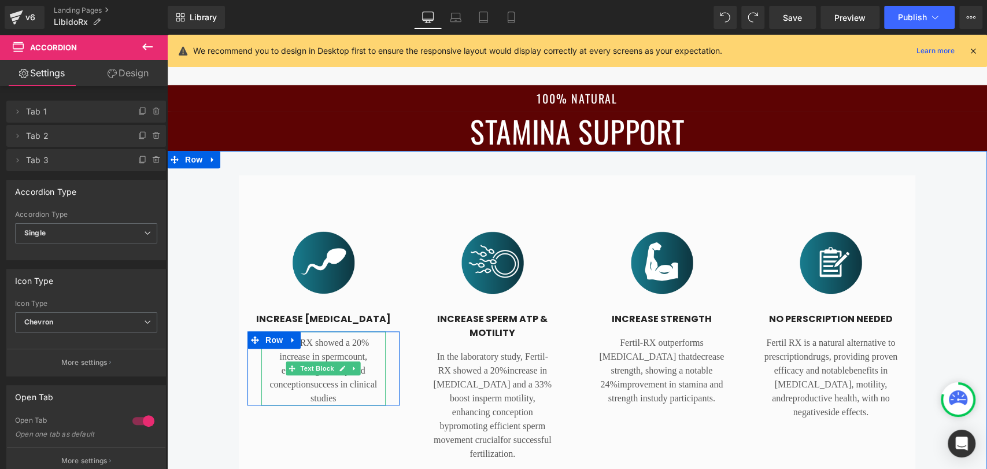
drag, startPoint x: 323, startPoint y: 398, endPoint x: 341, endPoint y: 401, distance: 18.7
click at [323, 398] on span "success in clinical studies" at bounding box center [343, 391] width 67 height 24
click at [341, 401] on p "Fertil RX showed a 20% increase in [MEDICAL_DATA], enhancing fertility and conc…" at bounding box center [323, 370] width 124 height 69
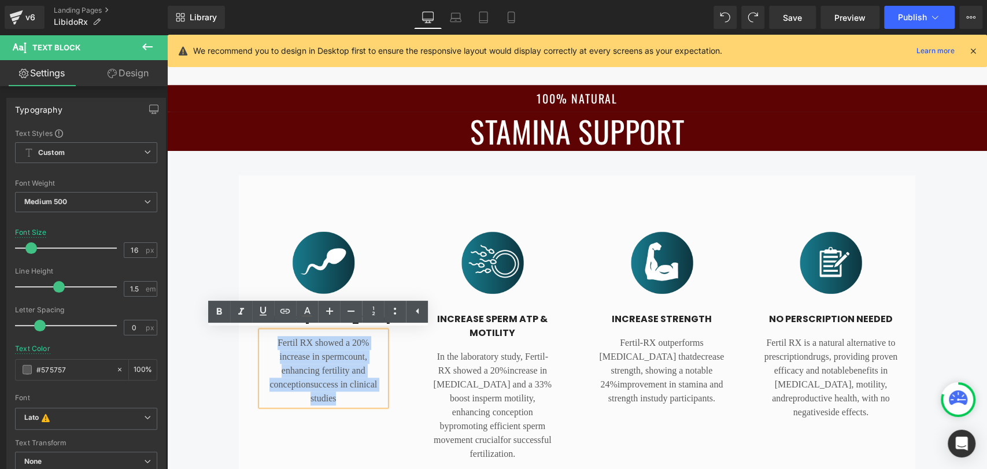
drag, startPoint x: 281, startPoint y: 362, endPoint x: 263, endPoint y: 337, distance: 31.1
click at [263, 337] on p "Fertil RX showed a 20% increase in [MEDICAL_DATA], enhancing fertility and conc…" at bounding box center [323, 370] width 124 height 69
paste div
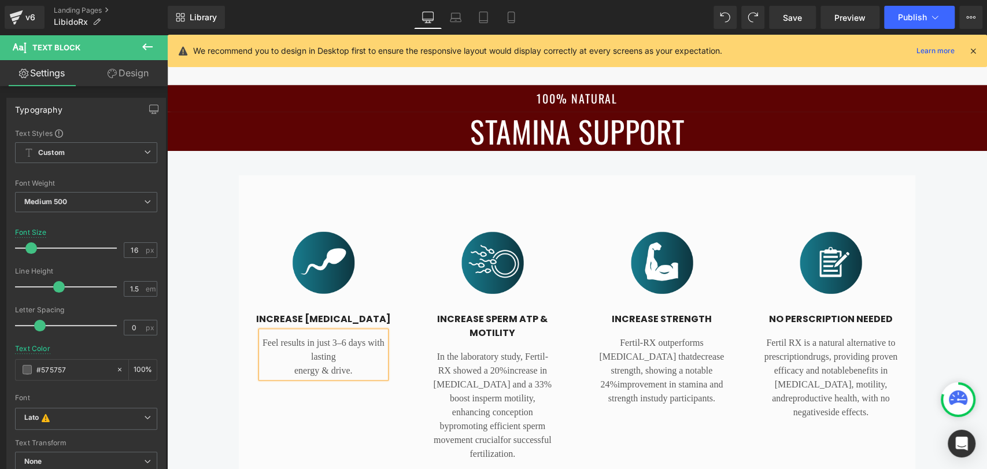
click at [288, 372] on p "energy & drive." at bounding box center [323, 371] width 124 height 14
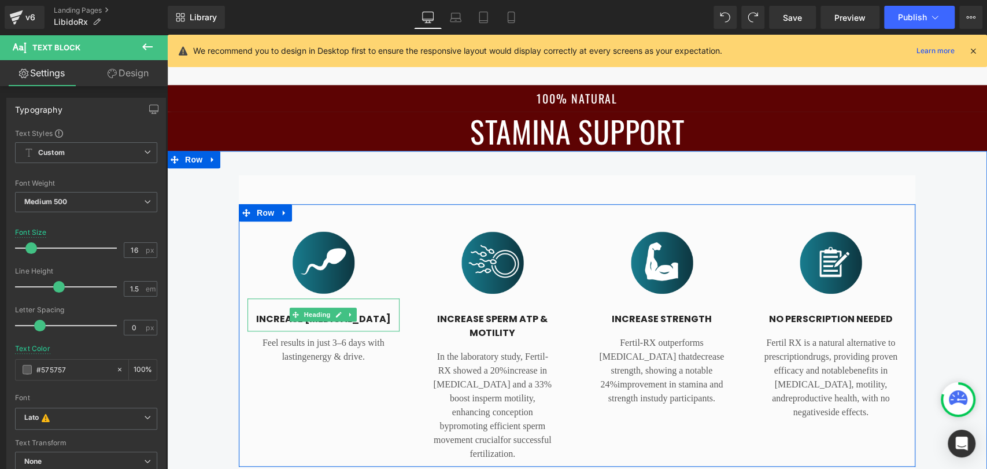
drag, startPoint x: 275, startPoint y: 319, endPoint x: 261, endPoint y: 320, distance: 14.5
click at [275, 319] on h4 "iNCREASE [MEDICAL_DATA]" at bounding box center [323, 319] width 152 height 14
click at [261, 320] on h4 "iNCREASE [MEDICAL_DATA]" at bounding box center [323, 319] width 152 height 14
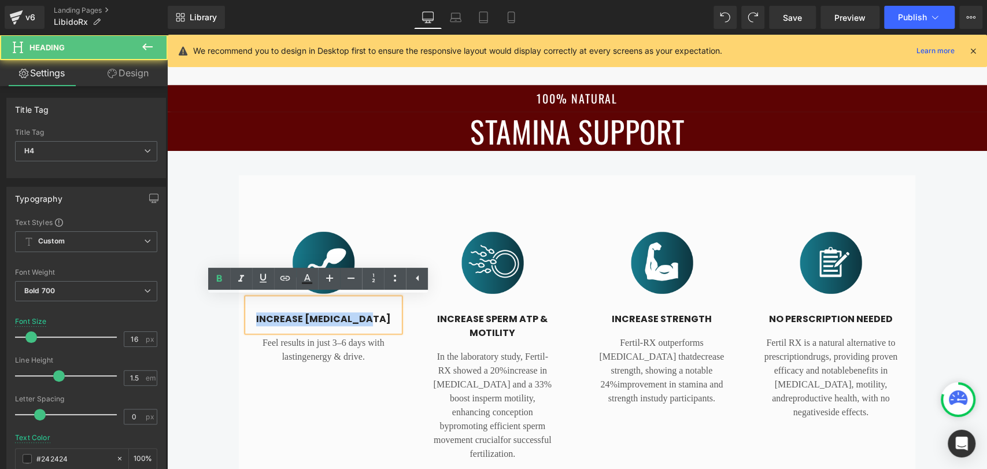
drag, startPoint x: 260, startPoint y: 318, endPoint x: 395, endPoint y: 319, distance: 134.7
click at [395, 319] on div "iNCREASE [MEDICAL_DATA]" at bounding box center [323, 314] width 152 height 33
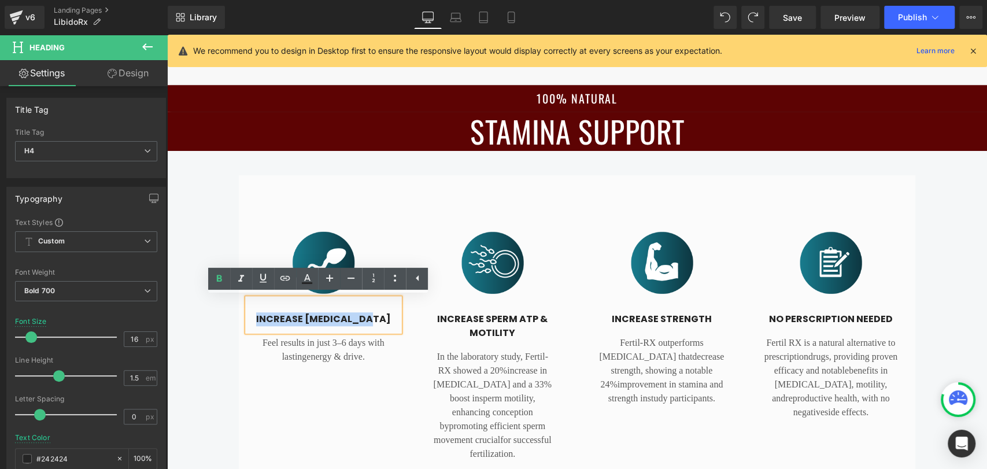
paste div
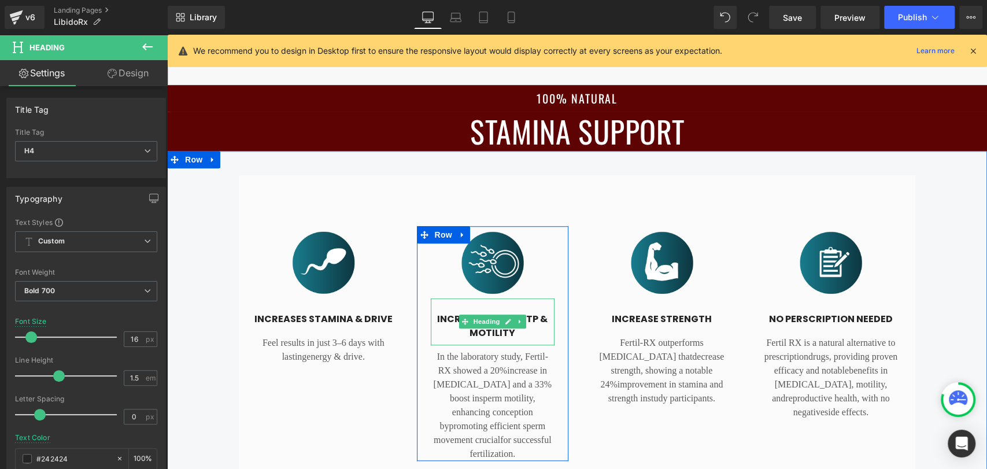
click at [438, 320] on h4 "INCREASE SPERM aTP & MOTILITY" at bounding box center [493, 326] width 124 height 28
click at [433, 320] on h4 "INCREASE SPERM aTP & MOTILITY" at bounding box center [493, 326] width 124 height 28
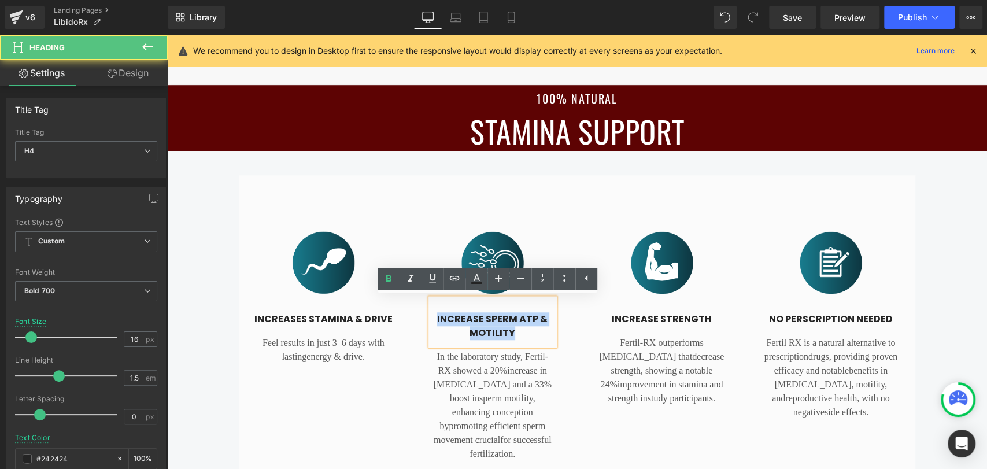
drag, startPoint x: 433, startPoint y: 318, endPoint x: 528, endPoint y: 334, distance: 96.6
click at [528, 334] on h4 "INCREASE SPERM aTP & MOTILITY" at bounding box center [493, 326] width 124 height 28
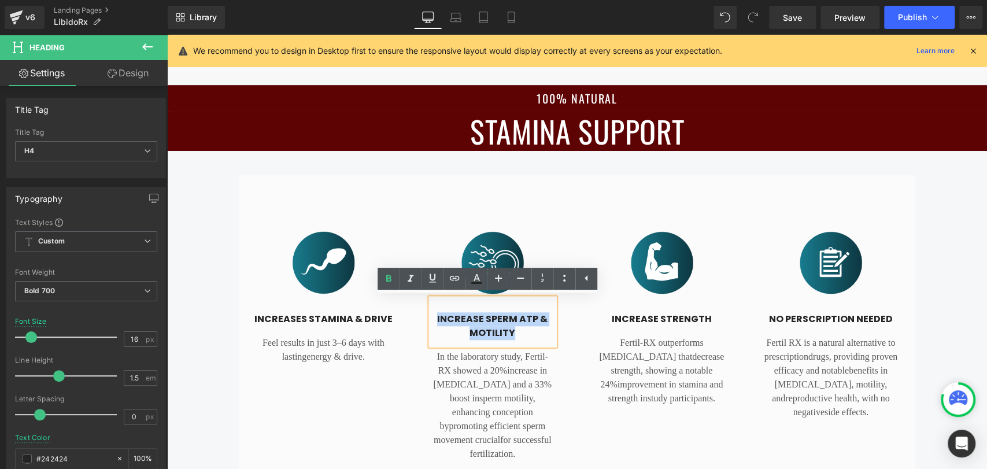
paste div
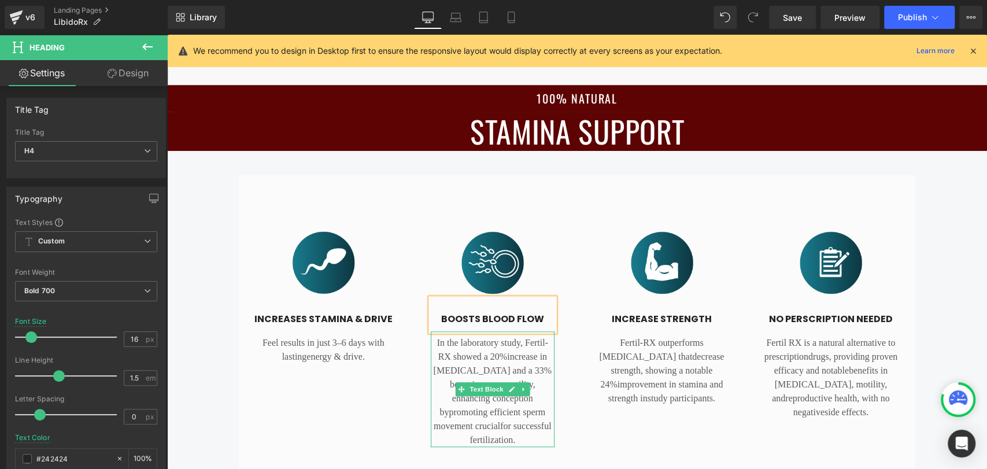
click at [435, 345] on p "In the laboratory study, Fertil- RX showed a 20% increase in [MEDICAL_DATA] and…" at bounding box center [493, 391] width 124 height 111
click at [431, 343] on p "In the laboratory study, Fertil- RX showed a 20% increase in [MEDICAL_DATA] and…" at bounding box center [493, 391] width 124 height 111
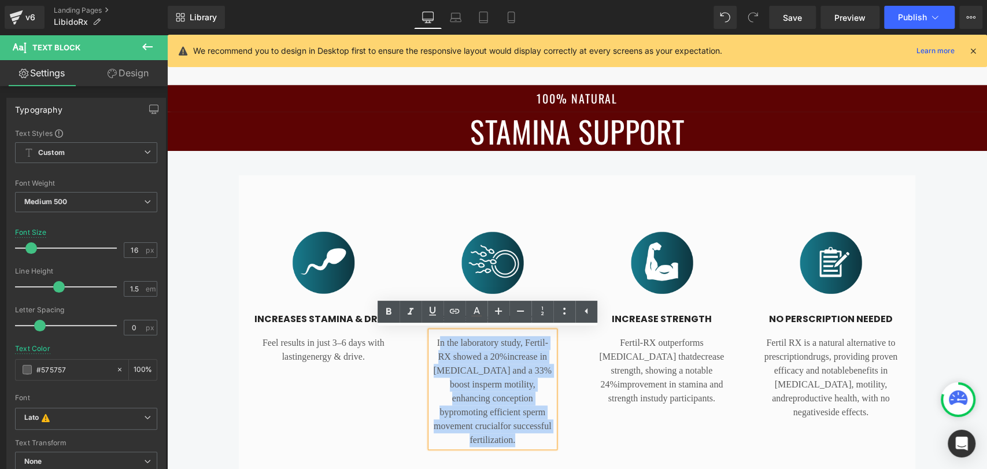
drag, startPoint x: 428, startPoint y: 343, endPoint x: 524, endPoint y: 442, distance: 137.7
click at [524, 442] on p "In the laboratory study, Fertil- RX showed a 20% increase in [MEDICAL_DATA] and…" at bounding box center [493, 391] width 124 height 111
paste div
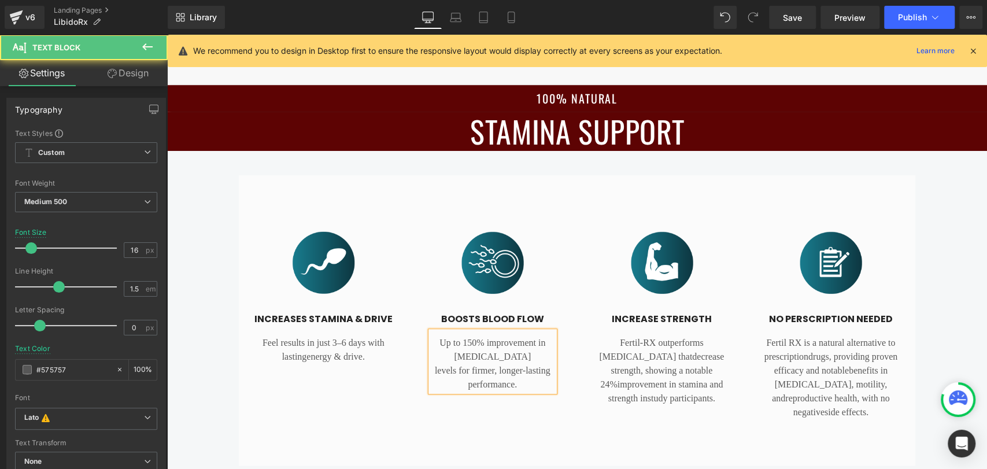
click at [431, 371] on p "levels for firmer, longer-lasting performance." at bounding box center [493, 378] width 124 height 28
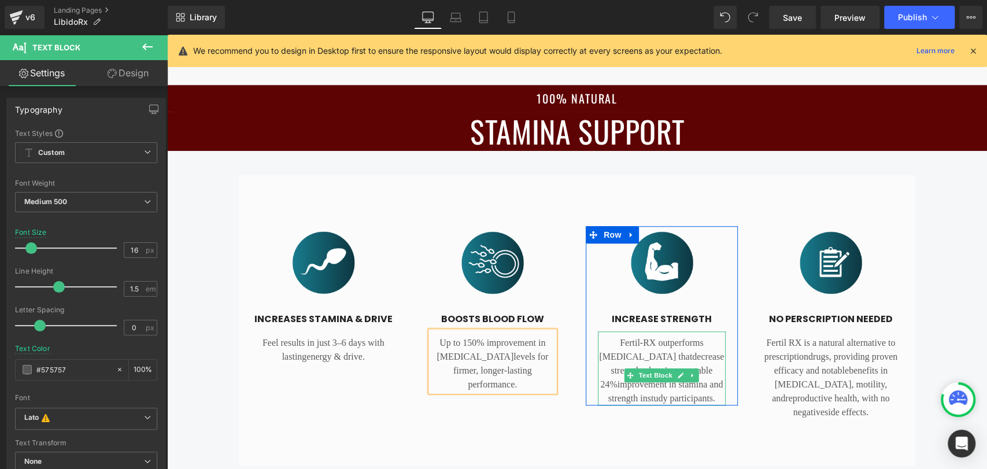
click at [609, 347] on p "Fertil-RX outperforms [MEDICAL_DATA] that decrease strength, showing a notable …" at bounding box center [662, 370] width 128 height 69
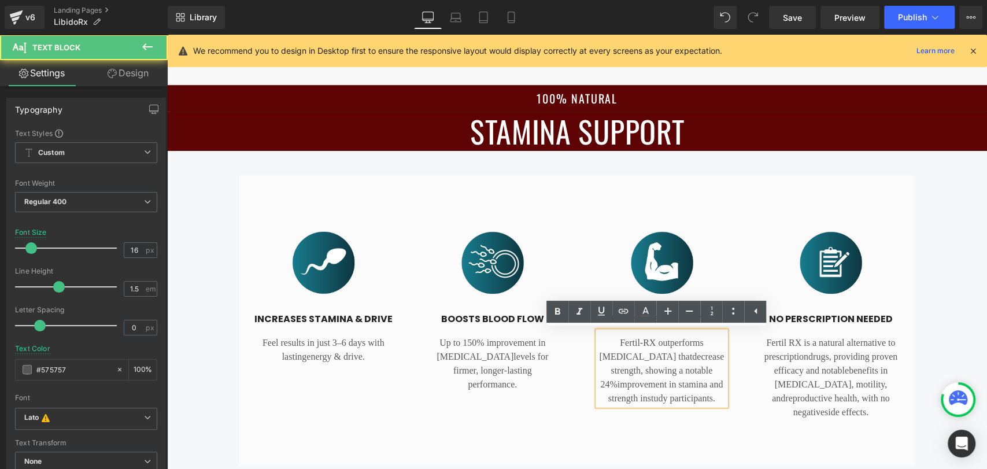
click at [598, 344] on p "Fertil-RX outperforms [MEDICAL_DATA] that decrease strength, showing a notable …" at bounding box center [662, 370] width 128 height 69
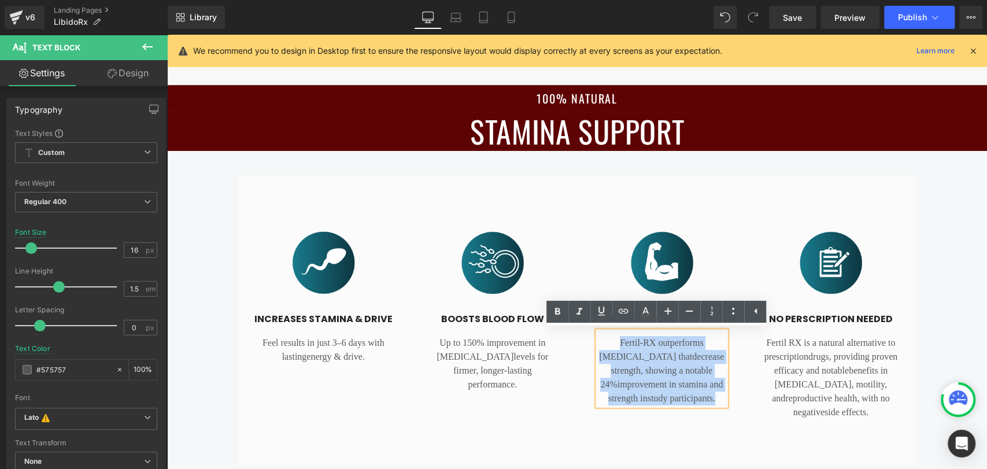
drag, startPoint x: 597, startPoint y: 343, endPoint x: 694, endPoint y: 417, distance: 122.5
click at [694, 405] on p "Fertil-RX outperforms [MEDICAL_DATA] that decrease strength, showing a notable …" at bounding box center [662, 370] width 128 height 69
paste div
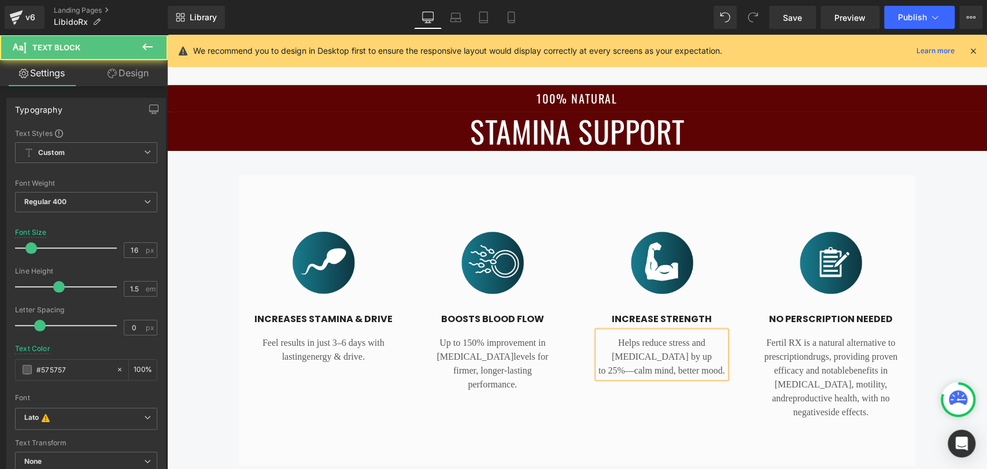
click at [603, 368] on p "to 25%—calm mind, better mood." at bounding box center [662, 371] width 128 height 14
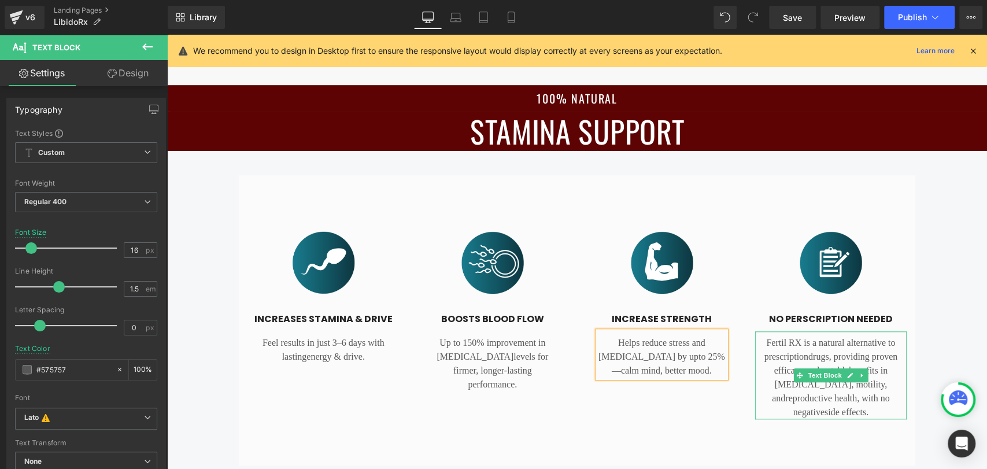
click at [760, 342] on p "Fertil RX is a natural alternative to prescription drugs, providing proven effi…" at bounding box center [831, 377] width 152 height 83
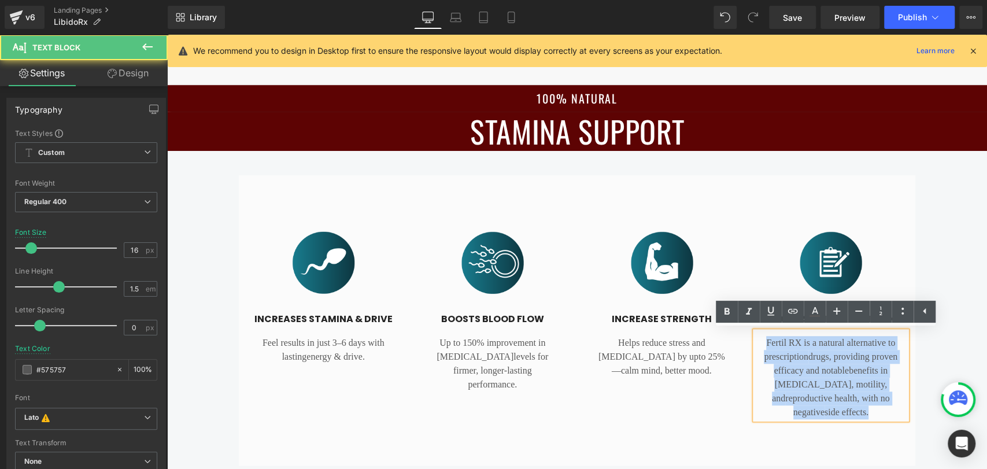
drag, startPoint x: 755, startPoint y: 344, endPoint x: 903, endPoint y: 404, distance: 159.7
click at [903, 404] on div "Fertil RX is a natural alternative to prescription drugs, providing proven effi…" at bounding box center [831, 375] width 152 height 88
paste div
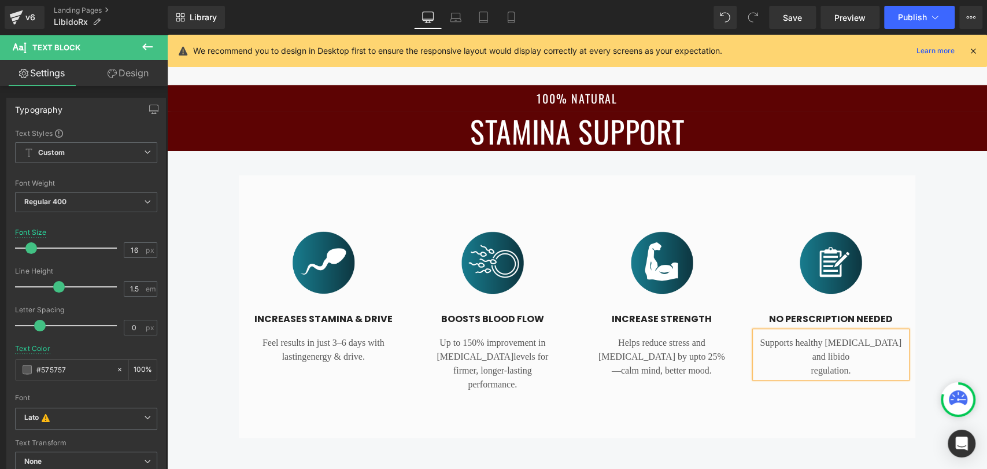
click at [803, 371] on p "regulation." at bounding box center [831, 371] width 152 height 14
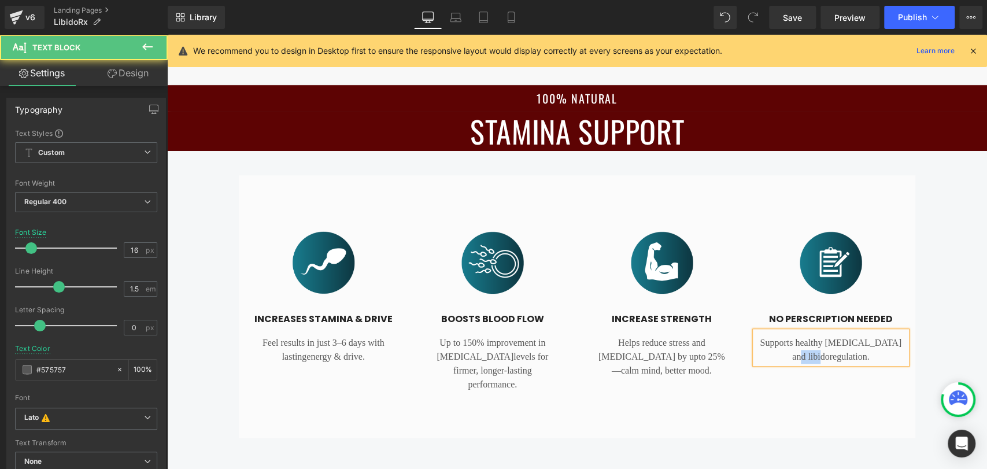
drag, startPoint x: 814, startPoint y: 358, endPoint x: 788, endPoint y: 358, distance: 26.6
click at [788, 358] on p "Supports healthy [MEDICAL_DATA] and libido regulation." at bounding box center [831, 350] width 152 height 28
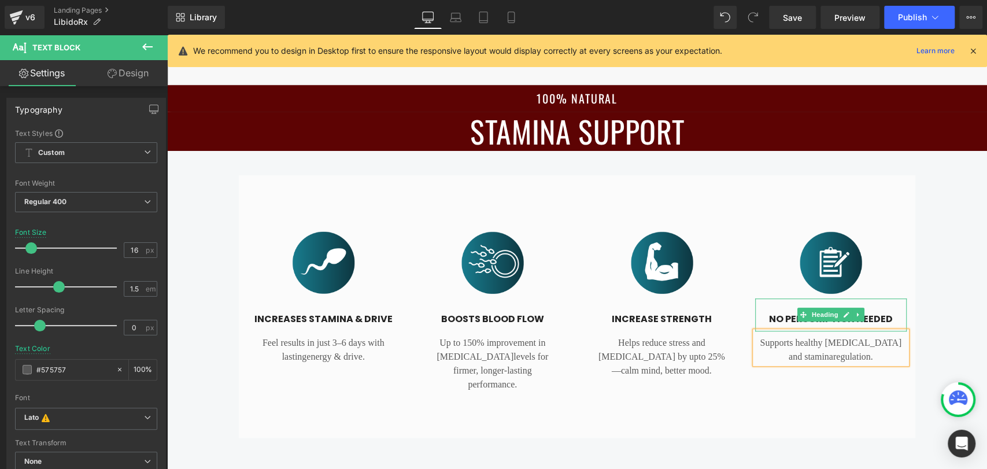
click at [764, 316] on h4 "NO PERSCRIPTION NEEDED" at bounding box center [831, 319] width 152 height 14
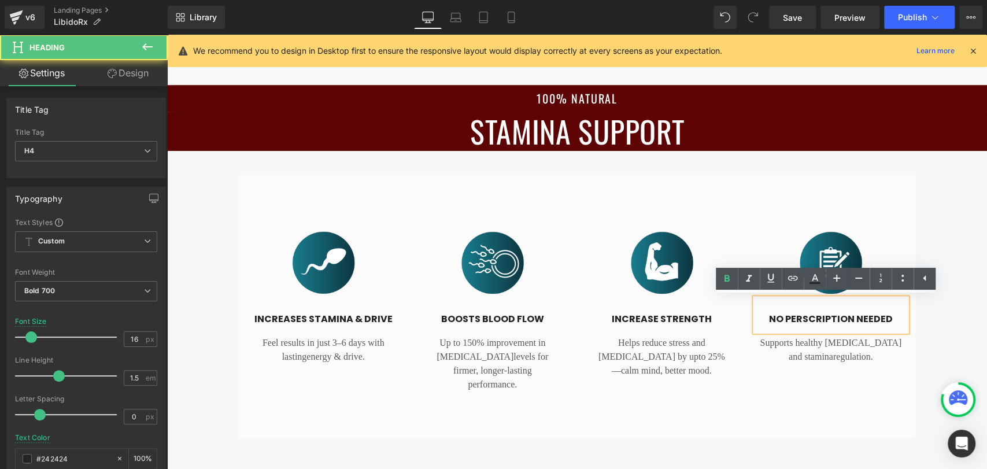
click at [767, 320] on h4 "NO PERSCRIPTION NEEDED" at bounding box center [831, 319] width 152 height 14
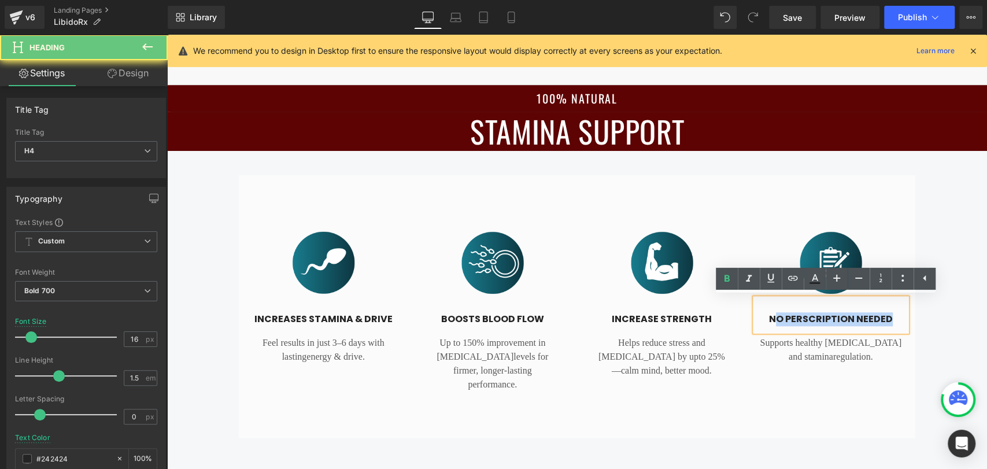
drag, startPoint x: 821, startPoint y: 324, endPoint x: 922, endPoint y: 328, distance: 100.7
click at [922, 328] on div "Image INCREASES STAMINA & DRIVE Heading Feel results in just 3–6 days with last…" at bounding box center [577, 306] width 820 height 262
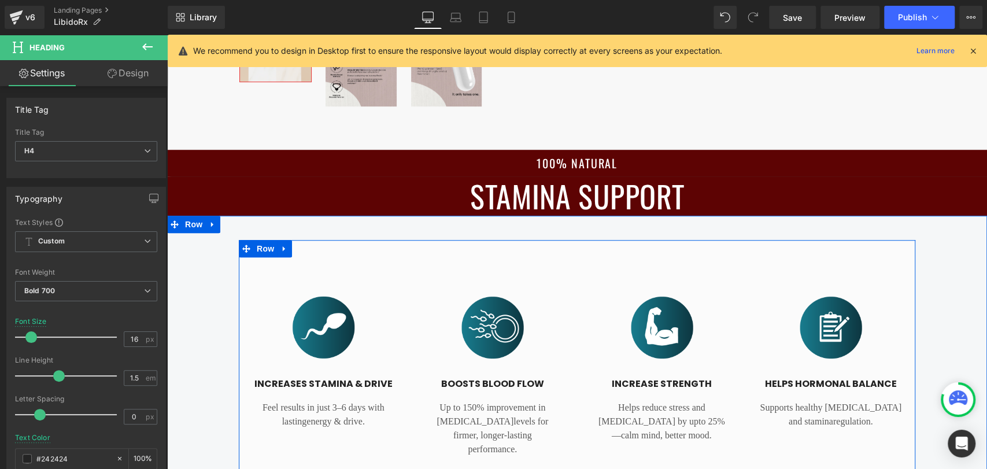
scroll to position [536, 0]
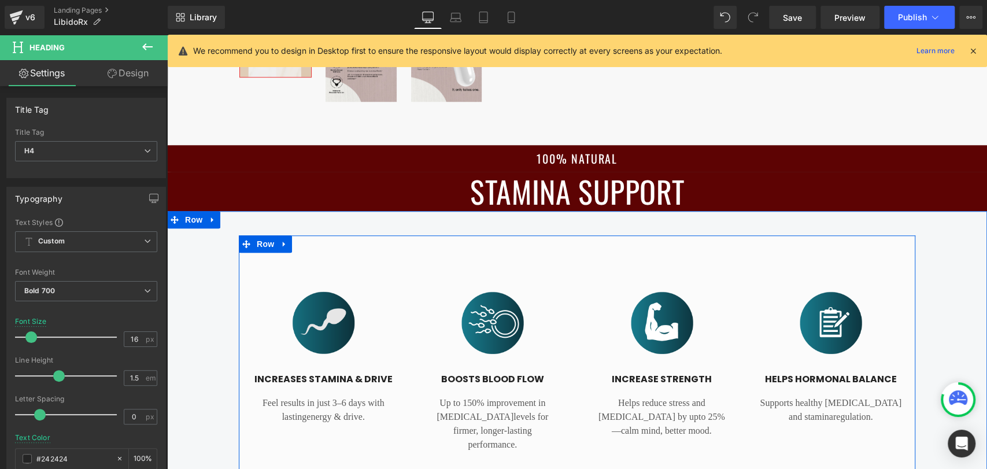
click at [305, 320] on div "Image" at bounding box center [323, 322] width 152 height 72
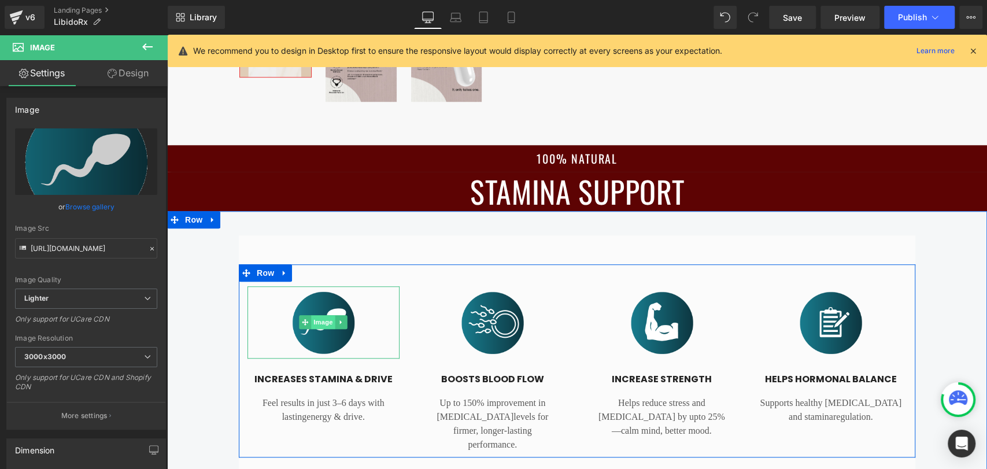
click at [311, 327] on span "Image" at bounding box center [323, 322] width 24 height 14
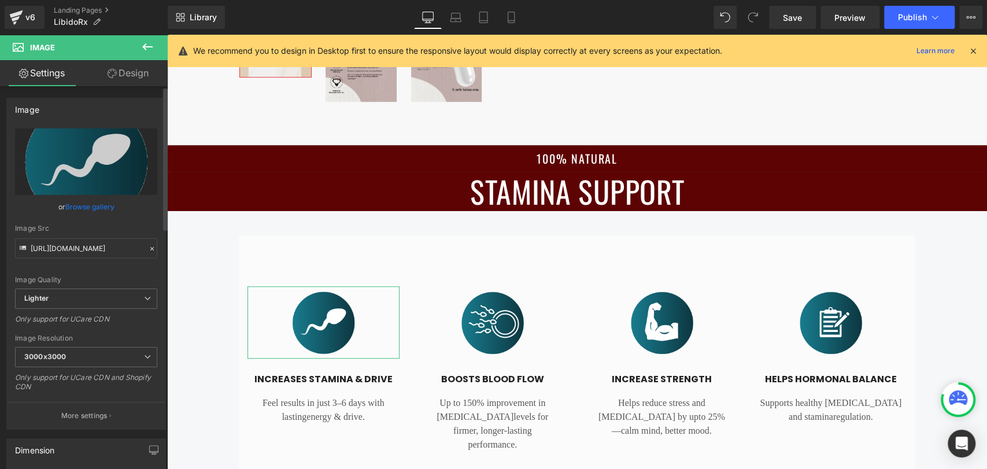
drag, startPoint x: 144, startPoint y: 139, endPoint x: 115, endPoint y: 173, distance: 44.7
click at [144, 139] on icon at bounding box center [149, 136] width 14 height 14
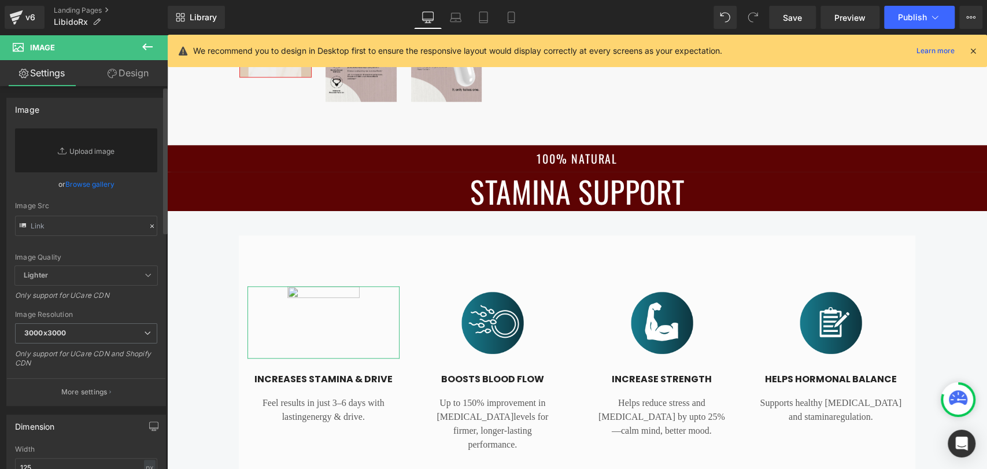
click at [97, 191] on link "Browse gallery" at bounding box center [89, 184] width 49 height 20
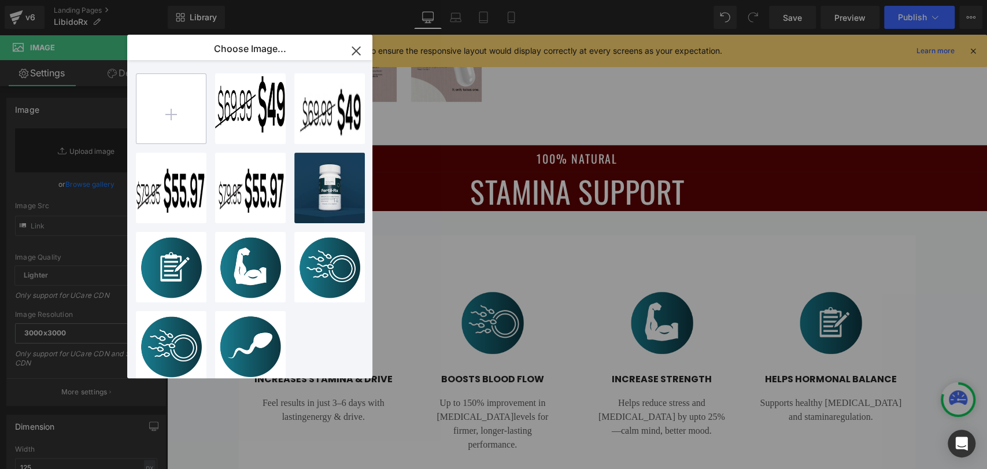
click at [175, 118] on input "file" at bounding box center [170, 108] width 69 height 69
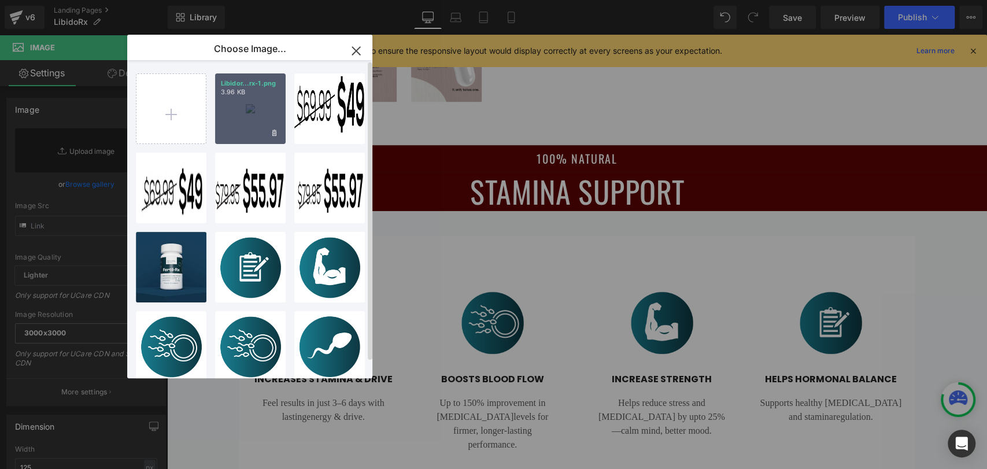
click at [246, 113] on div "Libidor...rx-1.png 3.96 KB" at bounding box center [250, 108] width 71 height 71
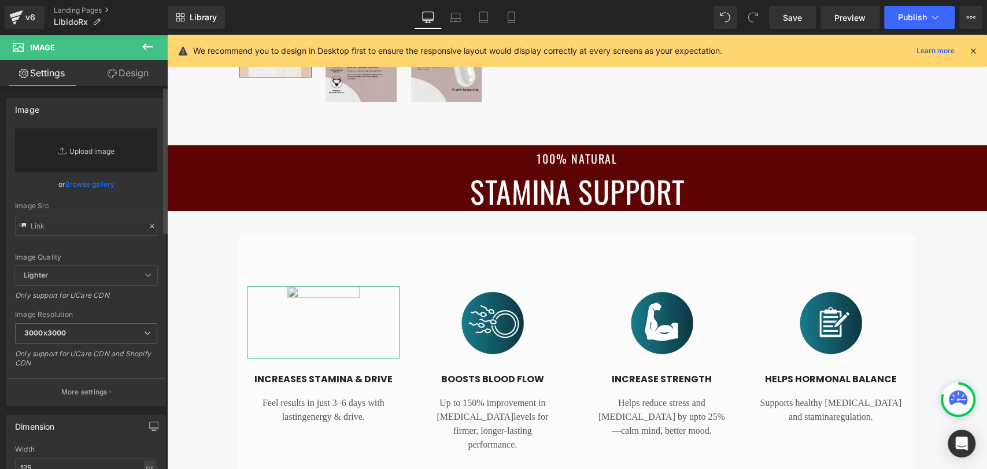
click at [66, 146] on link "Replace Image" at bounding box center [86, 150] width 142 height 44
click at [76, 186] on link "Browse gallery" at bounding box center [89, 184] width 49 height 20
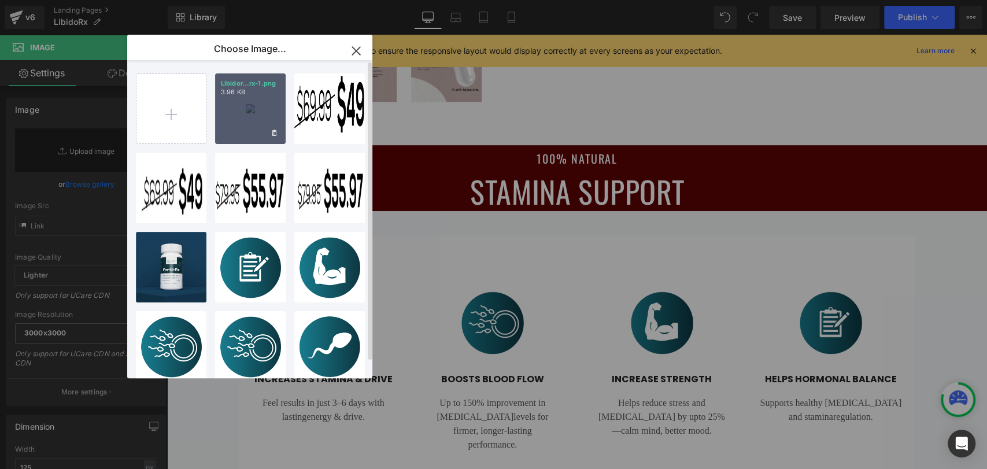
drag, startPoint x: 264, startPoint y: 121, endPoint x: 113, endPoint y: 101, distance: 151.7
click at [264, 121] on div "Libidor...rx-1.png 3.96 KB" at bounding box center [250, 108] width 71 height 71
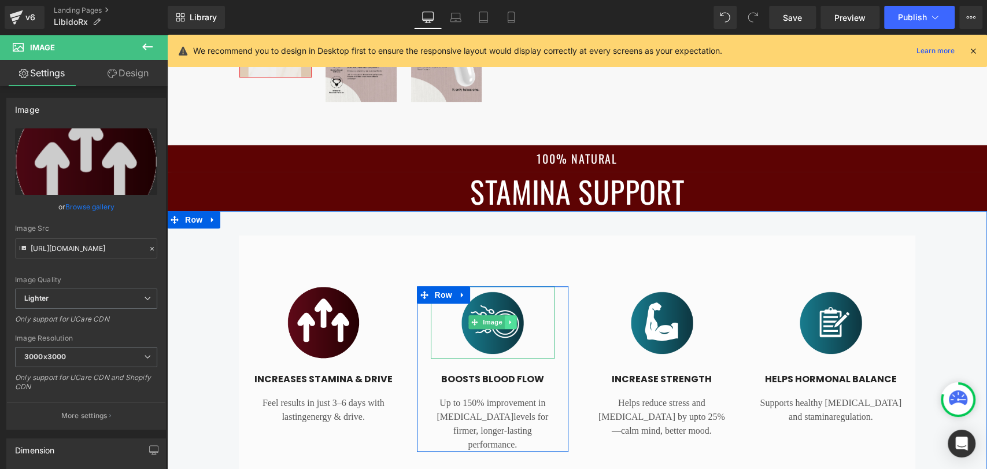
click at [507, 320] on icon at bounding box center [510, 321] width 6 height 7
drag, startPoint x: 462, startPoint y: 284, endPoint x: 483, endPoint y: 312, distance: 33.9
click at [167, 35] on div "38px" at bounding box center [167, 35] width 0 height 0
click at [480, 295] on img at bounding box center [492, 322] width 72 height 72
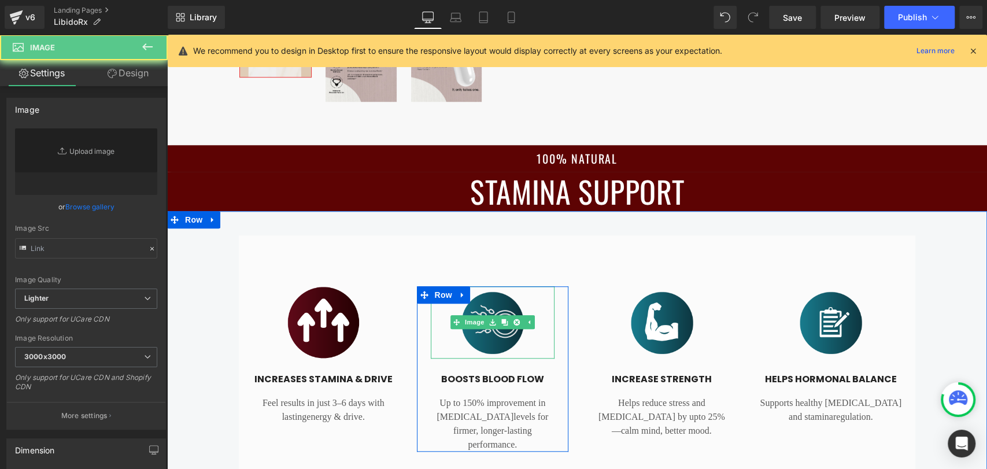
click at [483, 312] on img at bounding box center [492, 322] width 72 height 72
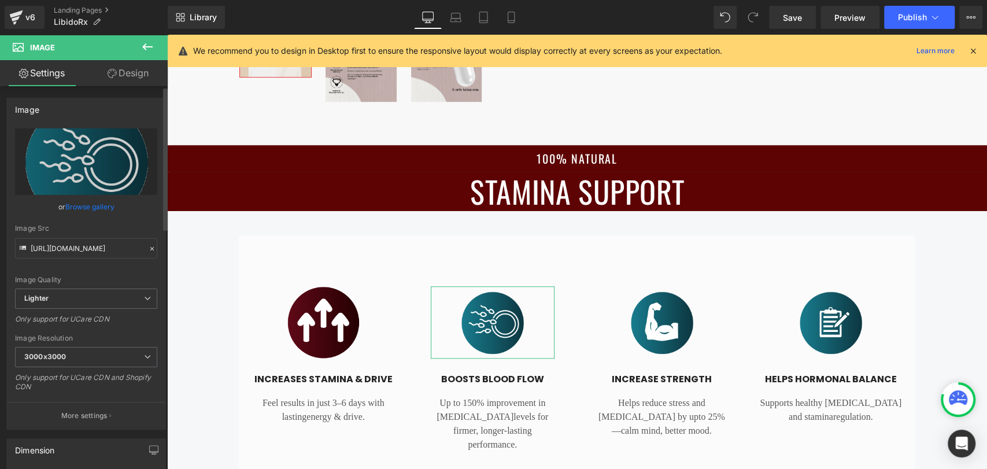
click at [97, 206] on link "Browse gallery" at bounding box center [89, 207] width 49 height 20
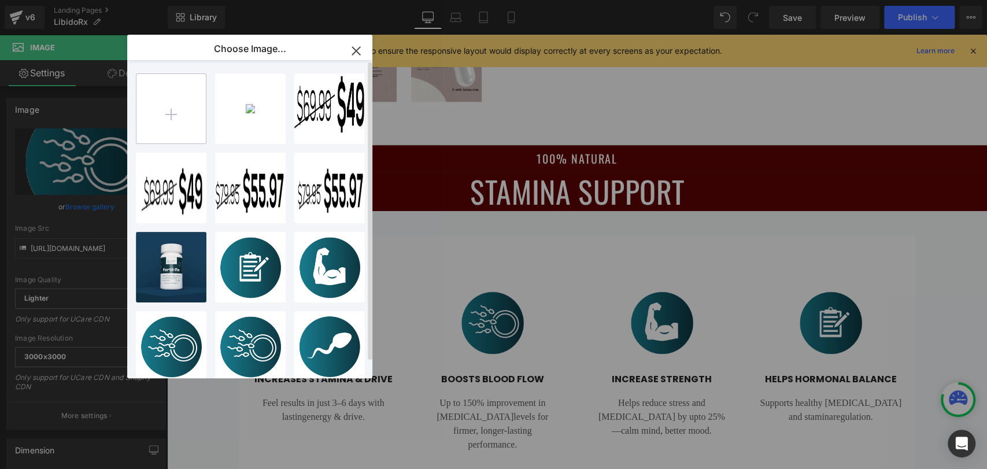
click at [171, 121] on input "file" at bounding box center [170, 108] width 69 height 69
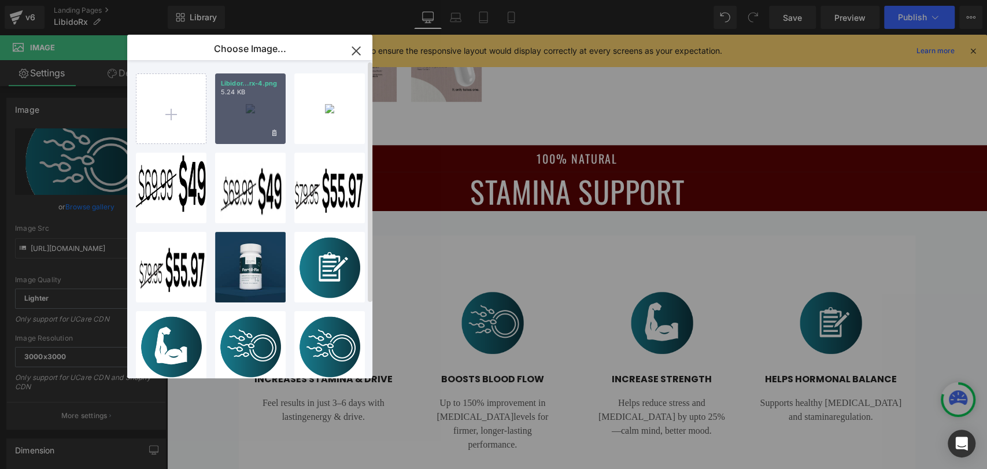
click at [264, 102] on div "Libidor...rx-4.png 5.24 KB" at bounding box center [250, 108] width 71 height 71
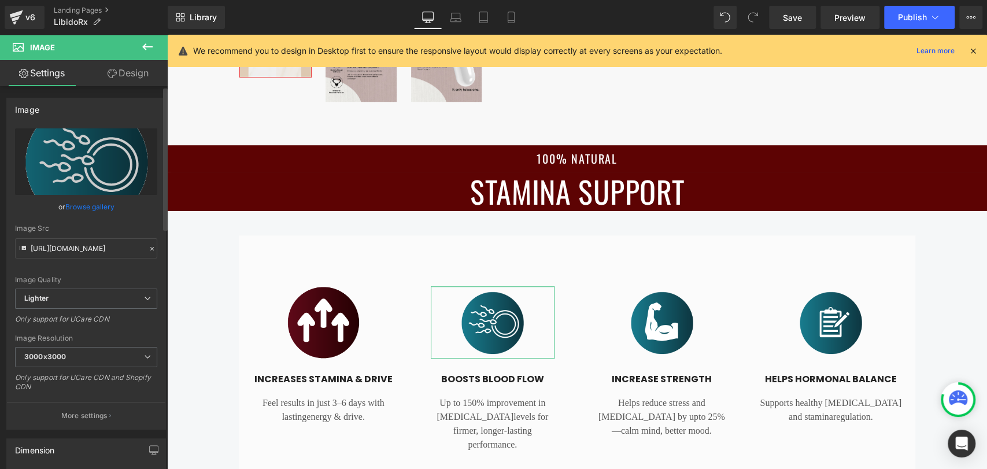
click at [77, 201] on link "Browse gallery" at bounding box center [89, 207] width 49 height 20
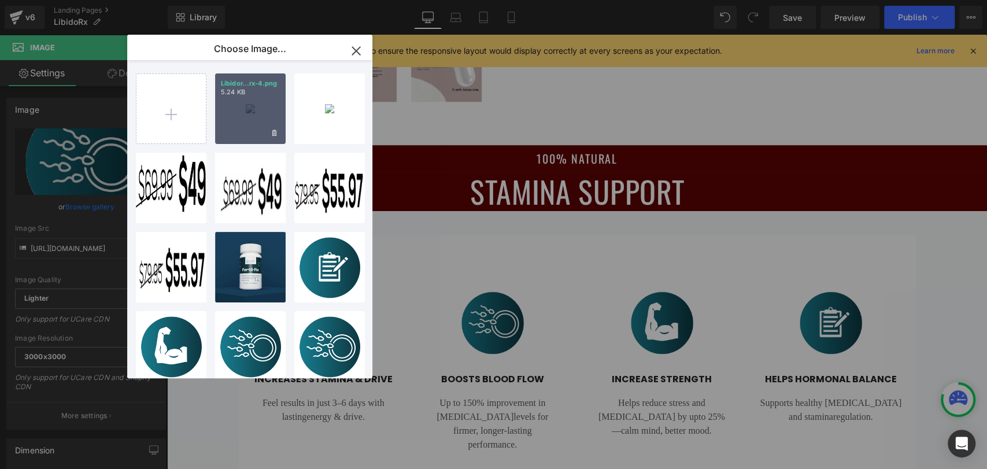
click at [220, 98] on div "Libidor...rx-4.png 5.24 KB" at bounding box center [250, 108] width 71 height 71
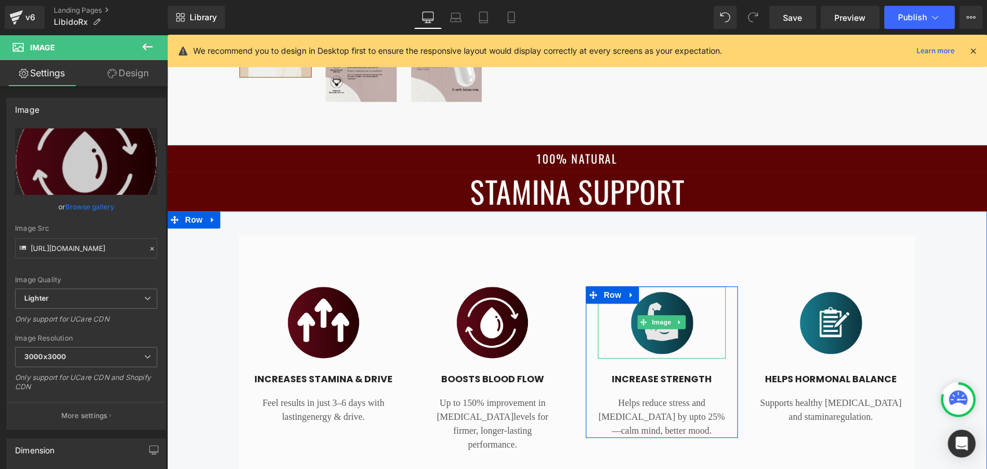
click at [644, 317] on span at bounding box center [644, 322] width 12 height 14
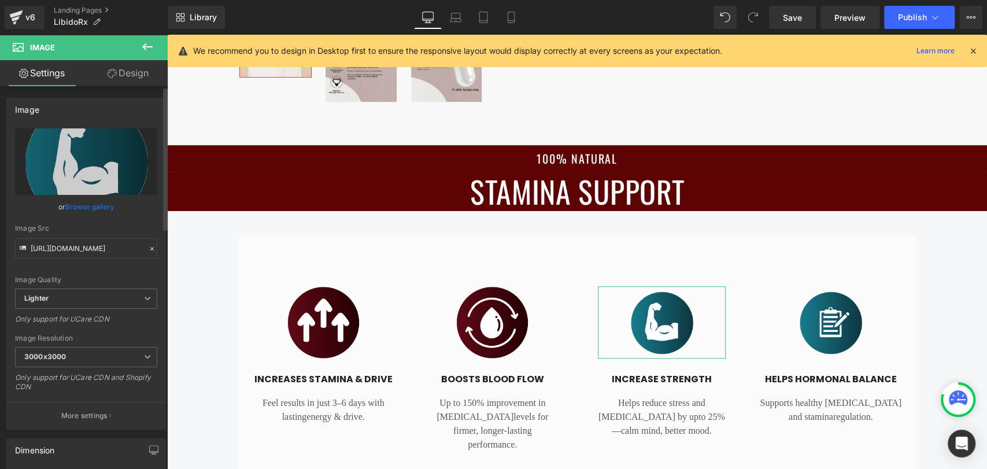
click at [97, 209] on link "Browse gallery" at bounding box center [89, 207] width 49 height 20
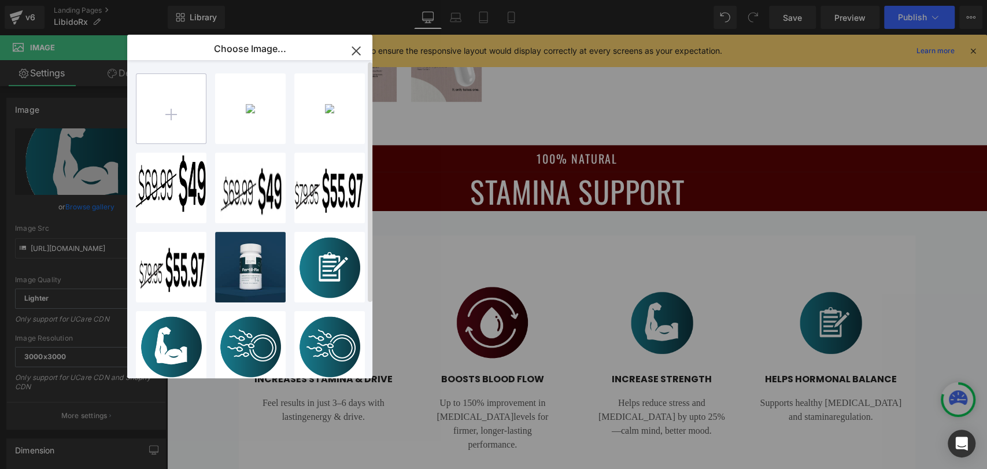
click at [184, 125] on input "file" at bounding box center [170, 108] width 69 height 69
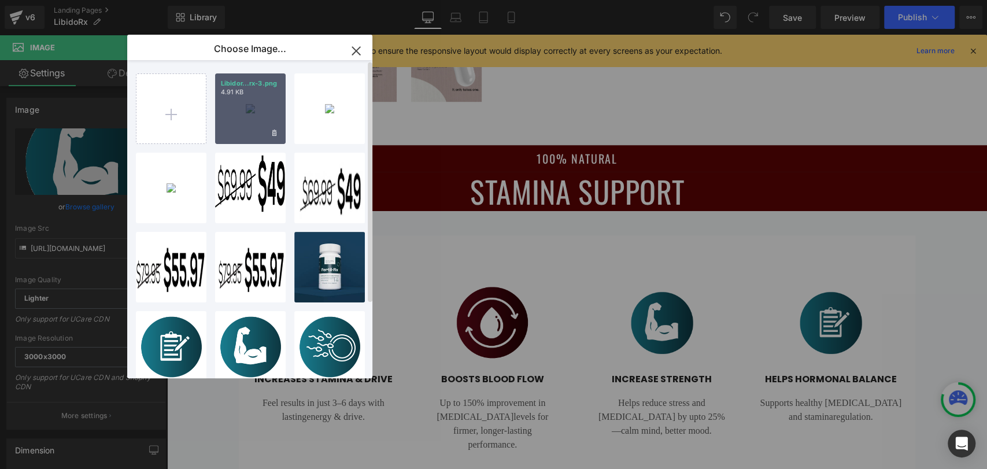
click at [264, 112] on div "Libidor...rx-3.png 4.91 KB" at bounding box center [250, 108] width 71 height 71
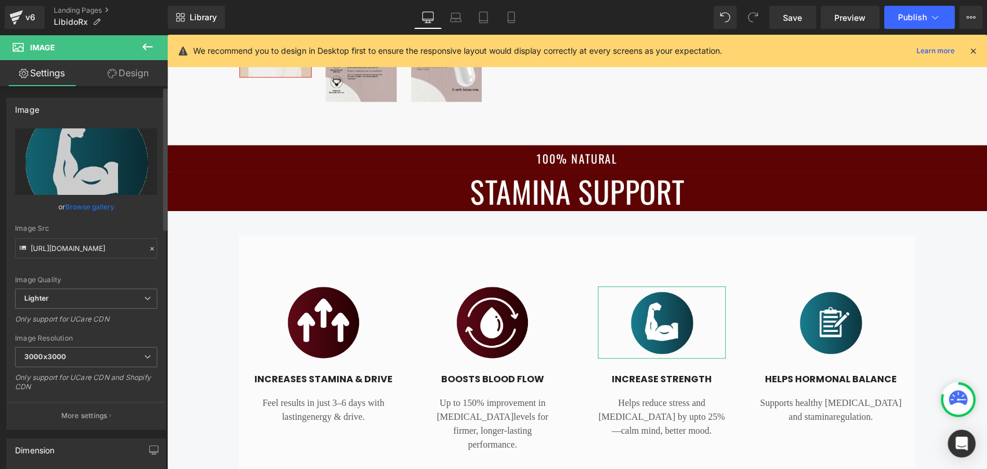
click at [97, 203] on link "Browse gallery" at bounding box center [89, 207] width 49 height 20
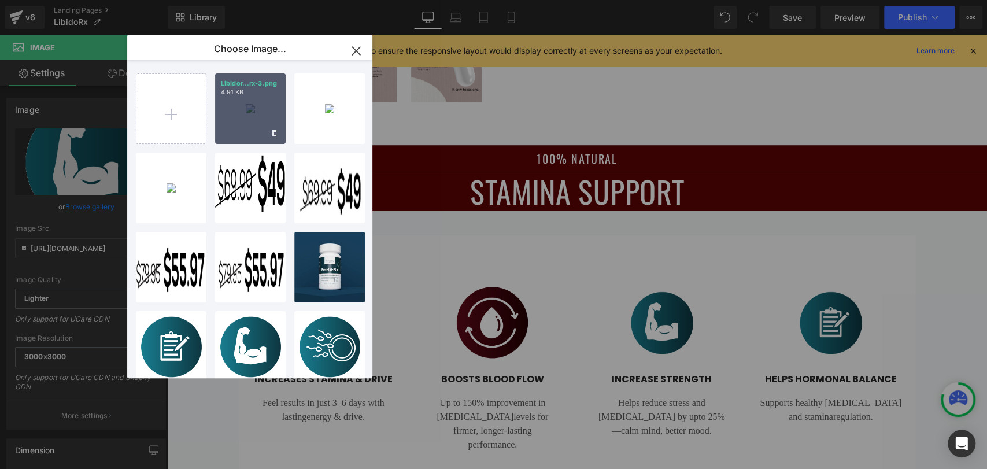
drag, startPoint x: 243, startPoint y: 106, endPoint x: 196, endPoint y: 125, distance: 51.1
click at [243, 106] on div "Libidor...rx-3.png 4.91 KB" at bounding box center [250, 108] width 71 height 71
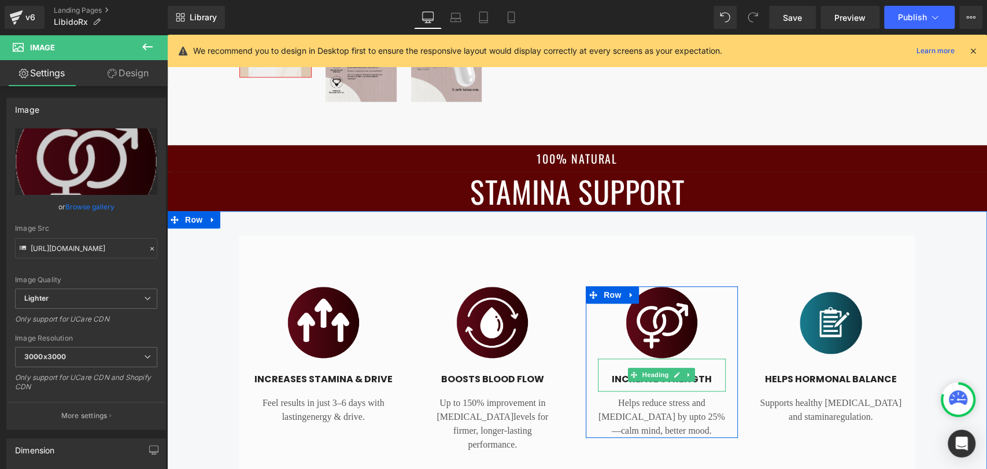
click at [611, 376] on h4 "INCREASE STRENGTH" at bounding box center [662, 379] width 128 height 14
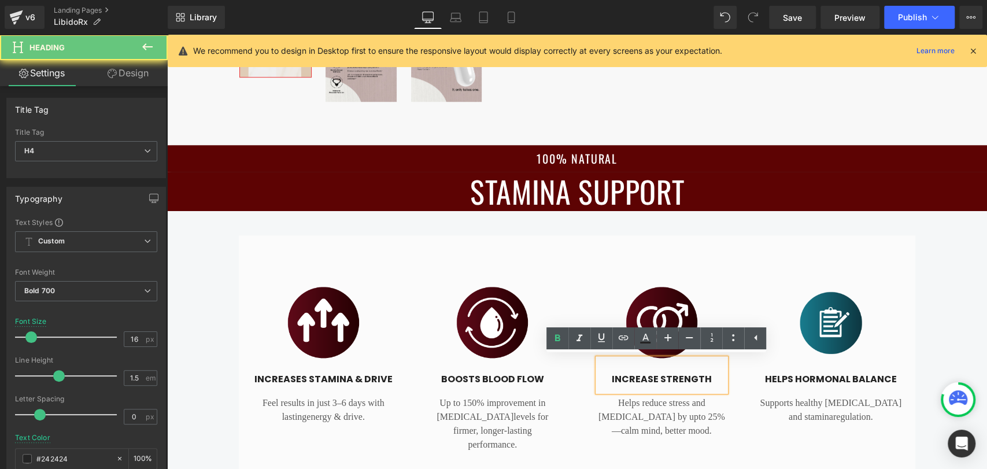
drag, startPoint x: 686, startPoint y: 390, endPoint x: 739, endPoint y: 394, distance: 53.9
click at [739, 394] on div "Image INCREASE STRENGTH Heading Helps reduce stress and [MEDICAL_DATA] by up to…" at bounding box center [661, 361] width 169 height 151
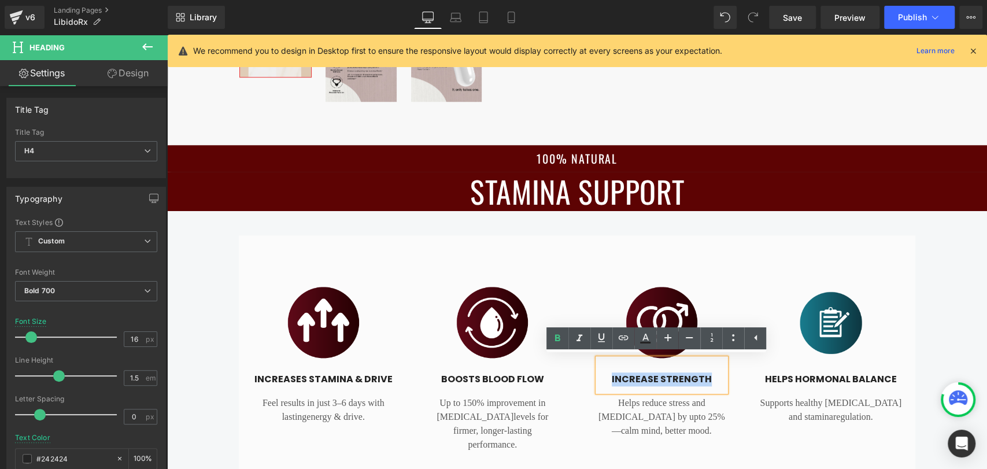
paste div
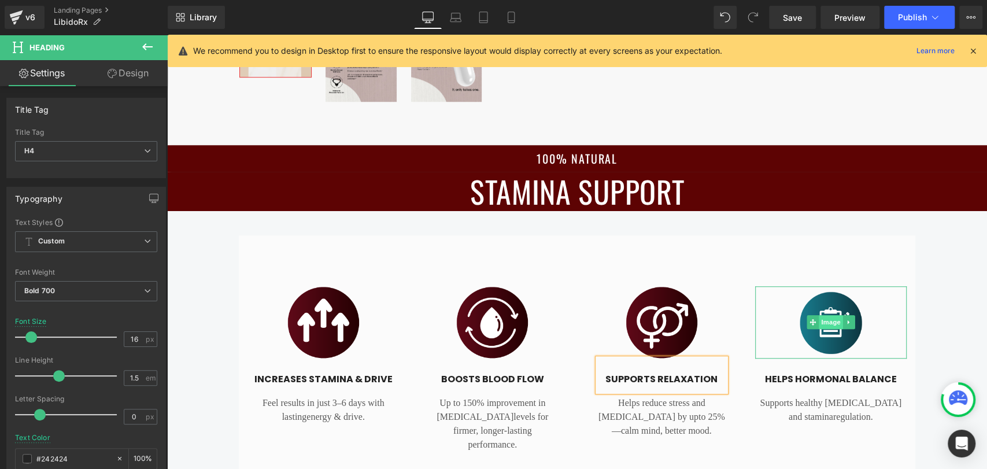
click at [828, 315] on span "Image" at bounding box center [830, 322] width 24 height 14
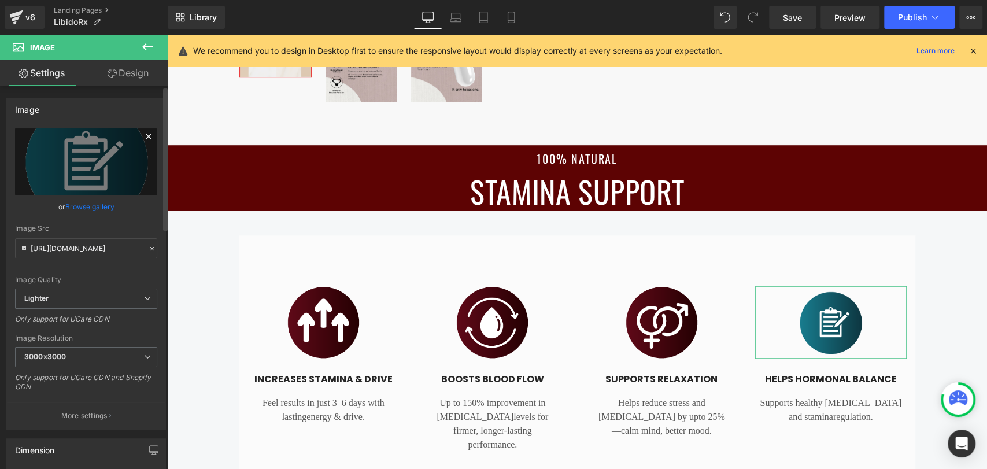
click at [143, 137] on icon at bounding box center [149, 136] width 14 height 14
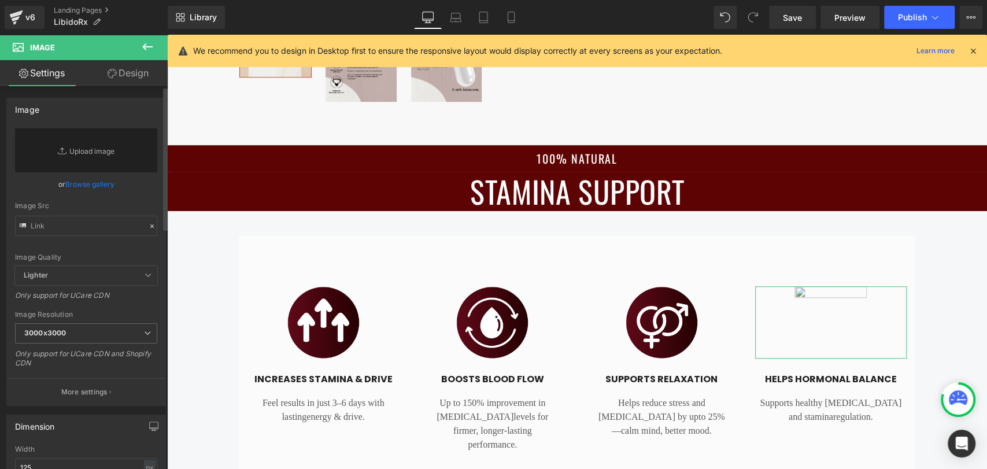
click at [92, 183] on link "Browse gallery" at bounding box center [89, 184] width 49 height 20
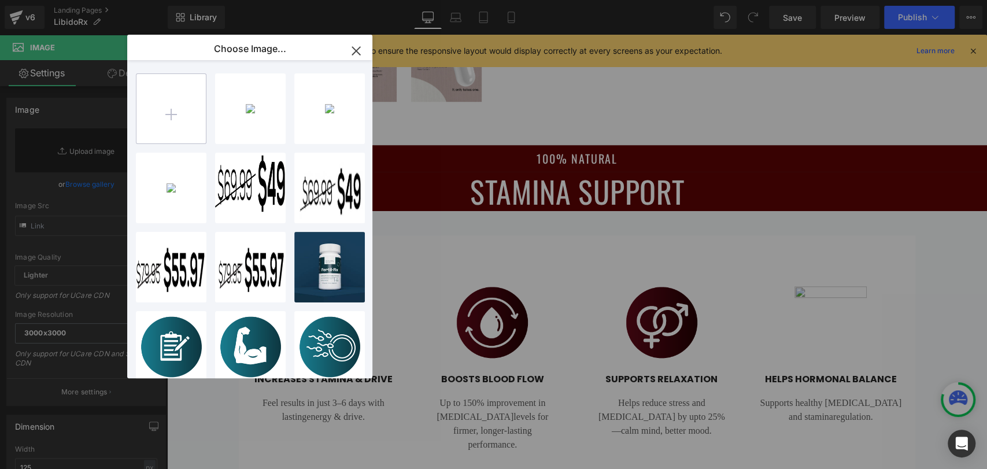
click at [185, 117] on input "file" at bounding box center [170, 108] width 69 height 69
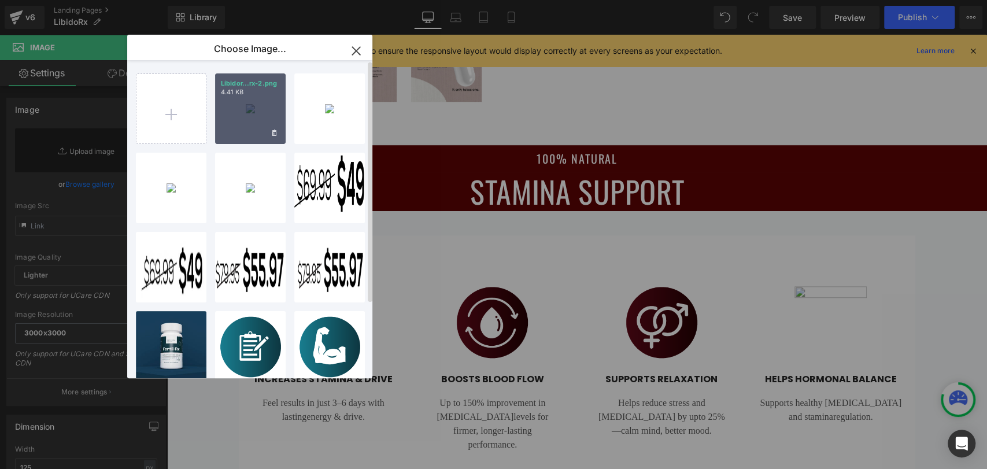
click at [262, 110] on div "Libidor...rx-2.png 4.41 KB" at bounding box center [250, 108] width 71 height 71
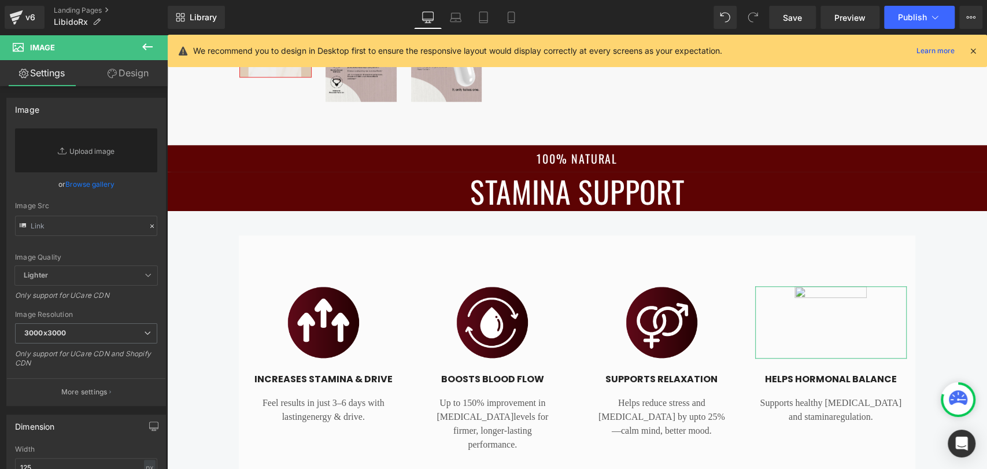
click at [96, 187] on link "Browse gallery" at bounding box center [89, 184] width 49 height 20
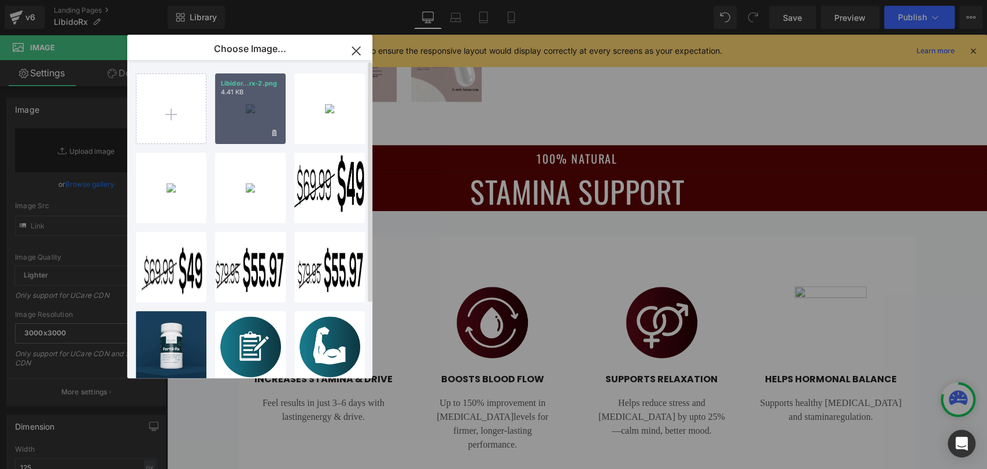
click at [224, 108] on div "Libidor...rx-2.png 4.41 KB" at bounding box center [250, 108] width 71 height 71
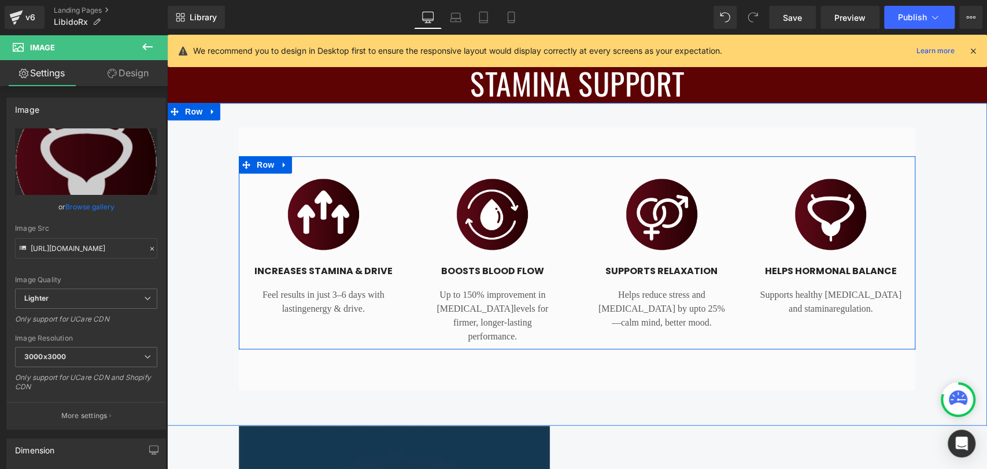
scroll to position [794, 0]
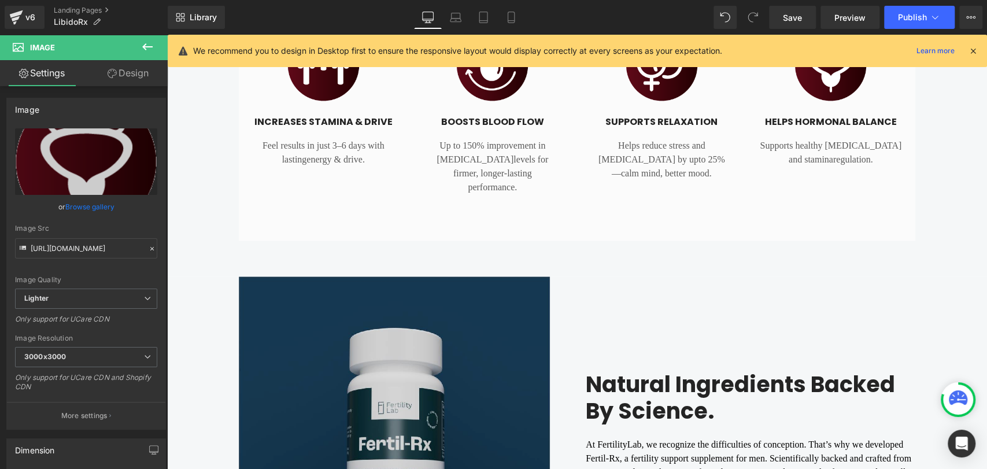
click at [413, 366] on img at bounding box center [394, 432] width 311 height 312
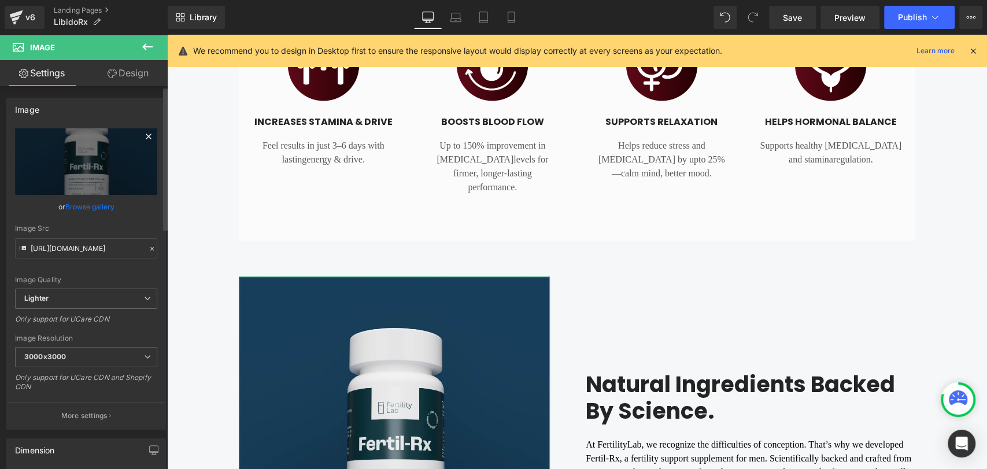
click at [151, 136] on link at bounding box center [148, 137] width 17 height 17
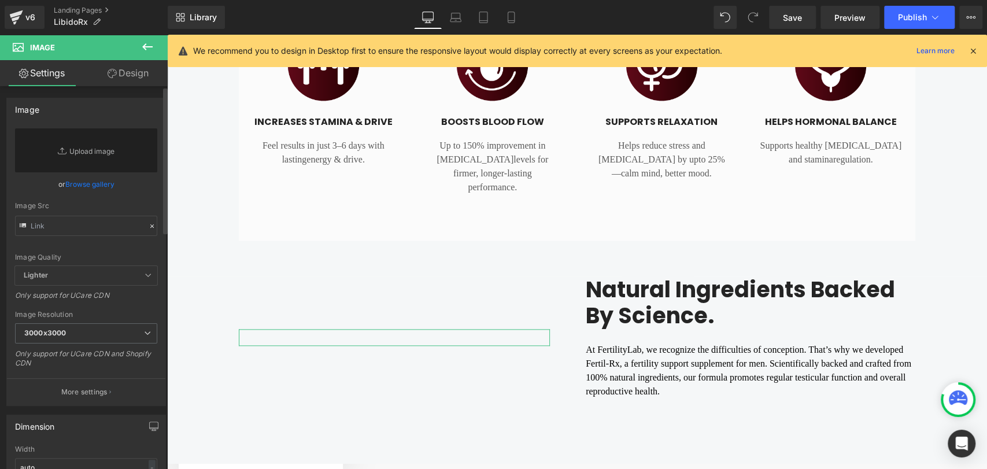
click at [101, 186] on link "Browse gallery" at bounding box center [89, 184] width 49 height 20
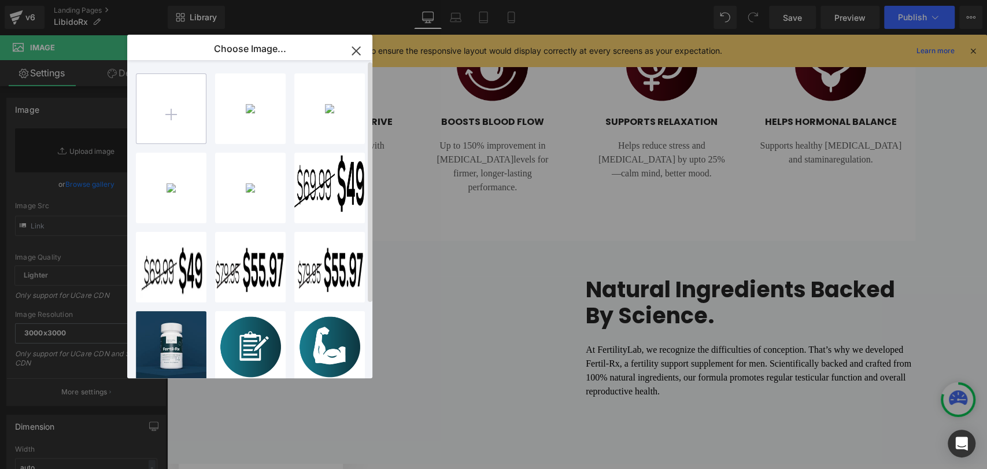
click at [166, 123] on input "file" at bounding box center [170, 108] width 69 height 69
click at [169, 126] on input "file" at bounding box center [170, 108] width 69 height 69
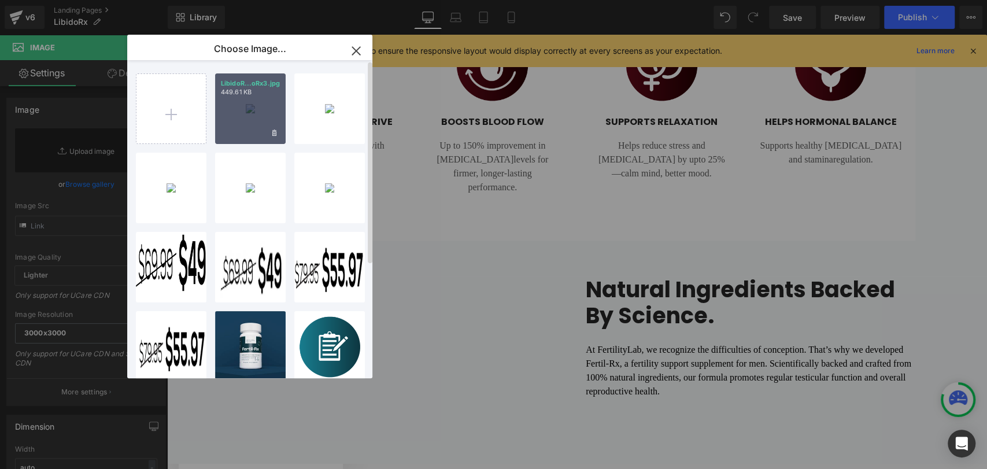
click at [259, 97] on div "LibidoR...oRx3.jpg 449.61 KB" at bounding box center [250, 108] width 71 height 71
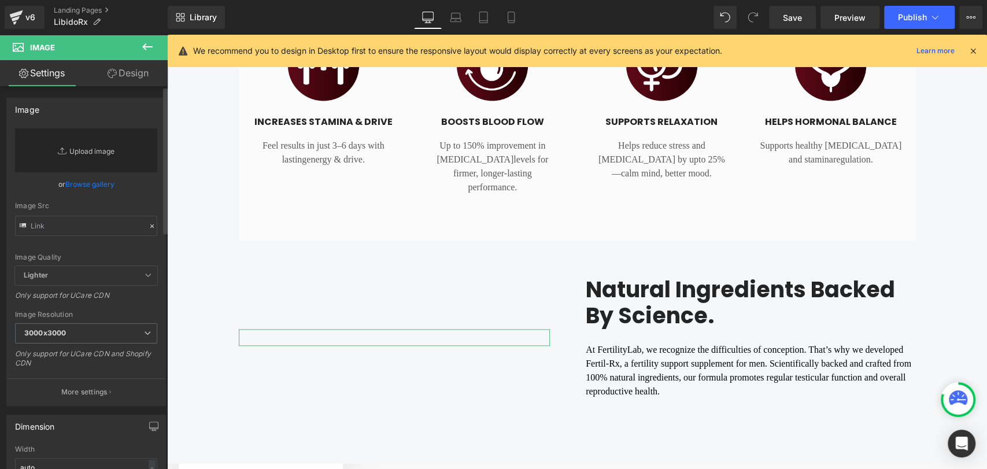
click at [116, 148] on link "Replace Image" at bounding box center [86, 150] width 142 height 44
click at [96, 181] on link "Browse gallery" at bounding box center [89, 184] width 49 height 20
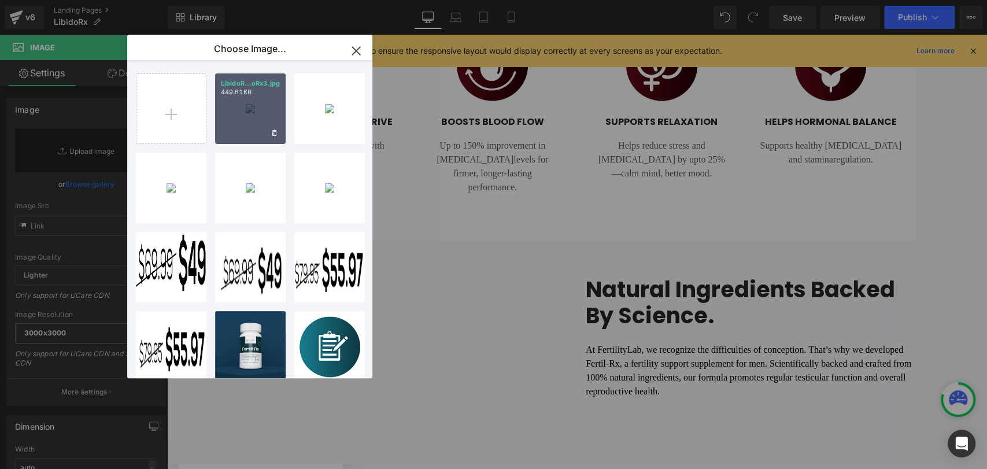
click at [266, 117] on div "LibidoR...oRx3.jpg 449.61 KB" at bounding box center [250, 108] width 71 height 71
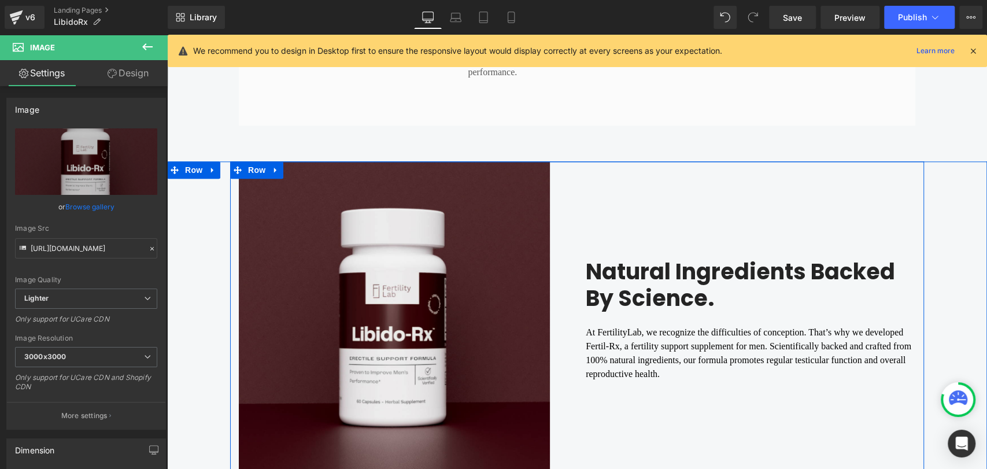
scroll to position [922, 0]
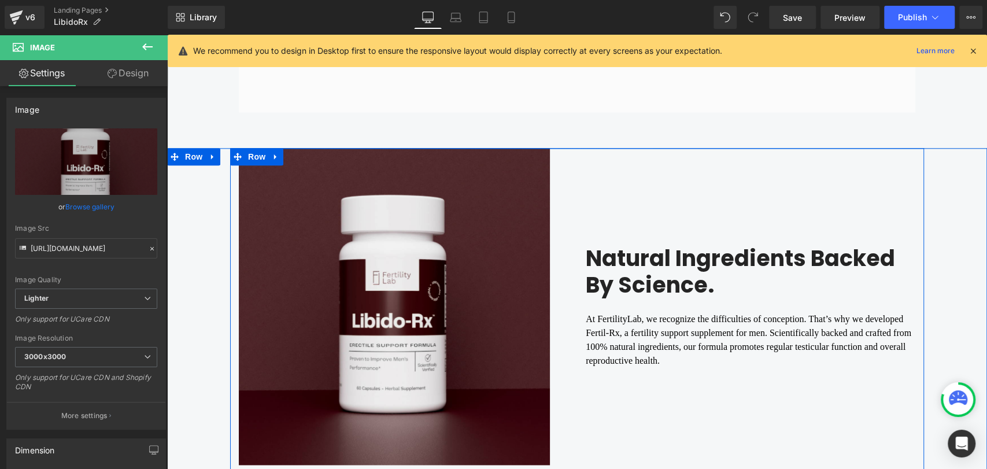
click at [607, 306] on div "At FertilityLab, we recognize the difficulties of conception. That’s why we dev…" at bounding box center [750, 332] width 329 height 69
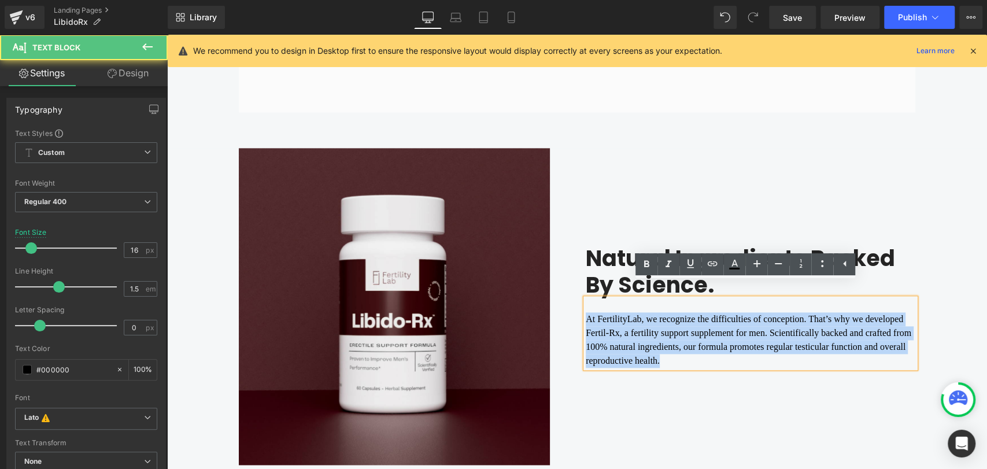
drag, startPoint x: 720, startPoint y: 335, endPoint x: 563, endPoint y: 292, distance: 162.4
click at [563, 292] on div "Image Natural Ingredients Backed By Science. Heading At FertilityLab, we recogn…" at bounding box center [577, 309] width 694 height 323
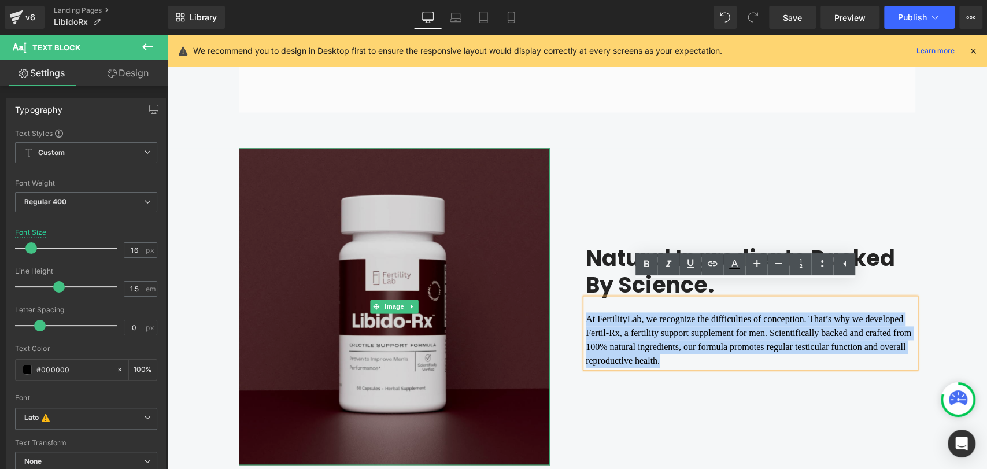
copy div "At FertilityLab, we recognize the difficulties of conception. That’s why we dev…"
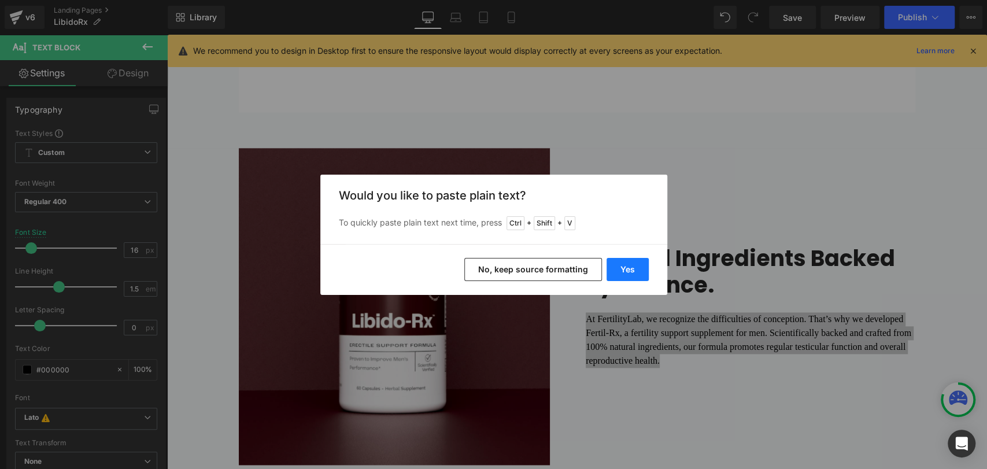
click at [629, 273] on button "Yes" at bounding box center [627, 269] width 42 height 23
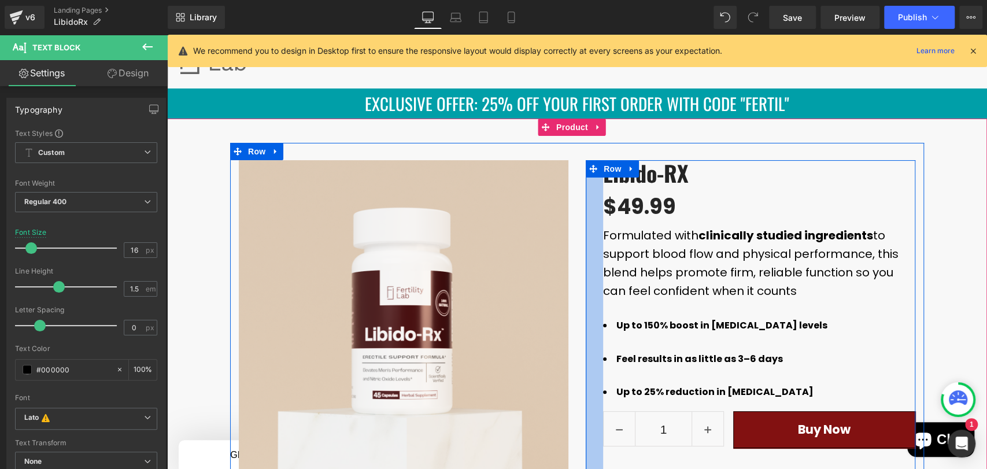
scroll to position [28, 0]
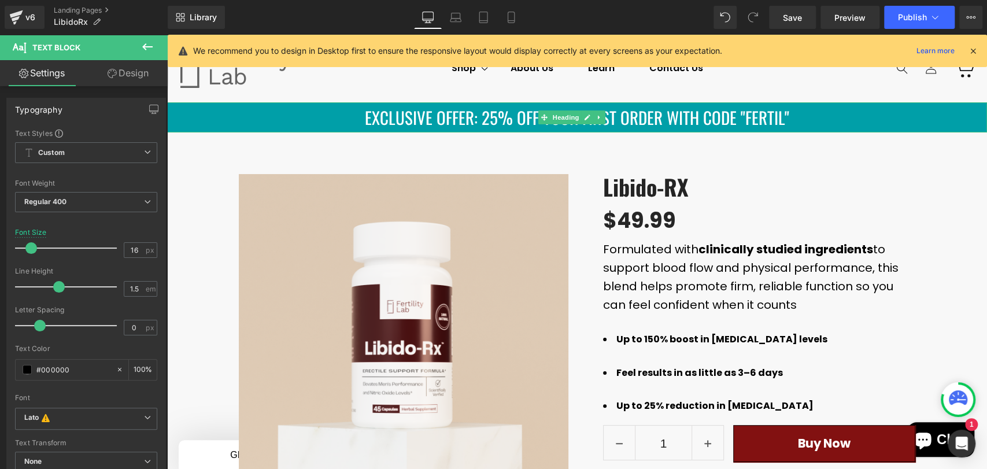
drag, startPoint x: 866, startPoint y: 118, endPoint x: 850, endPoint y: 117, distance: 15.6
click at [866, 119] on div "EXCLUSIVE OFFER: 25% OFF YOUR FIRST ORDER WITH CODE "FERTIL"" at bounding box center [577, 117] width 820 height 30
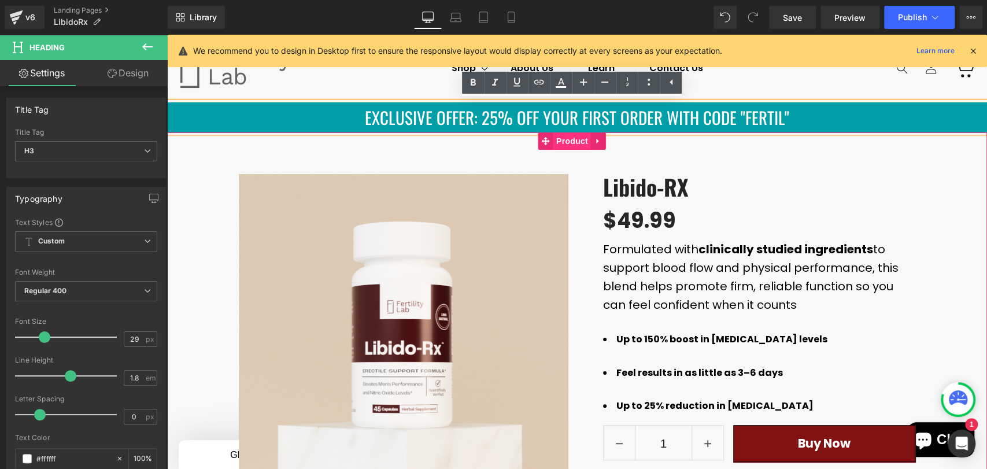
click at [565, 145] on span "Product" at bounding box center [572, 140] width 38 height 17
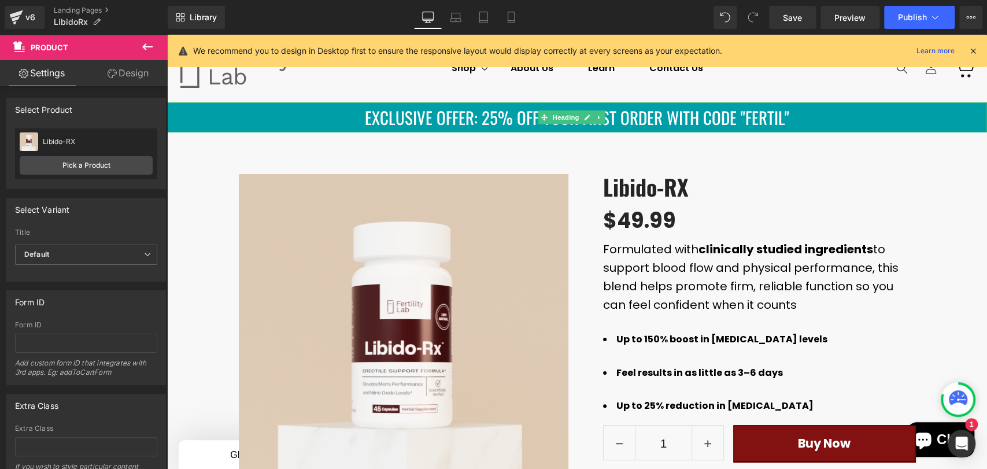
click at [491, 117] on div "EXCLUSIVE OFFER: 25% OFF YOUR FIRST ORDER WITH CODE "FERTIL"" at bounding box center [577, 117] width 820 height 30
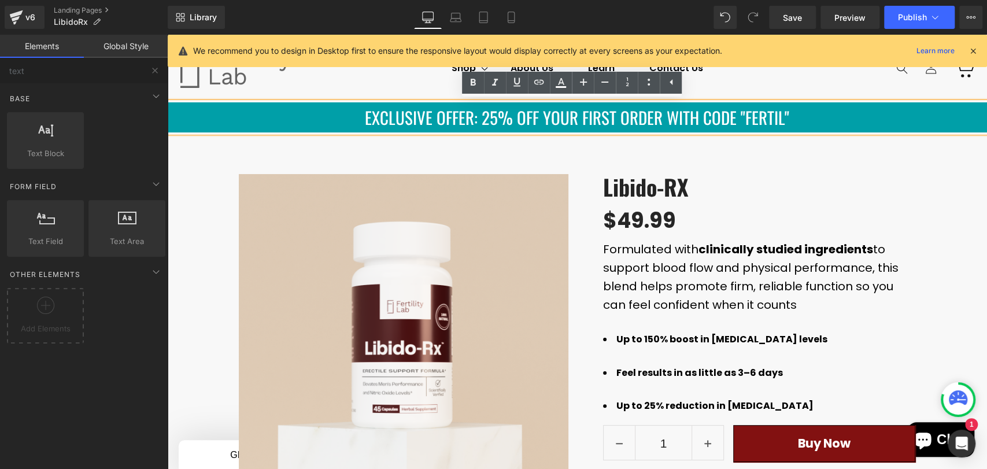
click at [307, 89] on header "Shop Shop His Fertillity Her Fertility His Libido Fertility Bundles About Us Le…" at bounding box center [577, 68] width 820 height 68
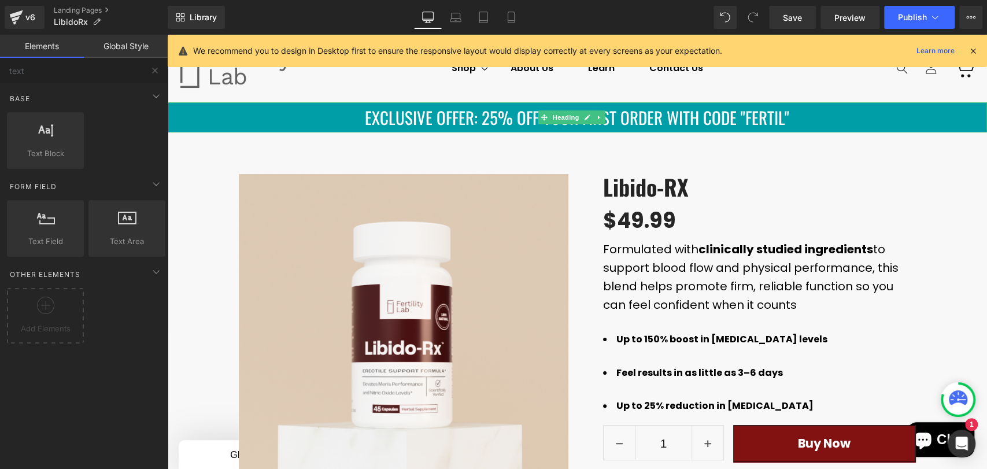
click at [326, 114] on div "EXCLUSIVE OFFER: 25% OFF YOUR FIRST ORDER WITH CODE "FERTIL"" at bounding box center [577, 117] width 820 height 30
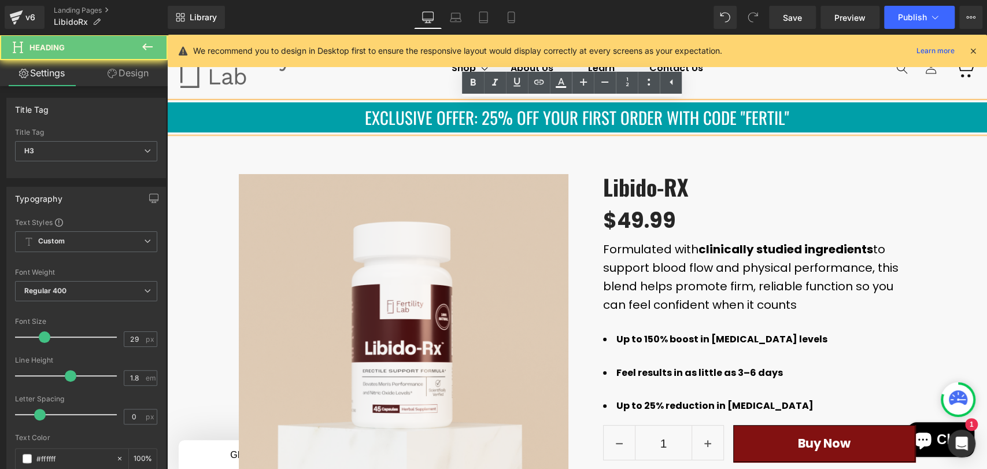
click at [551, 117] on div "EXCLUSIVE OFFER: 25% OFF YOUR FIRST ORDER WITH CODE "FERTIL"" at bounding box center [577, 117] width 820 height 30
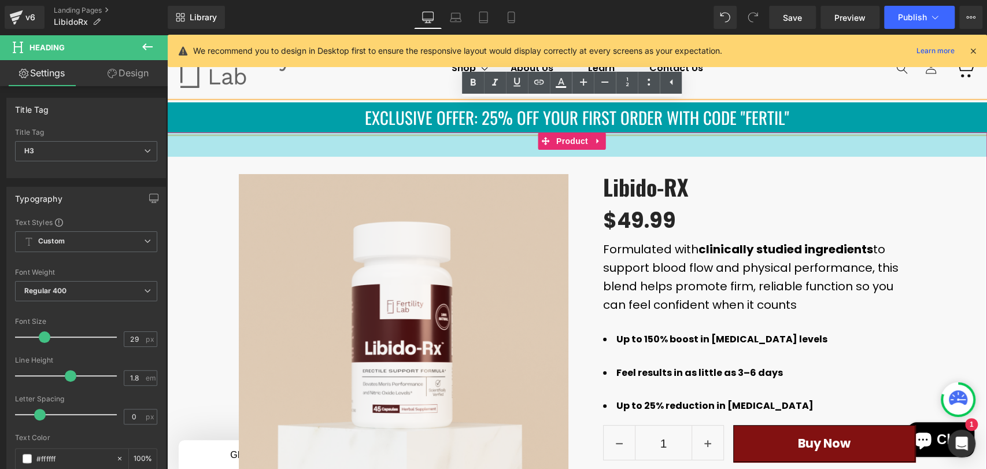
drag, startPoint x: 529, startPoint y: 151, endPoint x: 484, endPoint y: 93, distance: 73.3
click at [531, 151] on div "42px" at bounding box center [577, 144] width 820 height 24
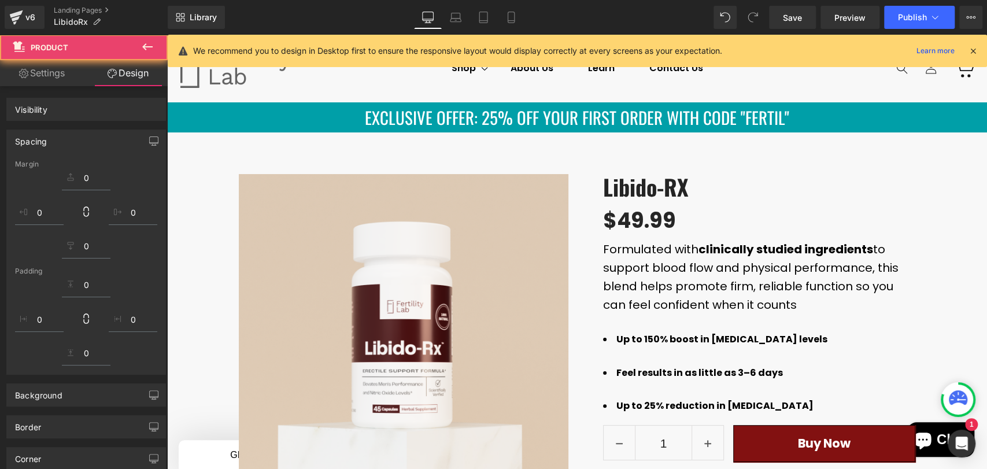
click at [545, 116] on div "EXCLUSIVE OFFER: 25% OFF YOUR FIRST ORDER WITH CODE "FERTIL" Heading" at bounding box center [577, 117] width 820 height 30
click at [448, 128] on div "EXCLUSIVE OFFER: 25% OFF YOUR FIRST ORDER WITH CODE "FERTIL"" at bounding box center [577, 117] width 820 height 30
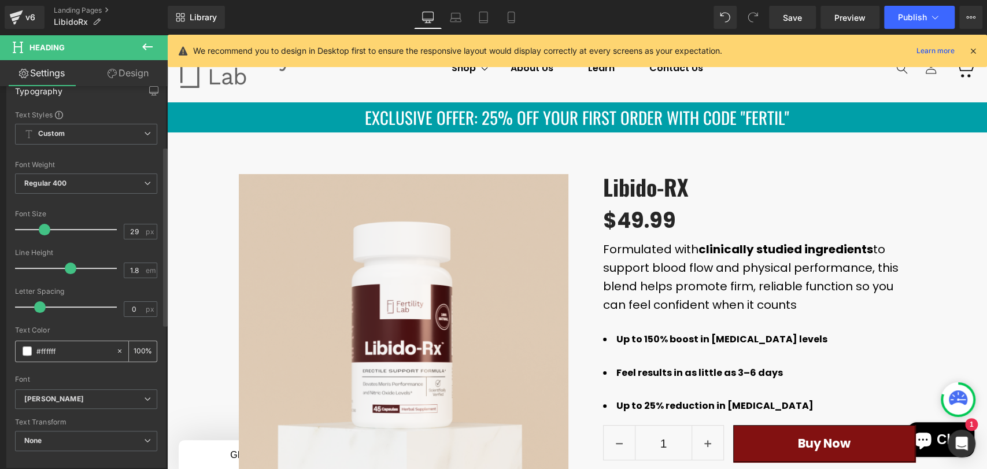
scroll to position [128, 0]
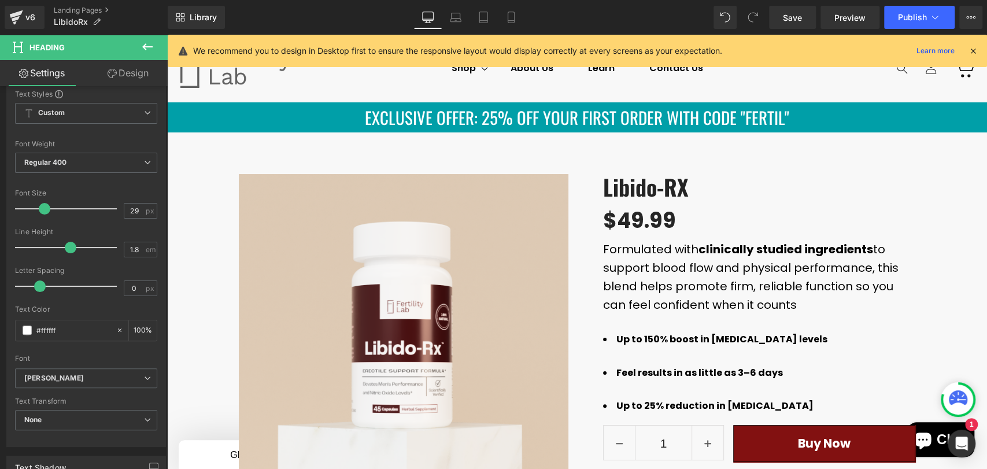
click at [127, 77] on link "Design" at bounding box center [128, 73] width 84 height 26
click at [0, 0] on div "Background" at bounding box center [0, 0] width 0 height 0
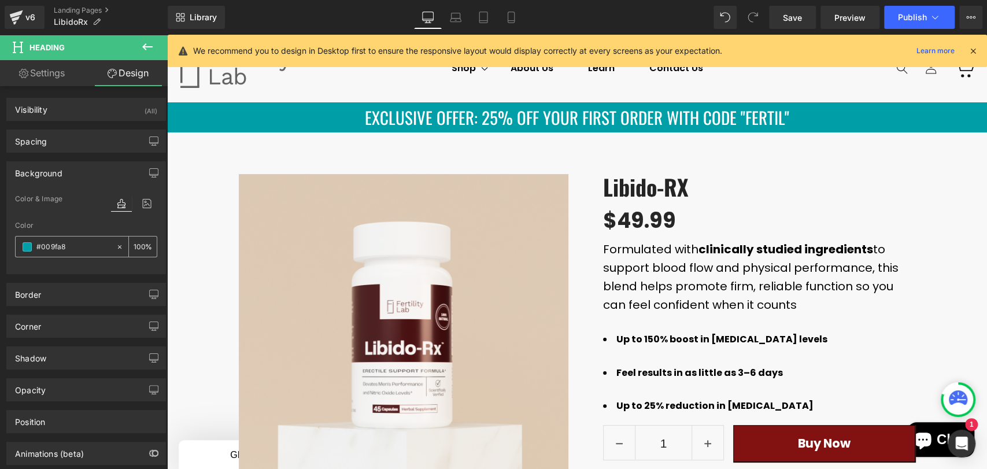
click at [83, 251] on input "#009fa8" at bounding box center [73, 246] width 74 height 13
click at [24, 246] on span at bounding box center [27, 246] width 9 height 9
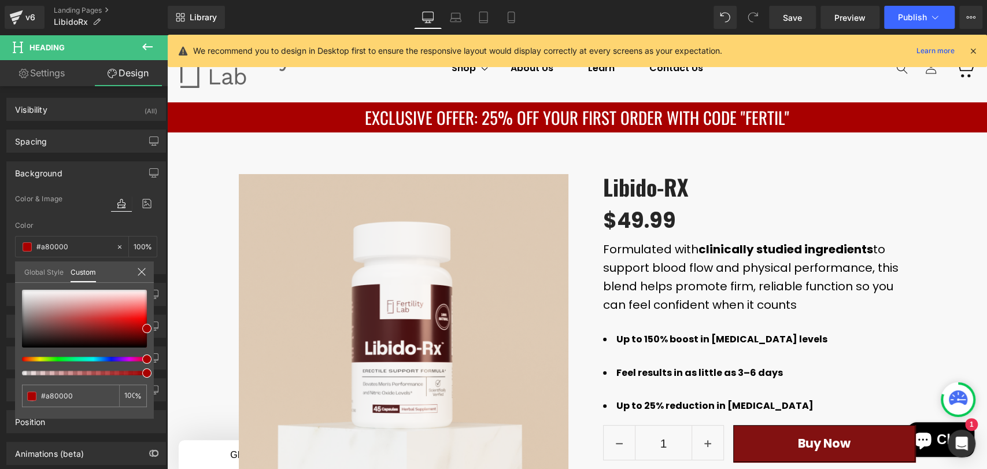
drag, startPoint x: 88, startPoint y: 358, endPoint x: 149, endPoint y: 366, distance: 61.2
click at [149, 366] on div "#a80000 100 %" at bounding box center [84, 354] width 139 height 129
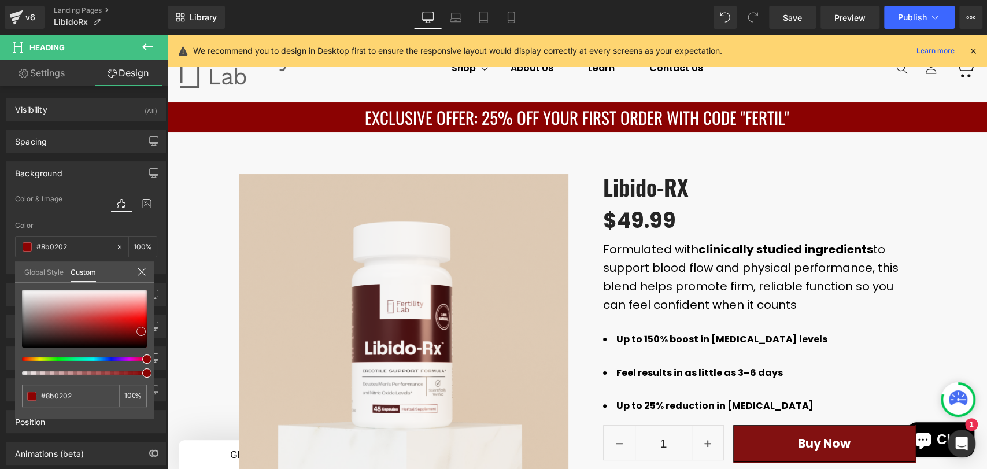
drag, startPoint x: 145, startPoint y: 328, endPoint x: 139, endPoint y: 331, distance: 6.5
click at [139, 331] on span at bounding box center [140, 331] width 9 height 9
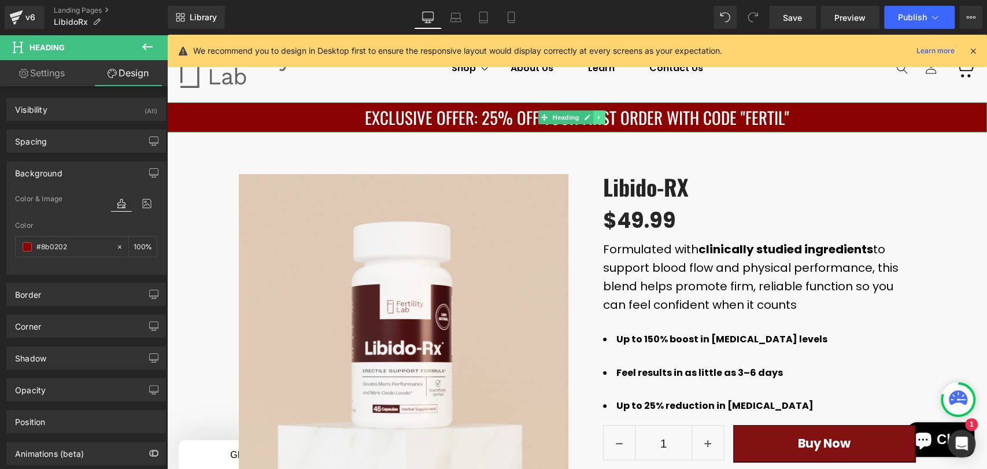
click at [597, 121] on link at bounding box center [600, 117] width 12 height 14
click at [602, 120] on link at bounding box center [605, 117] width 12 height 14
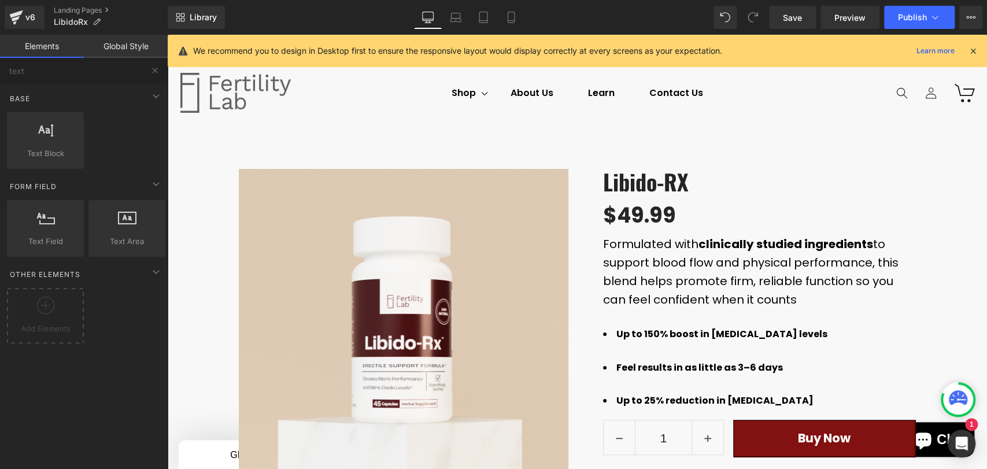
scroll to position [0, 0]
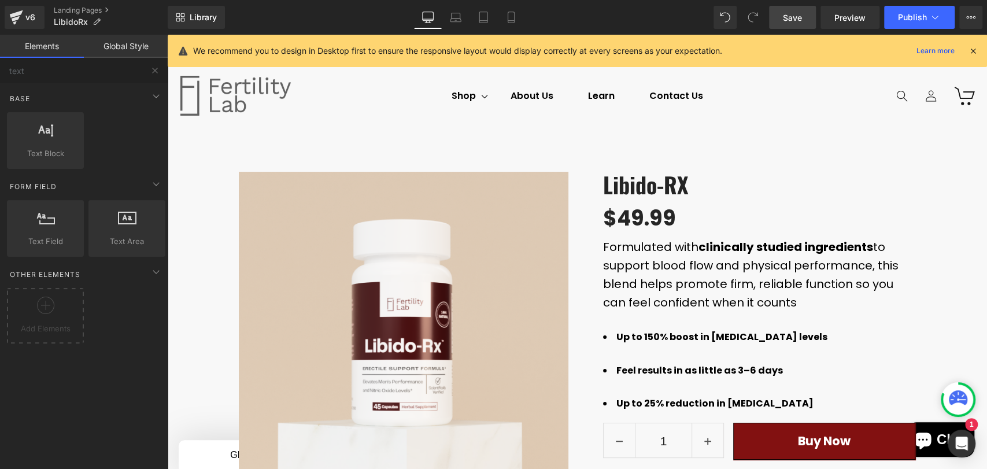
click at [797, 15] on span "Save" at bounding box center [792, 18] width 19 height 12
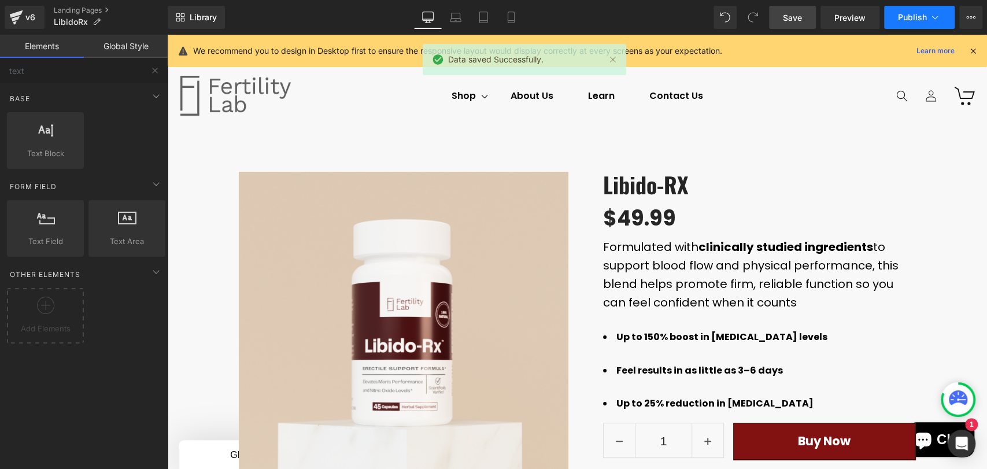
click at [925, 21] on span "Publish" at bounding box center [912, 17] width 29 height 9
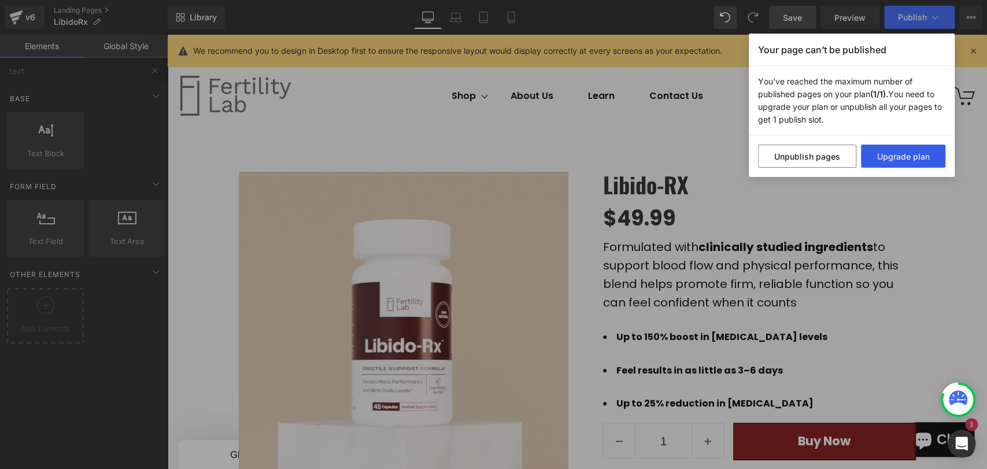
click at [880, 149] on button "Upgrade plan" at bounding box center [903, 156] width 85 height 23
